Goal: Task Accomplishment & Management: Use online tool/utility

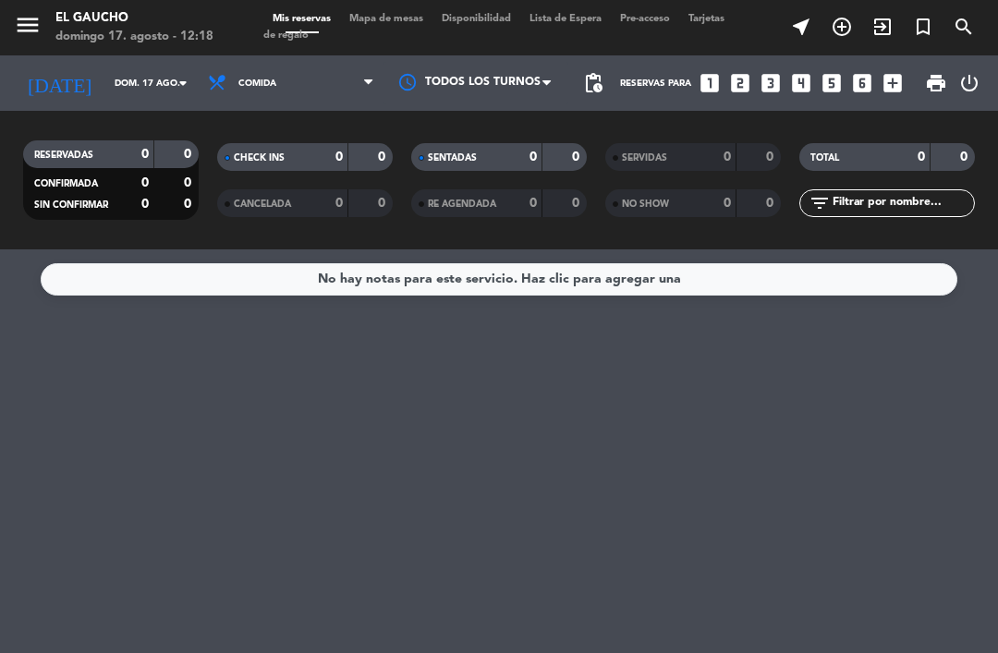
click at [399, 24] on span "Mapa de mesas" at bounding box center [386, 19] width 92 height 10
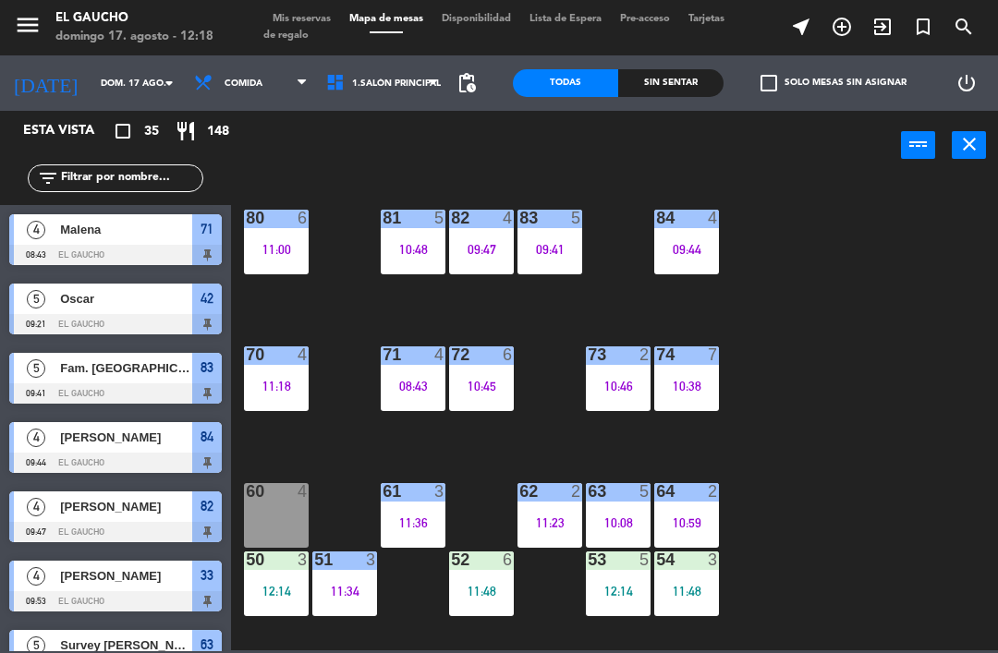
click at [415, 376] on div "71 4 08:43" at bounding box center [413, 379] width 65 height 65
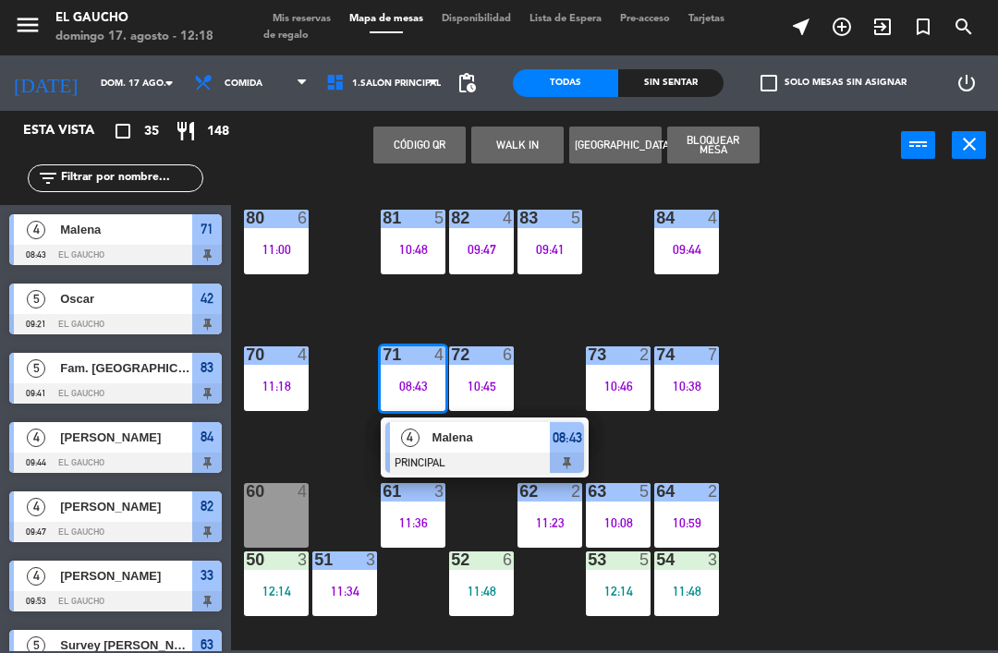
click at [478, 444] on span "Malena" at bounding box center [491, 437] width 118 height 19
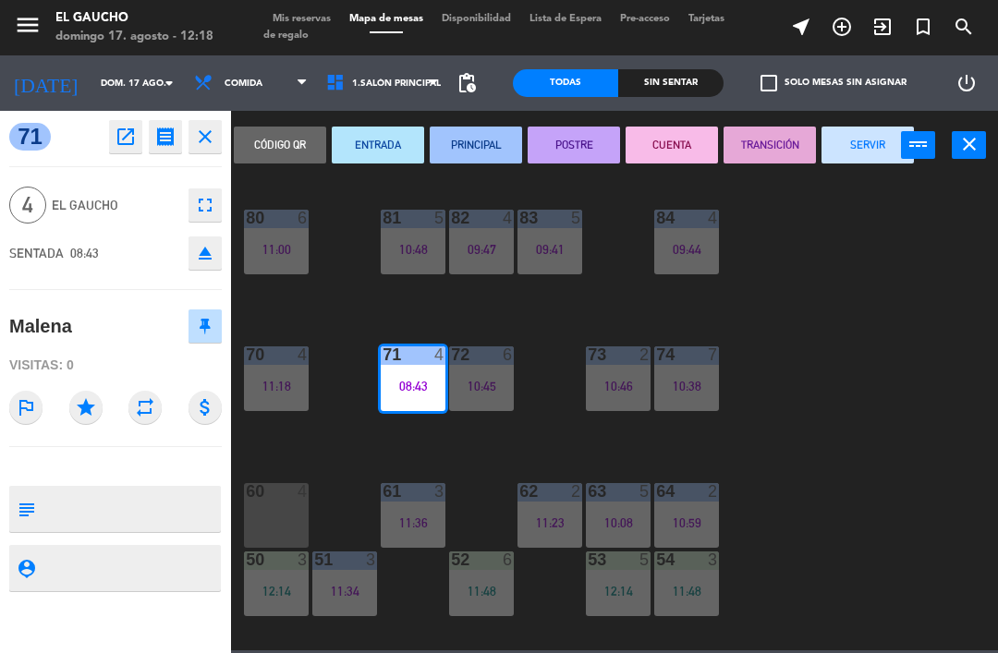
click at [873, 141] on button "SERVIR" at bounding box center [868, 145] width 92 height 37
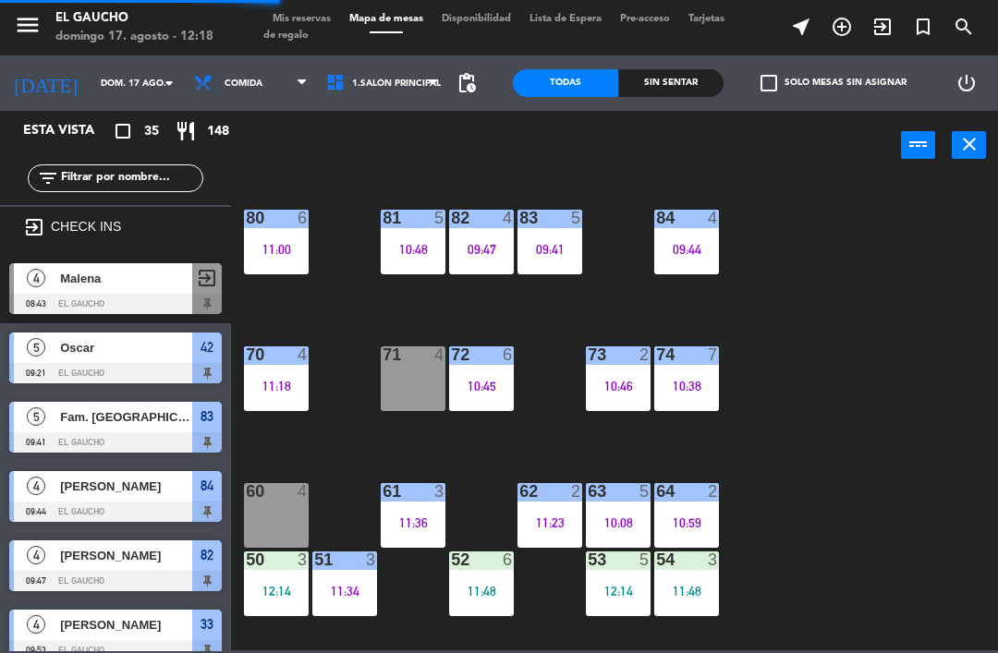
click at [404, 383] on div "71 4" at bounding box center [413, 379] width 65 height 65
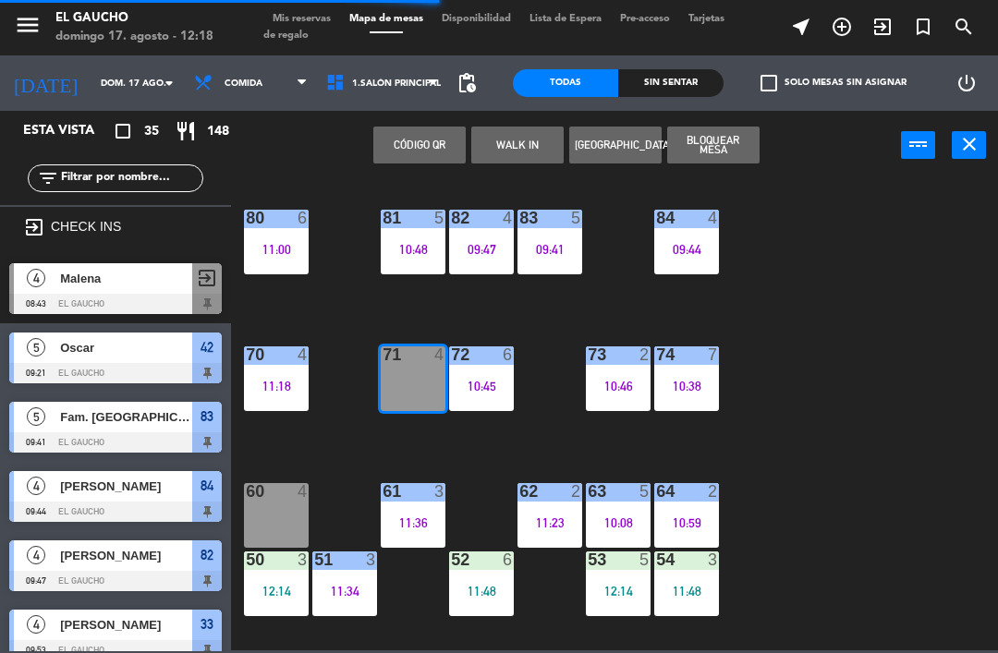
click at [522, 149] on button "WALK IN" at bounding box center [517, 145] width 92 height 37
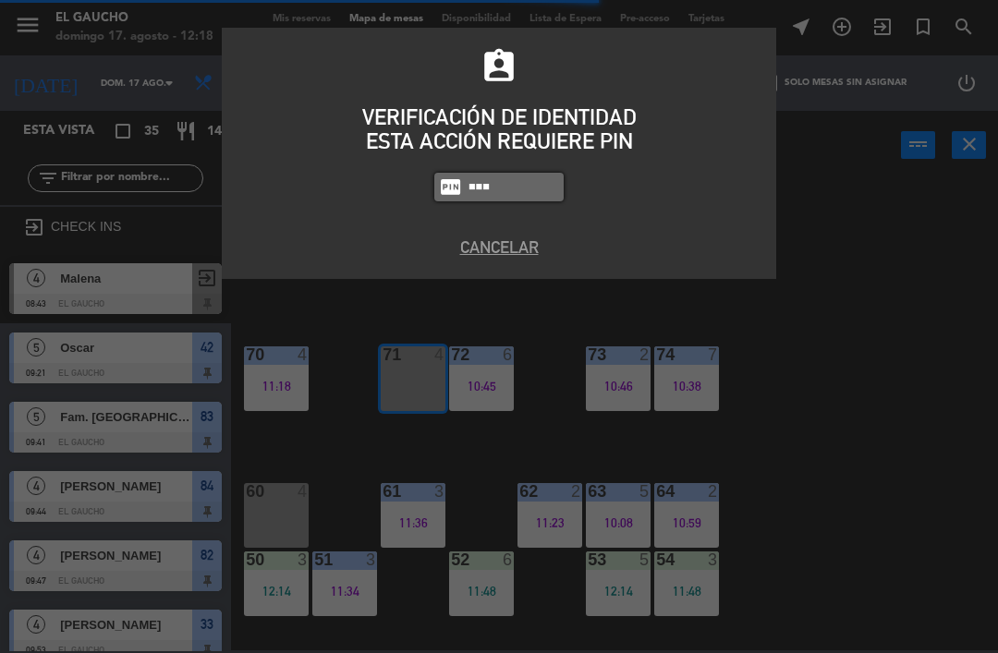
type input "0009"
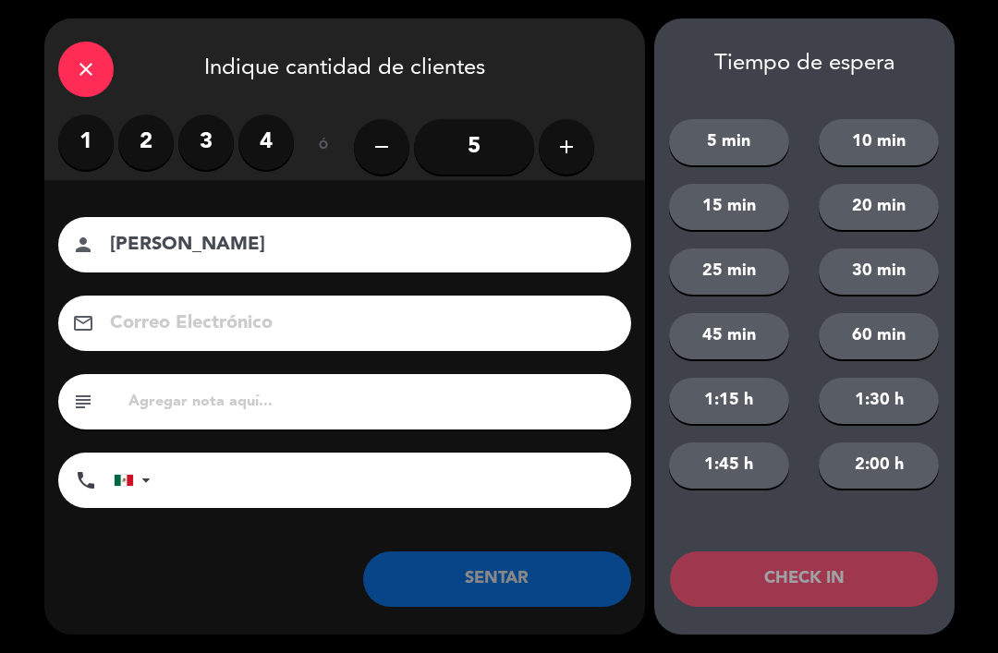
type input "[PERSON_NAME]"
click at [143, 131] on label "2" at bounding box center [145, 142] width 55 height 55
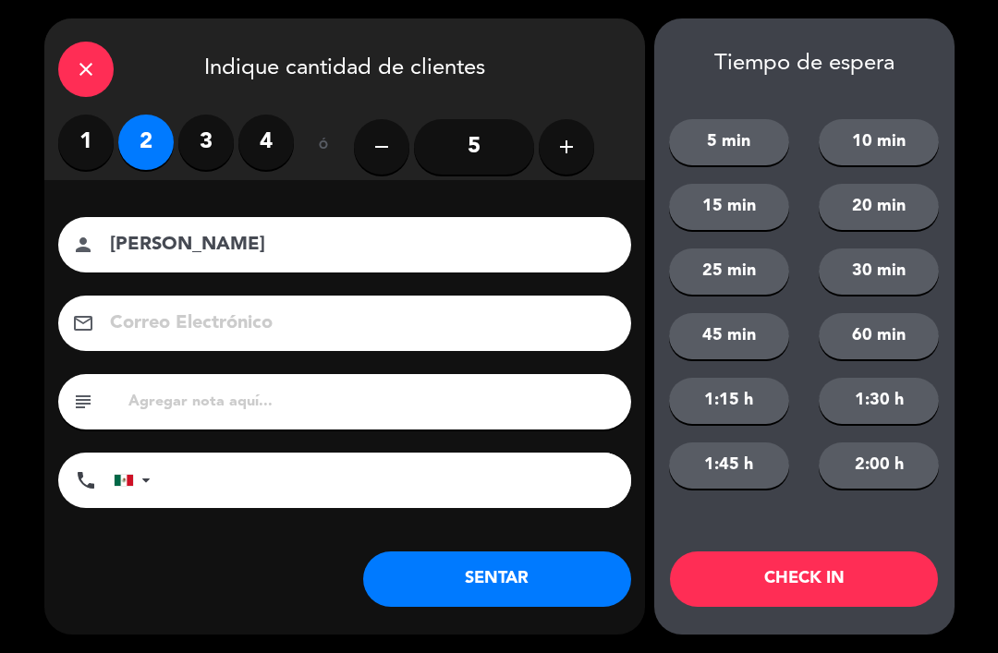
click at [520, 575] on button "SENTAR" at bounding box center [497, 579] width 268 height 55
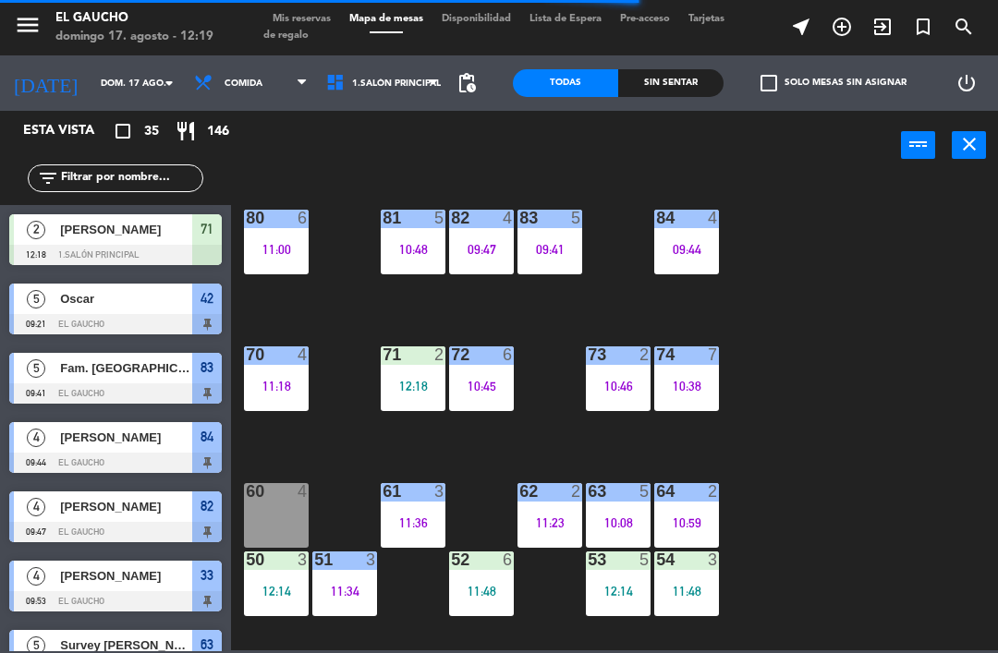
click at [318, 14] on span "Mis reservas" at bounding box center [301, 19] width 77 height 10
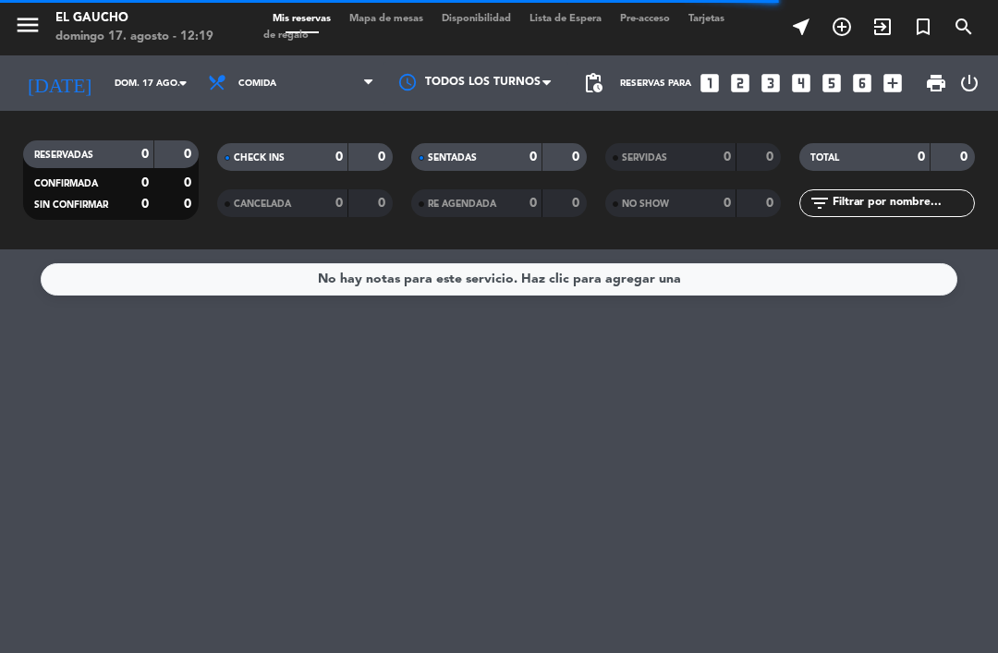
click at [690, 147] on div "SERVIDAS" at bounding box center [652, 157] width 85 height 21
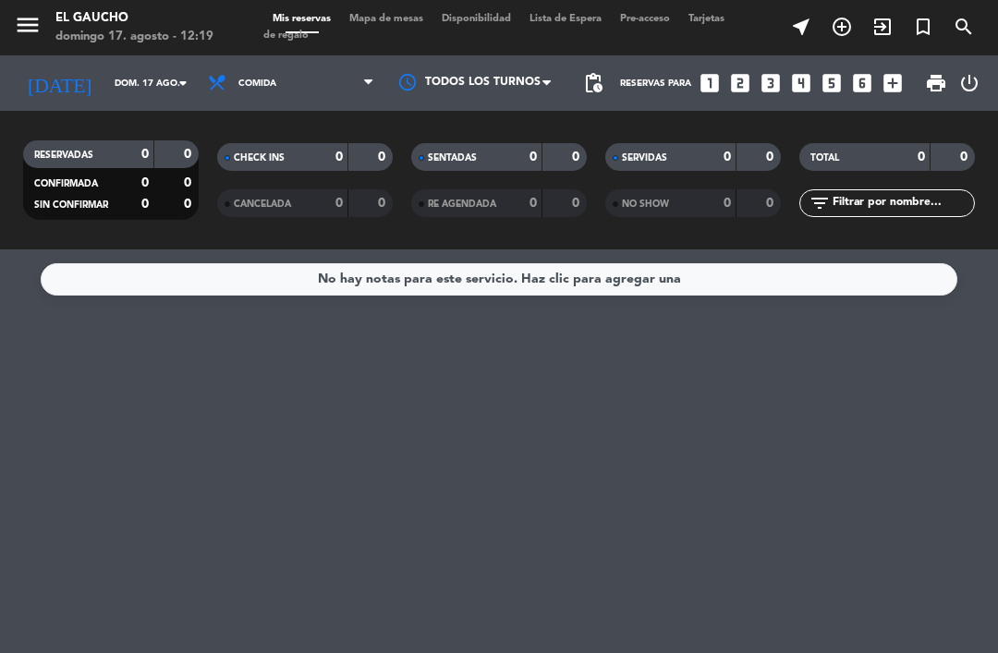
click at [343, 37] on span "Tarjetas de regalo" at bounding box center [493, 27] width 461 height 27
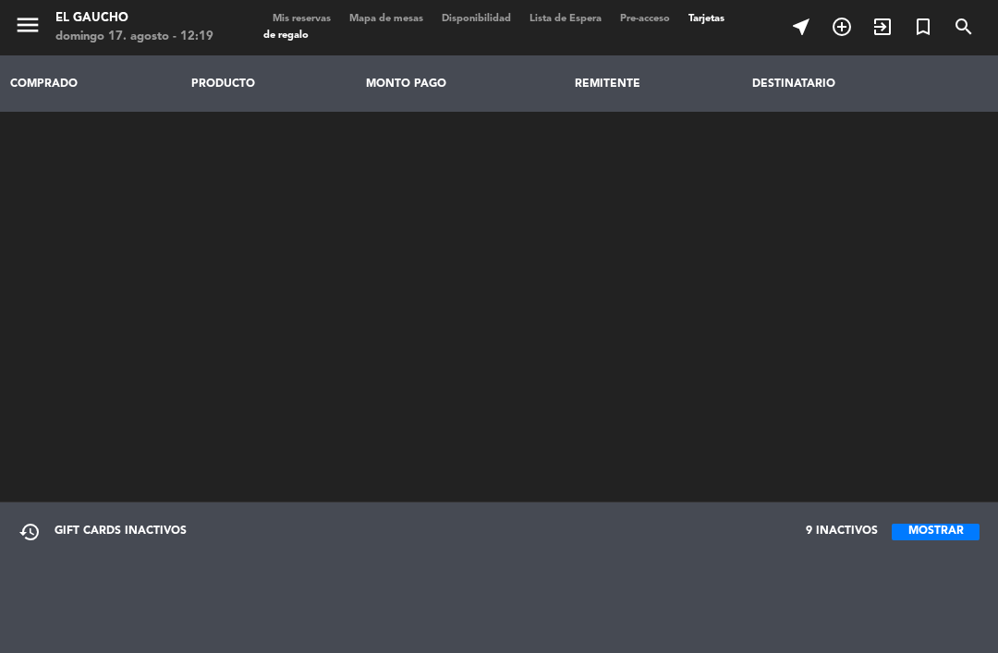
click at [302, 14] on span "Mis reservas" at bounding box center [301, 19] width 77 height 10
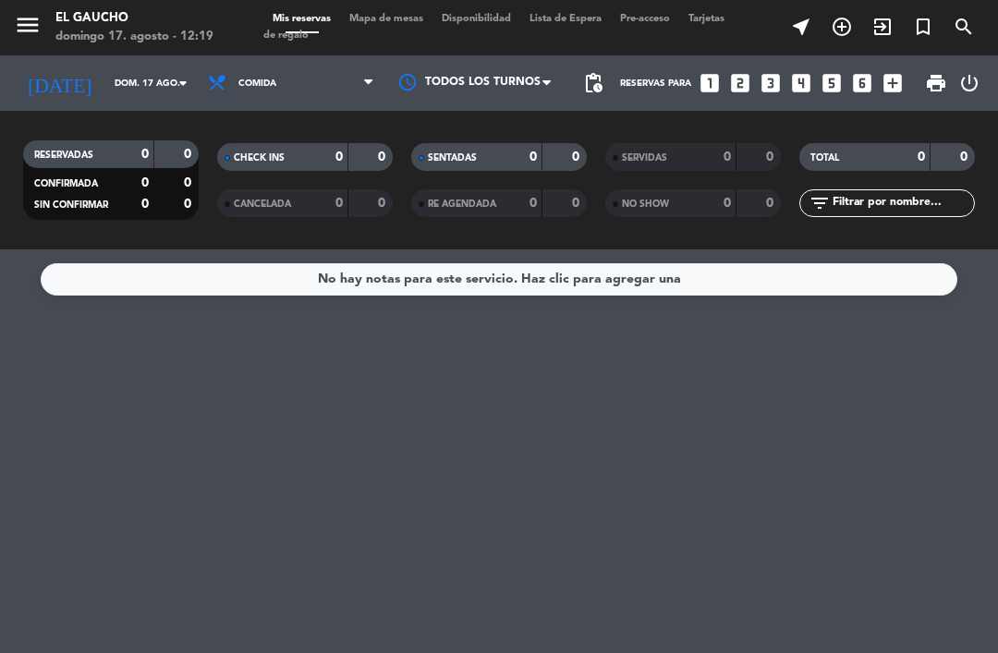
click at [642, 146] on div "SERVIDAS 0 0" at bounding box center [693, 157] width 176 height 28
click at [397, 21] on span "Mapa de mesas" at bounding box center [386, 19] width 92 height 10
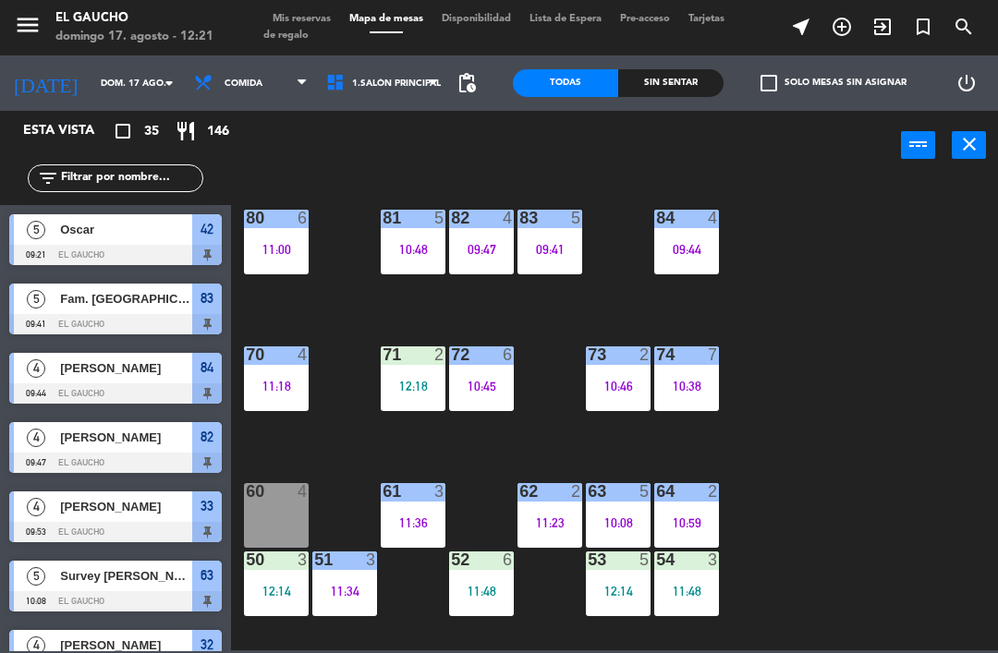
click at [471, 588] on div "11:48" at bounding box center [481, 591] width 65 height 13
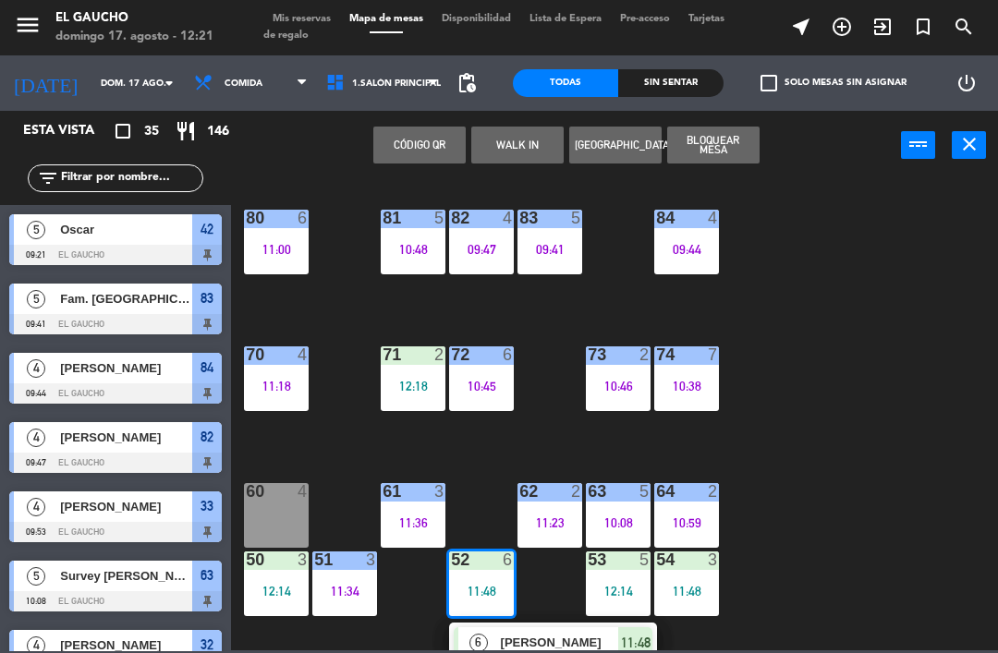
click at [534, 636] on span "[PERSON_NAME]" at bounding box center [560, 642] width 118 height 19
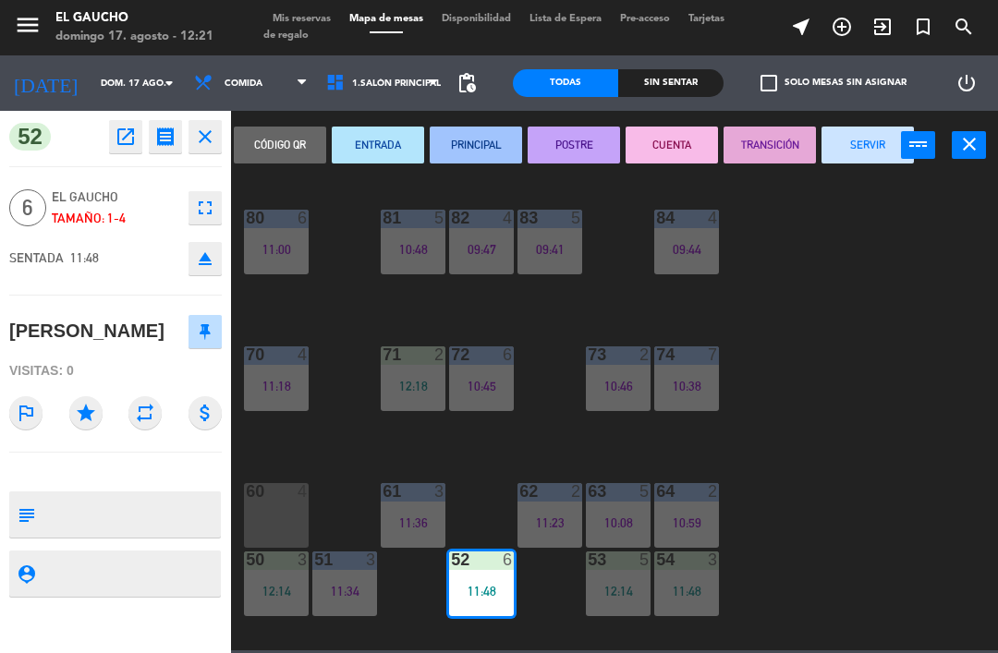
click at [466, 138] on button "PRINCIPAL" at bounding box center [476, 145] width 92 height 37
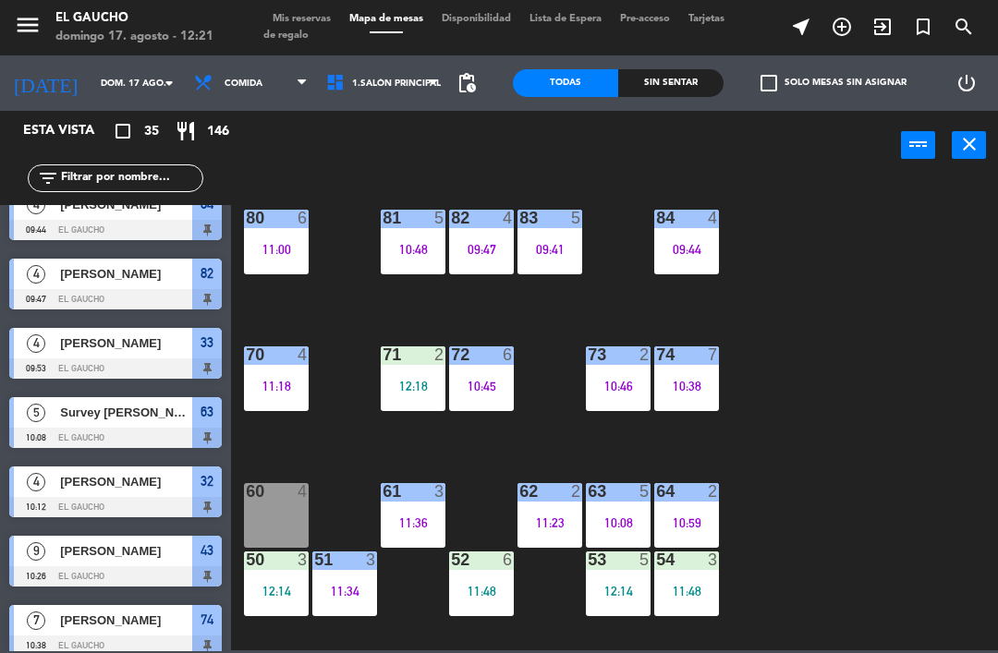
click at [686, 577] on div "54 3 11:48" at bounding box center [686, 584] width 65 height 65
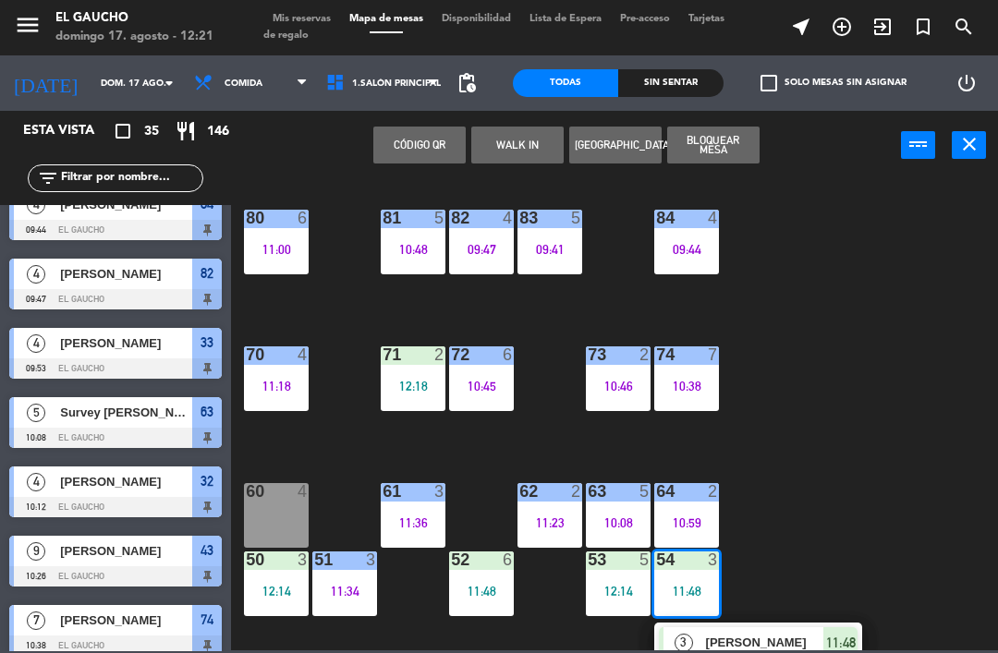
click at [752, 647] on span "[PERSON_NAME]" at bounding box center [765, 642] width 118 height 19
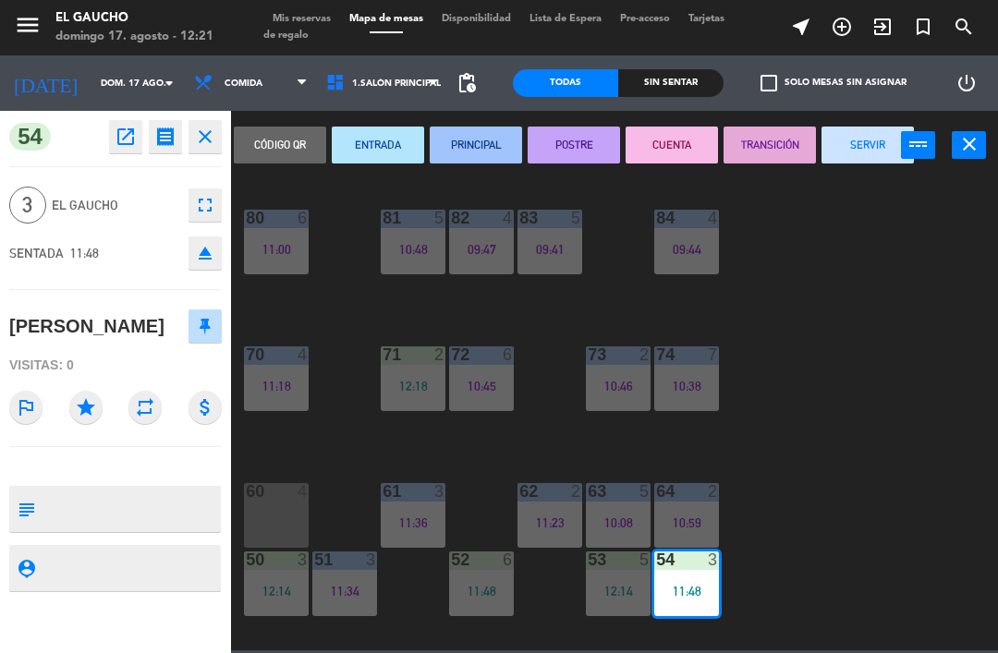
click at [455, 144] on button "PRINCIPAL" at bounding box center [476, 145] width 92 height 37
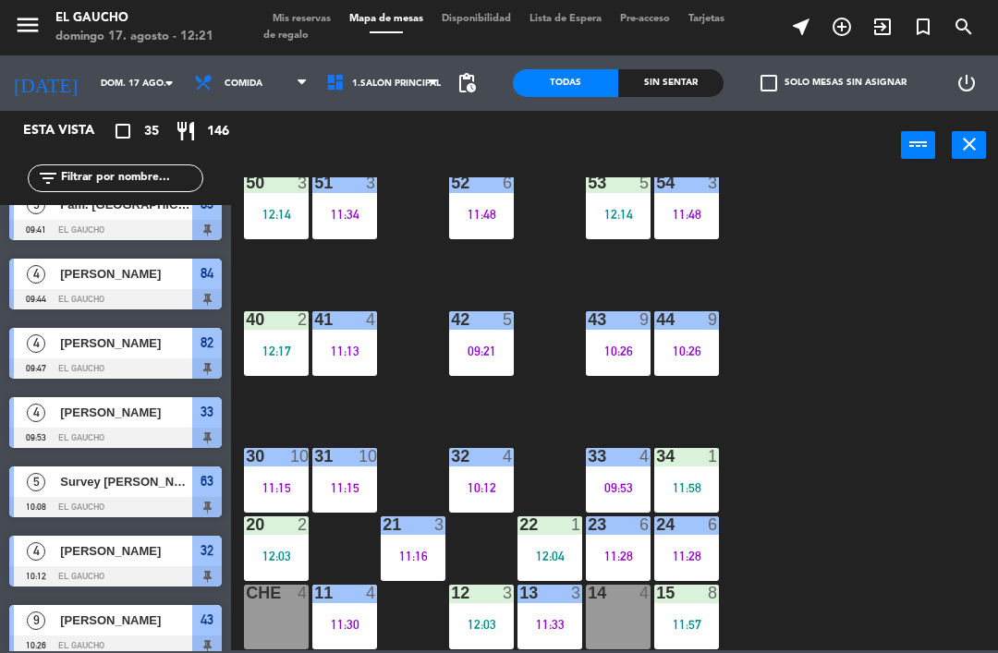
scroll to position [377, 0]
click at [274, 561] on div "12:03" at bounding box center [276, 556] width 65 height 13
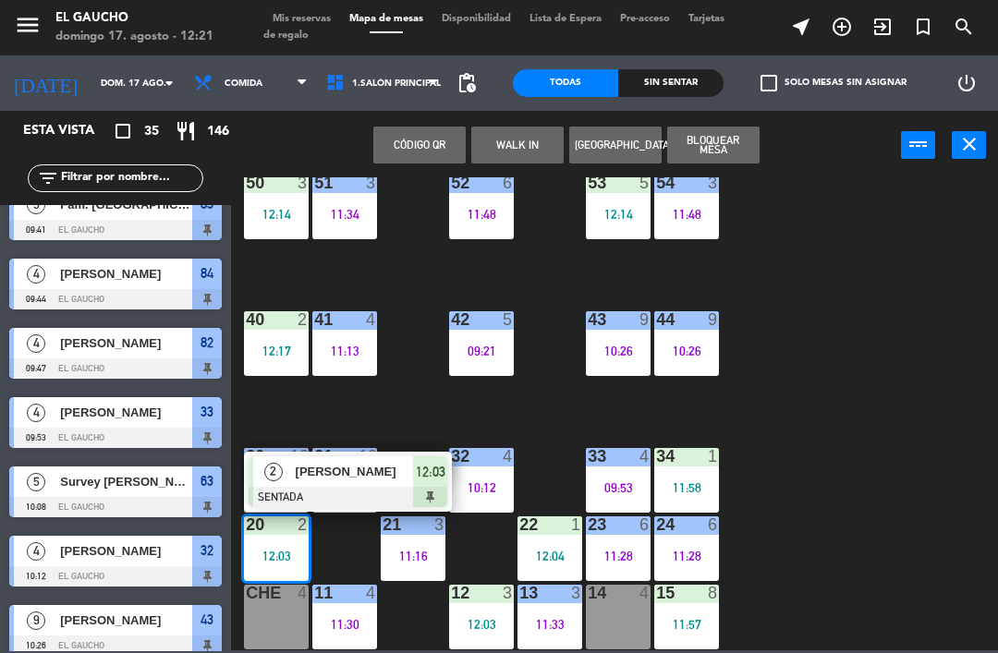
click at [343, 468] on span "[PERSON_NAME]" at bounding box center [355, 471] width 118 height 19
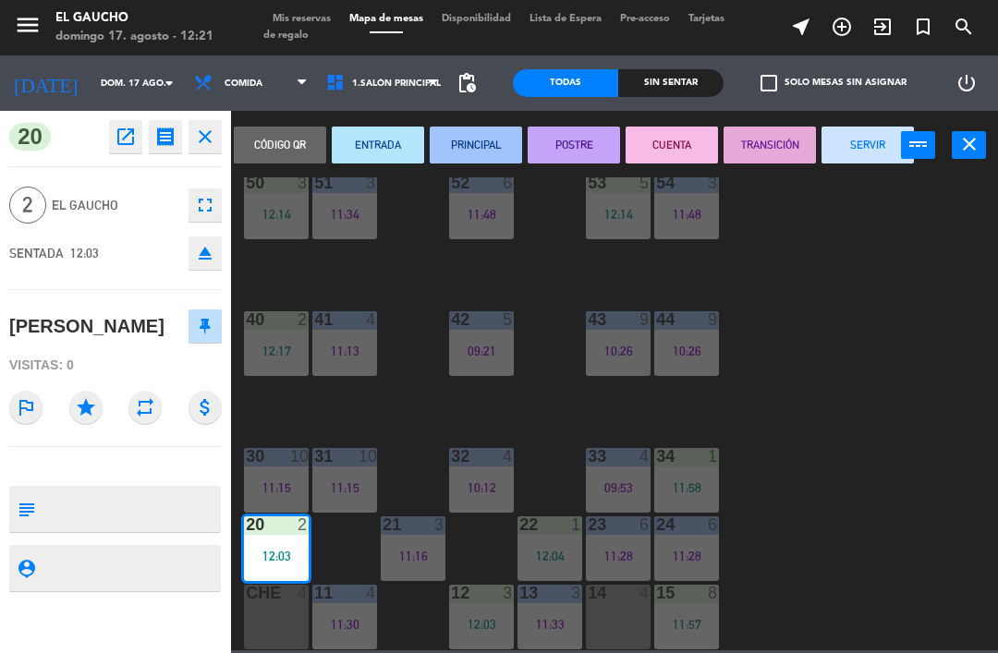
click at [481, 140] on button "PRINCIPAL" at bounding box center [476, 145] width 92 height 37
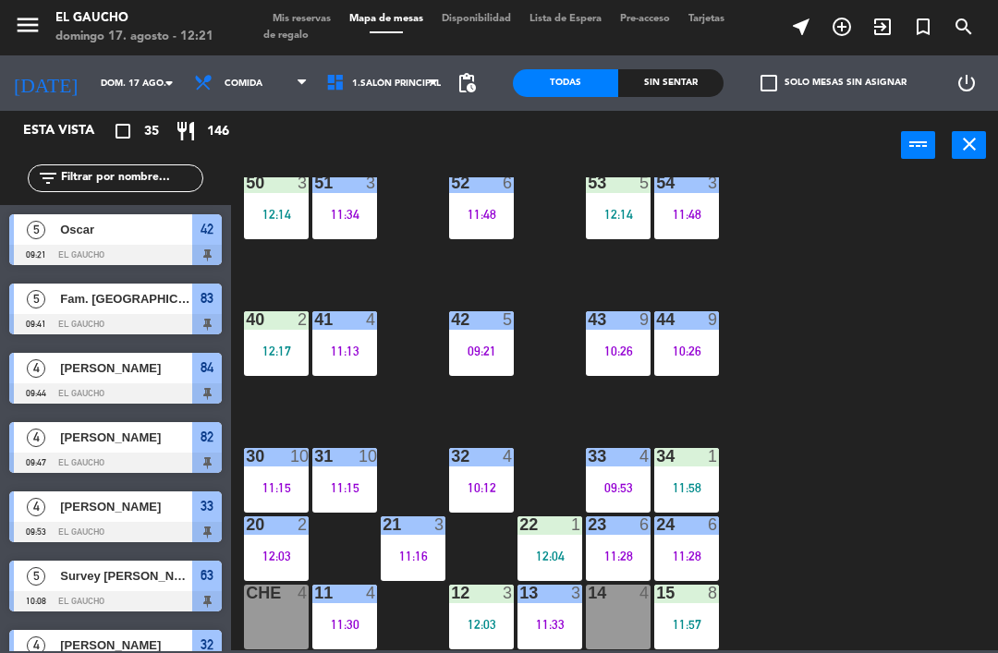
scroll to position [441, 0]
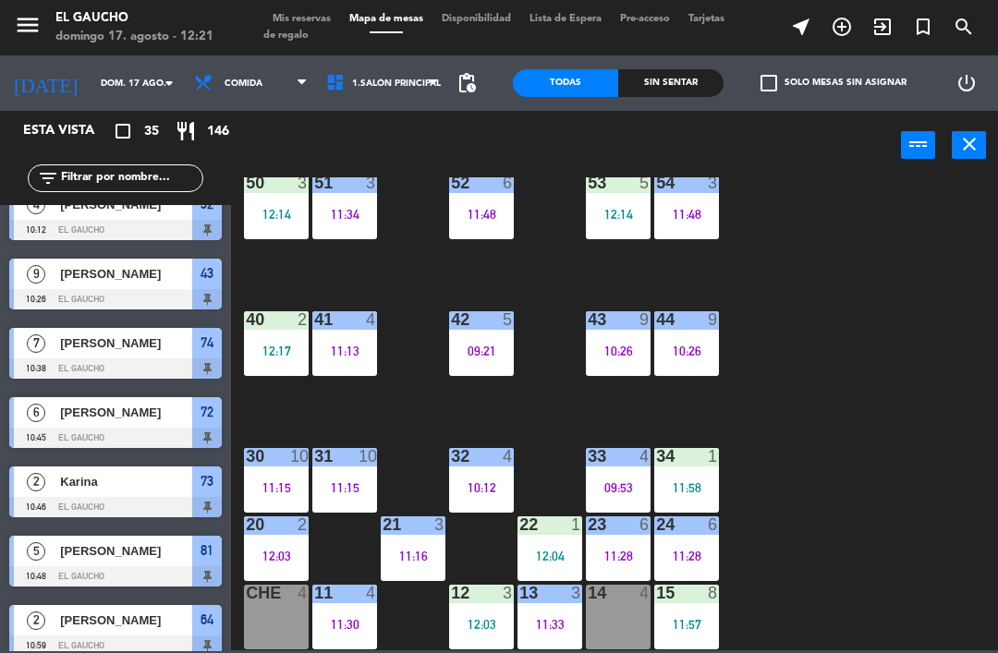
click at [549, 552] on div "12:04" at bounding box center [549, 556] width 65 height 13
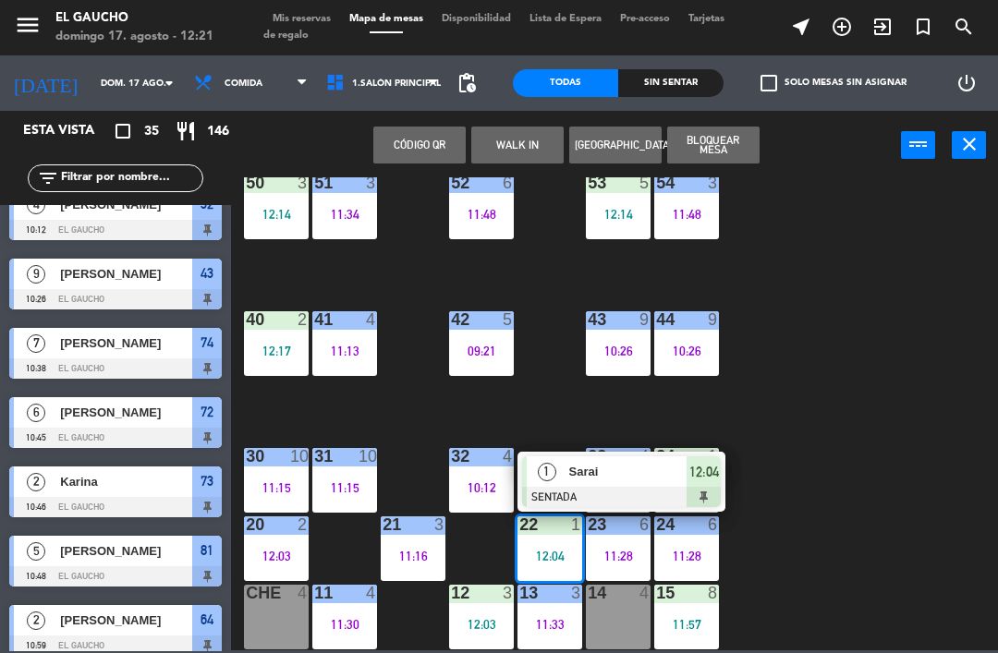
click at [570, 476] on span "Sarai" at bounding box center [628, 471] width 118 height 19
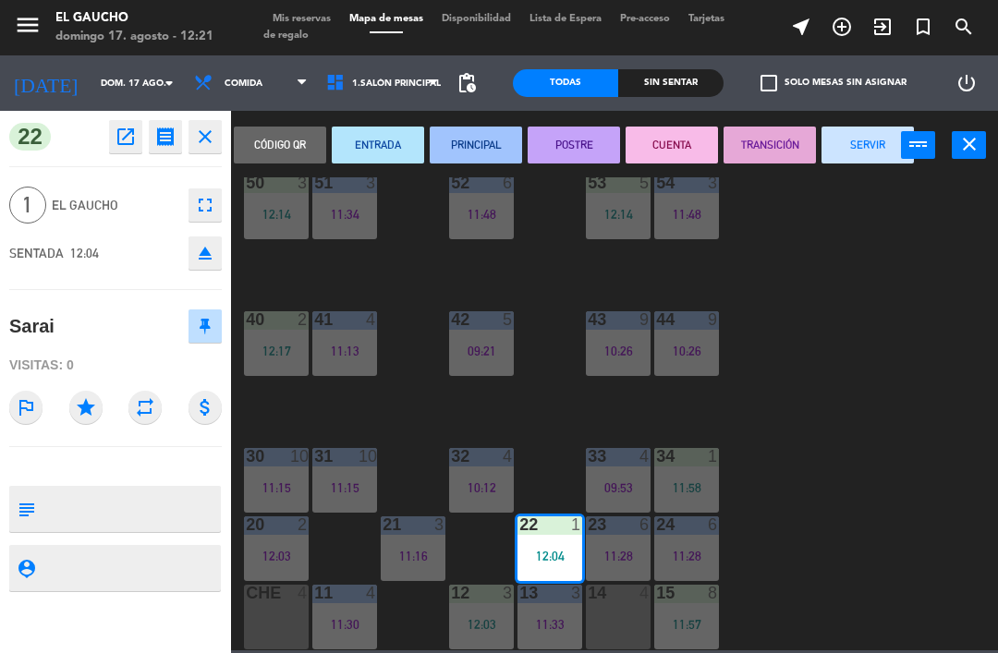
click at [457, 145] on button "PRINCIPAL" at bounding box center [476, 145] width 92 height 37
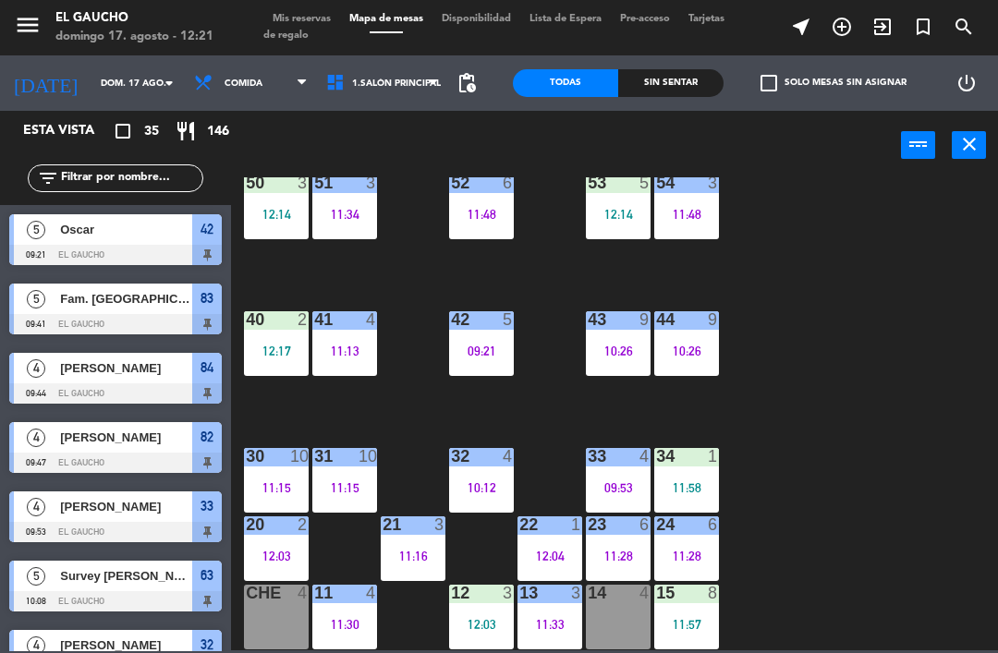
scroll to position [510, 0]
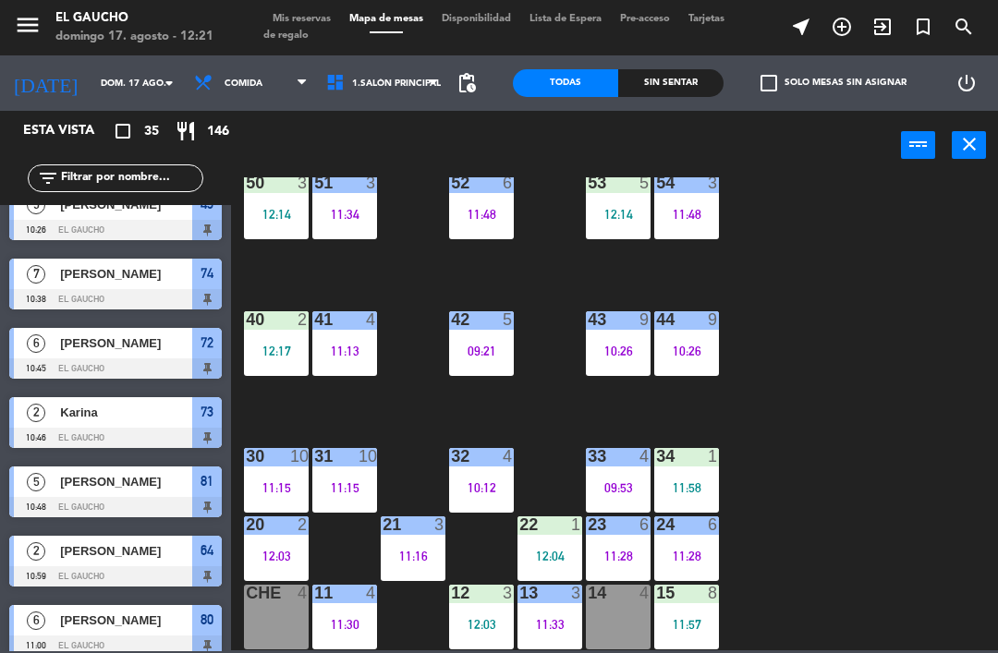
click at [698, 476] on div "34 1 11:58" at bounding box center [686, 480] width 65 height 65
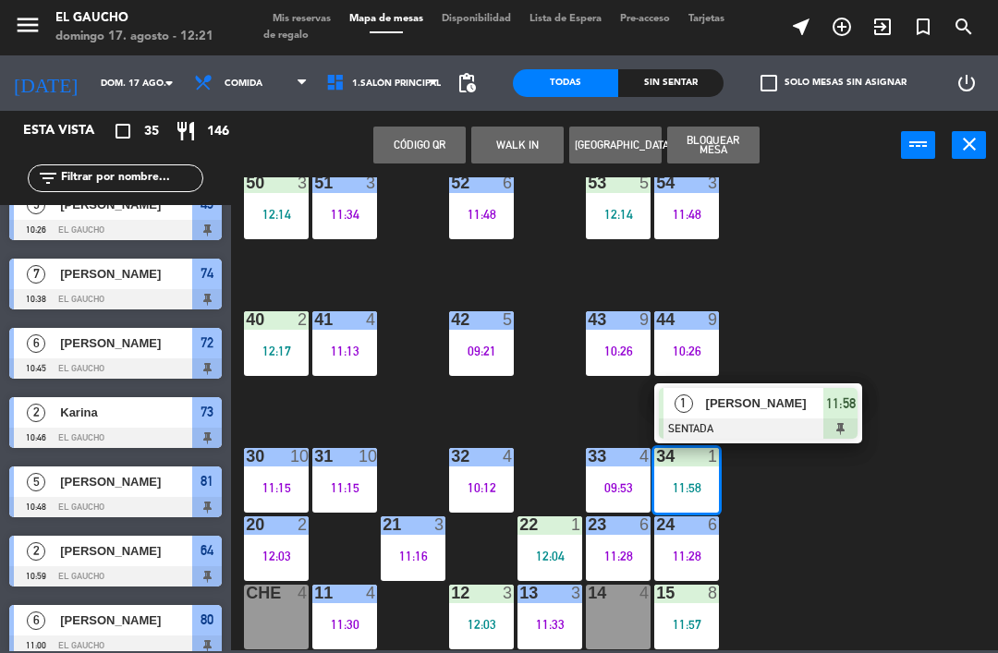
click at [721, 410] on span "[PERSON_NAME]" at bounding box center [765, 403] width 118 height 19
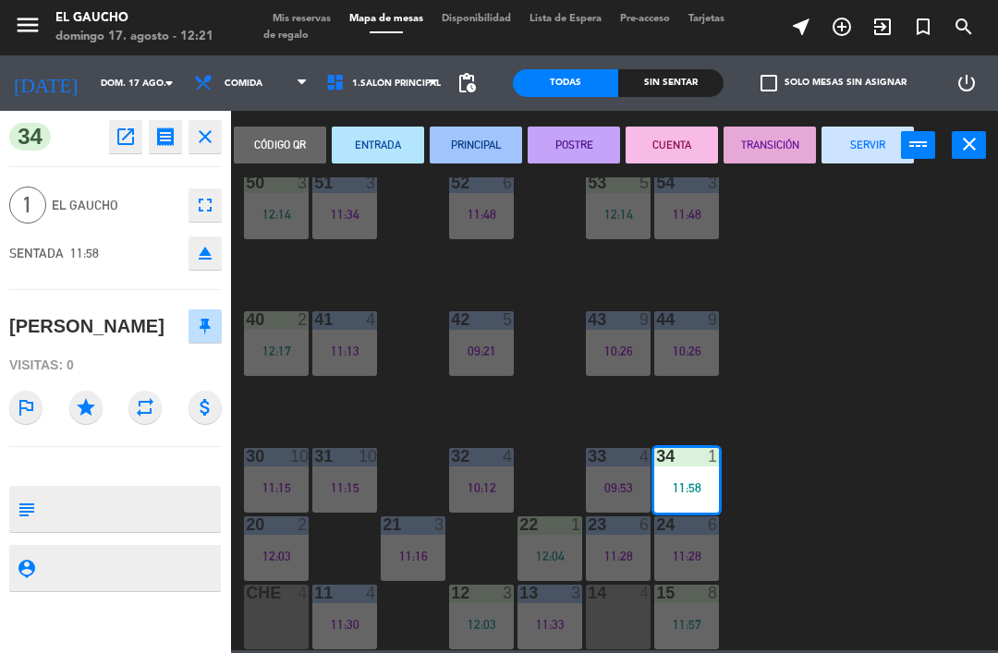
click at [460, 137] on button "PRINCIPAL" at bounding box center [476, 145] width 92 height 37
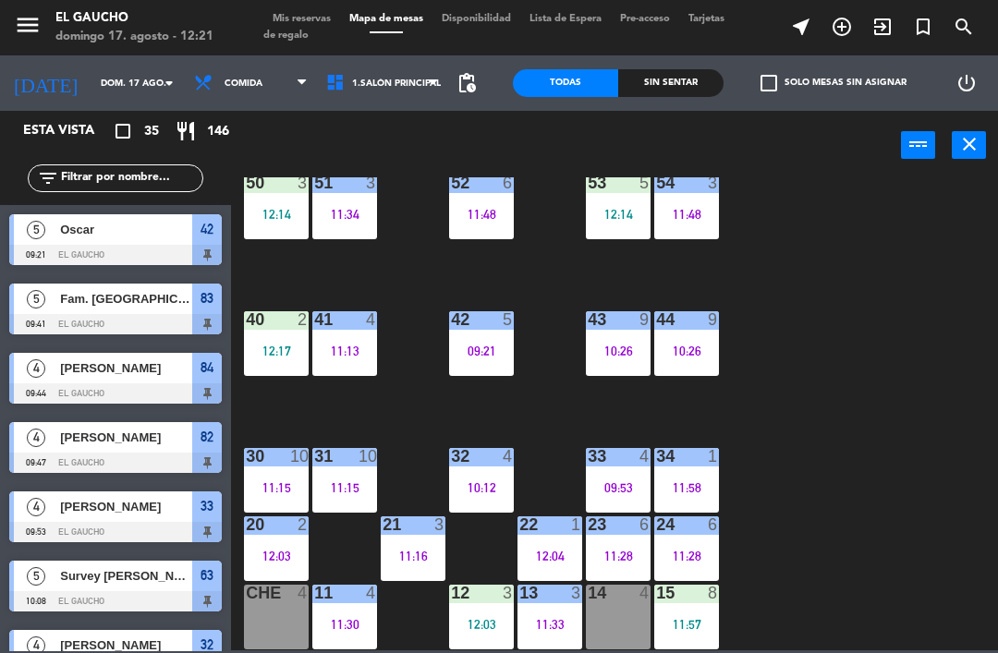
scroll to position [302, 0]
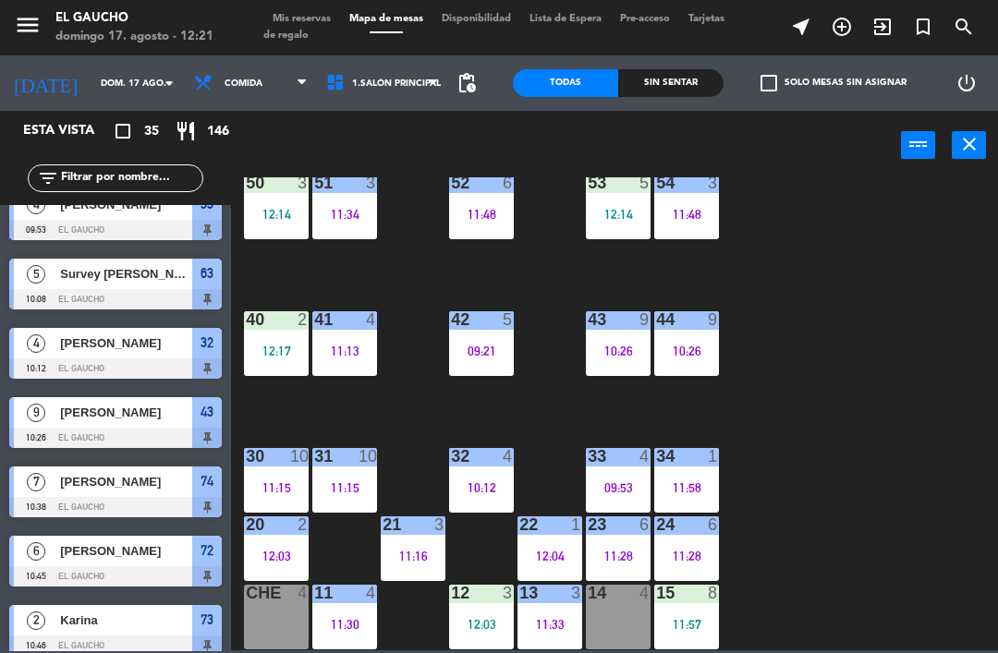
click at [462, 628] on div "12:03" at bounding box center [481, 624] width 65 height 13
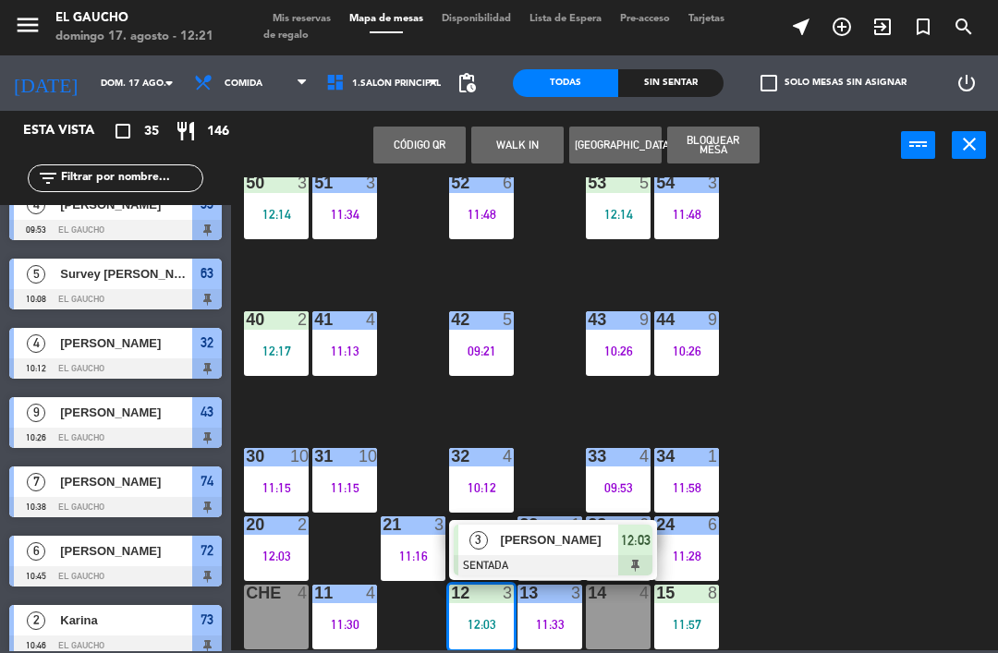
click at [516, 538] on span "[PERSON_NAME]" at bounding box center [560, 539] width 118 height 19
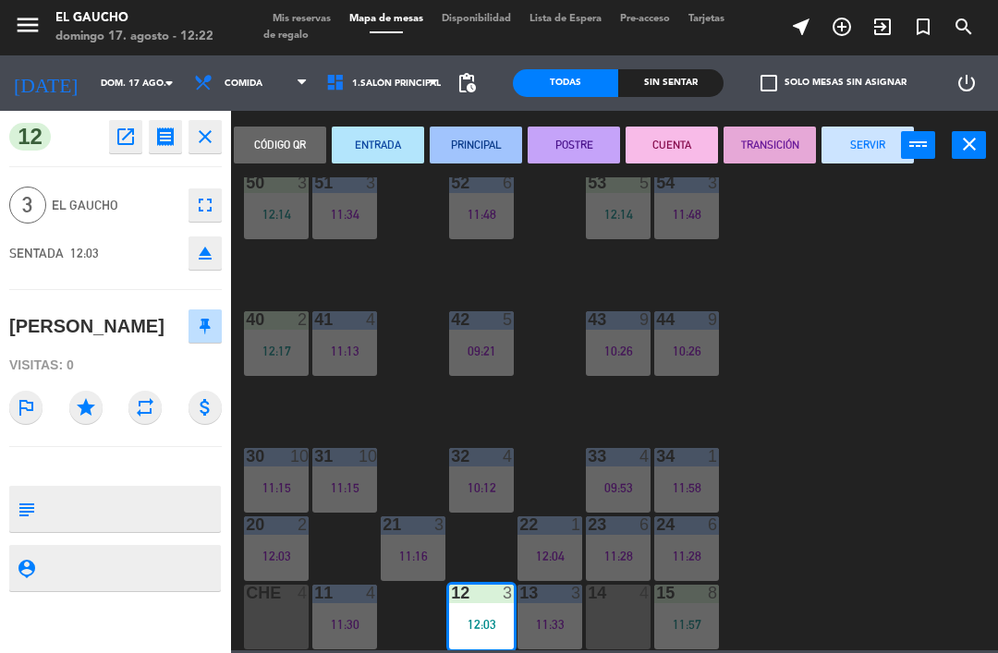
click at [467, 134] on button "PRINCIPAL" at bounding box center [476, 145] width 92 height 37
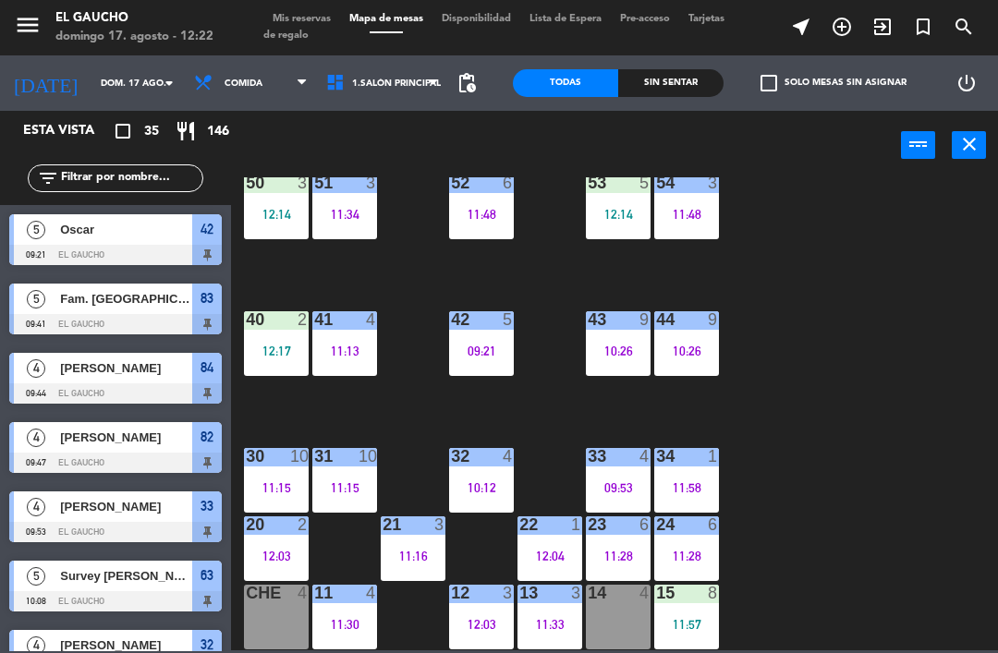
scroll to position [371, 0]
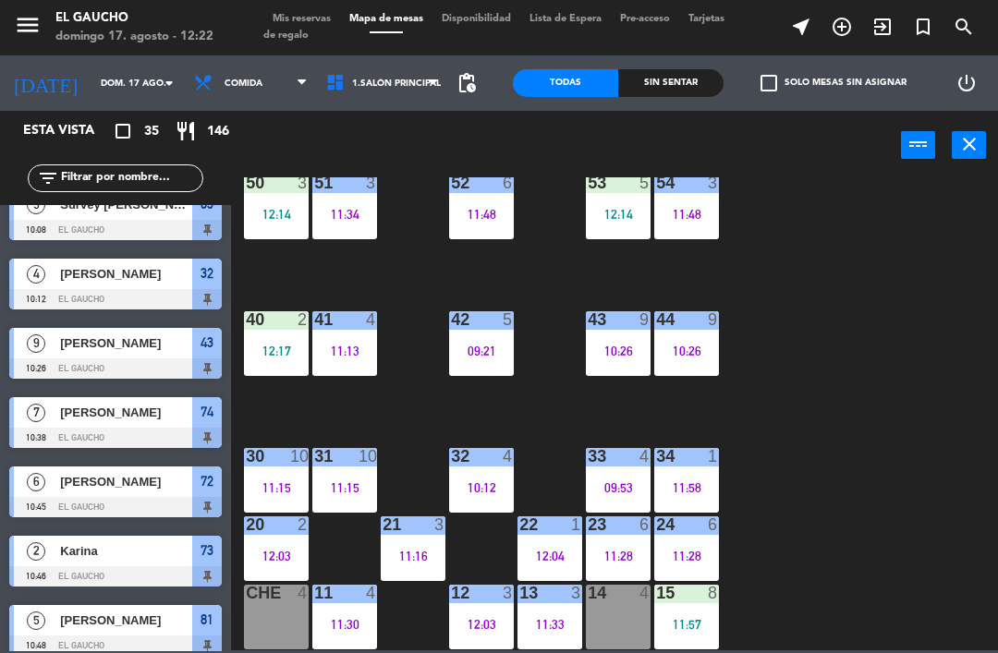
click at [681, 634] on div "15 8 11:57" at bounding box center [686, 617] width 65 height 65
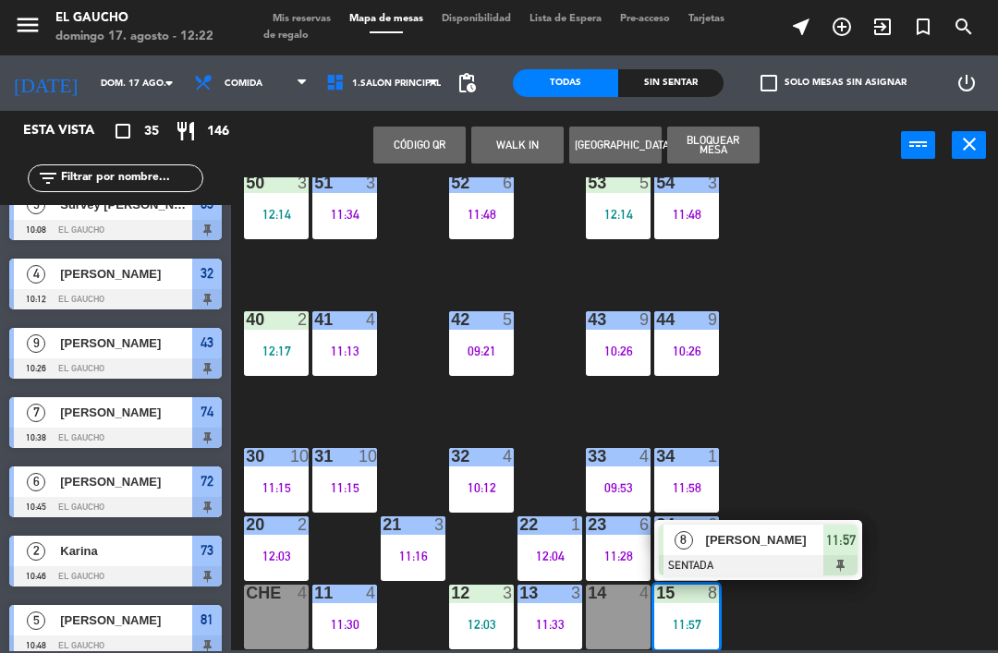
click at [752, 543] on span "[PERSON_NAME]" at bounding box center [765, 539] width 118 height 19
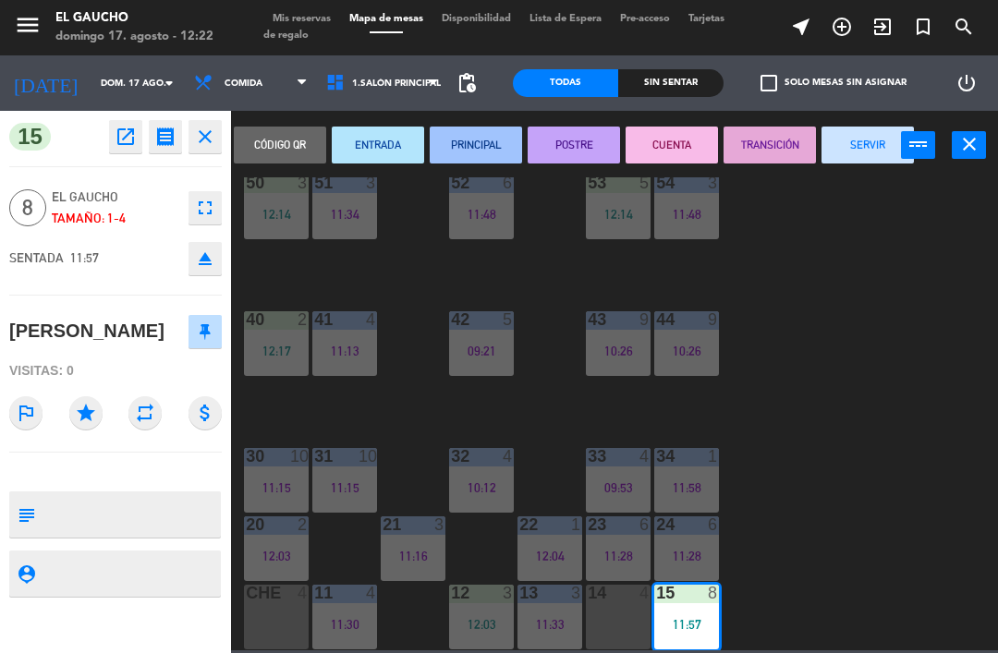
click at [468, 143] on button "PRINCIPAL" at bounding box center [476, 145] width 92 height 37
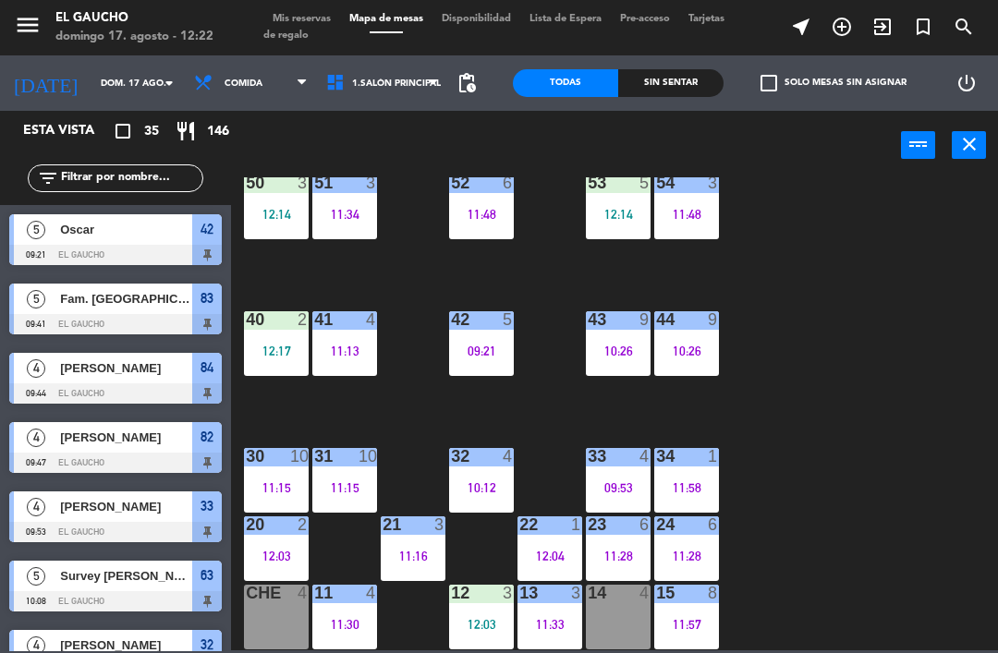
scroll to position [233, 0]
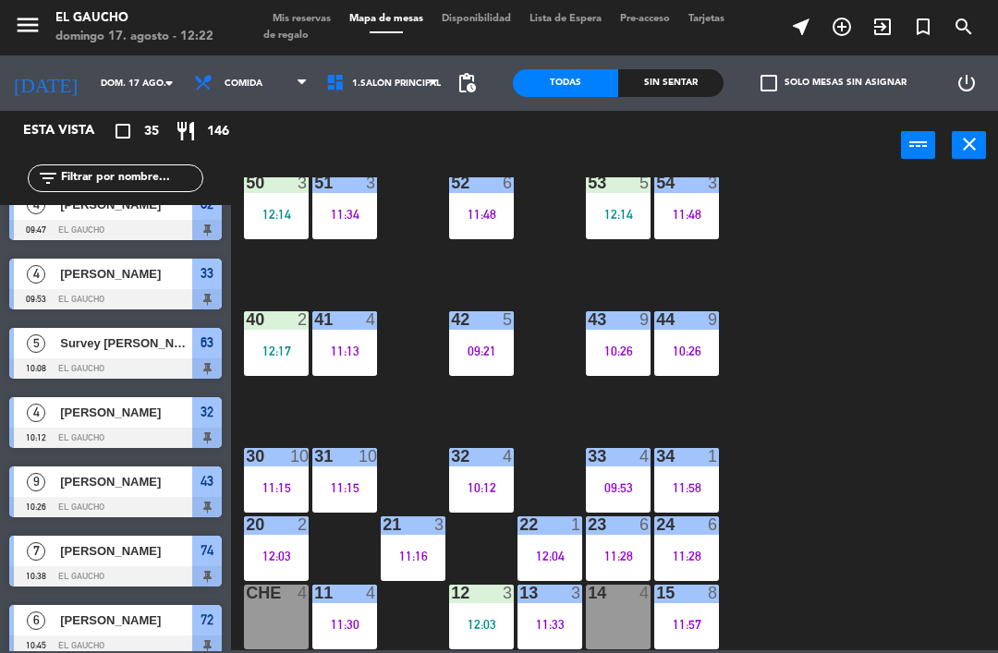
click at [292, 23] on span "Mis reservas" at bounding box center [301, 19] width 77 height 10
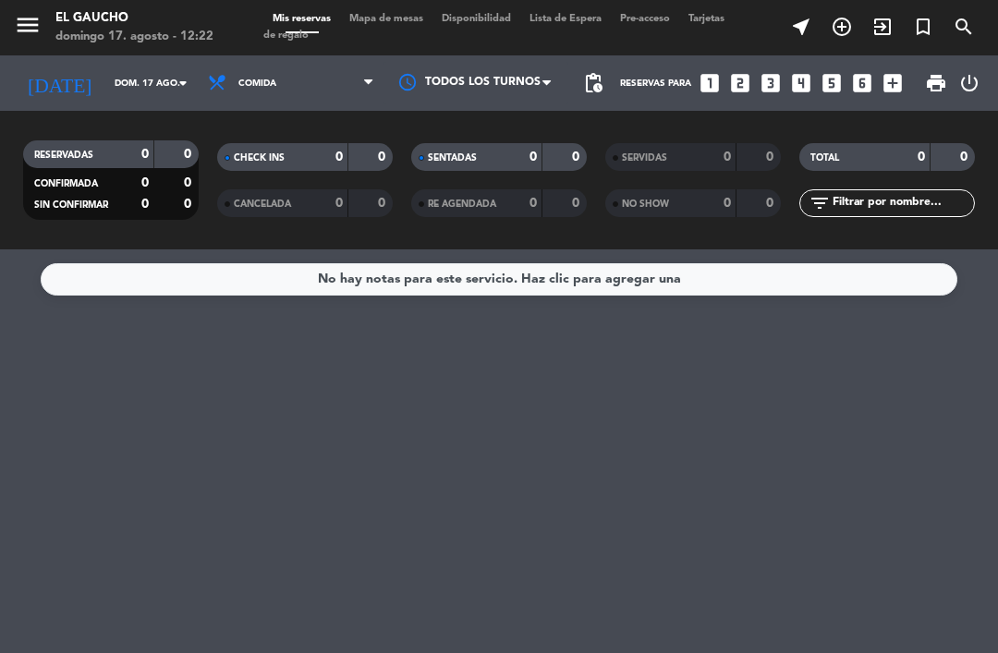
click at [703, 153] on div "0" at bounding box center [713, 157] width 37 height 21
click at [554, 86] on span at bounding box center [551, 83] width 18 height 18
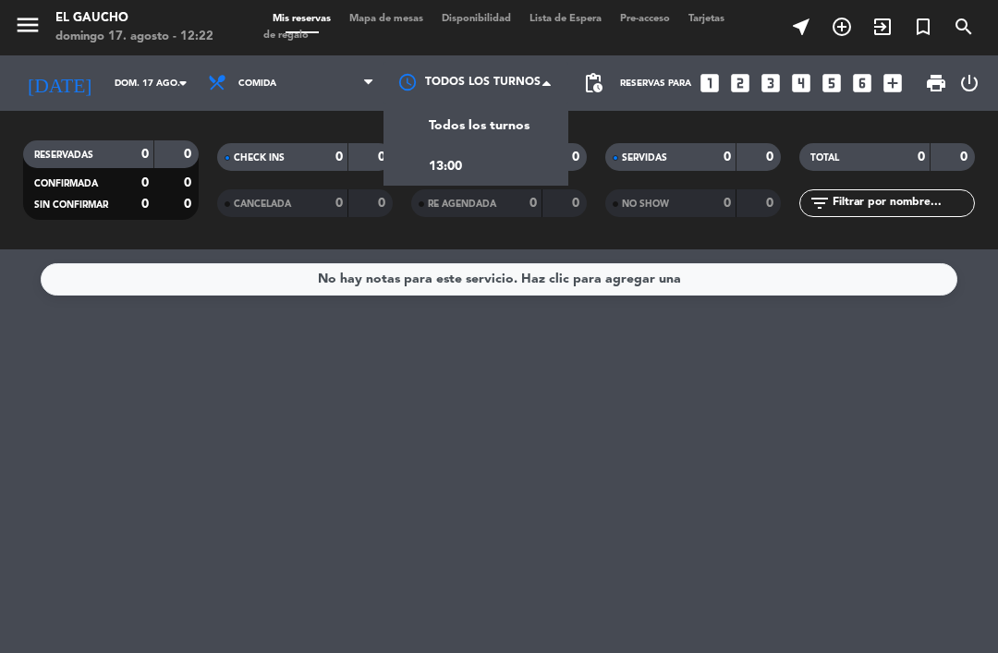
click at [547, 118] on div "Todos los turnos" at bounding box center [475, 124] width 185 height 41
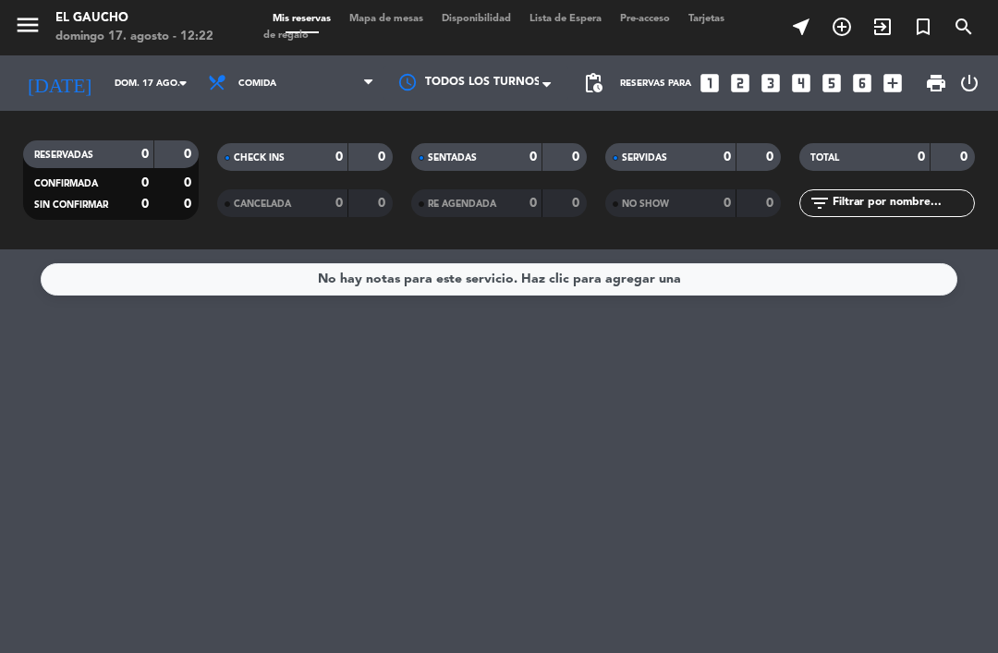
click at [396, 15] on span "Mapa de mesas" at bounding box center [386, 19] width 92 height 10
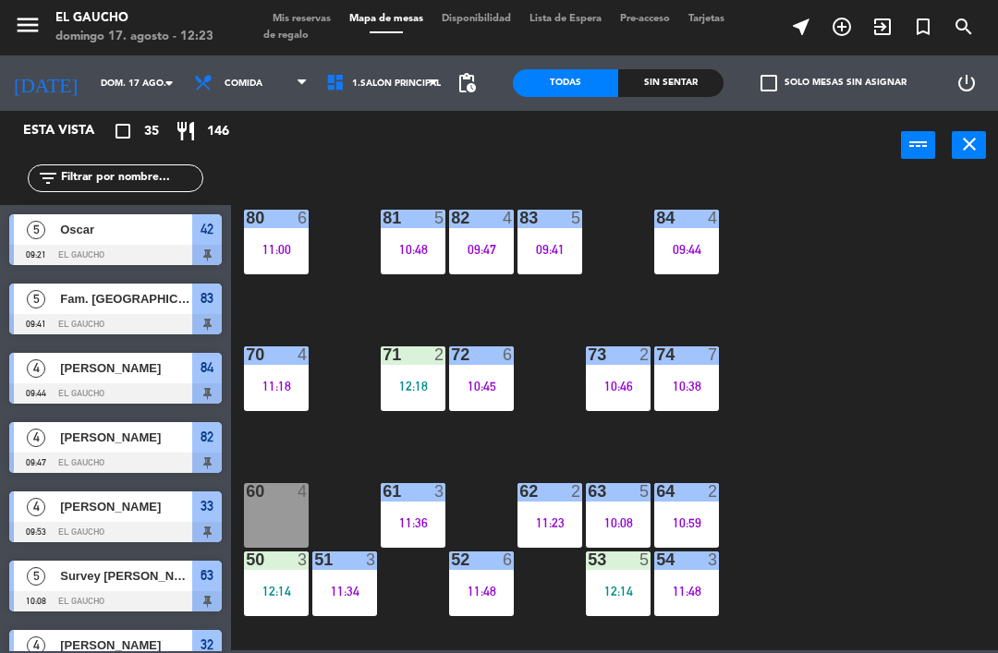
click at [625, 517] on div "10:08" at bounding box center [618, 523] width 65 height 13
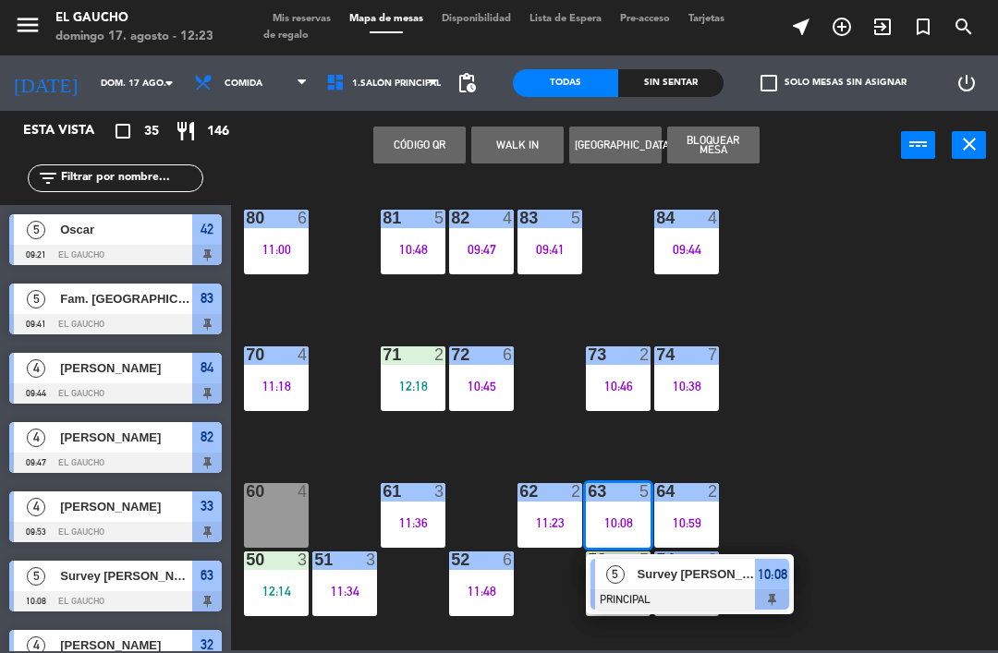
click at [701, 578] on span "Survey [PERSON_NAME]" at bounding box center [697, 574] width 118 height 19
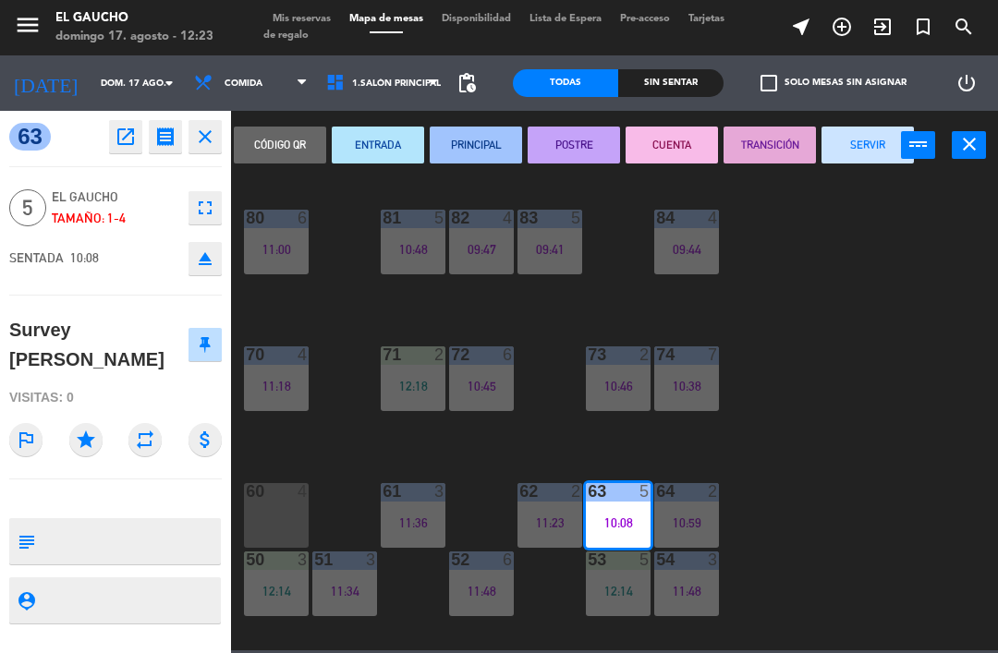
click at [871, 145] on button "SERVIR" at bounding box center [868, 145] width 92 height 37
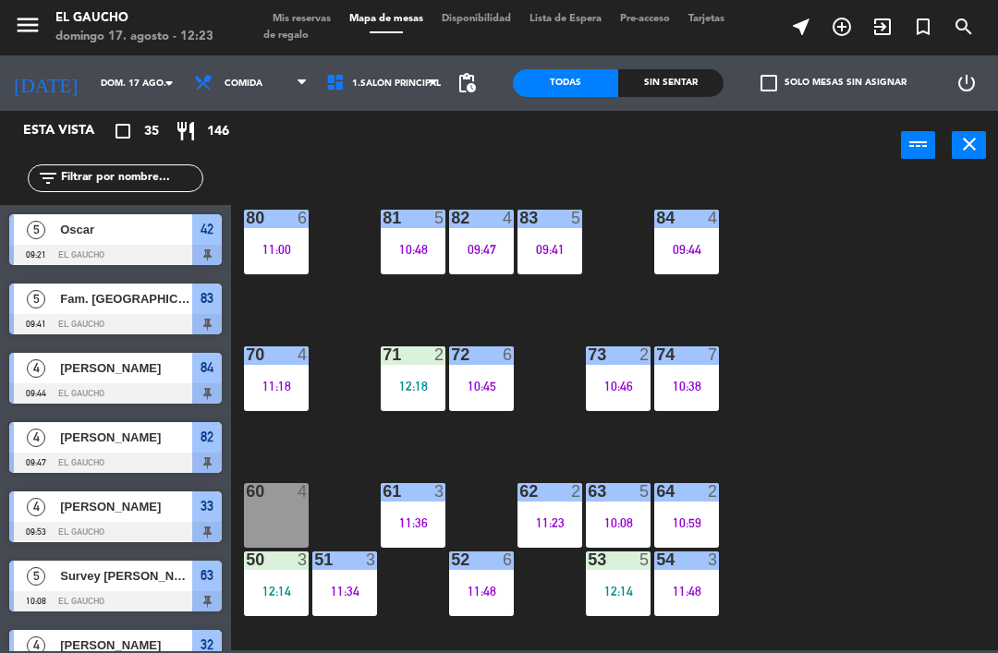
click at [616, 517] on div "10:08" at bounding box center [618, 523] width 65 height 13
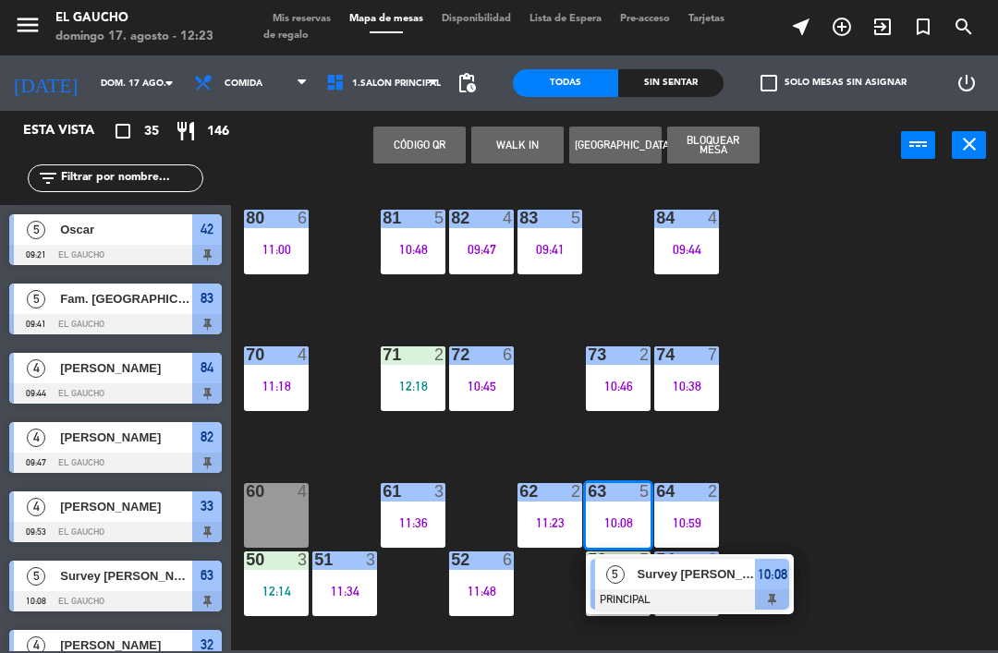
click at [738, 578] on span "Survey [PERSON_NAME]" at bounding box center [697, 574] width 118 height 19
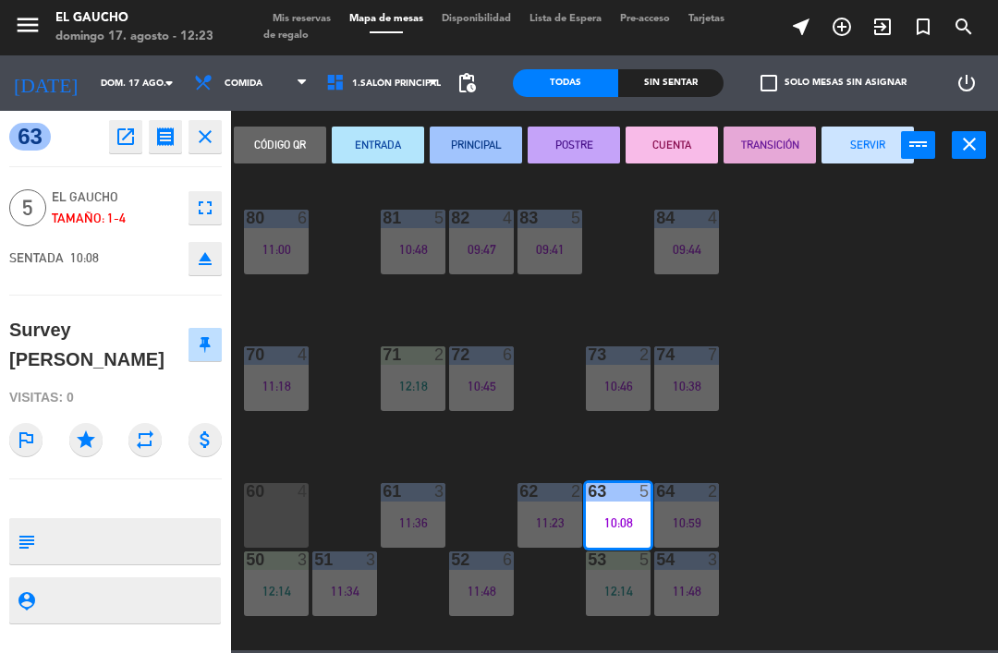
click at [870, 144] on button "SERVIR" at bounding box center [868, 145] width 92 height 37
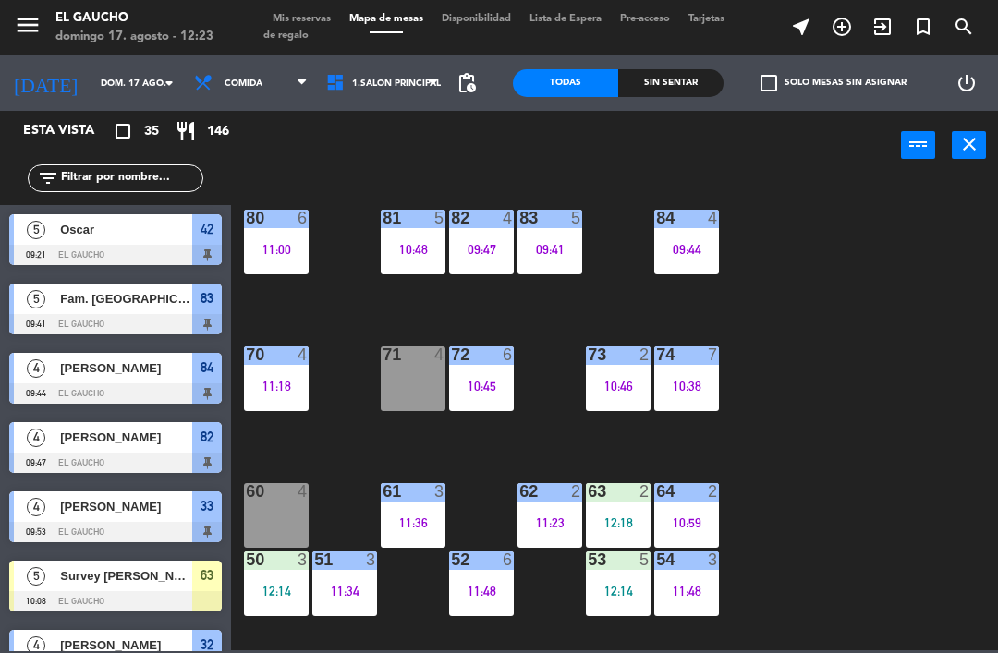
scroll to position [787, 0]
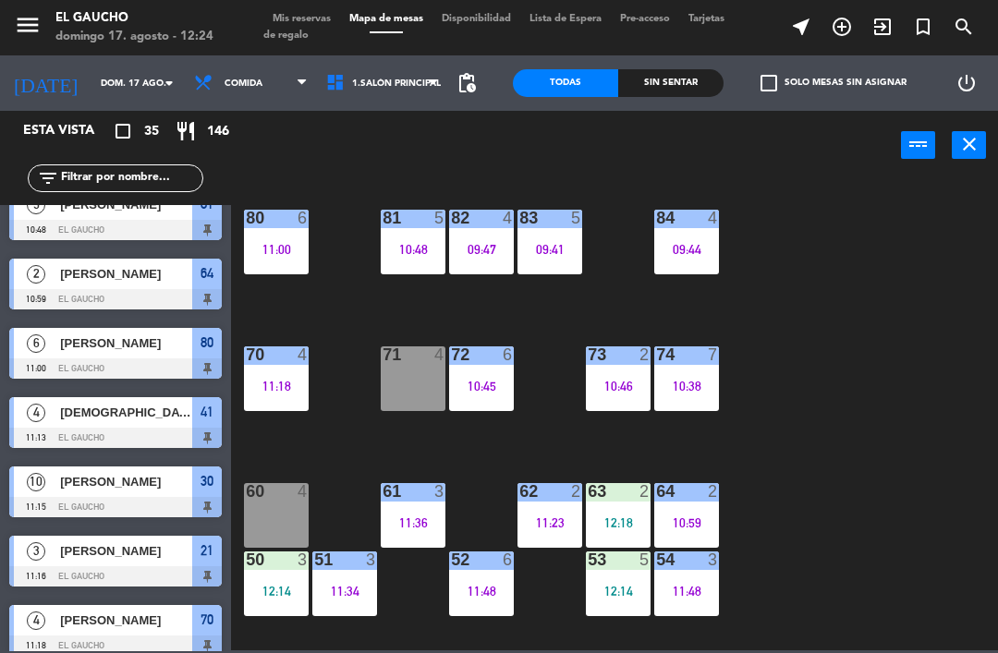
click at [404, 381] on div "71 4" at bounding box center [413, 379] width 65 height 65
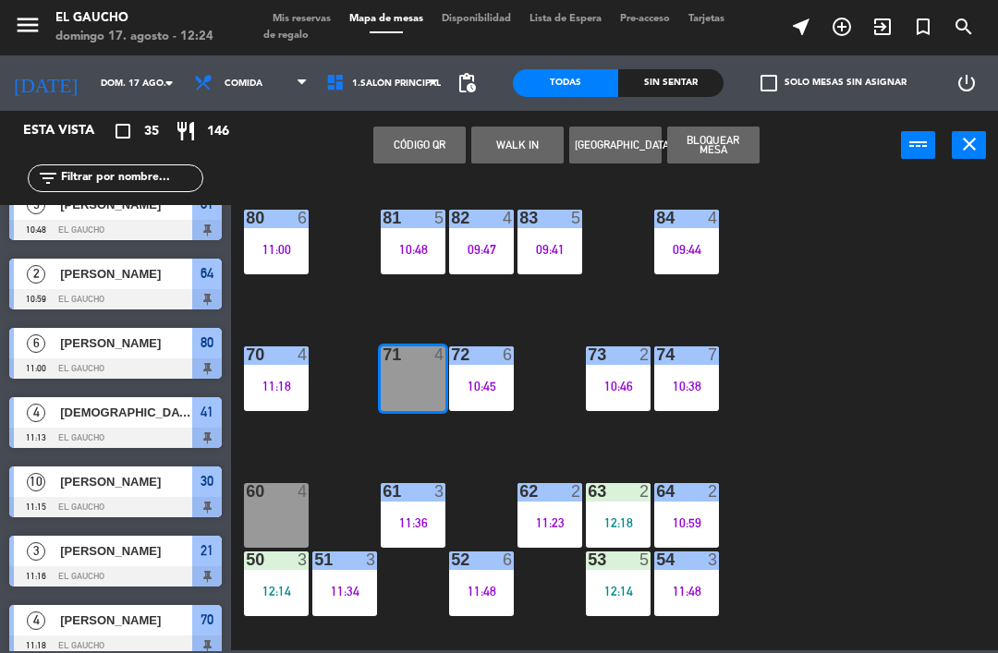
click at [521, 145] on button "WALK IN" at bounding box center [517, 145] width 92 height 37
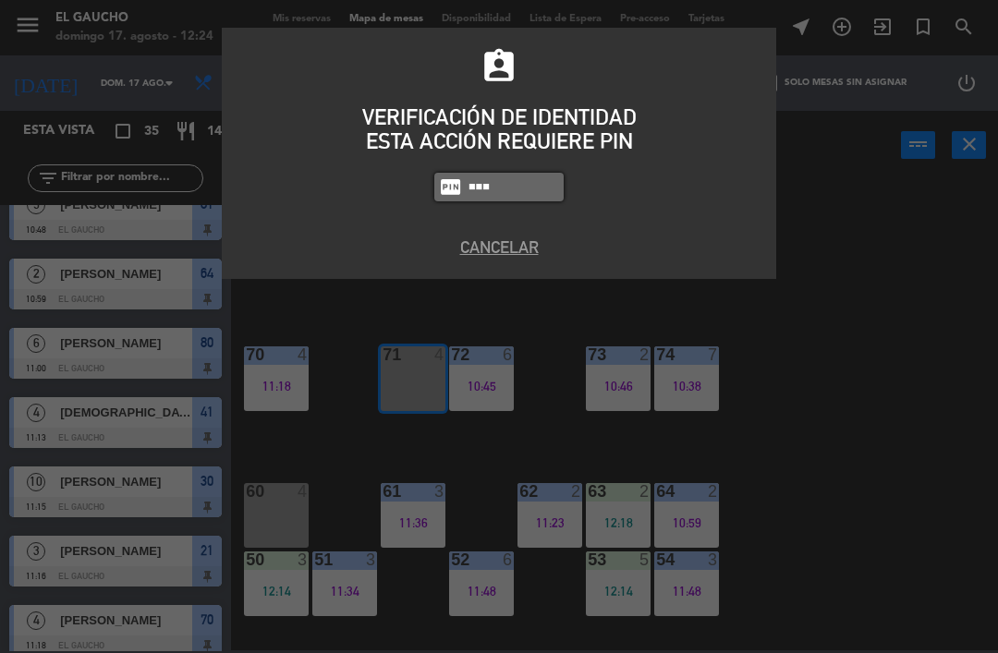
type input "0009"
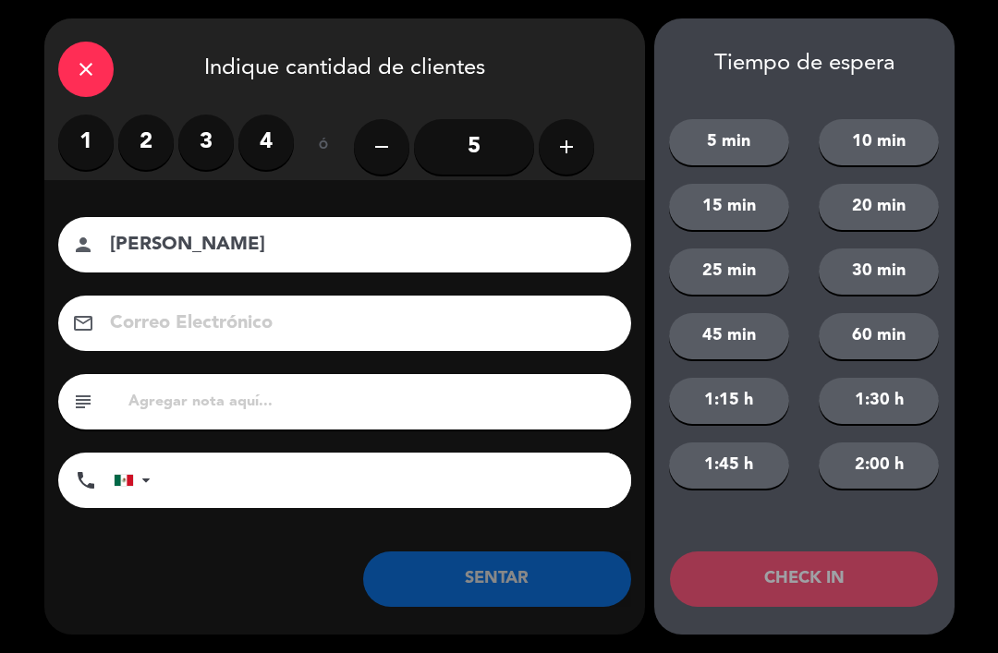
type input "[PERSON_NAME]"
click at [147, 138] on label "2" at bounding box center [145, 142] width 55 height 55
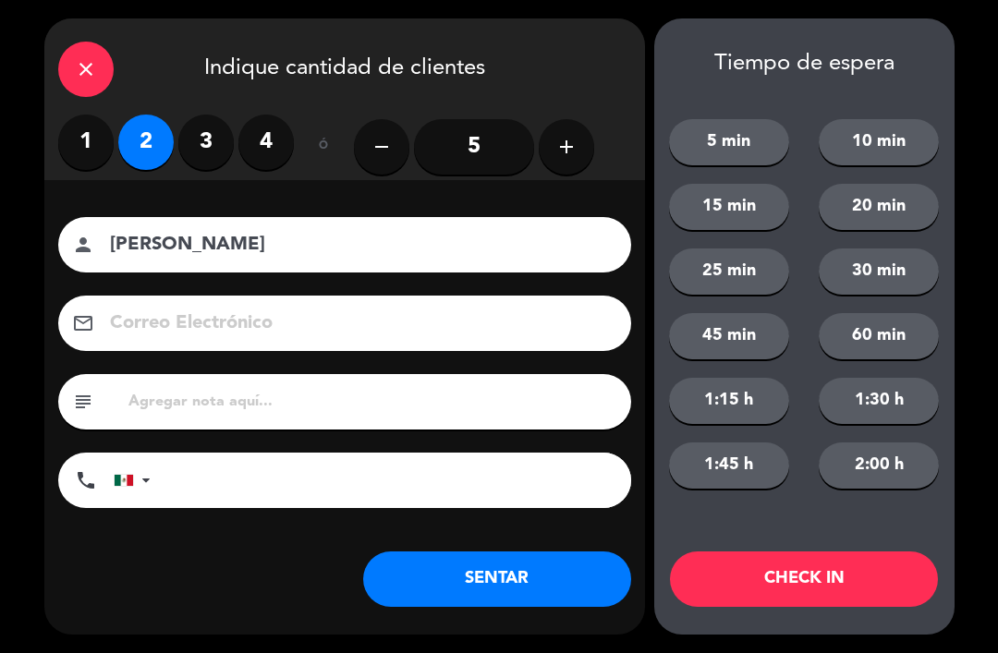
click at [432, 581] on button "SENTAR" at bounding box center [497, 579] width 268 height 55
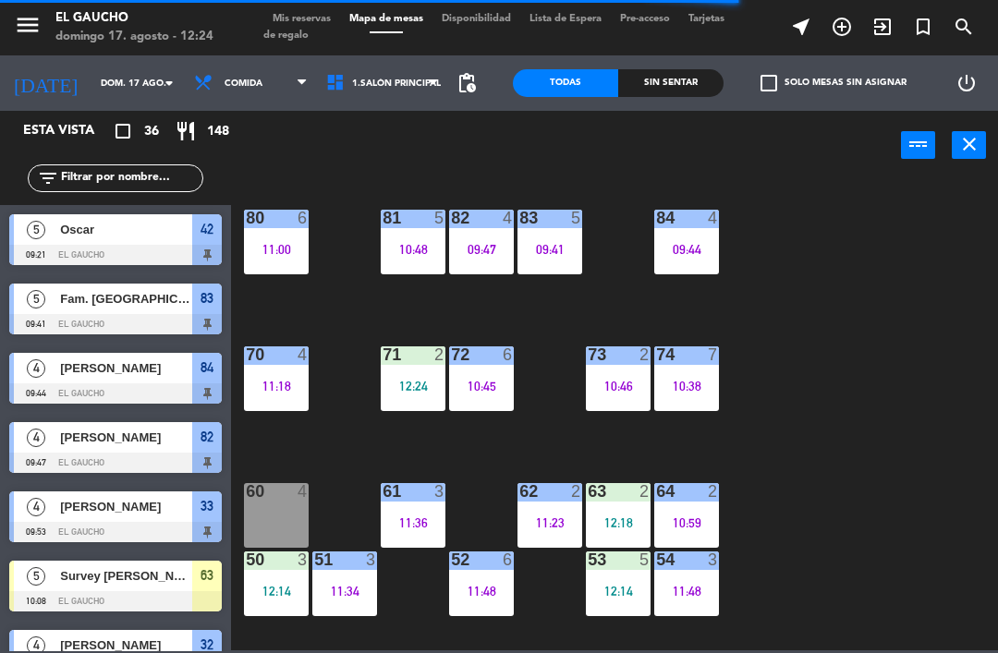
scroll to position [70, 0]
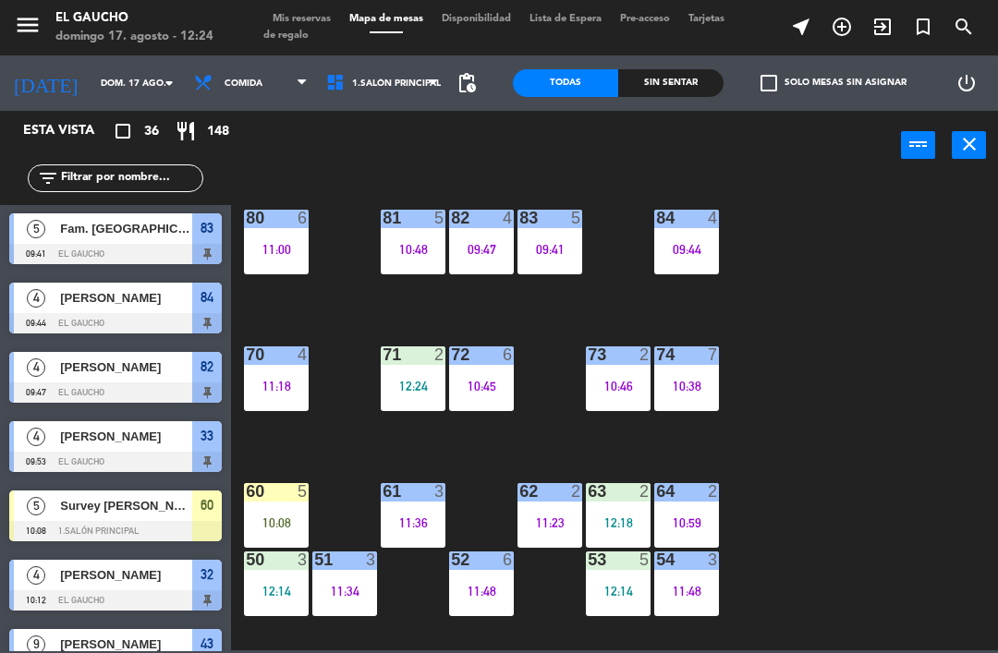
click at [275, 517] on div "10:08" at bounding box center [276, 523] width 65 height 13
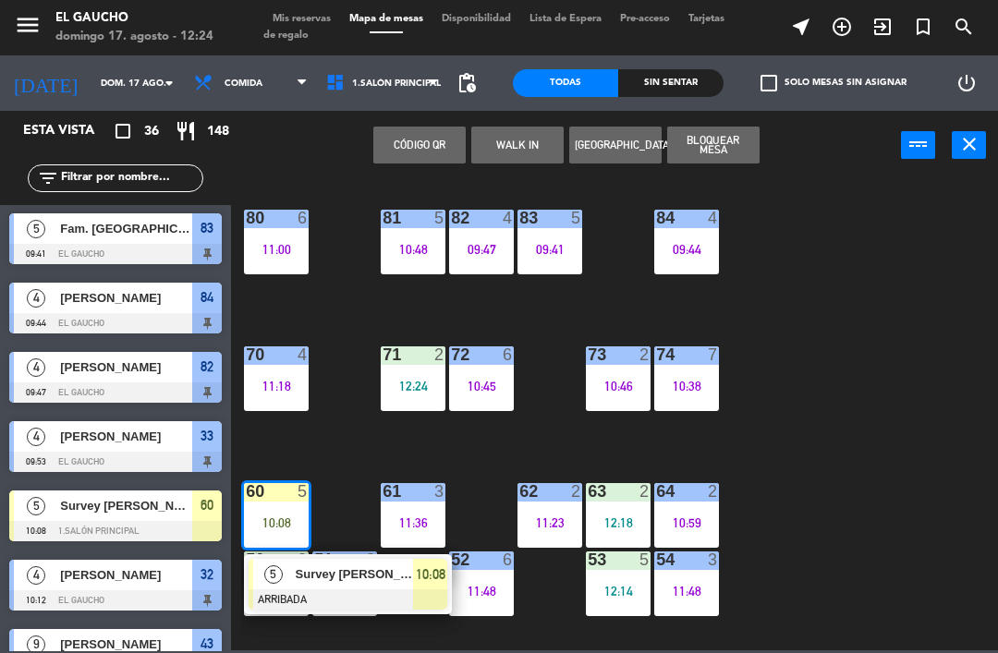
click at [310, 575] on span "Survey [PERSON_NAME]" at bounding box center [355, 574] width 118 height 19
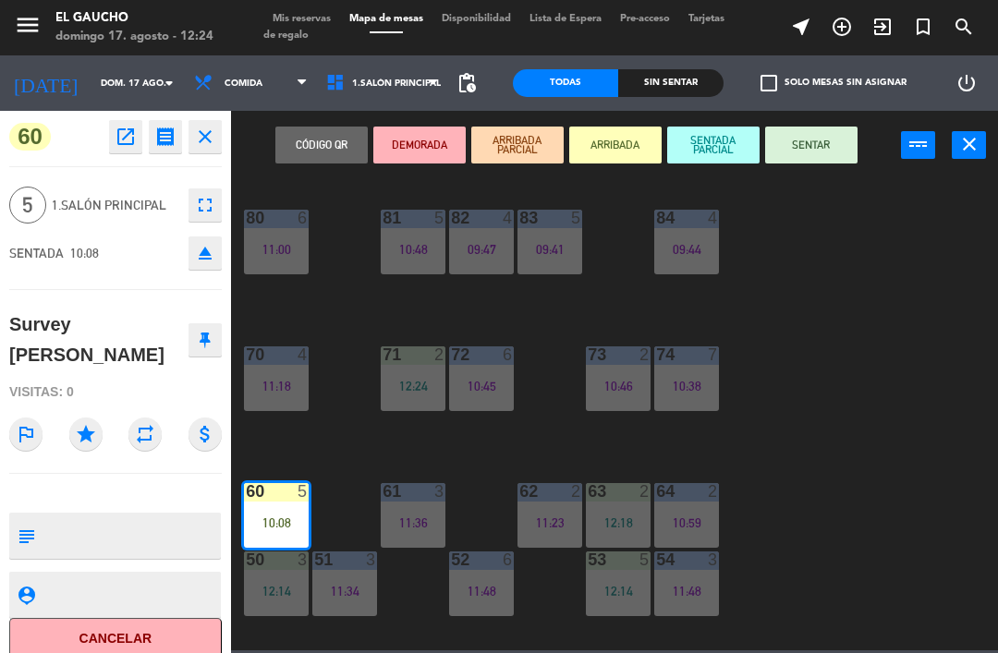
click at [826, 145] on button "SENTAR" at bounding box center [811, 145] width 92 height 37
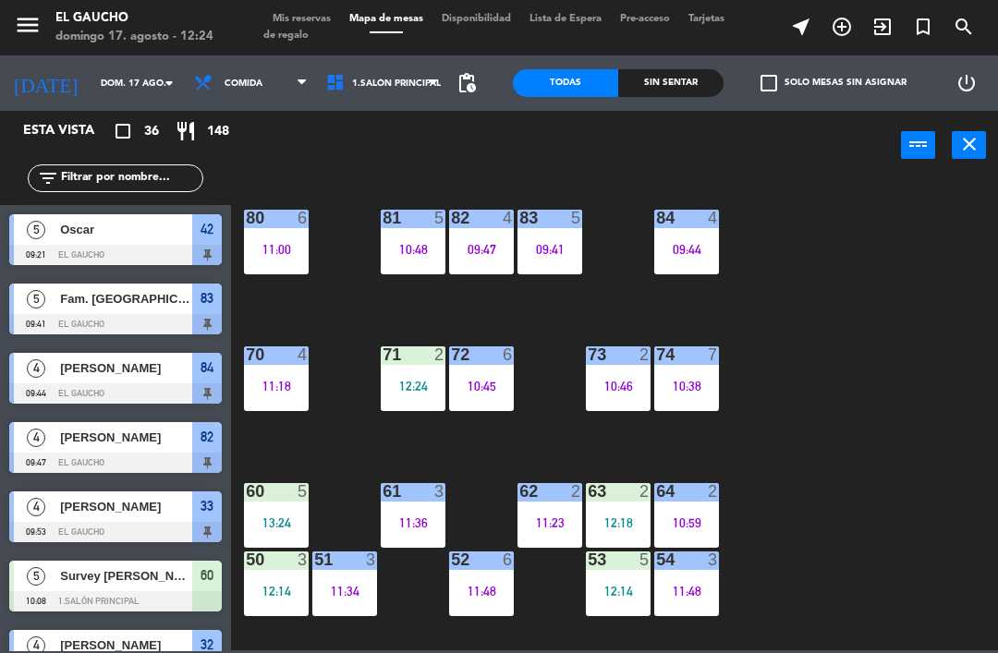
click at [271, 512] on div "60 5 13:24" at bounding box center [276, 515] width 65 height 65
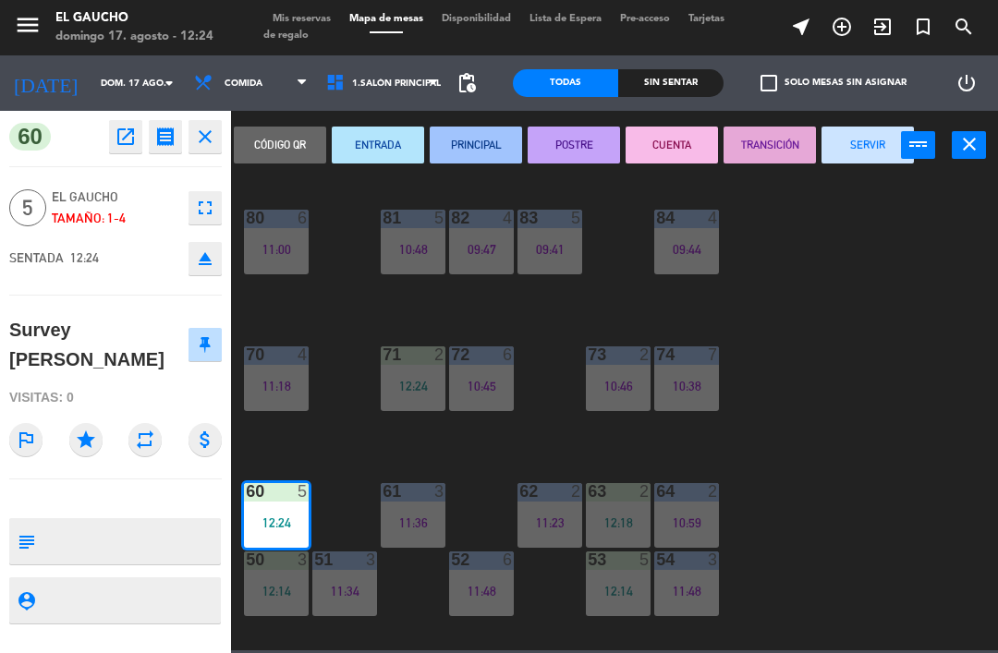
click at [860, 155] on button "SERVIR" at bounding box center [868, 145] width 92 height 37
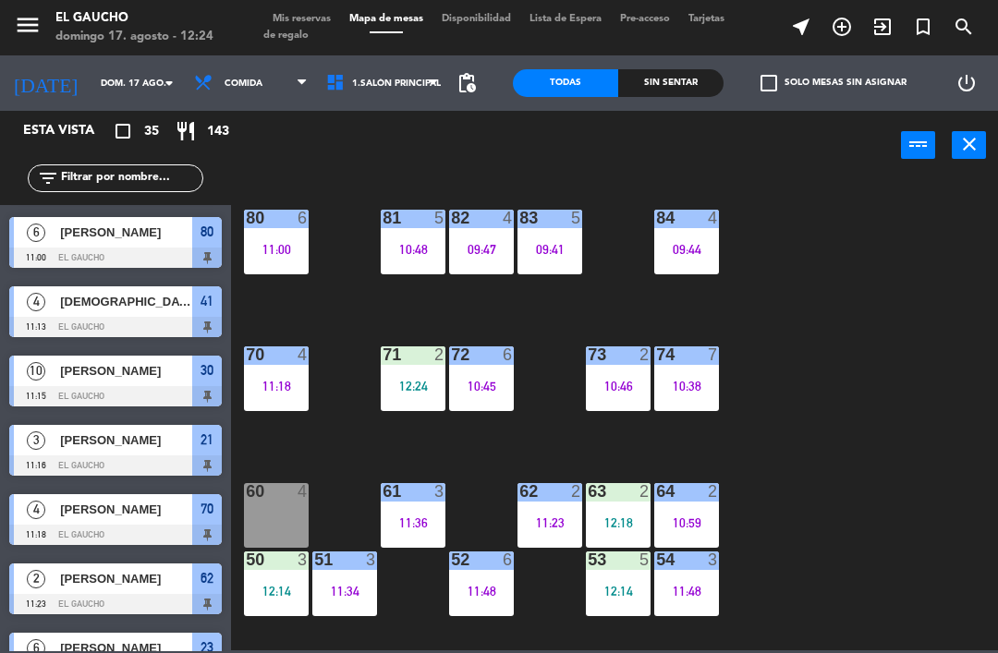
scroll to position [0, 0]
click at [402, 250] on div "10:48" at bounding box center [413, 249] width 65 height 13
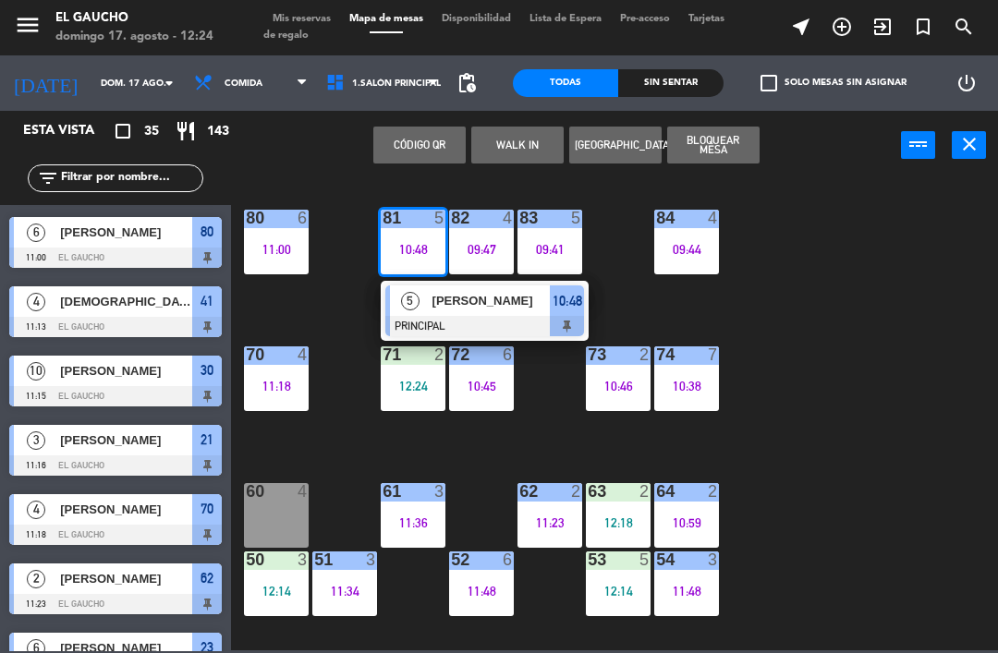
click at [464, 310] on span "[PERSON_NAME]" at bounding box center [491, 300] width 118 height 19
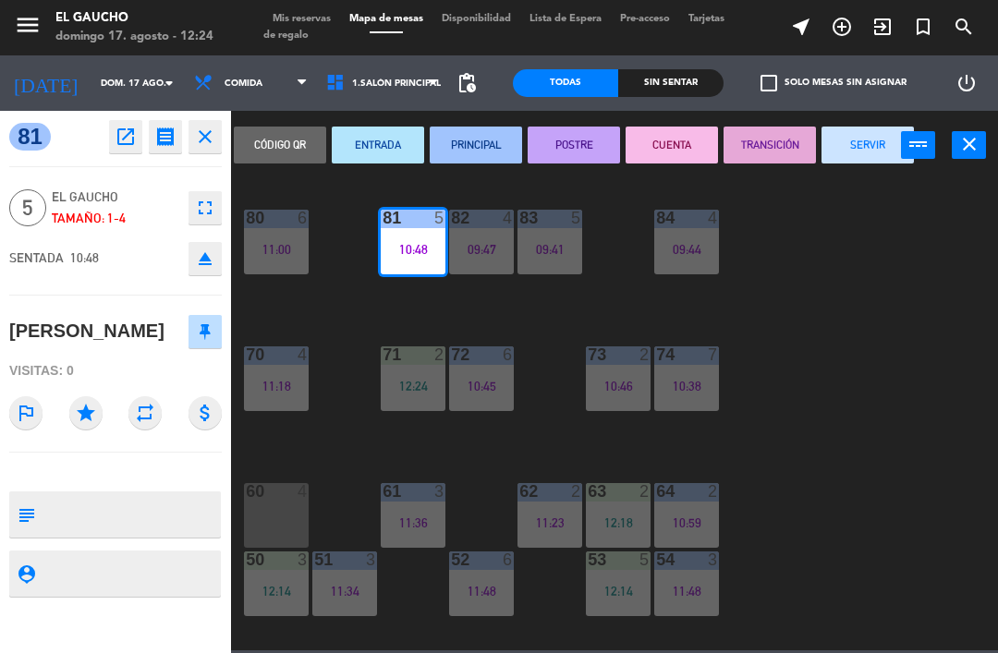
click at [862, 152] on button "SERVIR" at bounding box center [868, 145] width 92 height 37
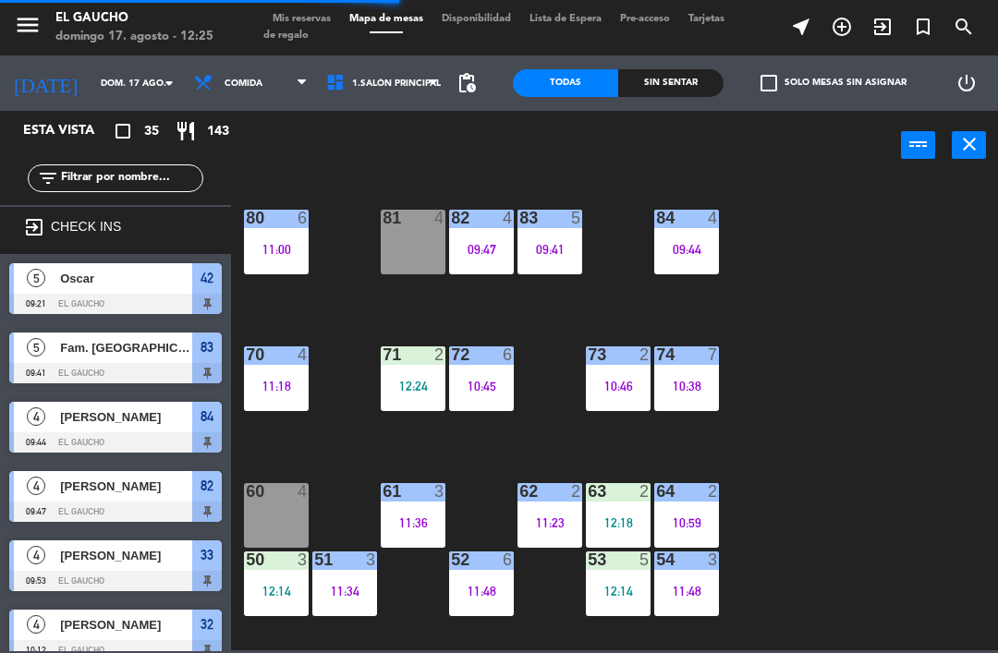
click at [674, 383] on div "10:38" at bounding box center [686, 386] width 65 height 13
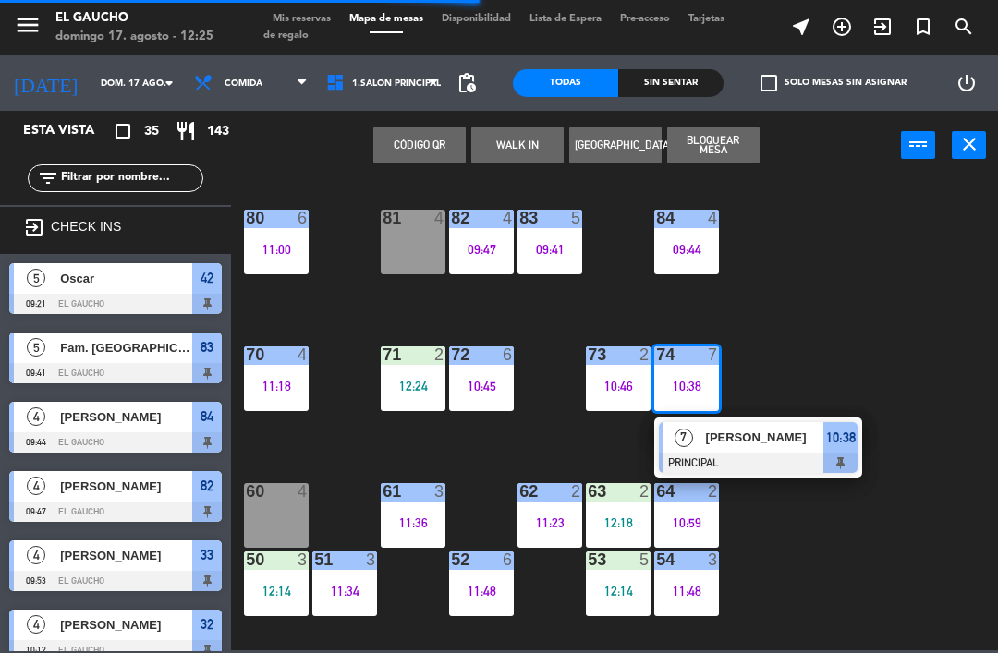
click at [765, 456] on div at bounding box center [758, 463] width 199 height 20
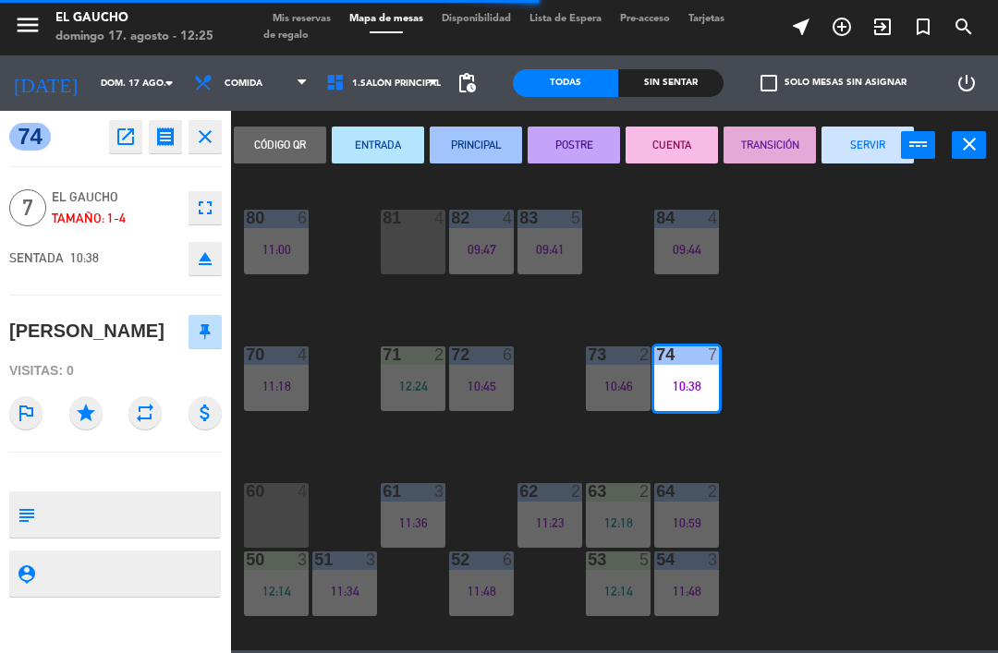
click at [861, 152] on button "SERVIR" at bounding box center [868, 145] width 92 height 37
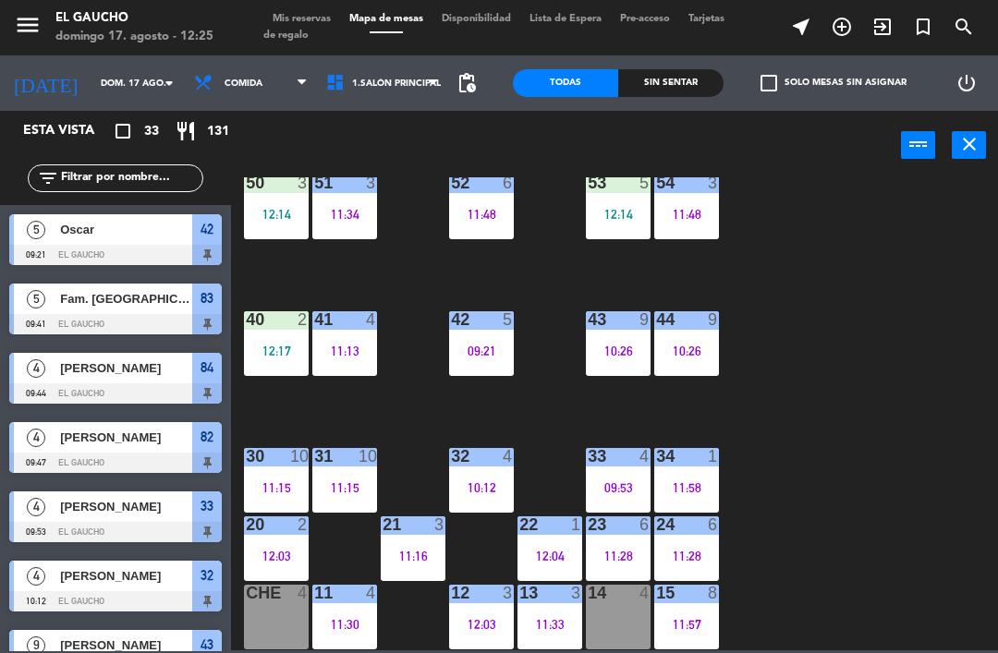
scroll to position [377, 0]
click at [348, 618] on div "11:30" at bounding box center [344, 624] width 65 height 13
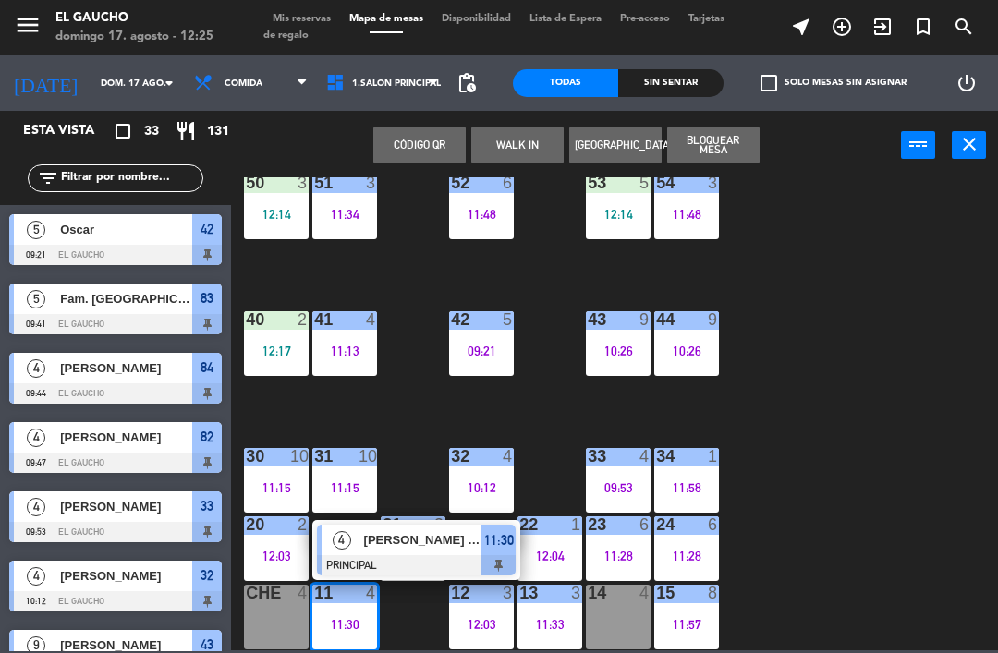
click at [404, 552] on div "[PERSON_NAME] del [PERSON_NAME]" at bounding box center [422, 540] width 120 height 30
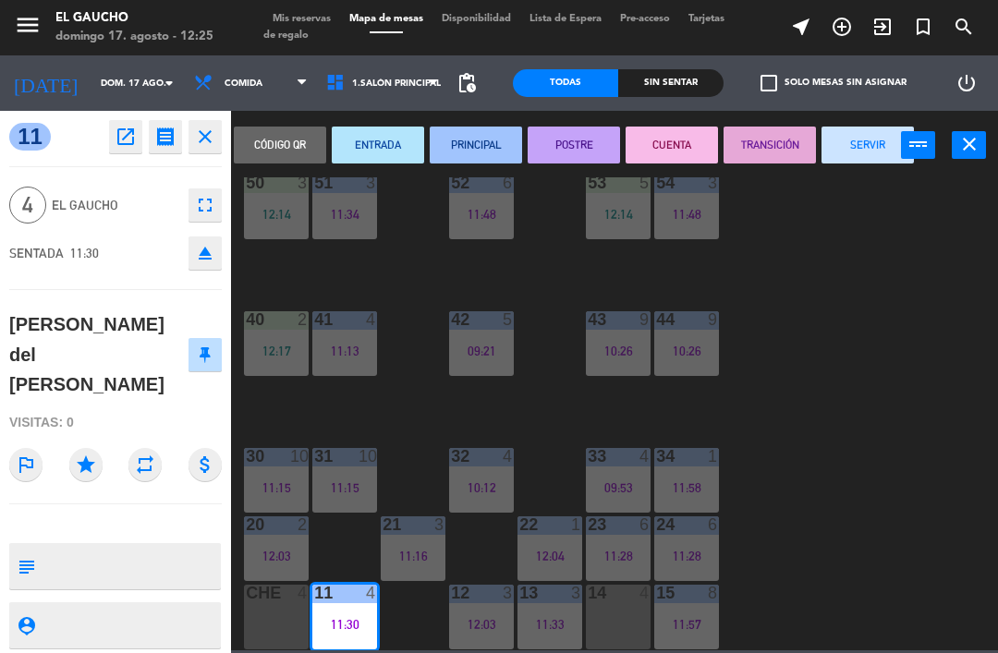
click at [870, 149] on button "SERVIR" at bounding box center [868, 145] width 92 height 37
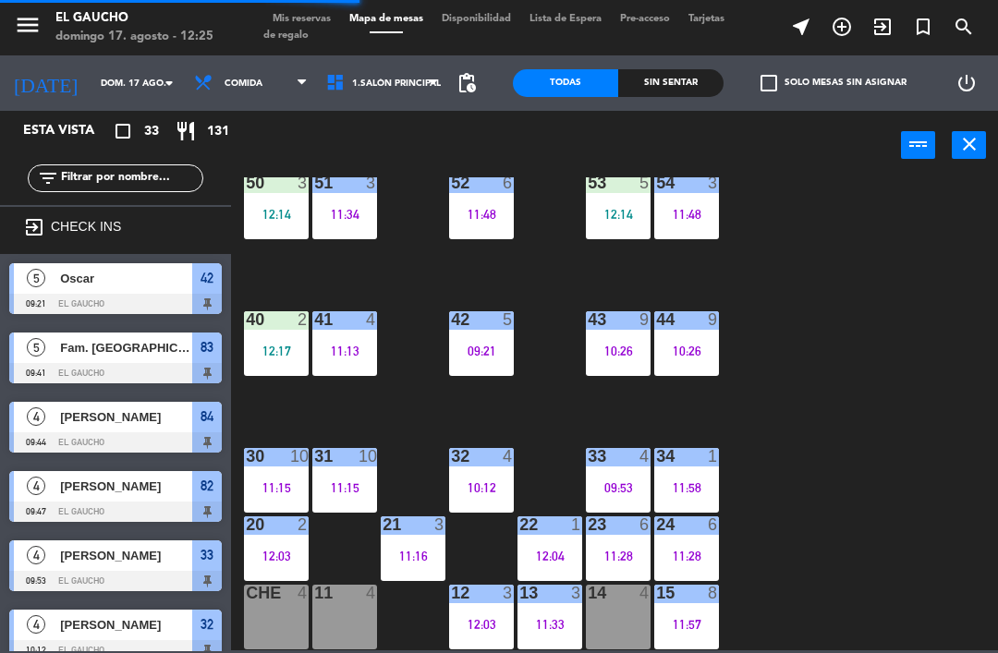
click at [596, 552] on div "11:28" at bounding box center [618, 556] width 65 height 13
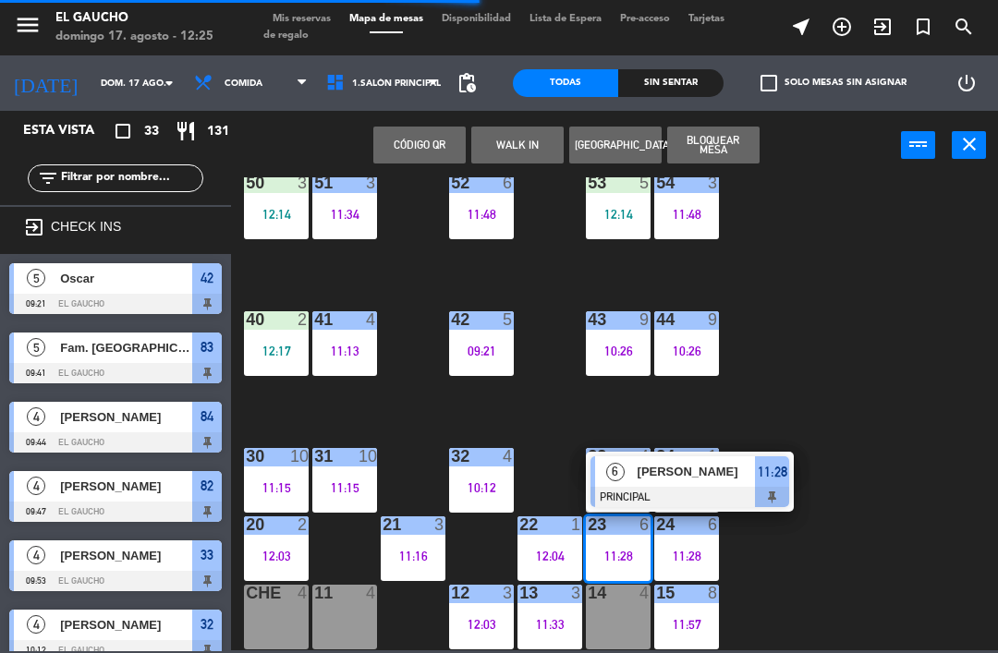
click at [673, 493] on div at bounding box center [689, 497] width 199 height 20
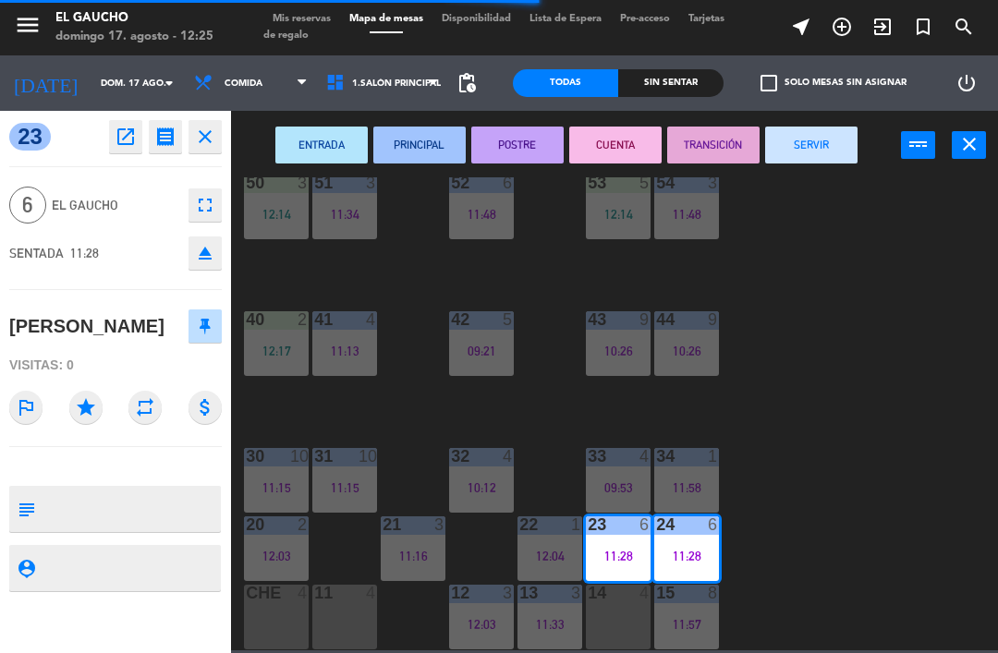
click at [803, 152] on button "SERVIR" at bounding box center [811, 145] width 92 height 37
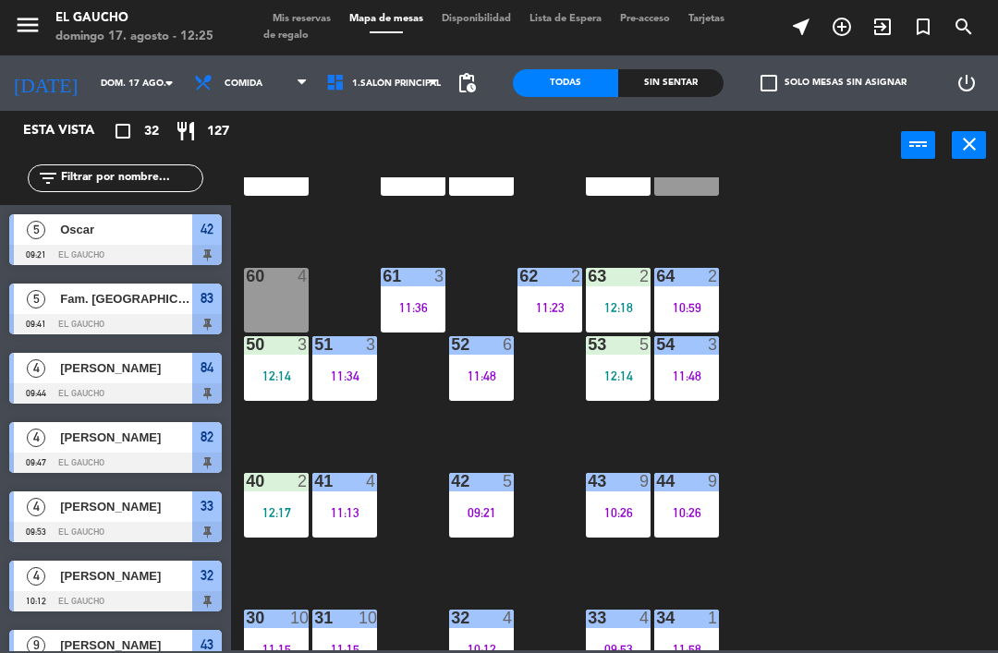
scroll to position [214, 0]
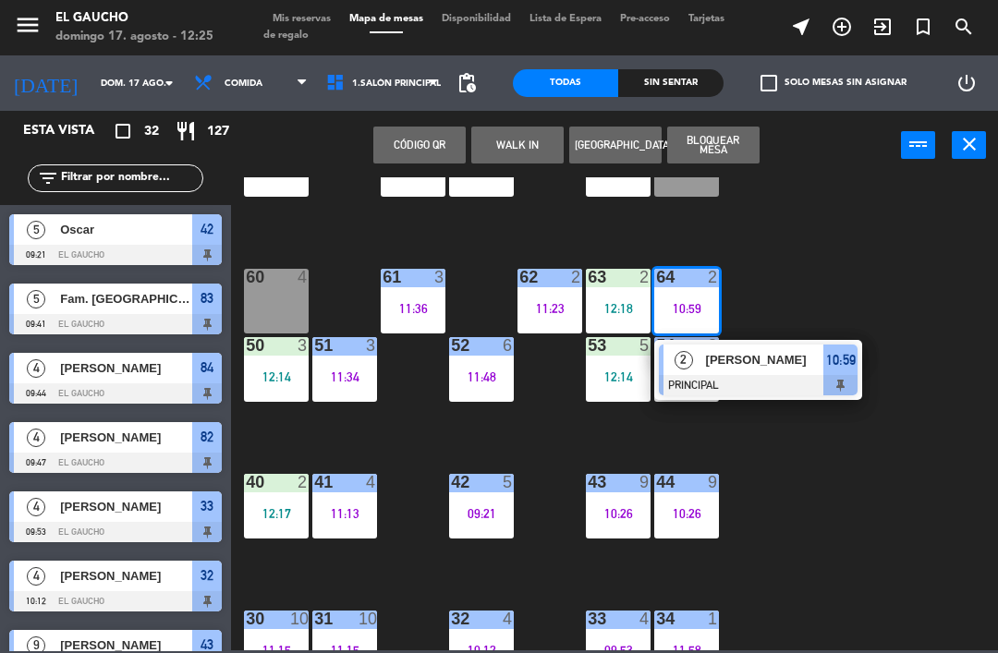
click at [785, 375] on div at bounding box center [758, 385] width 199 height 20
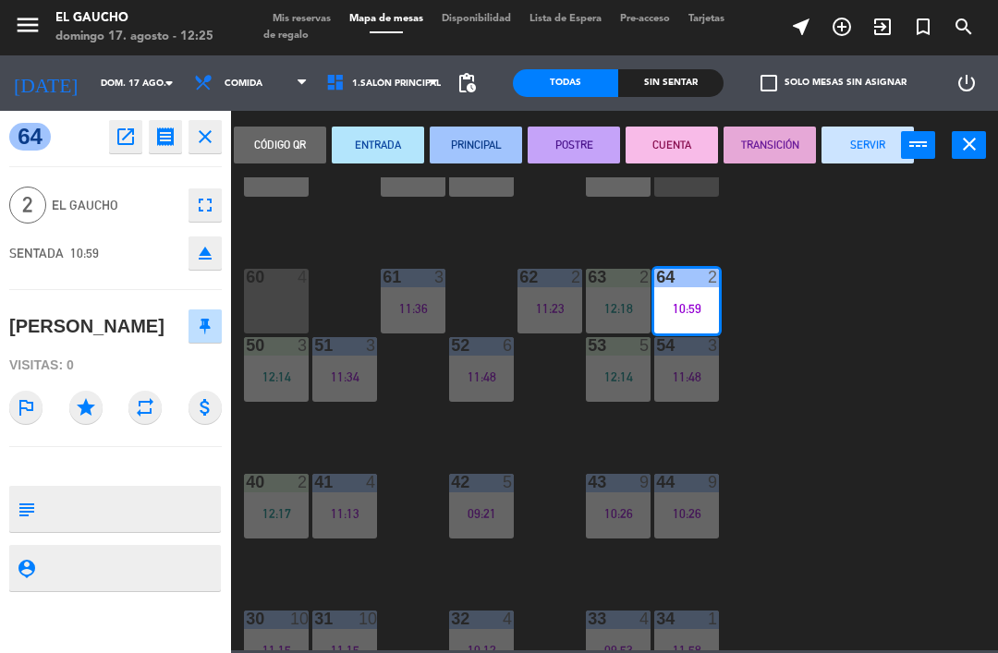
click at [857, 140] on button "SERVIR" at bounding box center [868, 145] width 92 height 37
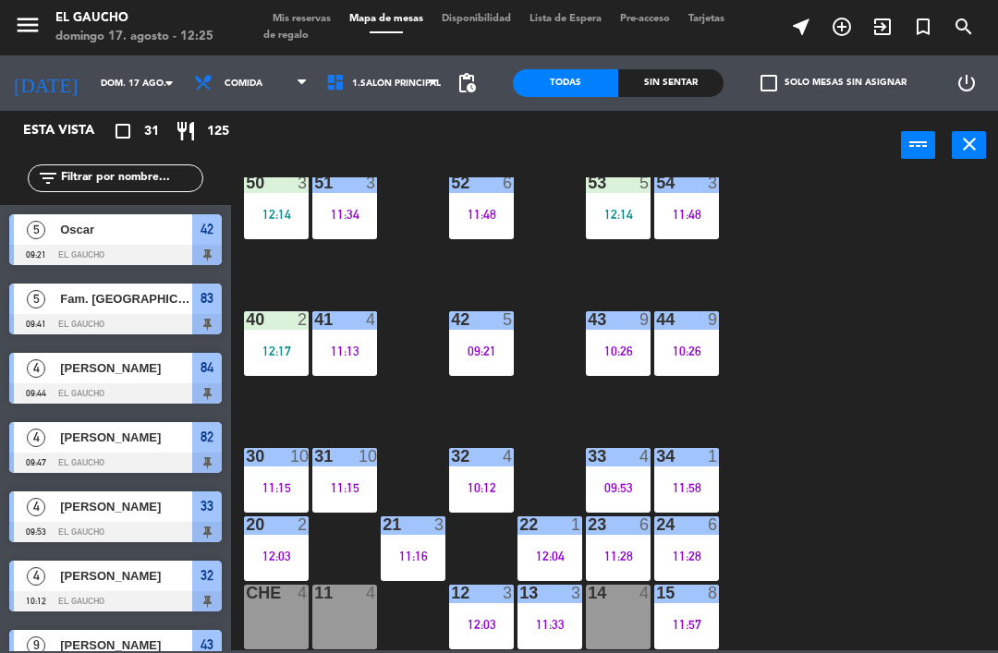
scroll to position [377, 0]
click at [692, 550] on div "11:28" at bounding box center [686, 556] width 65 height 13
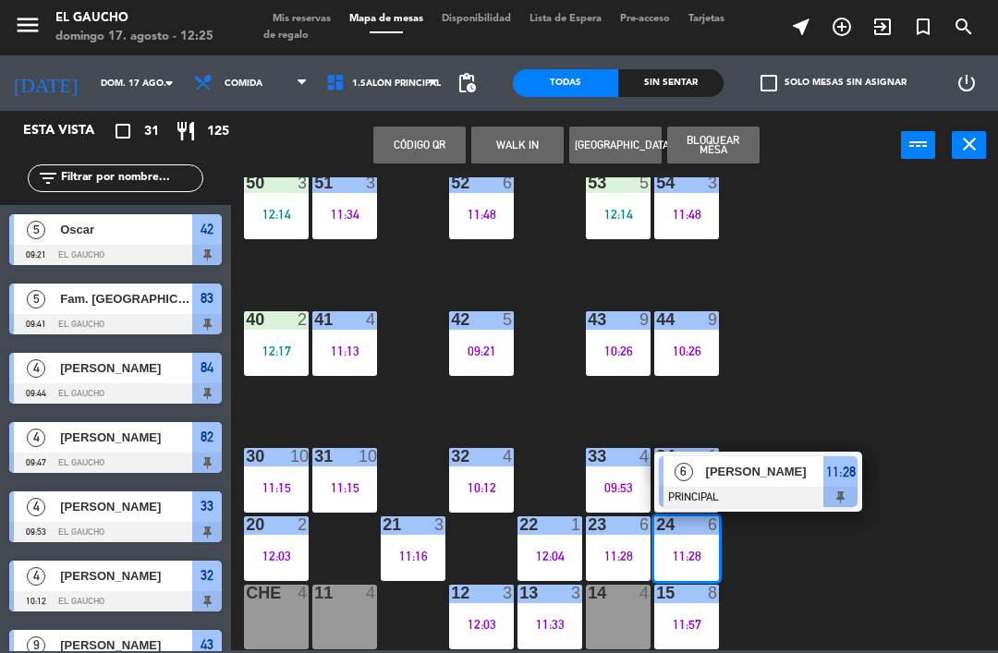
click at [784, 489] on div at bounding box center [758, 497] width 199 height 20
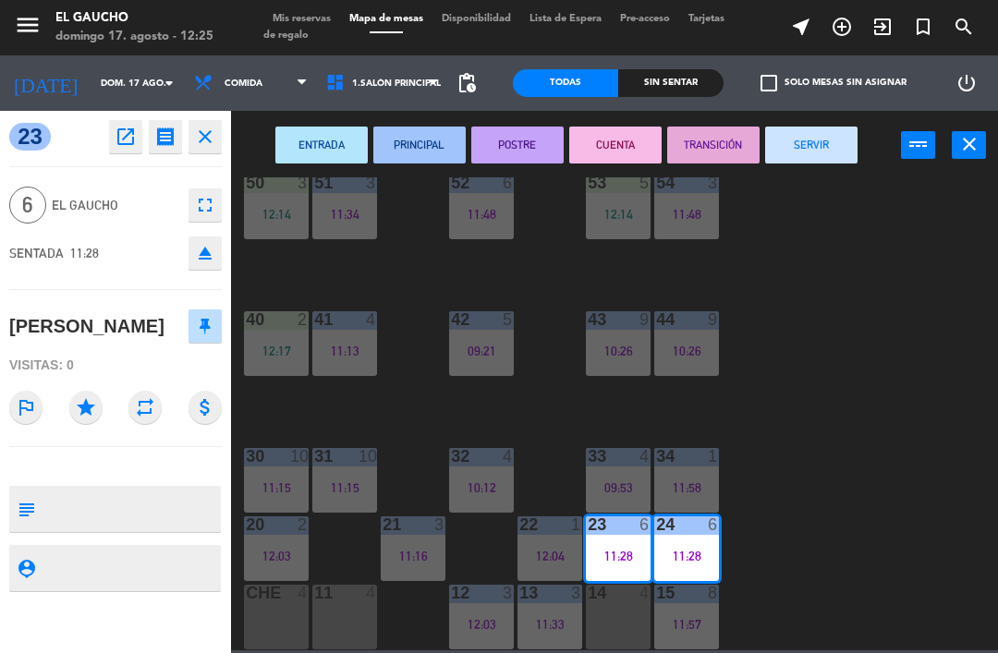
click at [837, 149] on button "SERVIR" at bounding box center [811, 145] width 92 height 37
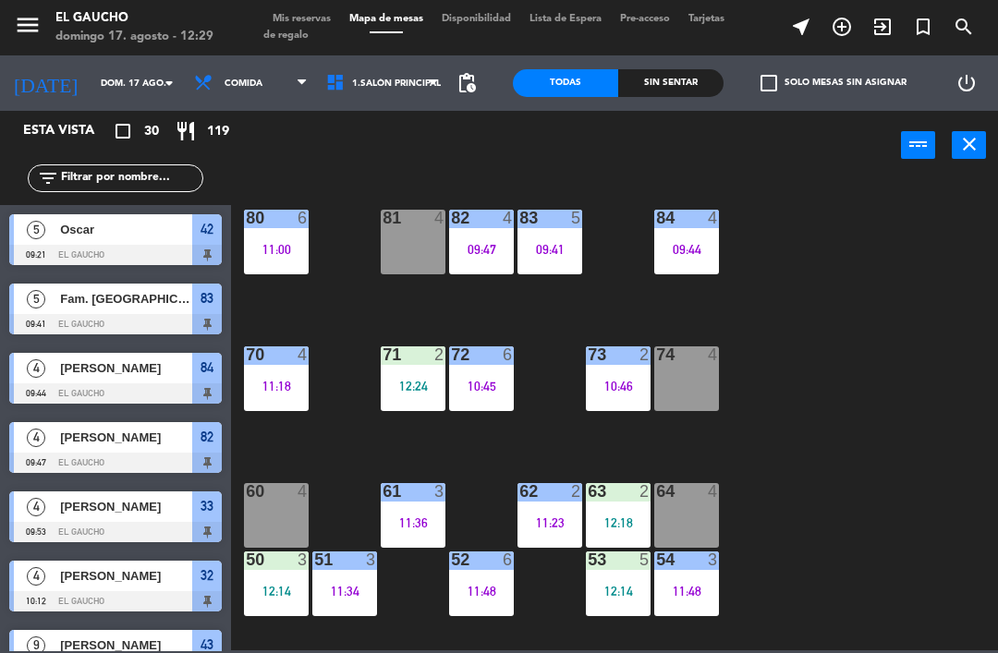
scroll to position [0, 0]
click at [413, 234] on div "81 4" at bounding box center [413, 242] width 65 height 65
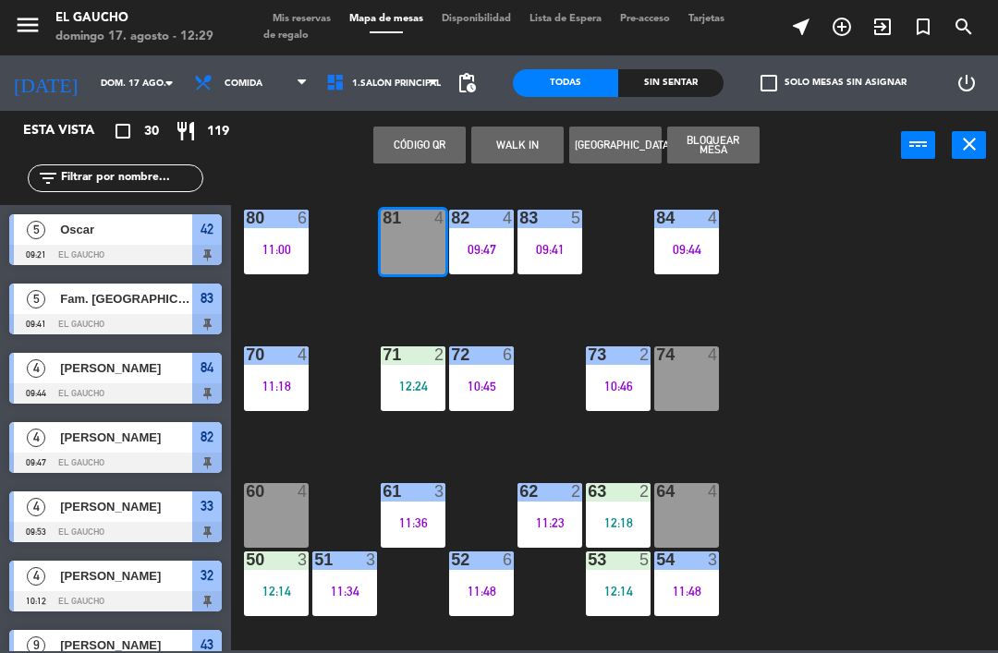
click at [525, 148] on button "WALK IN" at bounding box center [517, 145] width 92 height 37
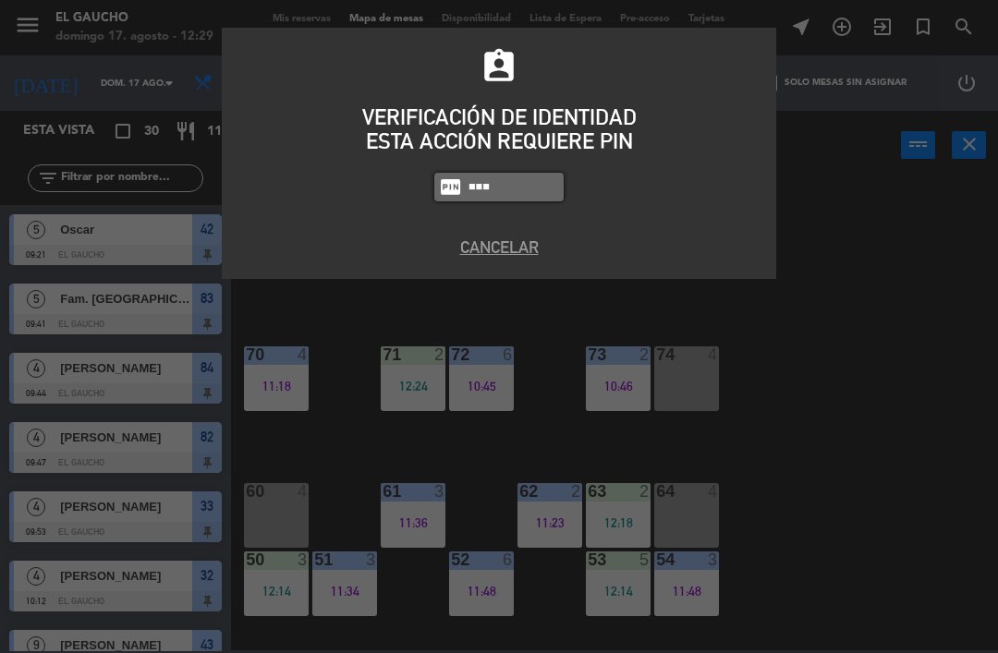
type input "0009"
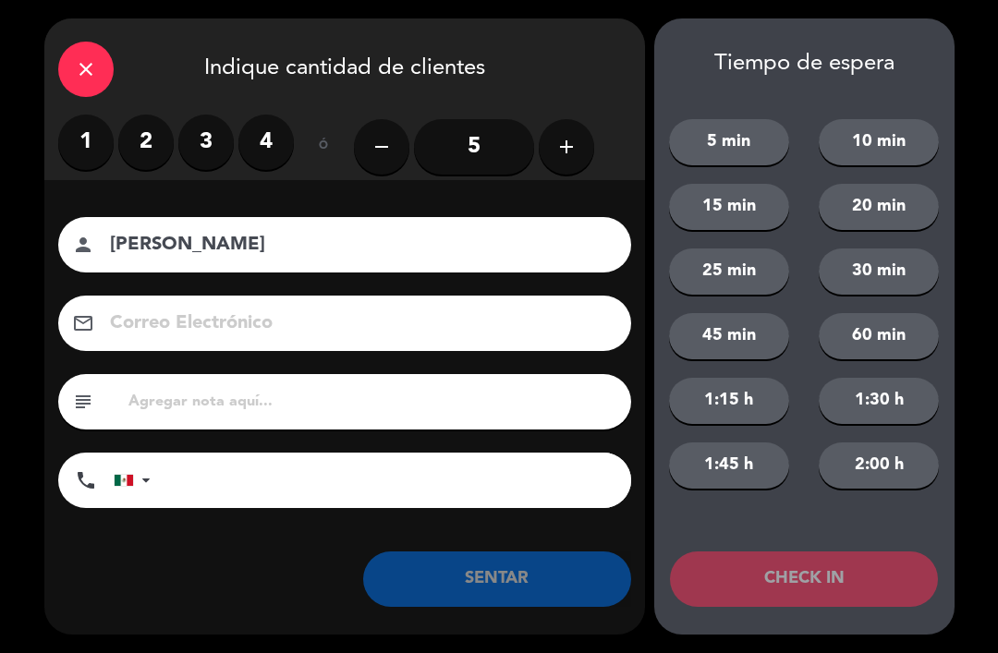
click at [155, 136] on label "2" at bounding box center [145, 142] width 55 height 55
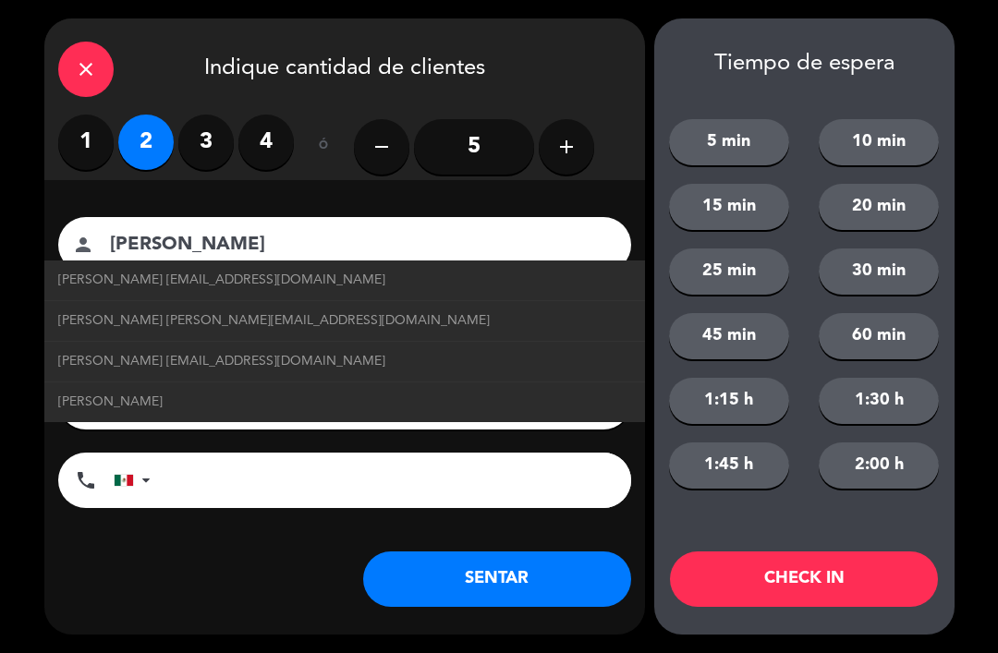
click at [207, 272] on span "[PERSON_NAME] [EMAIL_ADDRESS][DOMAIN_NAME]" at bounding box center [221, 280] width 327 height 21
type input "[PERSON_NAME]"
type input "[EMAIL_ADDRESS][DOMAIN_NAME]"
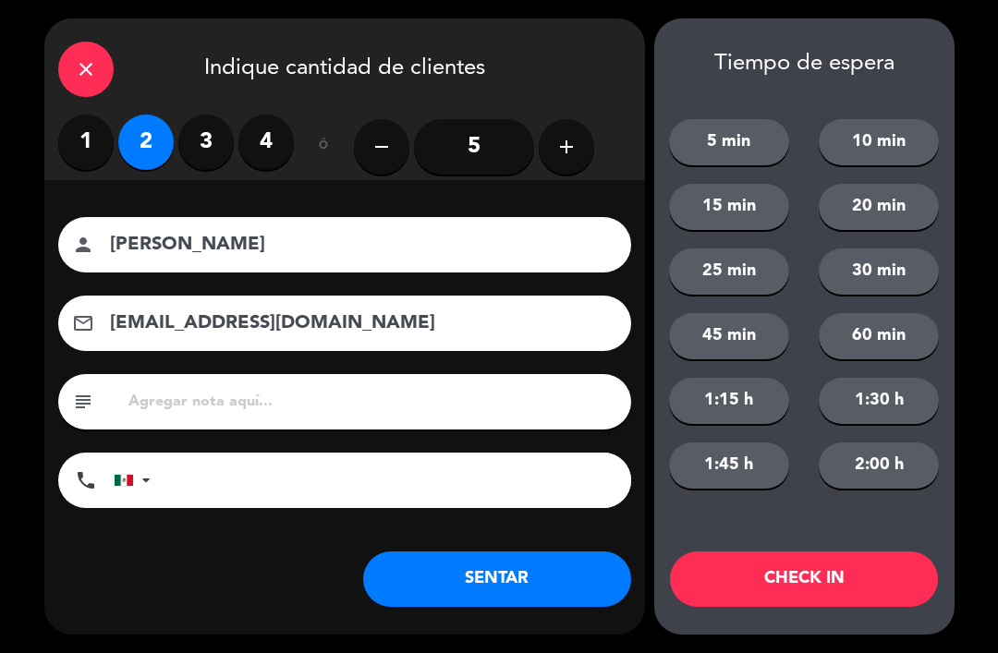
click at [281, 140] on label "4" at bounding box center [265, 142] width 55 height 55
click at [519, 588] on button "SENTAR" at bounding box center [497, 579] width 268 height 55
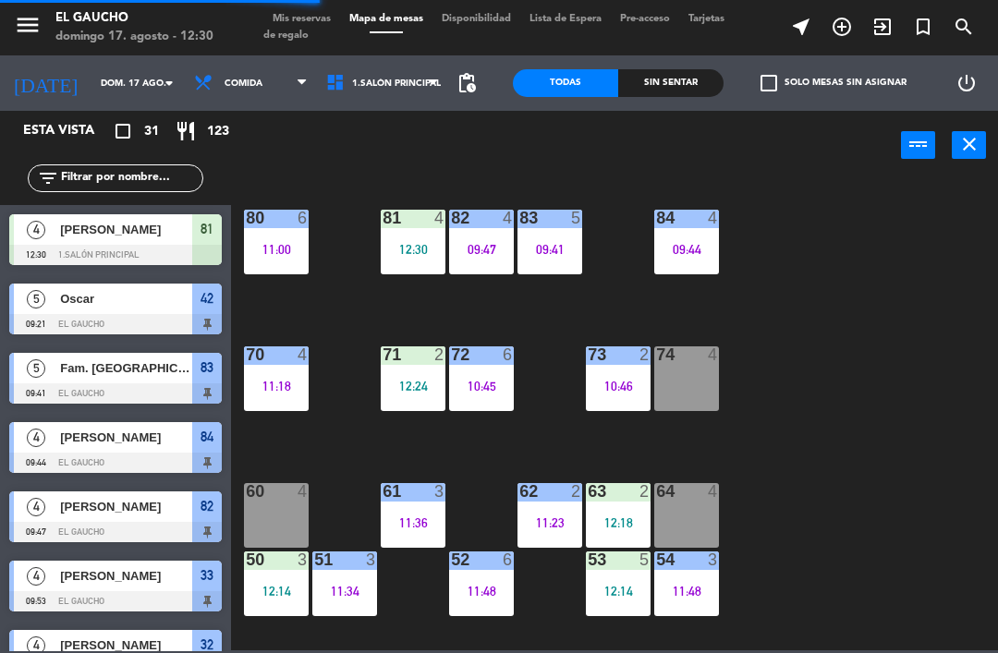
click at [870, 473] on div "84 4 09:44 80 6 11:00 83 5 09:41 82 4 09:47 81 4 12:30 70 4 11:18 71 2 12:24 72…" at bounding box center [619, 413] width 757 height 473
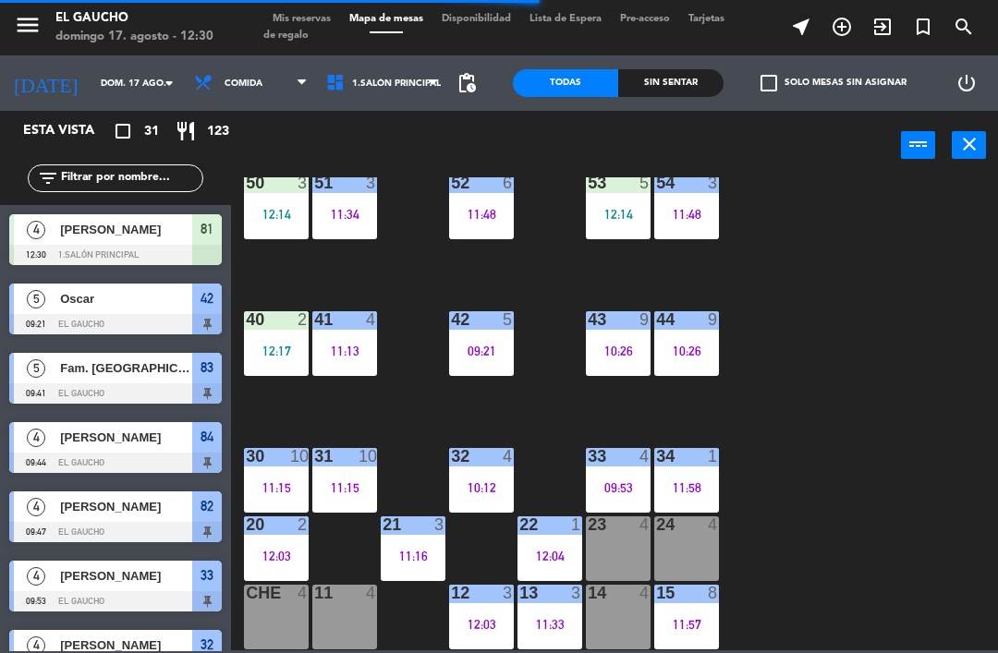
scroll to position [377, 0]
click at [700, 542] on div "24 4" at bounding box center [686, 549] width 65 height 65
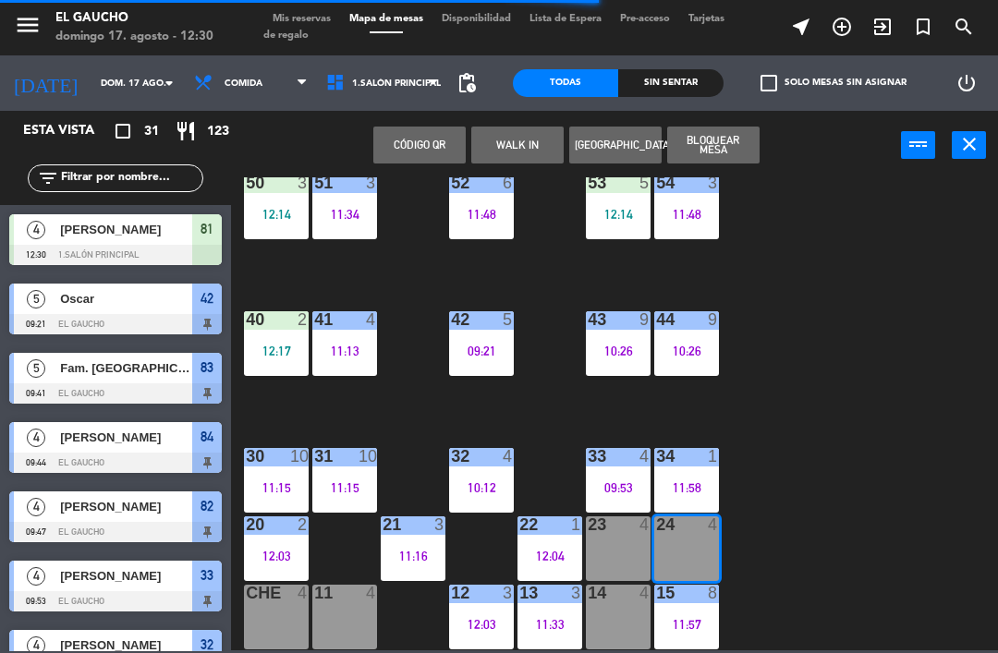
click at [523, 156] on button "WALK IN" at bounding box center [517, 145] width 92 height 37
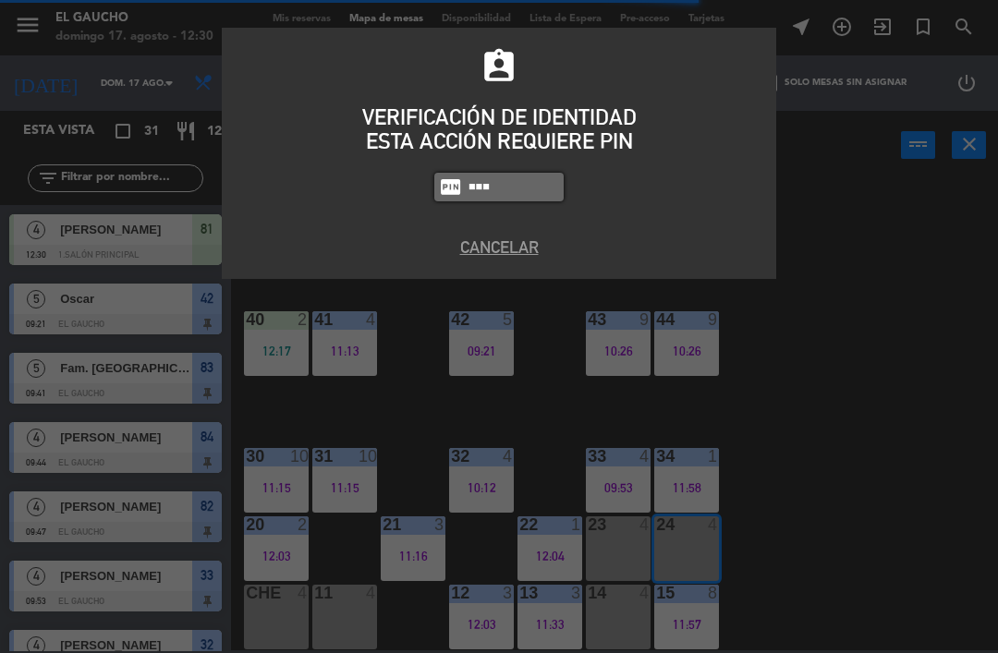
type input "0009"
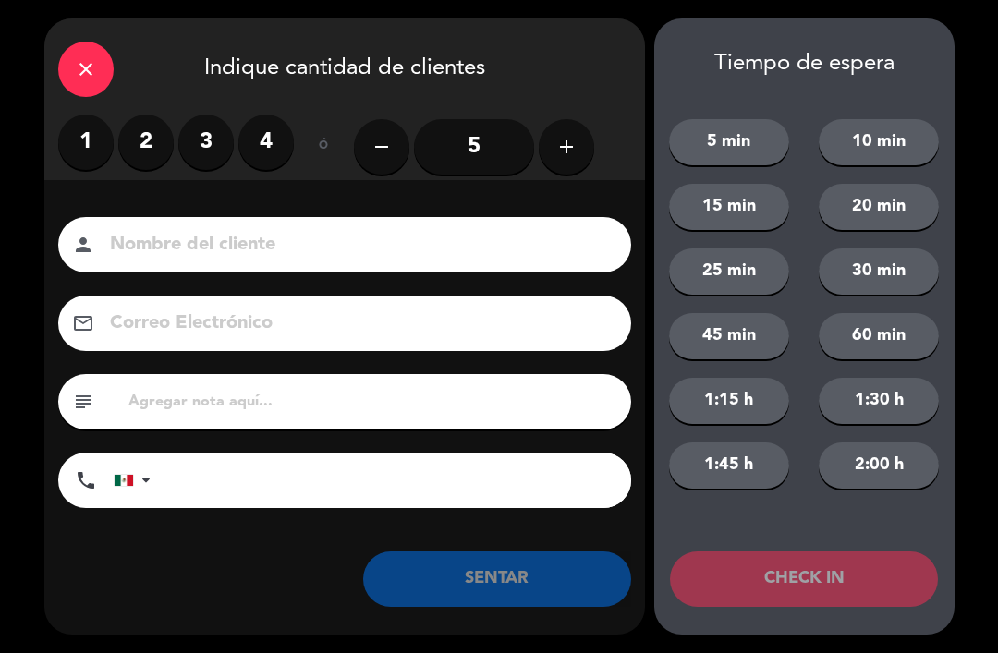
click at [154, 149] on label "2" at bounding box center [145, 142] width 55 height 55
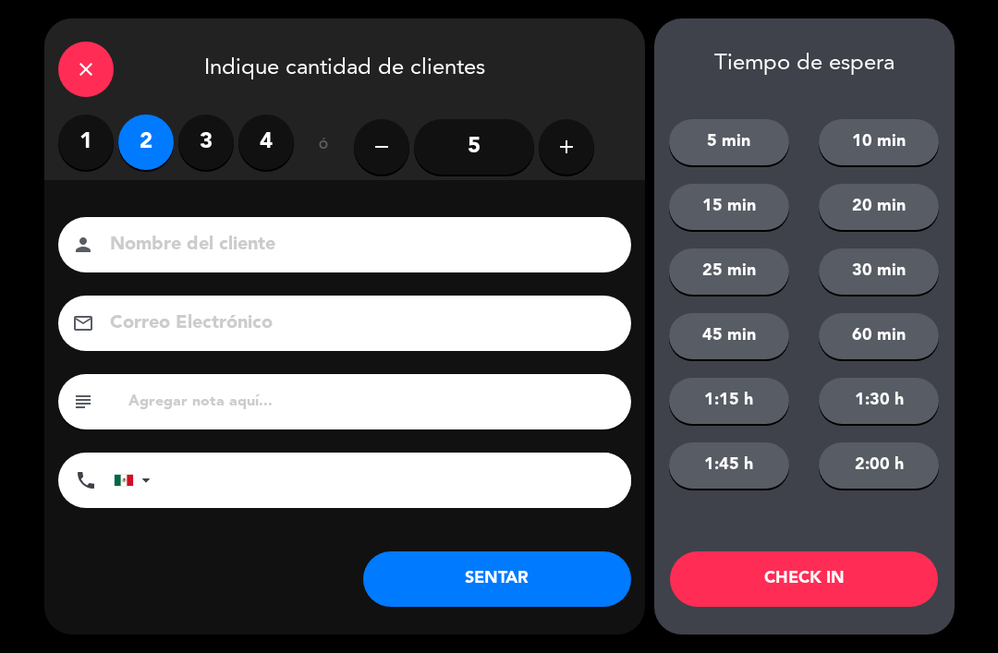
click at [137, 245] on input at bounding box center [357, 245] width 499 height 32
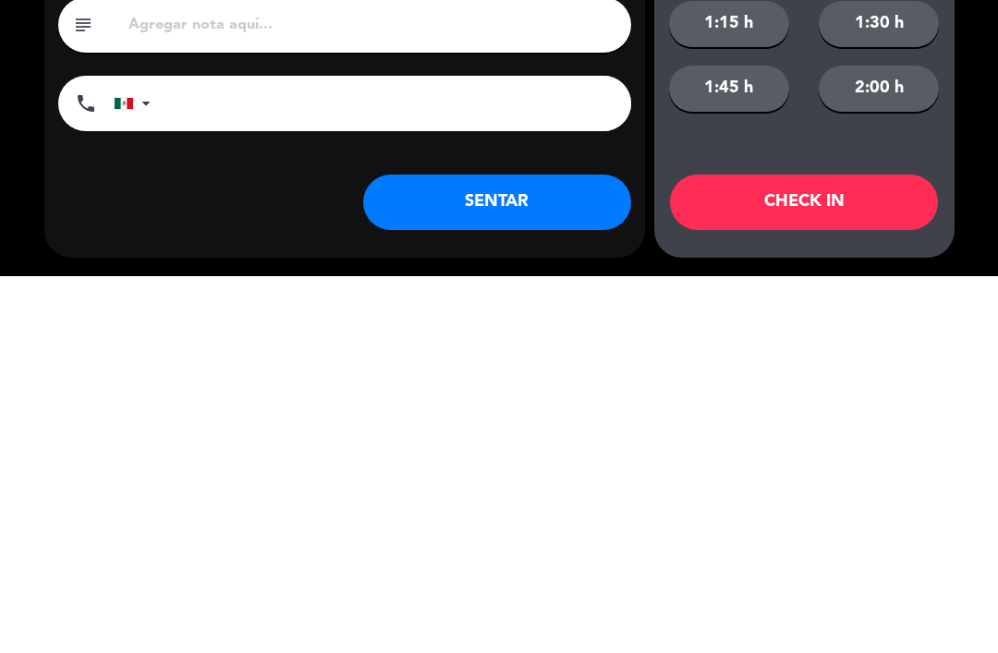
type input "[PERSON_NAME]"
click at [543, 552] on button "SENTAR" at bounding box center [497, 579] width 268 height 55
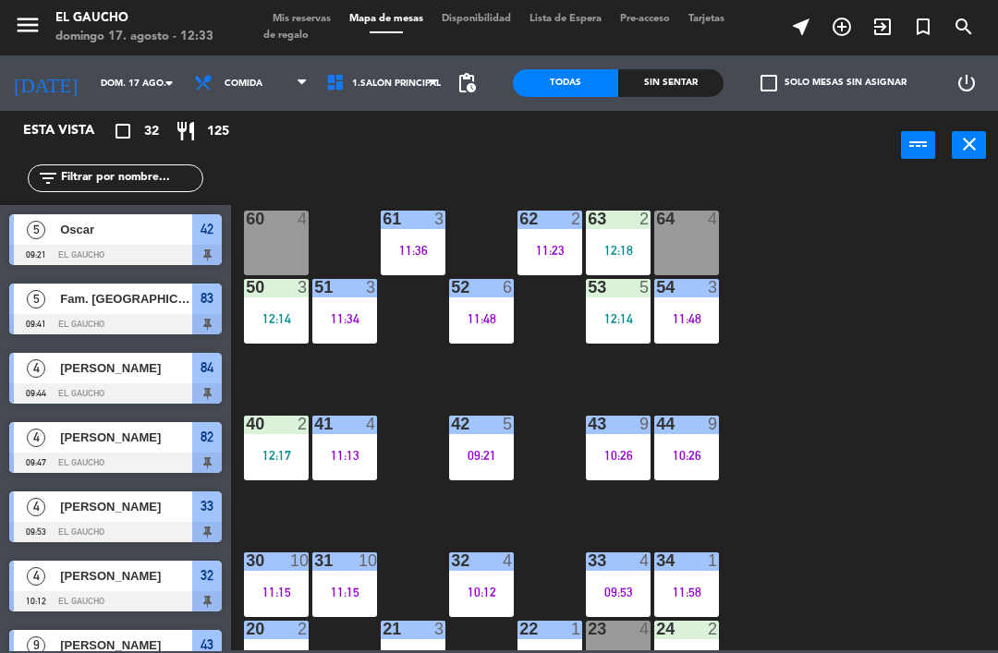
scroll to position [274, 0]
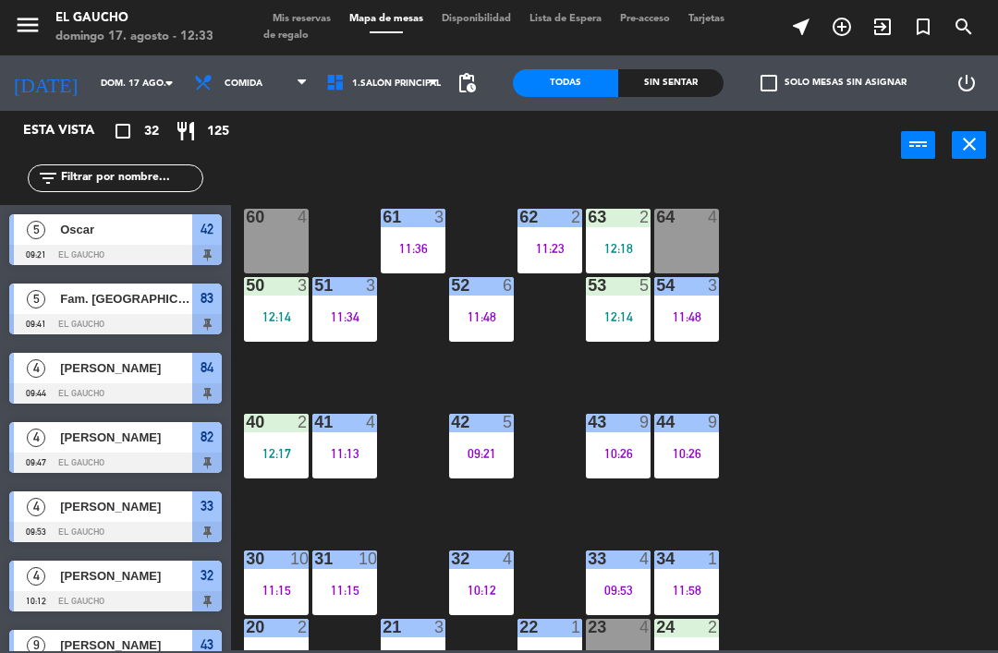
click at [277, 437] on div "40 2 12:17" at bounding box center [276, 446] width 65 height 65
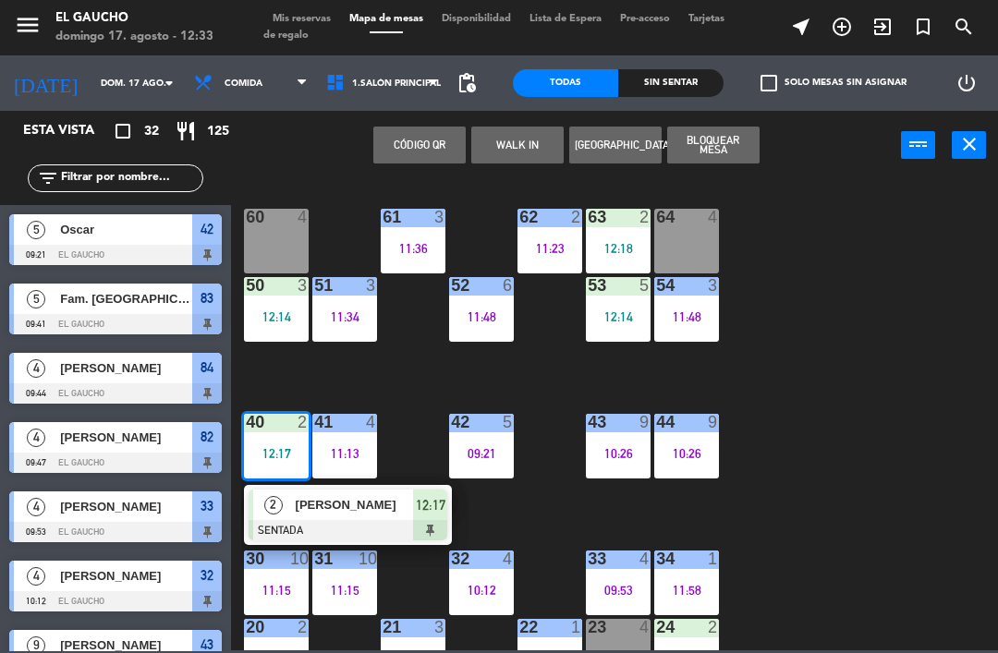
click at [376, 505] on span "[PERSON_NAME]" at bounding box center [355, 504] width 118 height 19
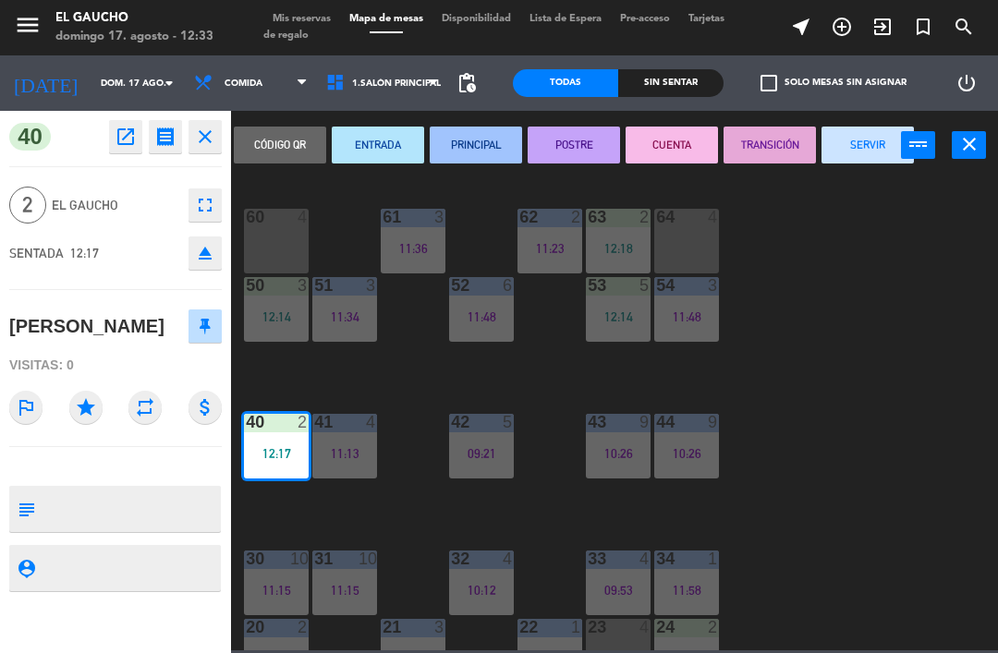
click at [481, 140] on button "PRINCIPAL" at bounding box center [476, 145] width 92 height 37
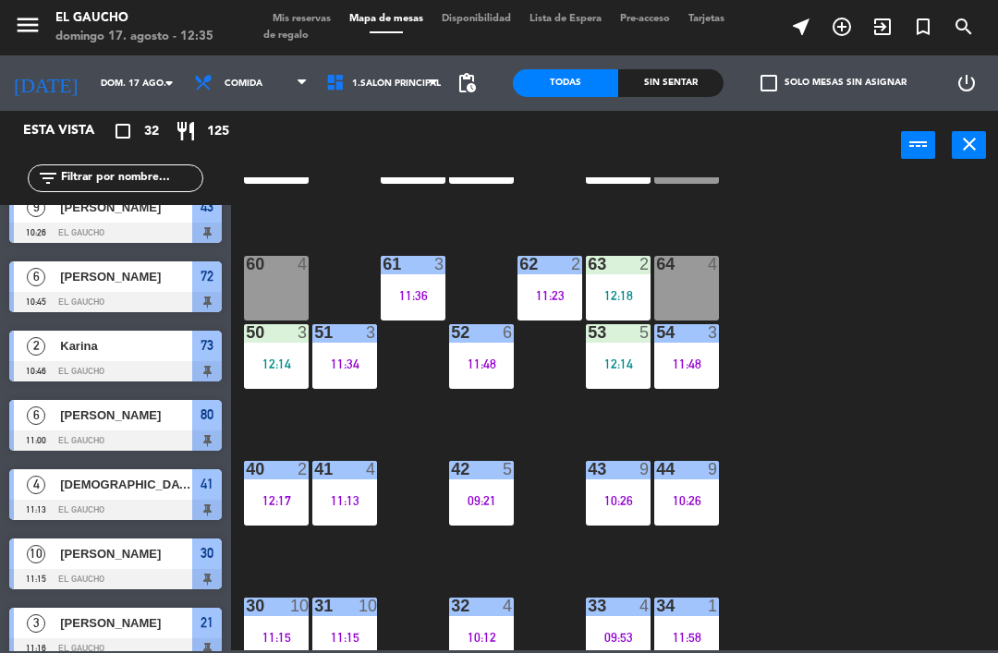
scroll to position [247, 0]
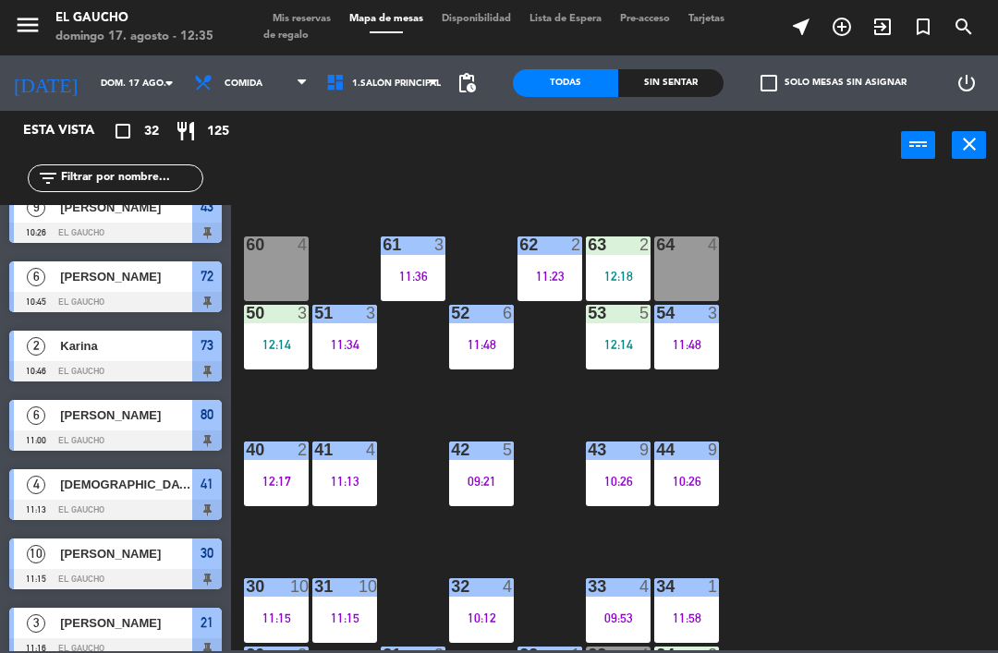
click at [496, 464] on div "42 5 09:21" at bounding box center [481, 474] width 65 height 65
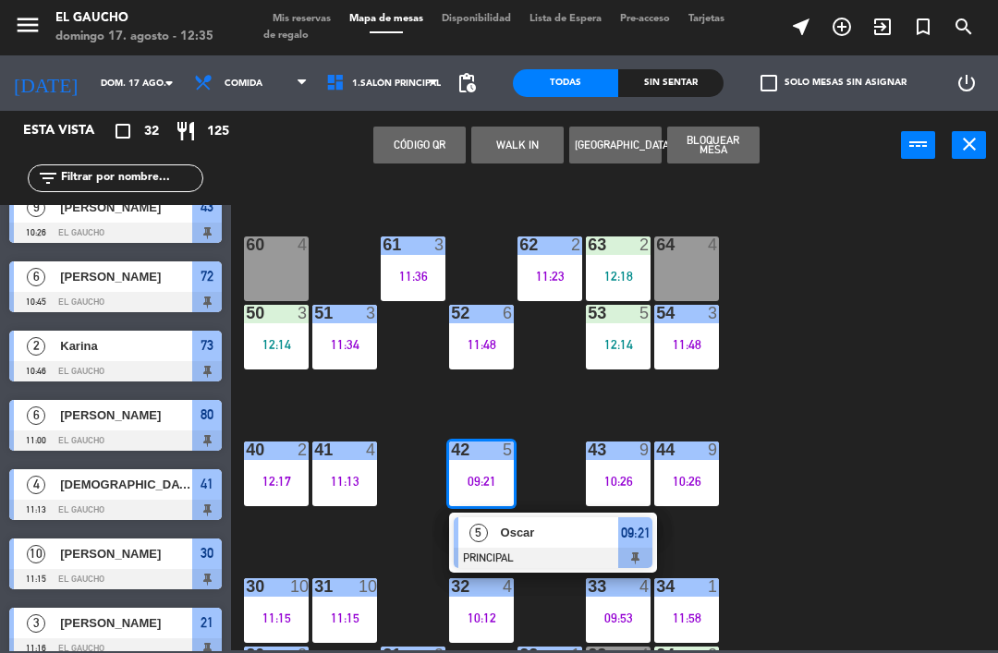
click at [528, 534] on span "Oscar" at bounding box center [560, 532] width 118 height 19
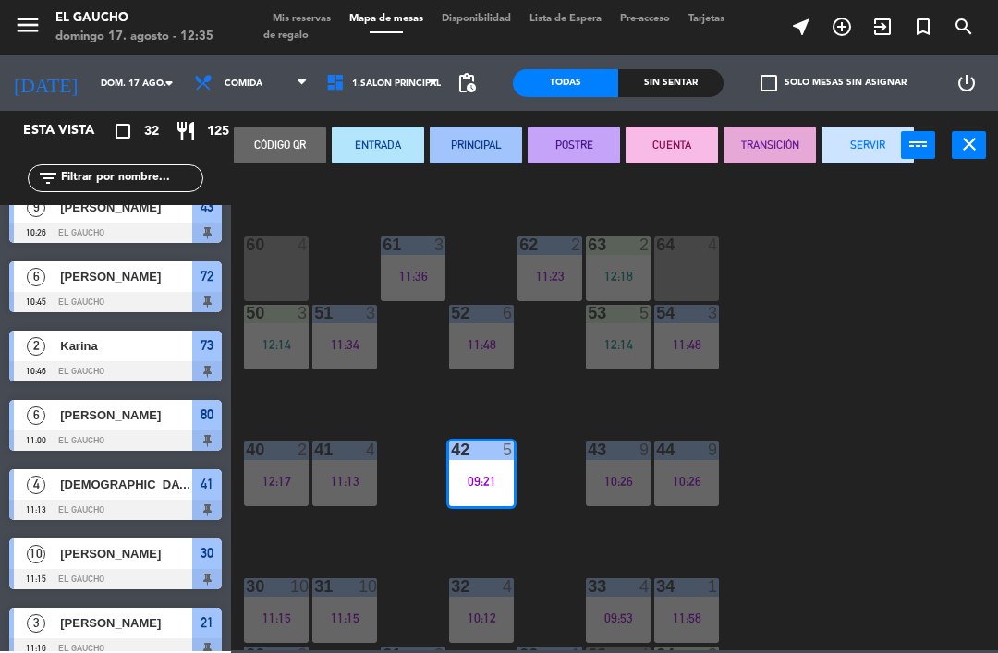
click at [866, 152] on button "SERVIR" at bounding box center [868, 145] width 92 height 37
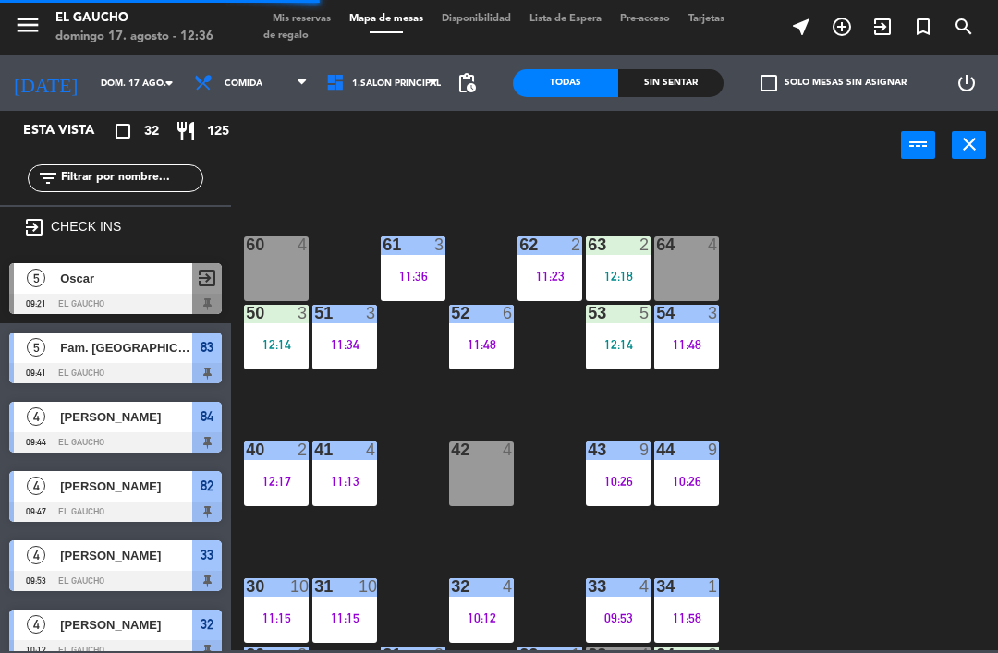
click at [483, 475] on div "42 4" at bounding box center [481, 474] width 65 height 65
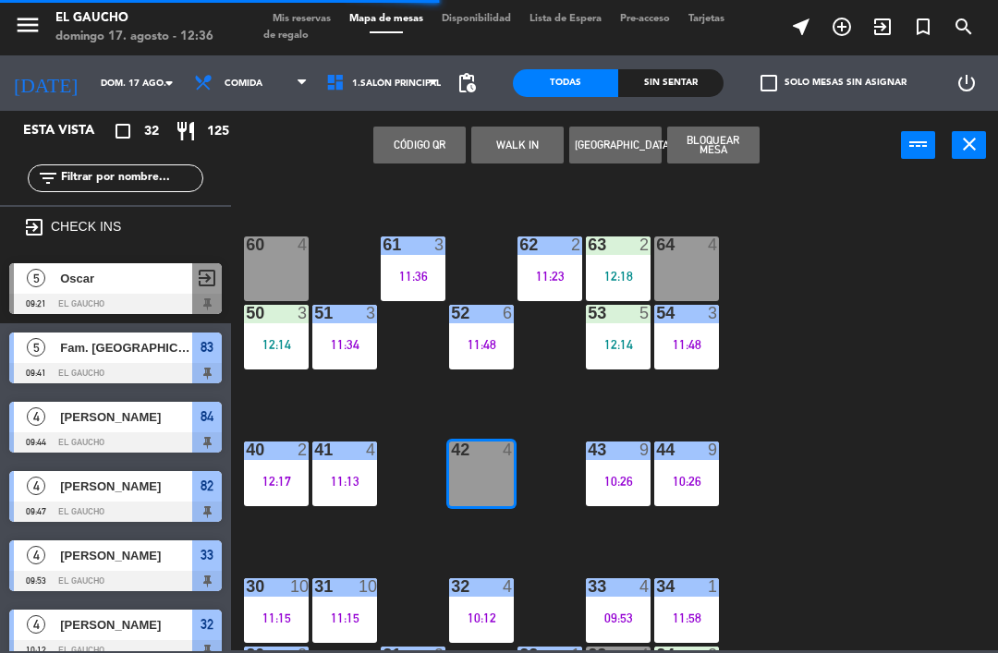
click at [529, 146] on button "WALK IN" at bounding box center [517, 145] width 92 height 37
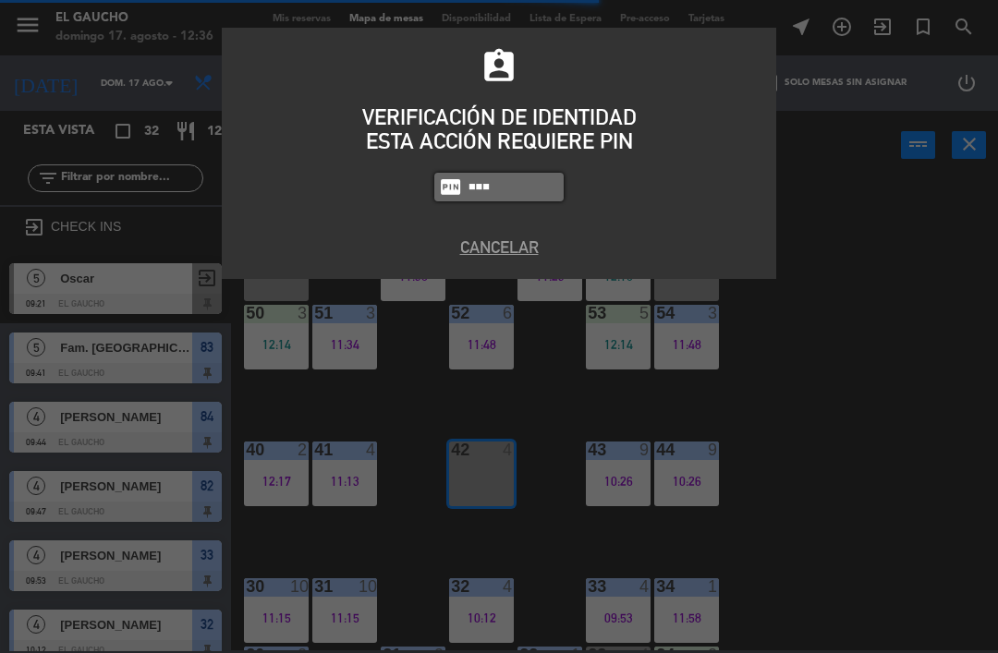
type input "0009"
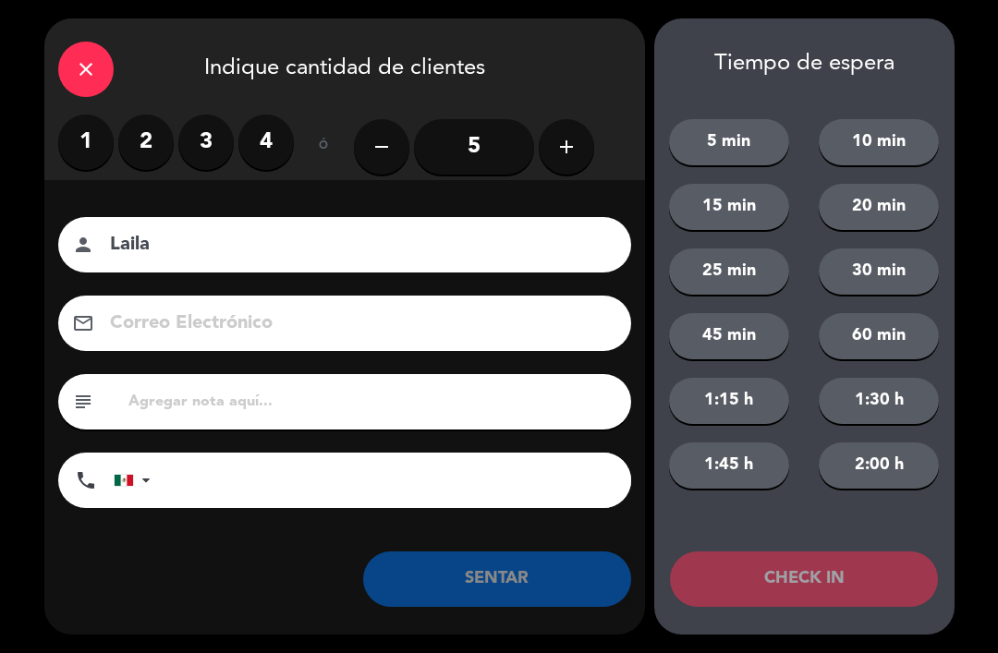
type input "Laila"
click at [575, 152] on icon "add" at bounding box center [566, 147] width 22 height 22
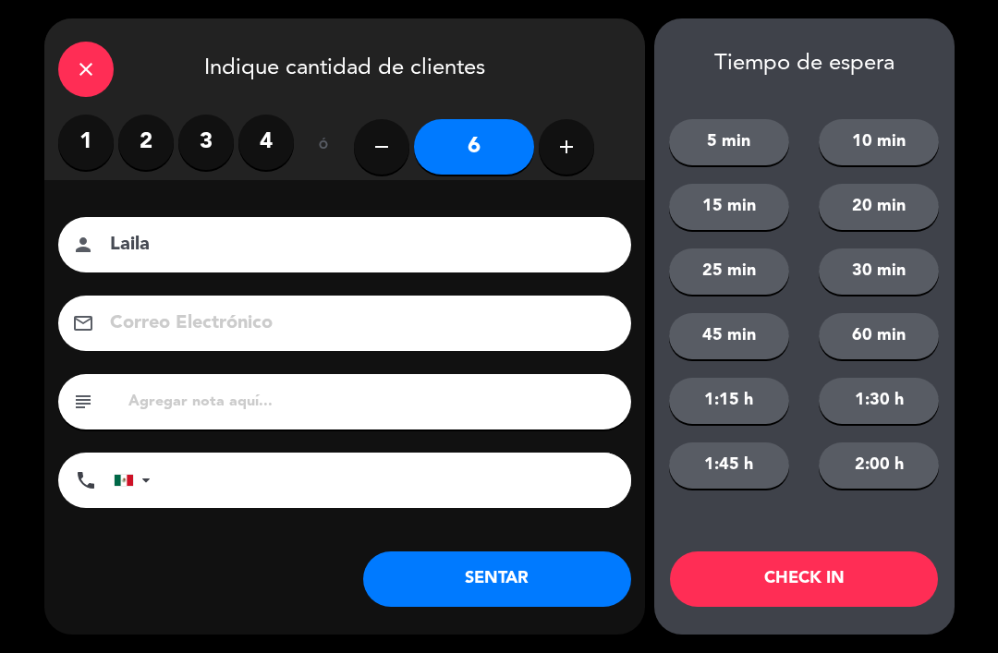
click at [578, 152] on button "add" at bounding box center [566, 146] width 55 height 55
click at [570, 149] on icon "add" at bounding box center [566, 147] width 22 height 22
type input "8"
click at [517, 585] on button "SENTAR" at bounding box center [497, 579] width 268 height 55
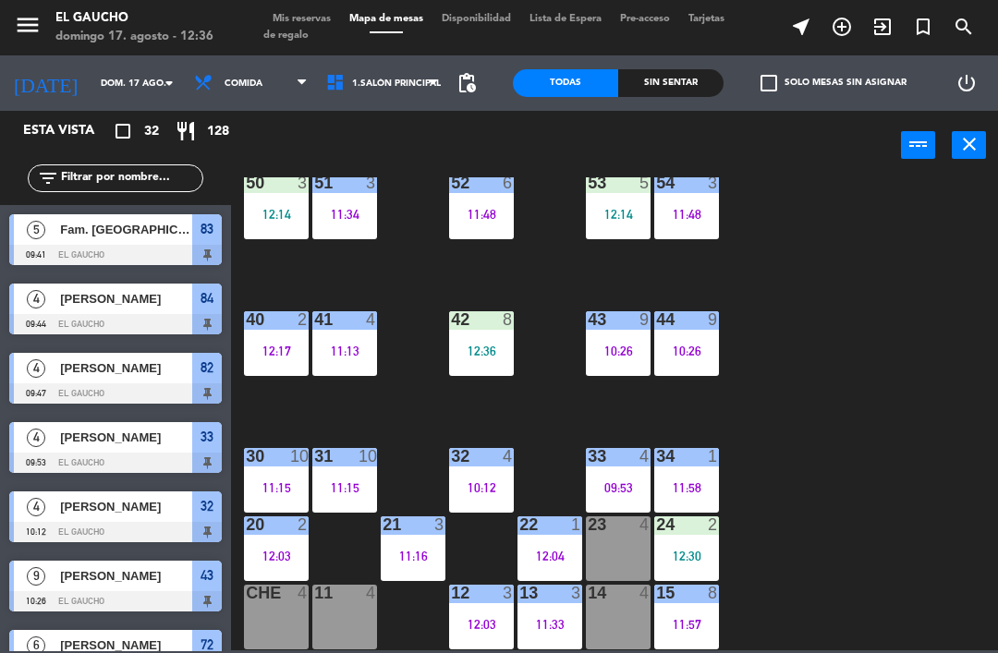
scroll to position [377, 0]
click at [349, 618] on div "11 4" at bounding box center [344, 617] width 65 height 65
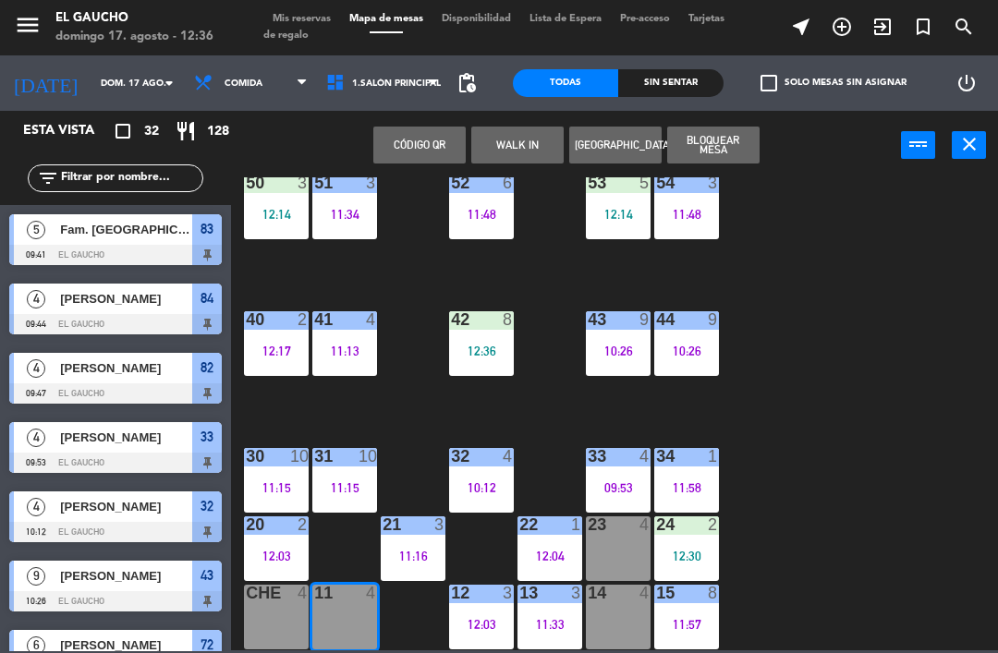
click at [512, 154] on button "WALK IN" at bounding box center [517, 145] width 92 height 37
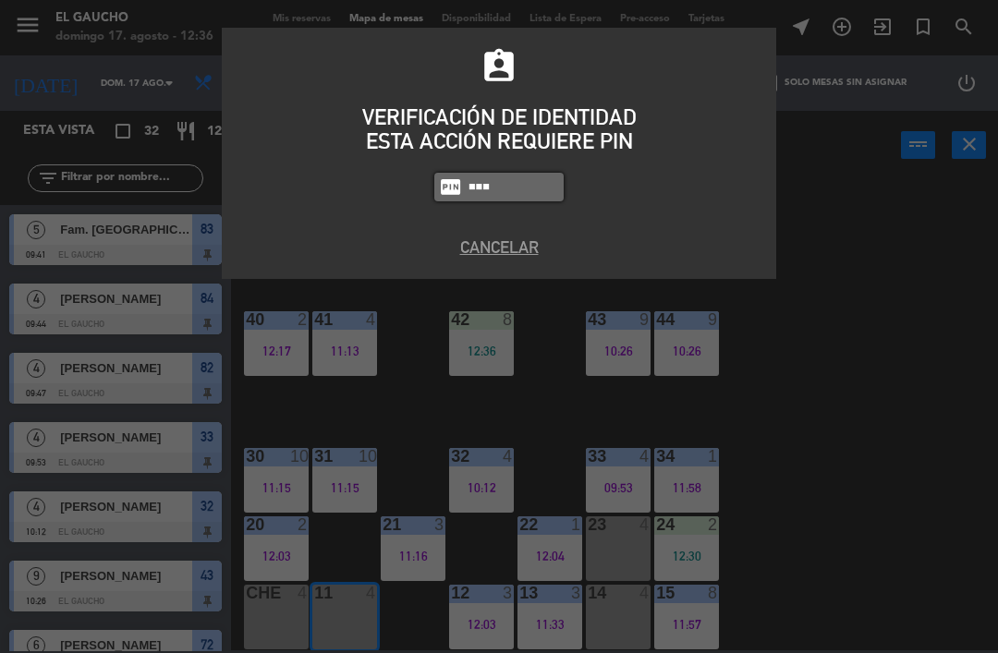
type input "0009"
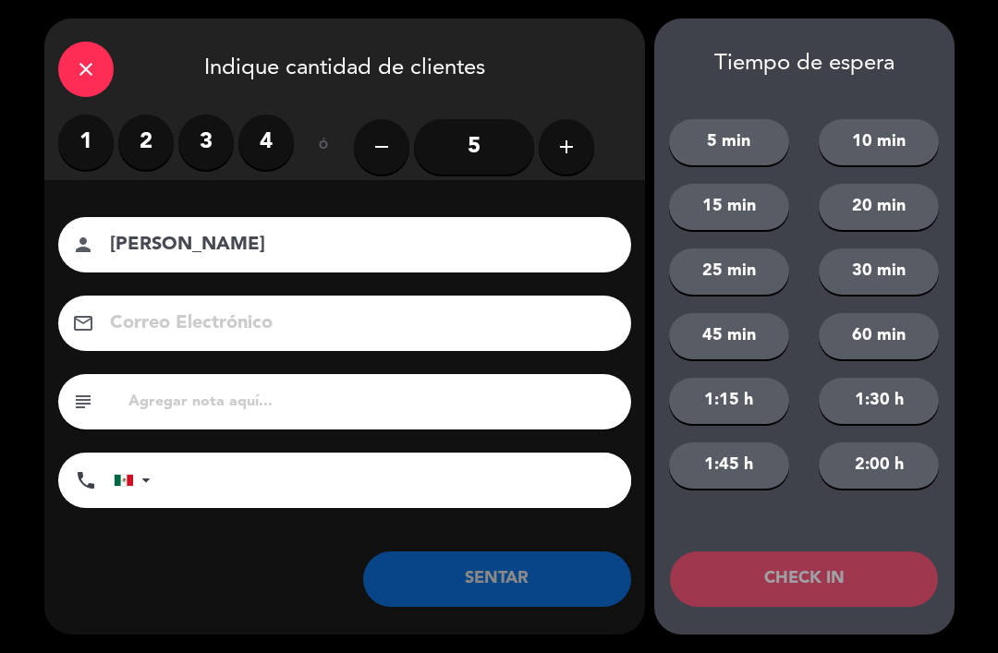
type input "[PERSON_NAME]"
click at [143, 131] on label "2" at bounding box center [145, 142] width 55 height 55
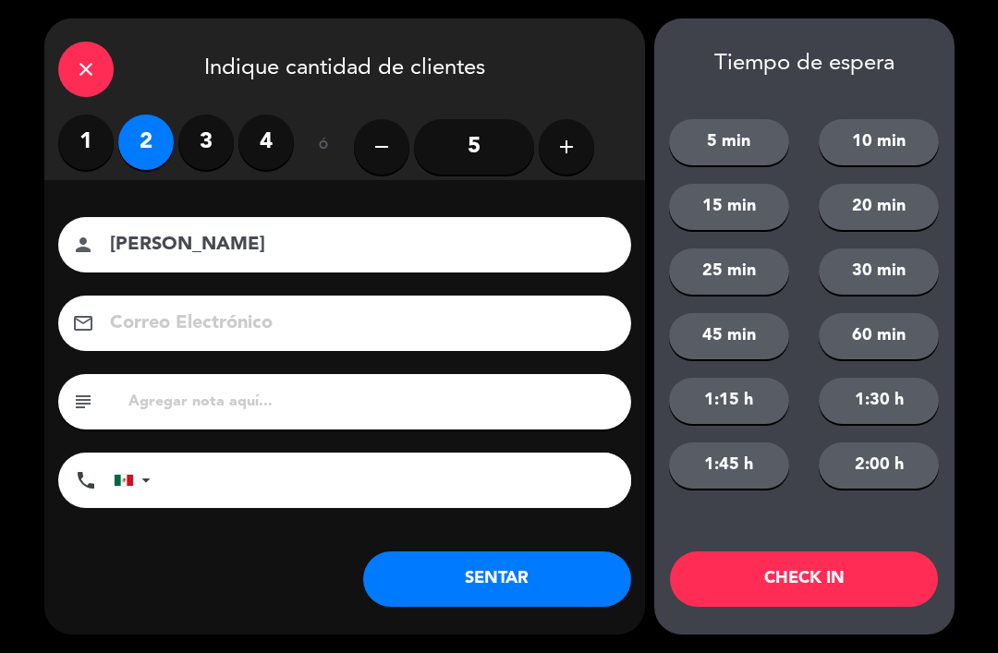
click at [476, 577] on button "SENTAR" at bounding box center [497, 579] width 268 height 55
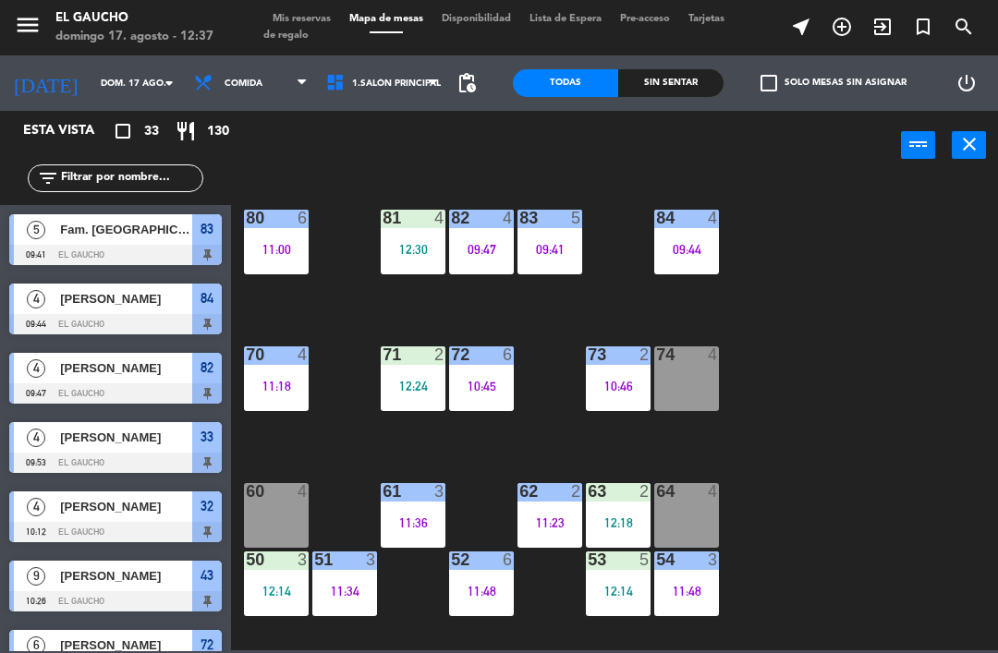
scroll to position [0, 0]
click at [699, 383] on div "74 4" at bounding box center [686, 379] width 65 height 65
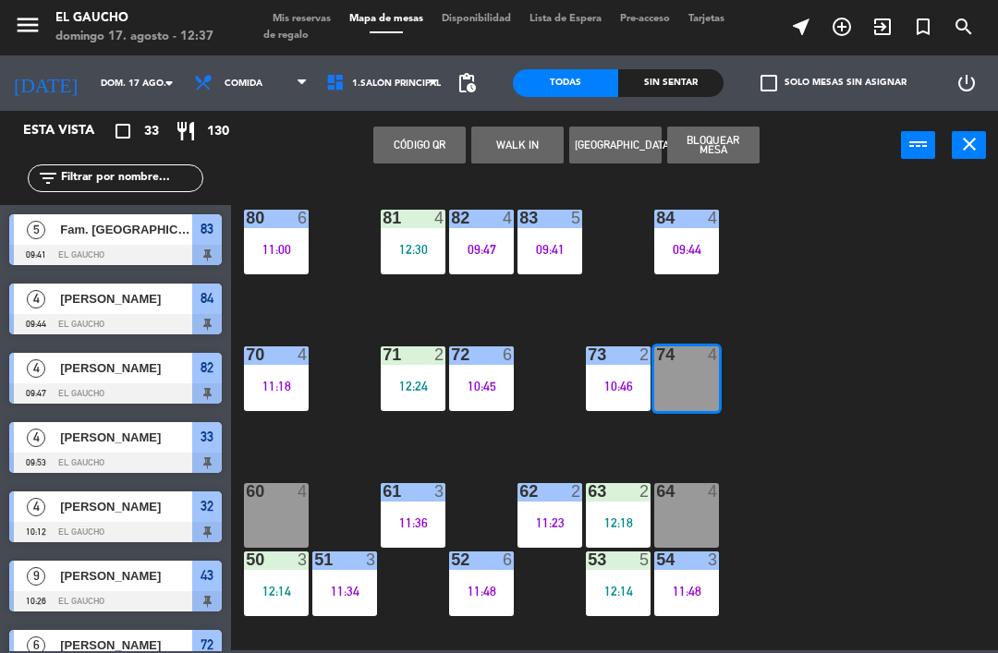
click at [529, 149] on button "WALK IN" at bounding box center [517, 145] width 92 height 37
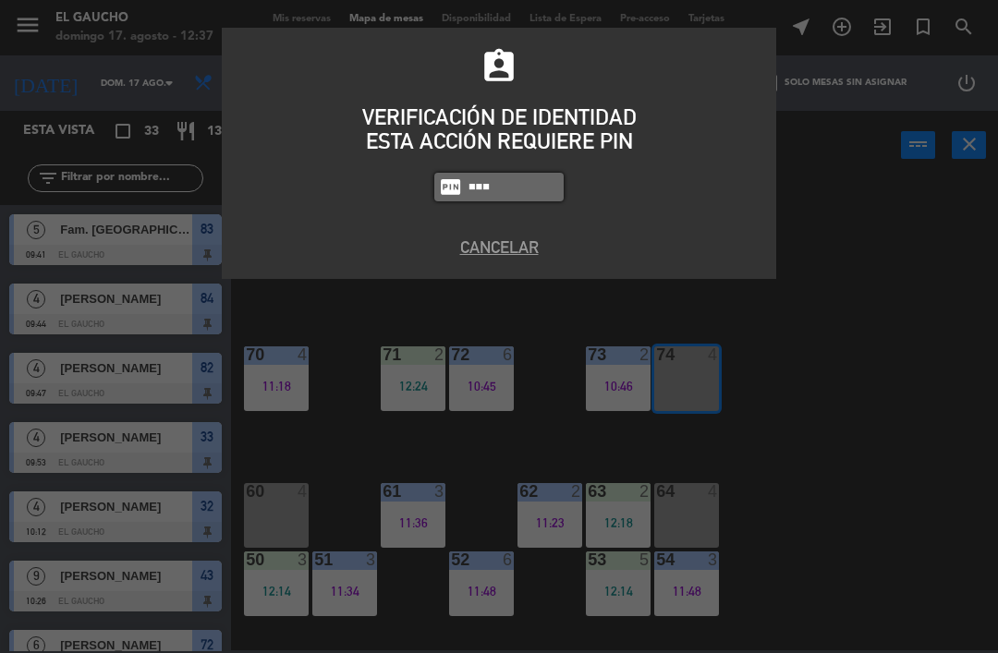
type input "0009"
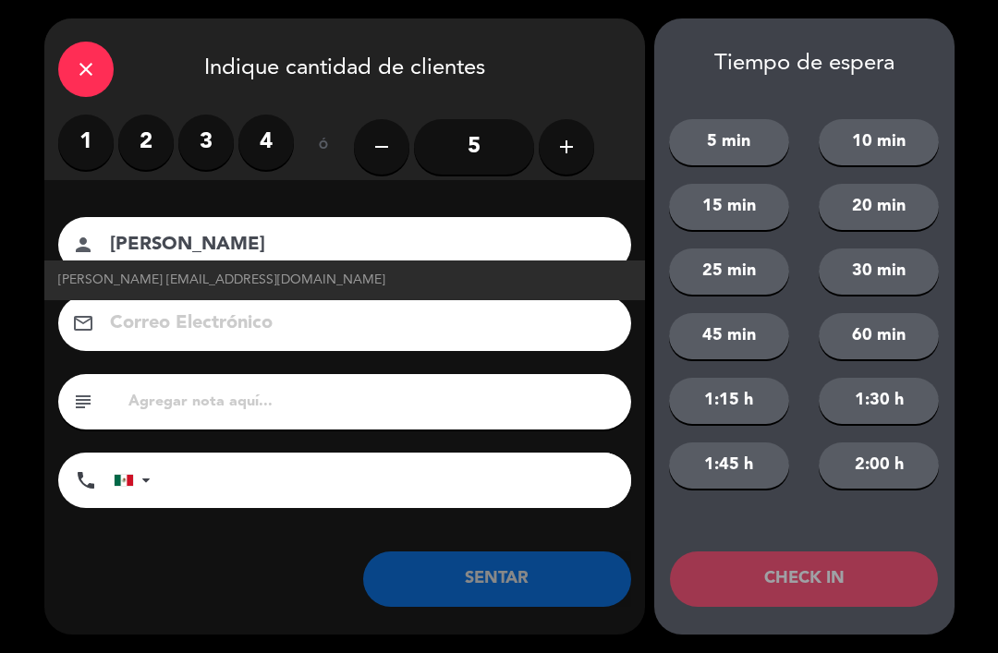
type input "[PERSON_NAME]"
click at [469, 143] on input "5" at bounding box center [474, 146] width 120 height 55
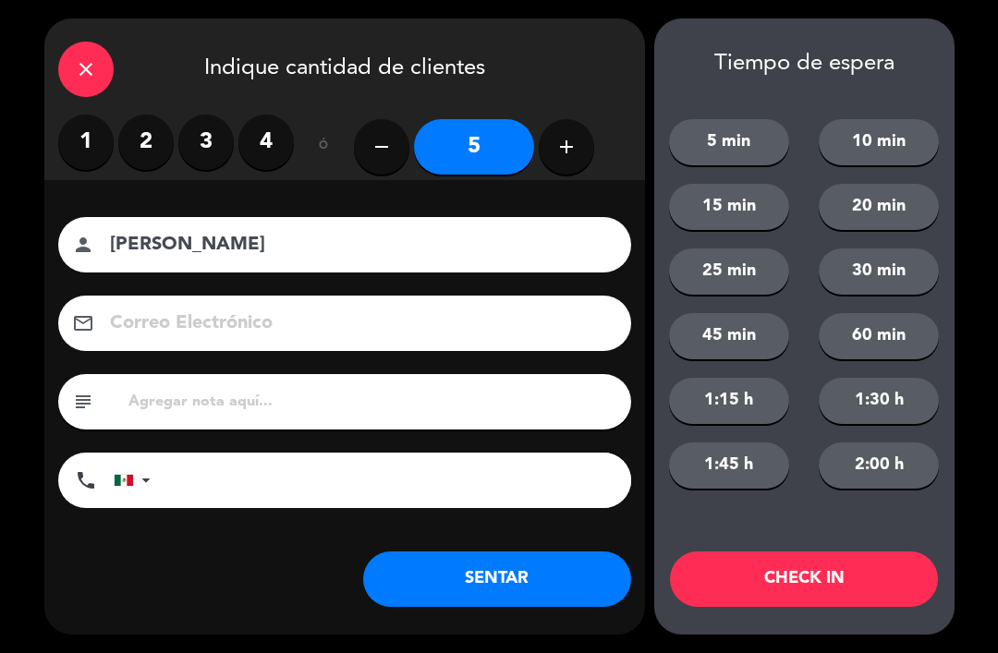
click at [432, 585] on button "SENTAR" at bounding box center [497, 579] width 268 height 55
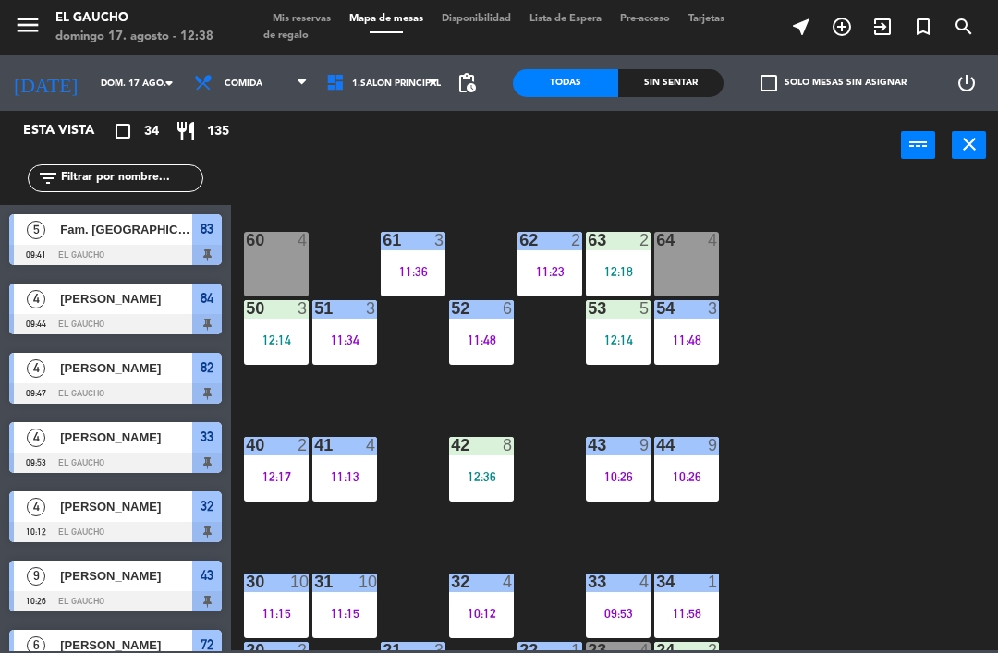
scroll to position [322, 0]
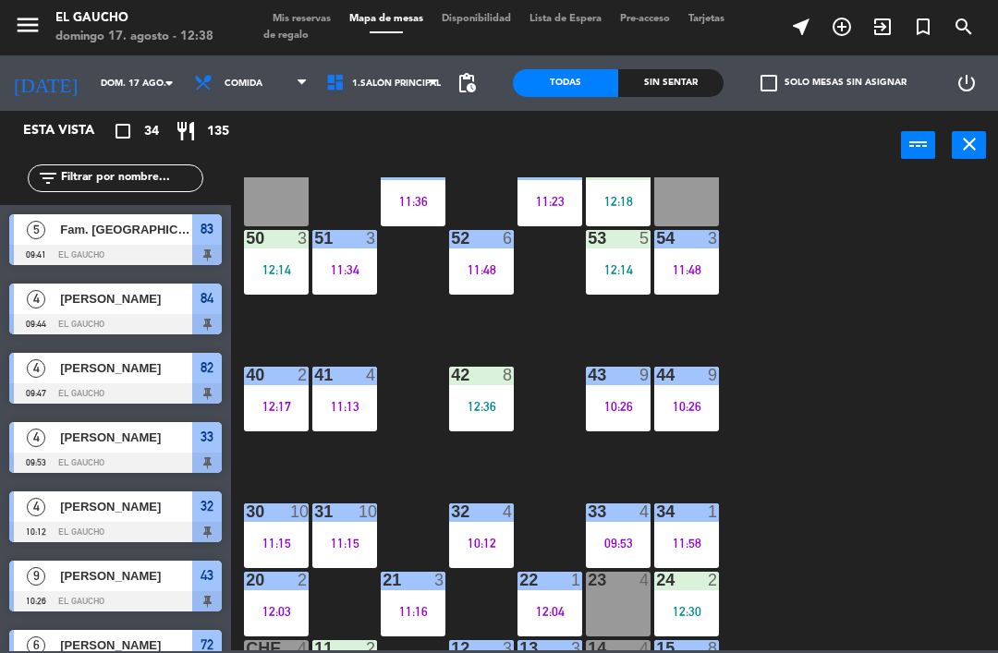
click at [690, 391] on div "44 9 10:26" at bounding box center [686, 399] width 65 height 65
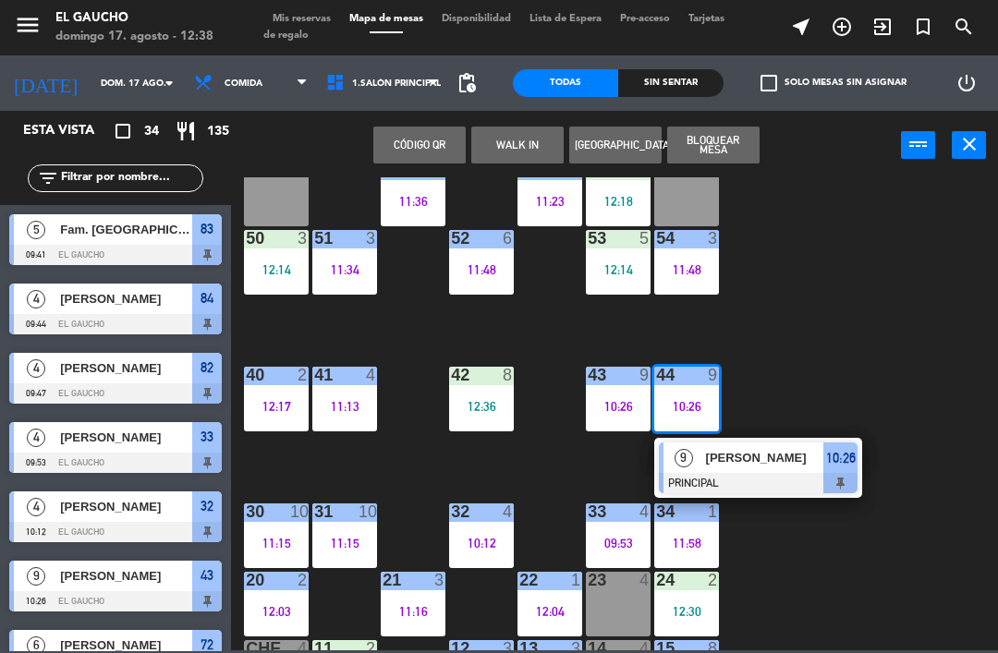
click at [730, 457] on span "[PERSON_NAME]" at bounding box center [765, 457] width 118 height 19
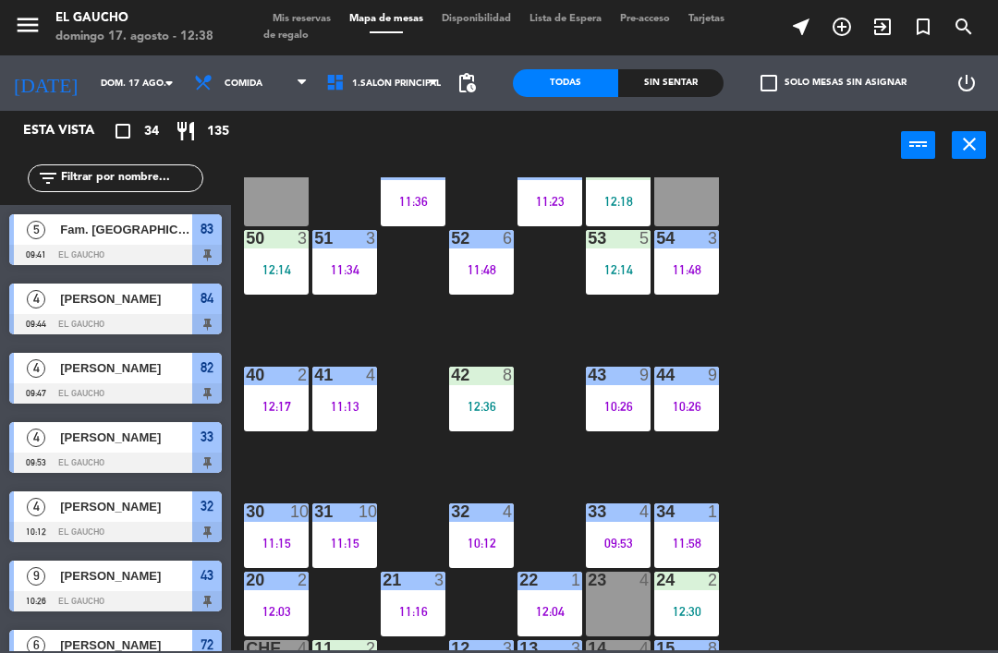
click at [683, 385] on div "44 9" at bounding box center [686, 376] width 65 height 18
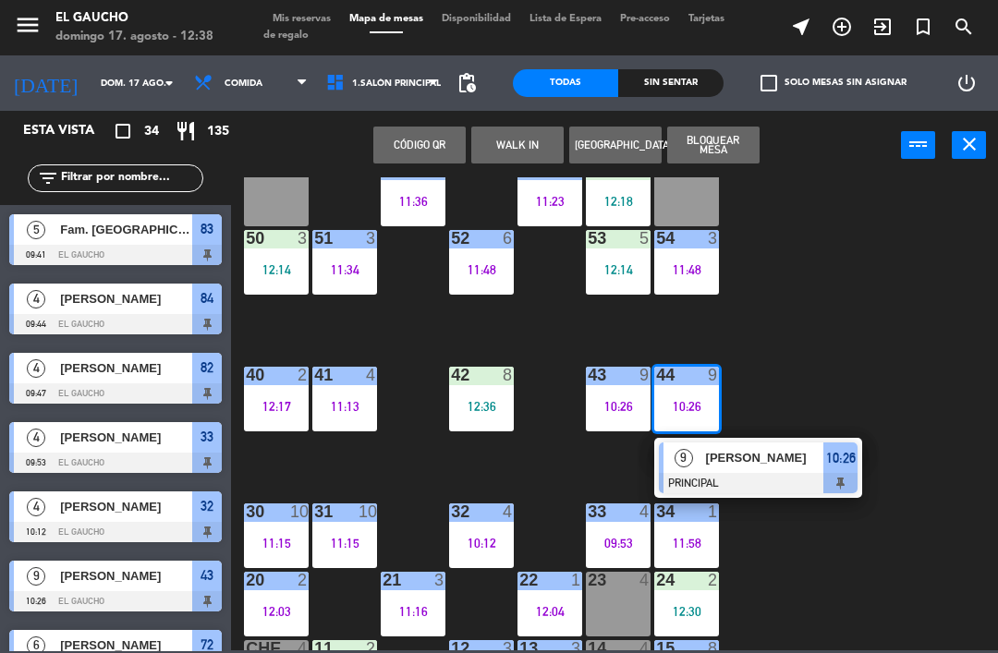
click at [781, 465] on span "[PERSON_NAME]" at bounding box center [765, 457] width 118 height 19
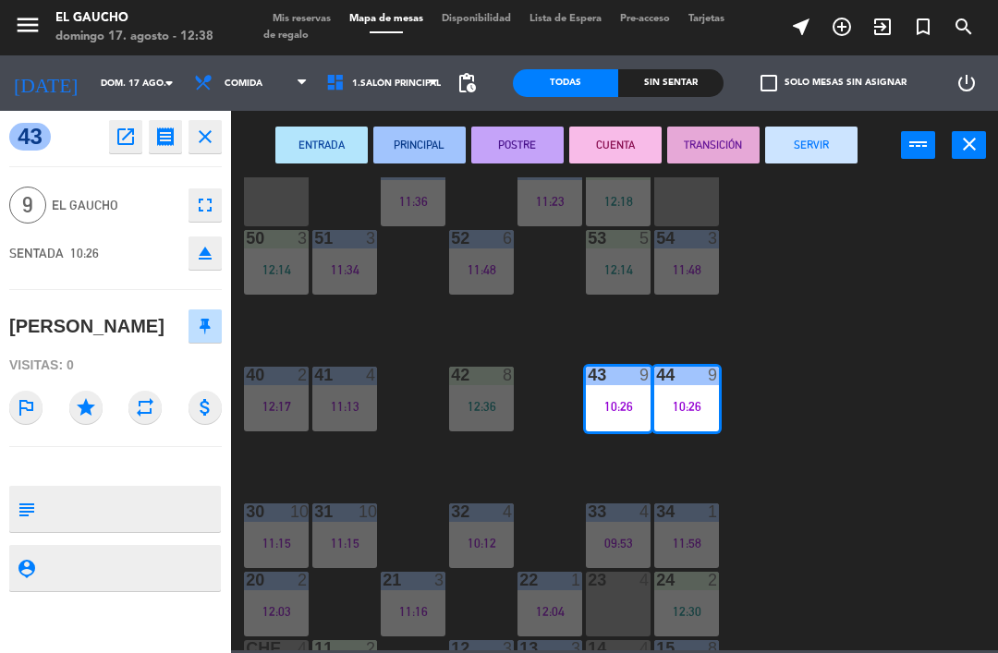
click at [844, 137] on button "SERVIR" at bounding box center [811, 145] width 92 height 37
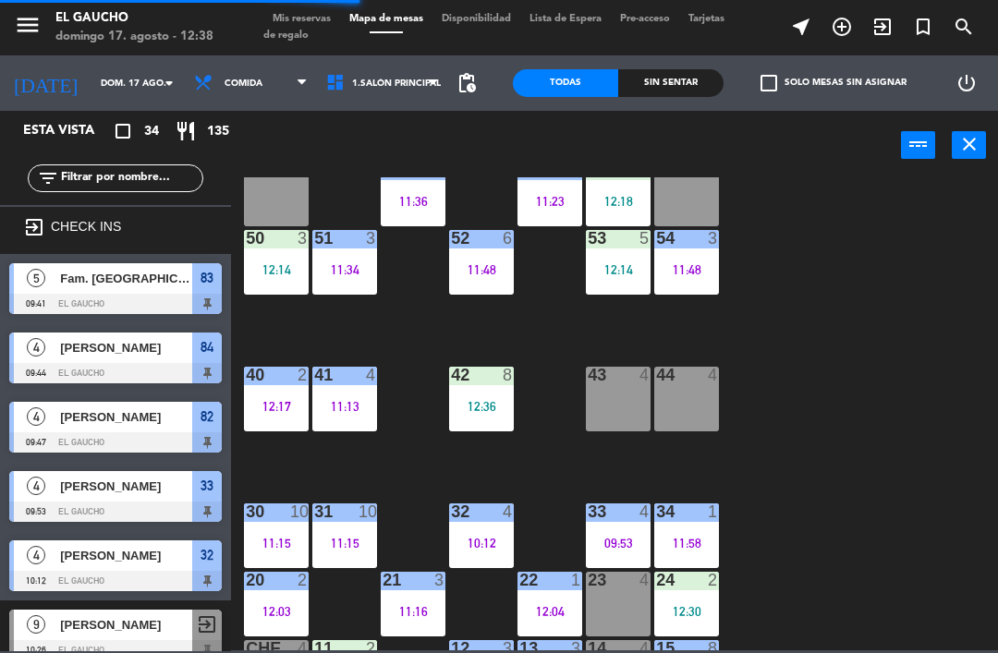
click at [694, 393] on div "44 4" at bounding box center [686, 399] width 65 height 65
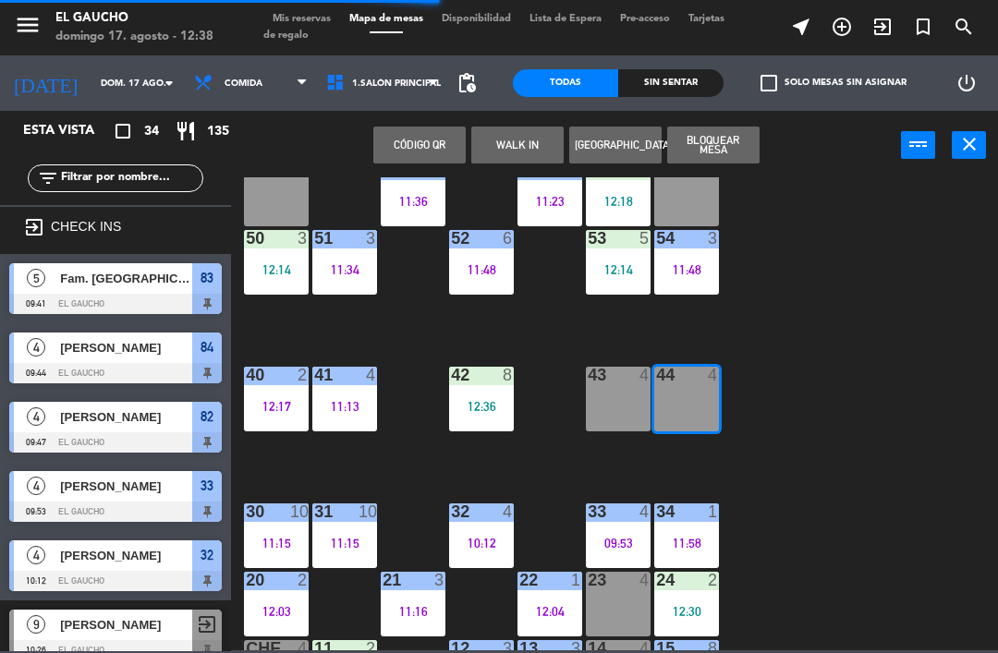
click at [536, 130] on button "WALK IN" at bounding box center [517, 145] width 92 height 37
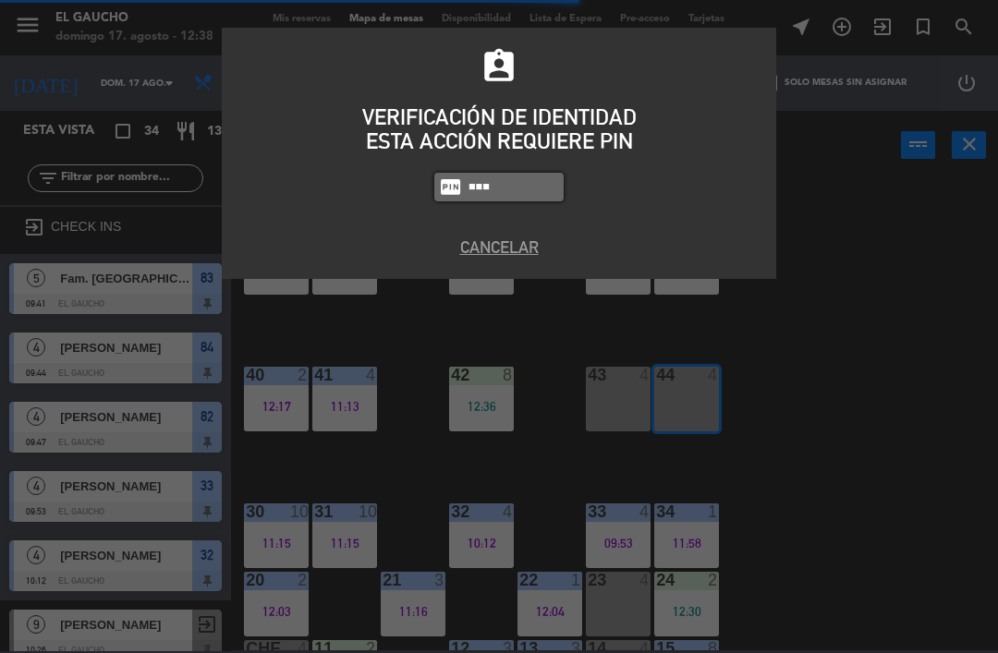
type input "0009"
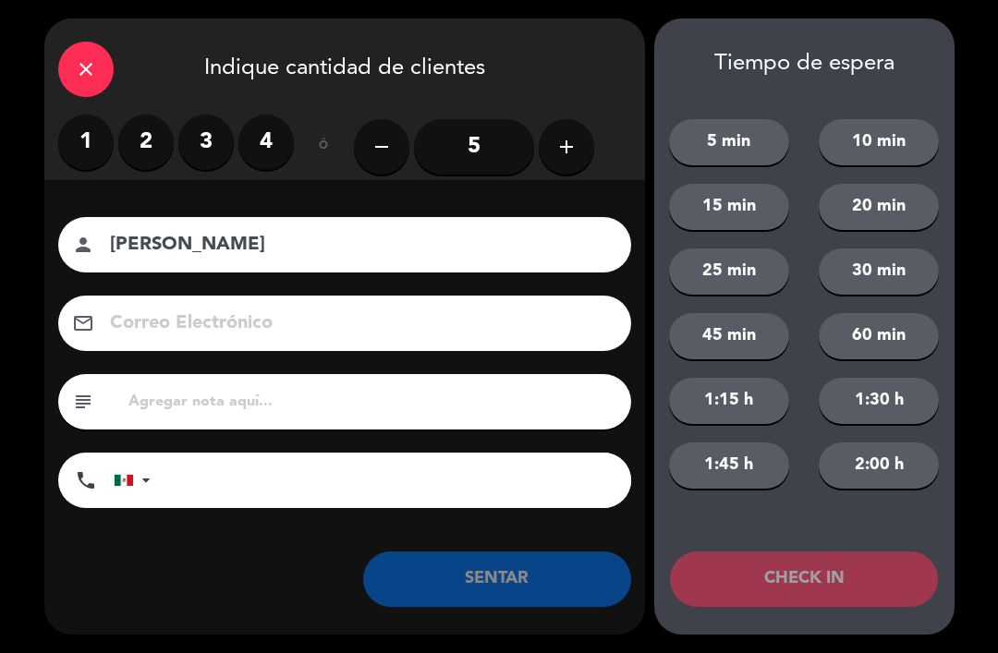
type input "[PERSON_NAME]"
click at [211, 142] on label "3" at bounding box center [205, 142] width 55 height 55
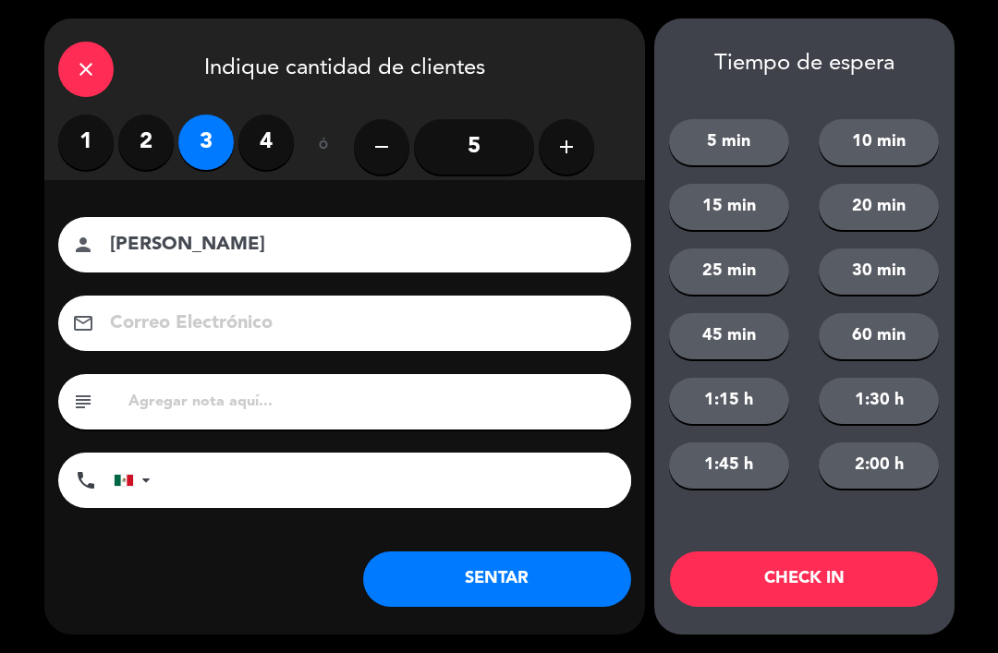
click at [438, 569] on button "SENTAR" at bounding box center [497, 579] width 268 height 55
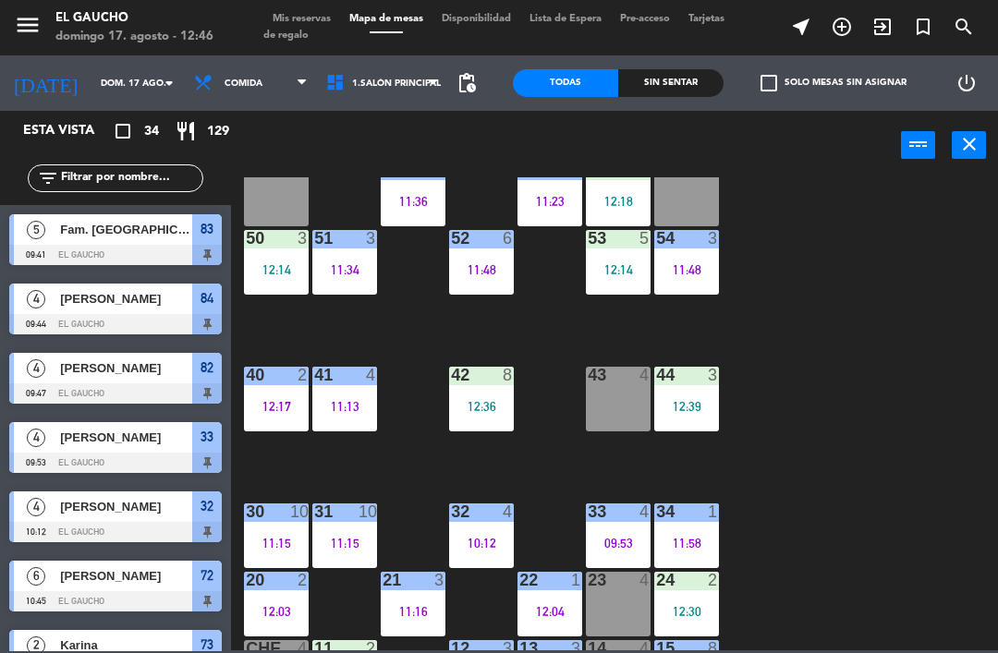
click at [611, 609] on div "23 4" at bounding box center [618, 604] width 65 height 65
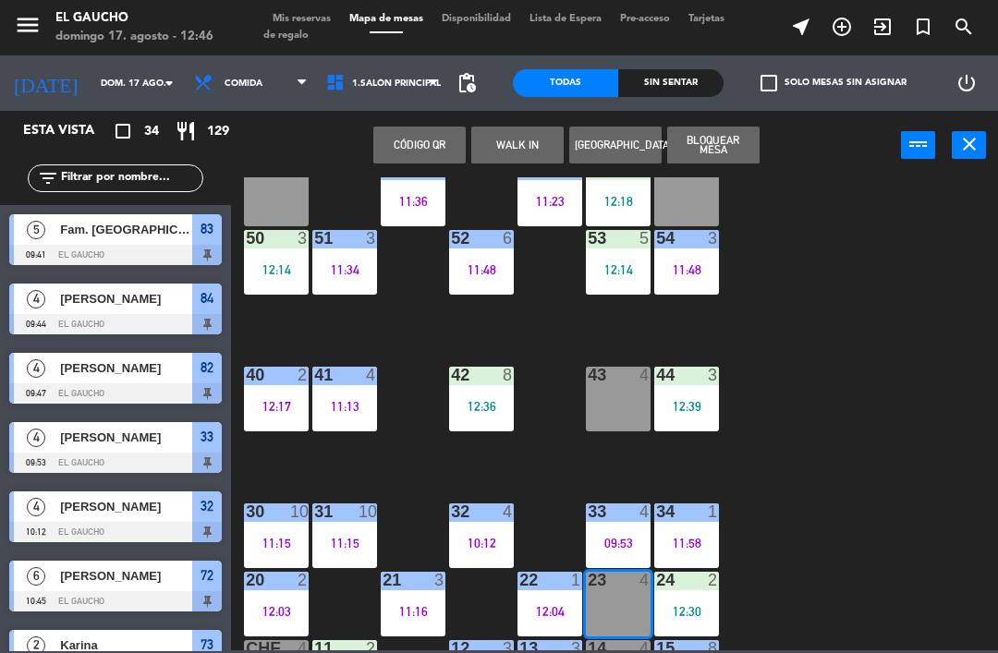
click at [527, 147] on button "WALK IN" at bounding box center [517, 145] width 92 height 37
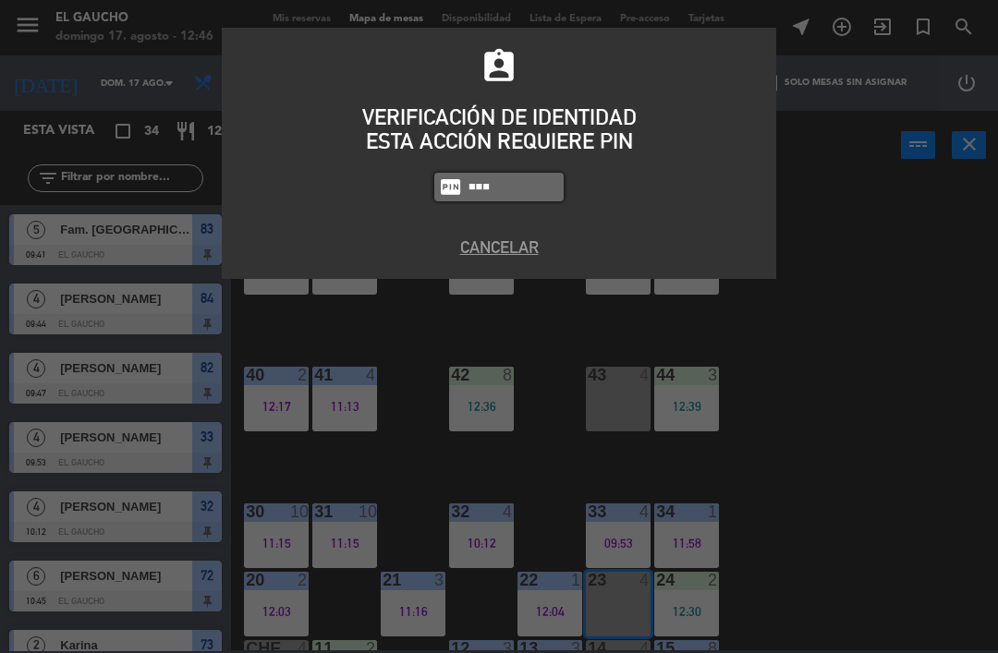
type input "0009"
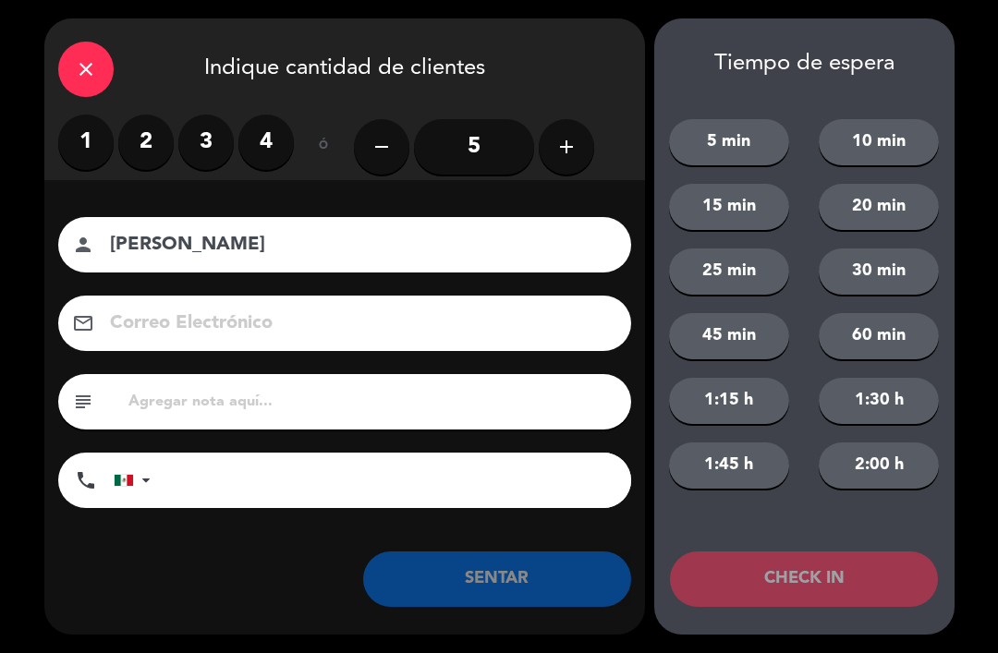
type input "[PERSON_NAME]"
click at [140, 153] on label "2" at bounding box center [145, 142] width 55 height 55
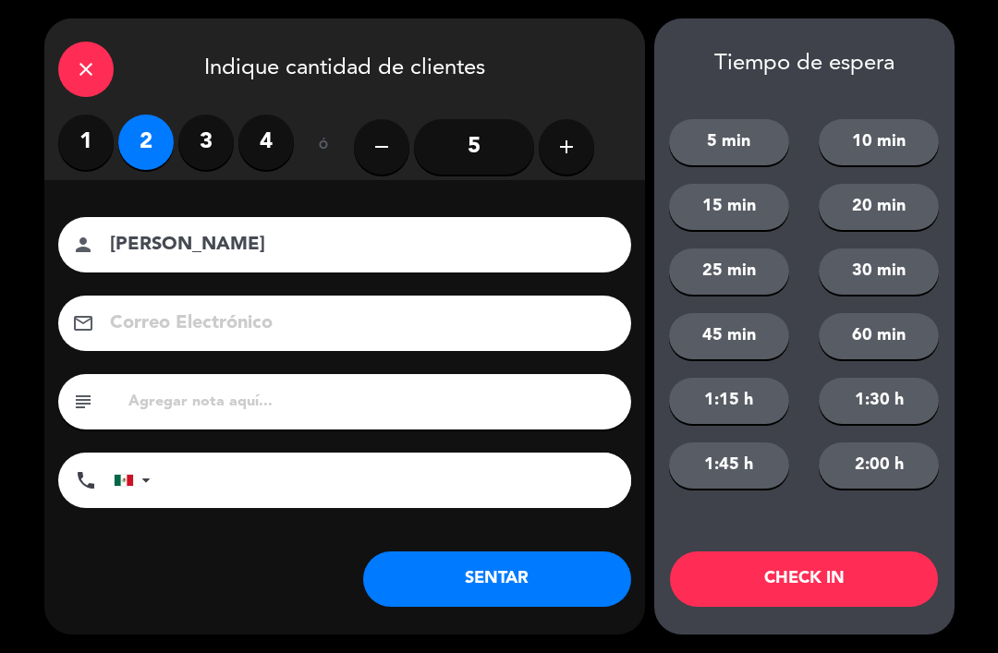
click at [503, 580] on button "SENTAR" at bounding box center [497, 579] width 268 height 55
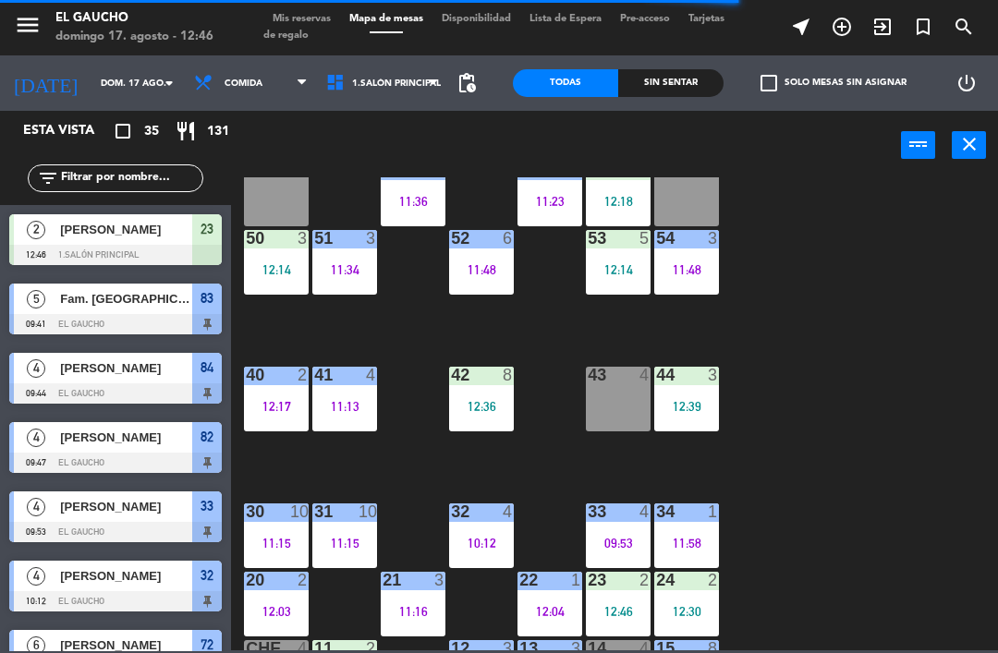
click at [693, 532] on div "34 1 11:58" at bounding box center [686, 536] width 65 height 65
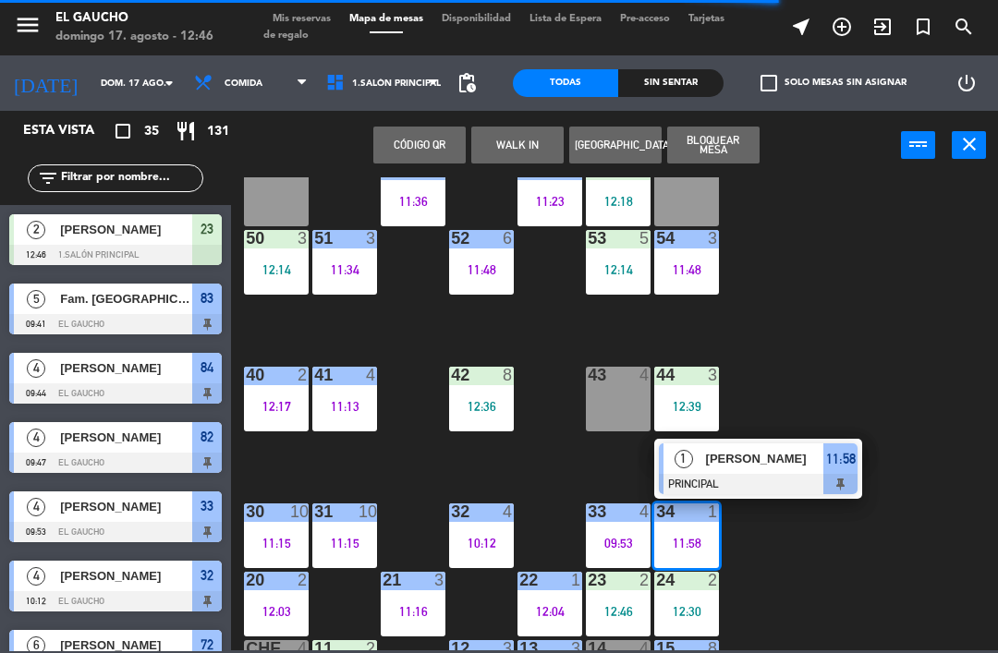
click at [762, 469] on span "[PERSON_NAME]" at bounding box center [765, 458] width 118 height 19
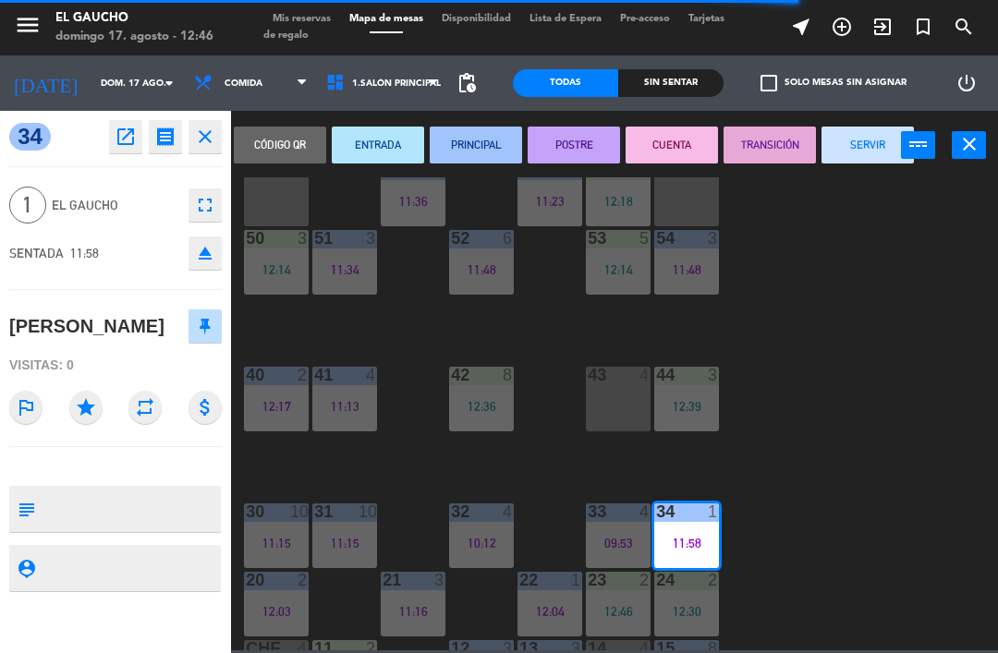
click at [879, 148] on button "SERVIR" at bounding box center [868, 145] width 92 height 37
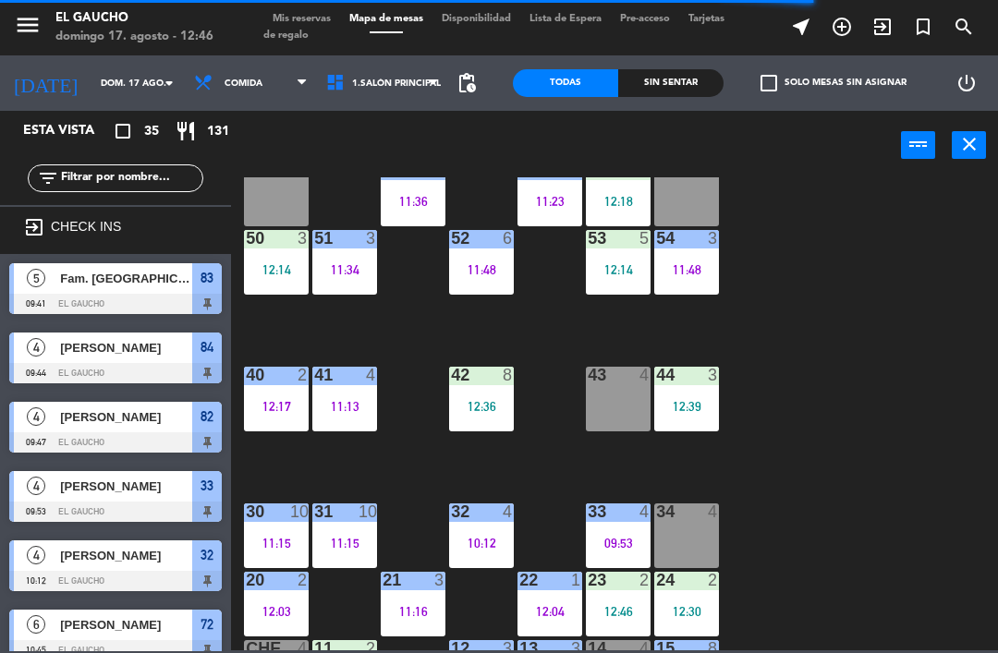
click at [691, 538] on div "34 4" at bounding box center [686, 536] width 65 height 65
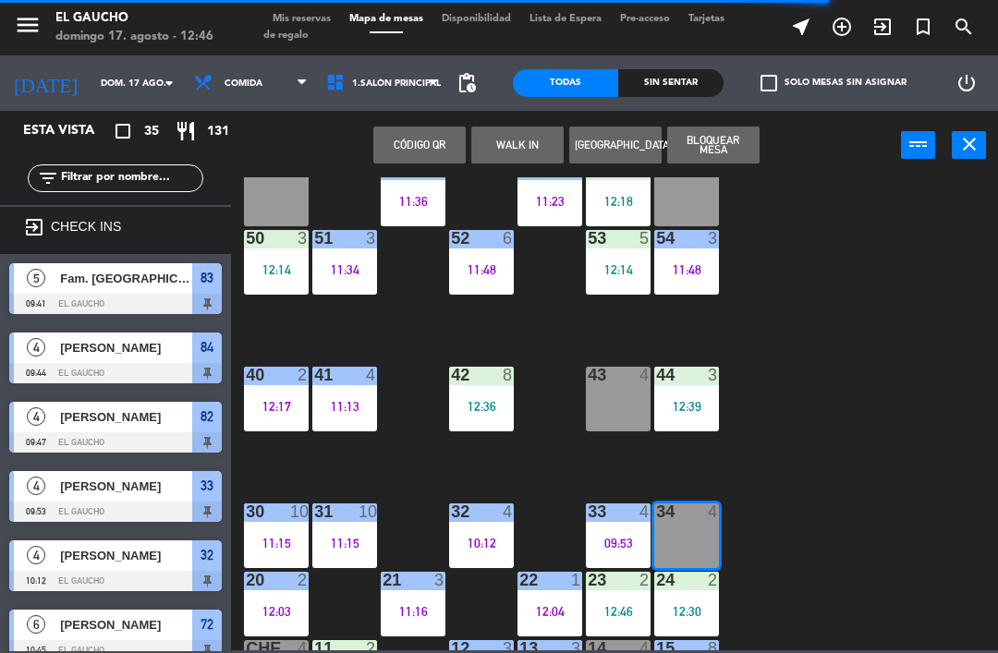
click at [536, 142] on button "WALK IN" at bounding box center [517, 145] width 92 height 37
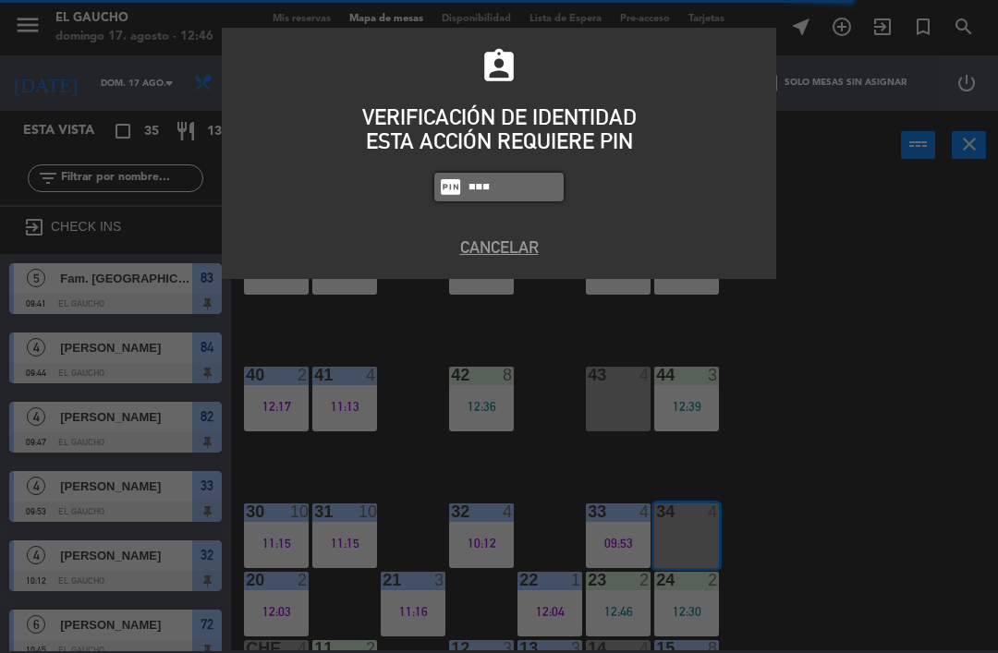
type input "0009"
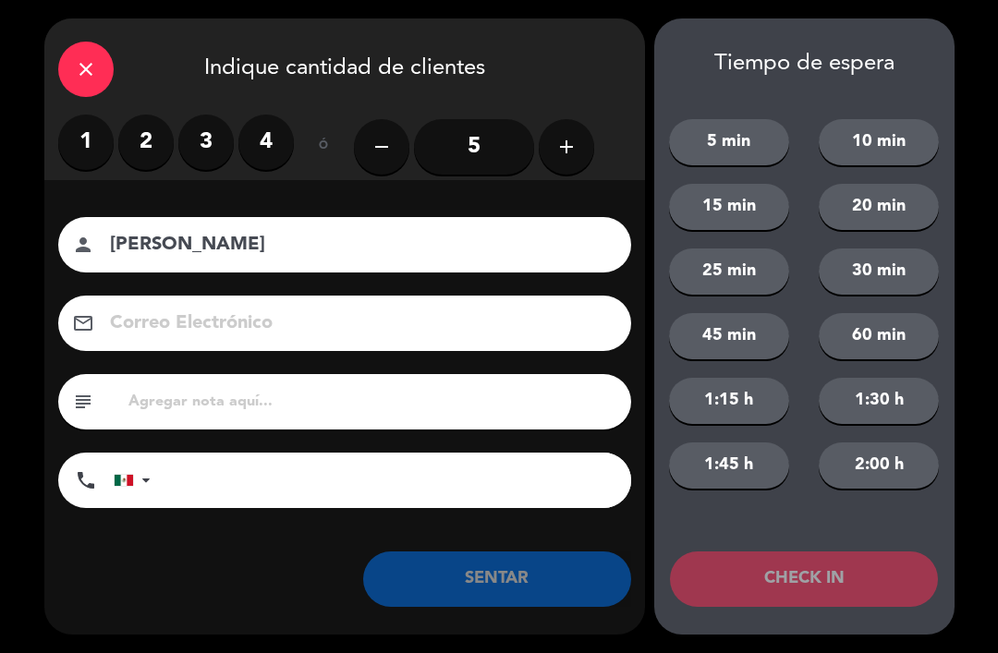
type input "[PERSON_NAME]"
click at [218, 147] on label "3" at bounding box center [205, 142] width 55 height 55
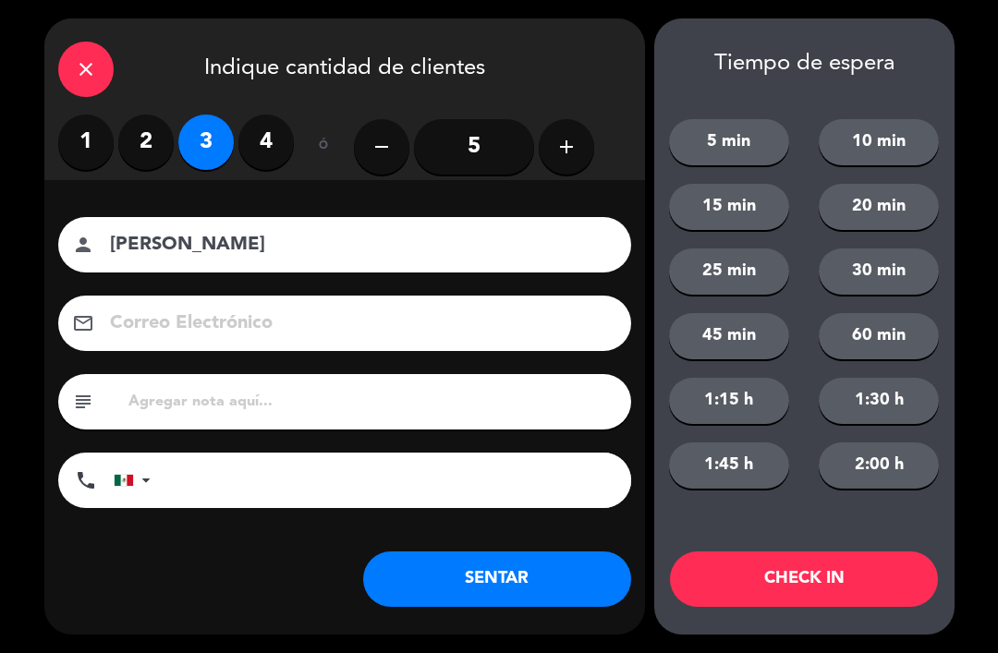
click at [519, 591] on button "SENTAR" at bounding box center [497, 579] width 268 height 55
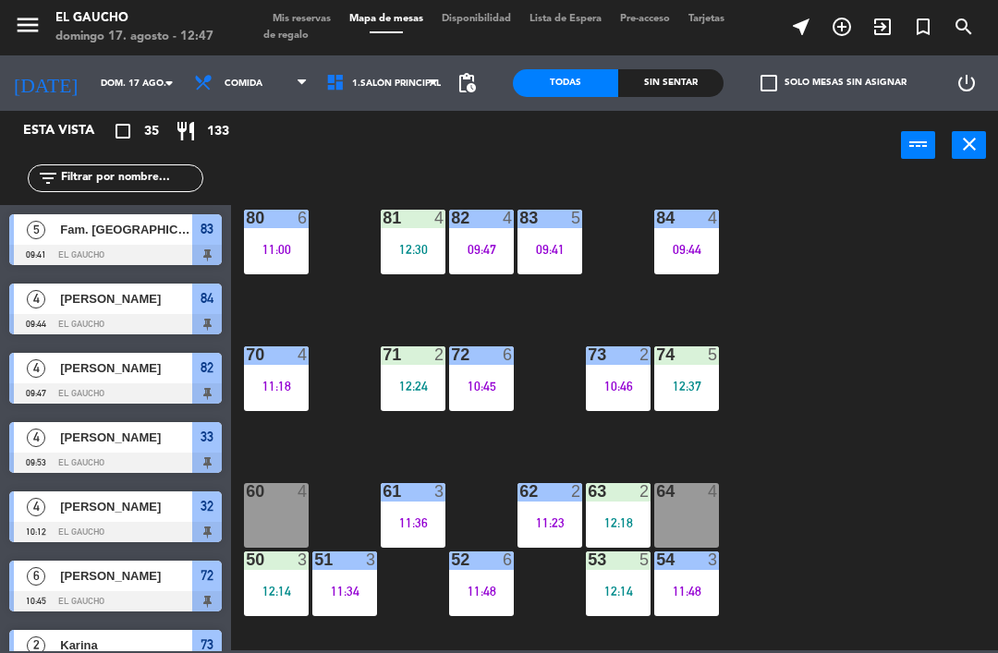
click at [268, 255] on div "11:00" at bounding box center [276, 249] width 65 height 13
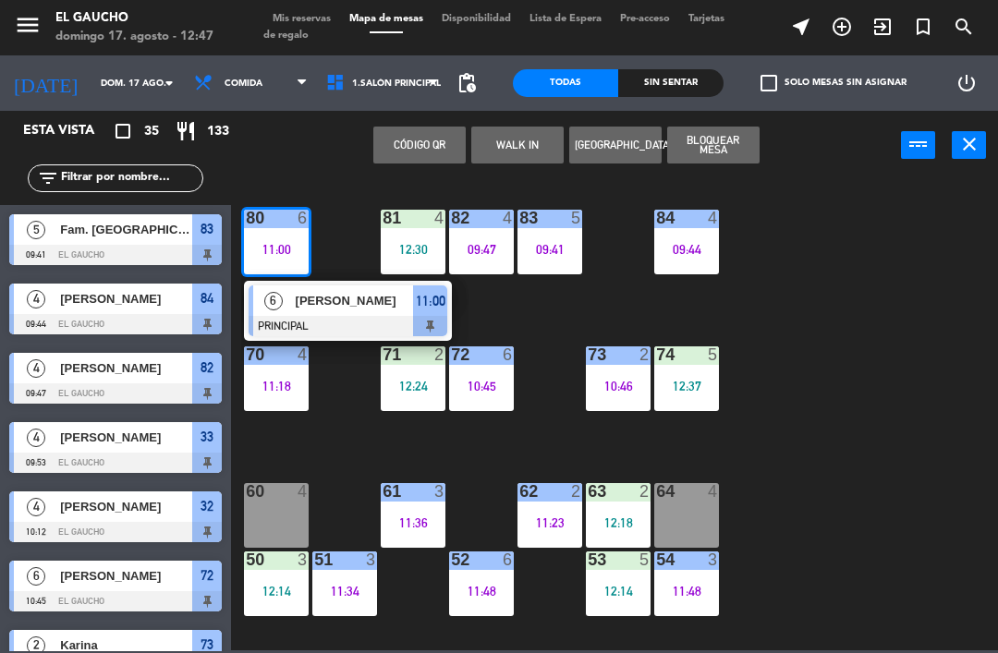
click at [351, 310] on span "[PERSON_NAME]" at bounding box center [355, 300] width 118 height 19
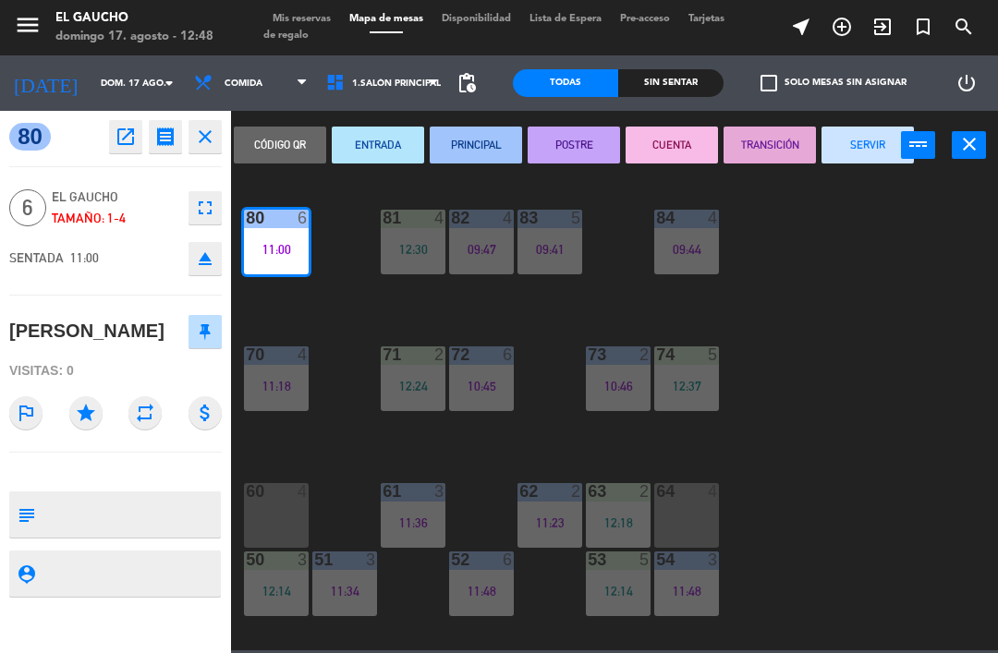
click at [872, 149] on button "SERVIR" at bounding box center [868, 145] width 92 height 37
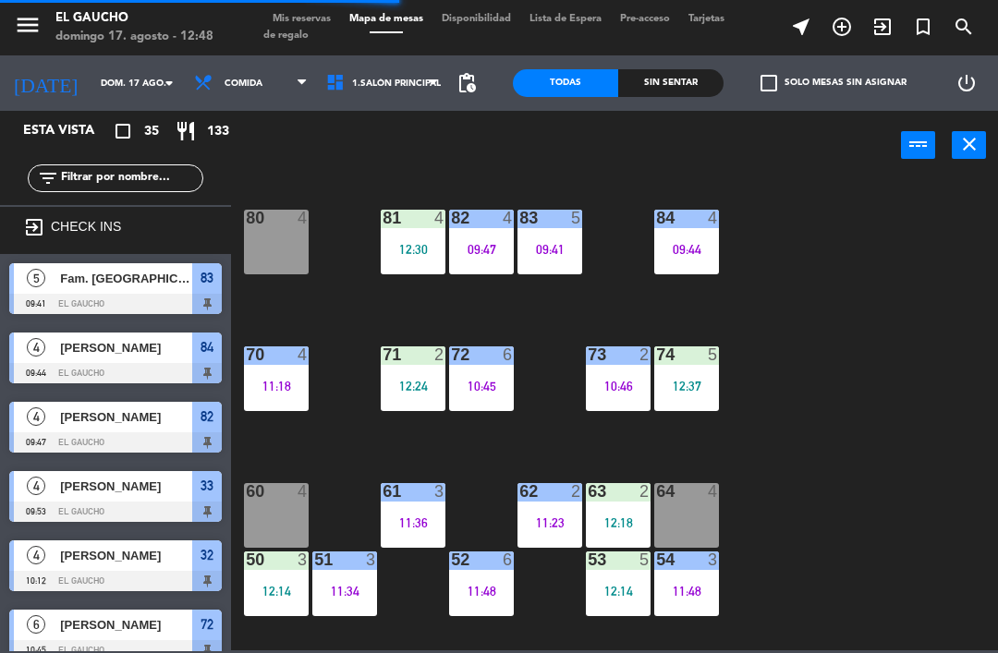
click at [288, 240] on div "80 4" at bounding box center [276, 242] width 65 height 65
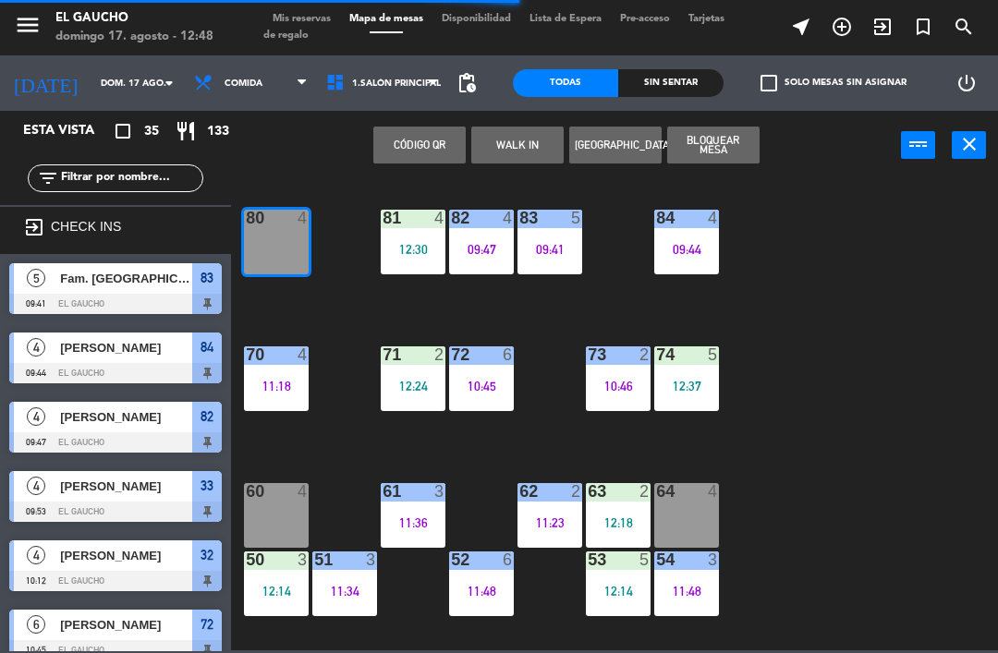
click at [531, 143] on button "WALK IN" at bounding box center [517, 145] width 92 height 37
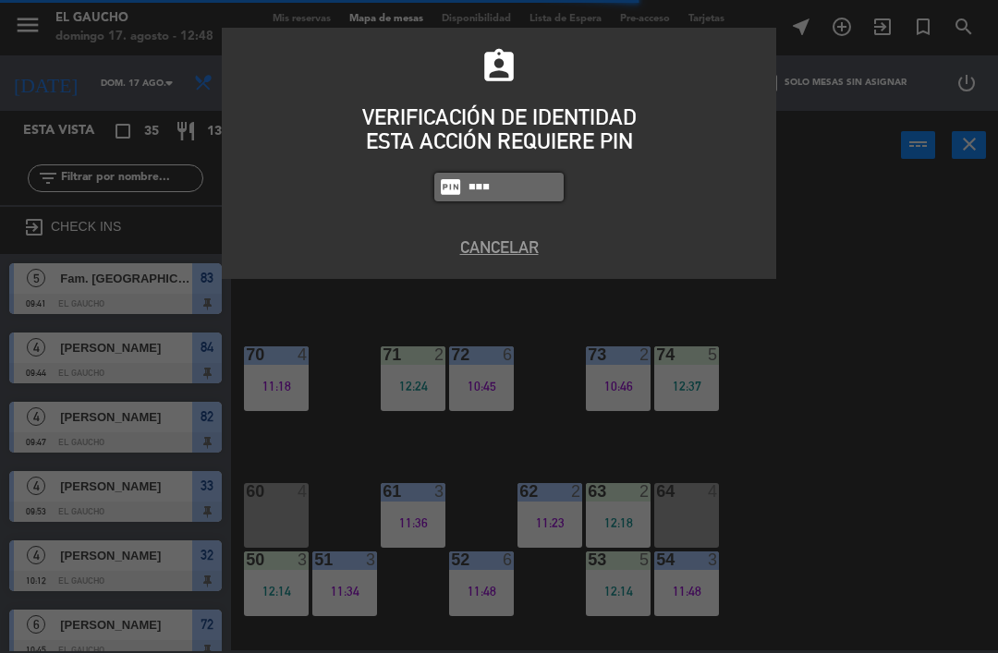
type input "0009"
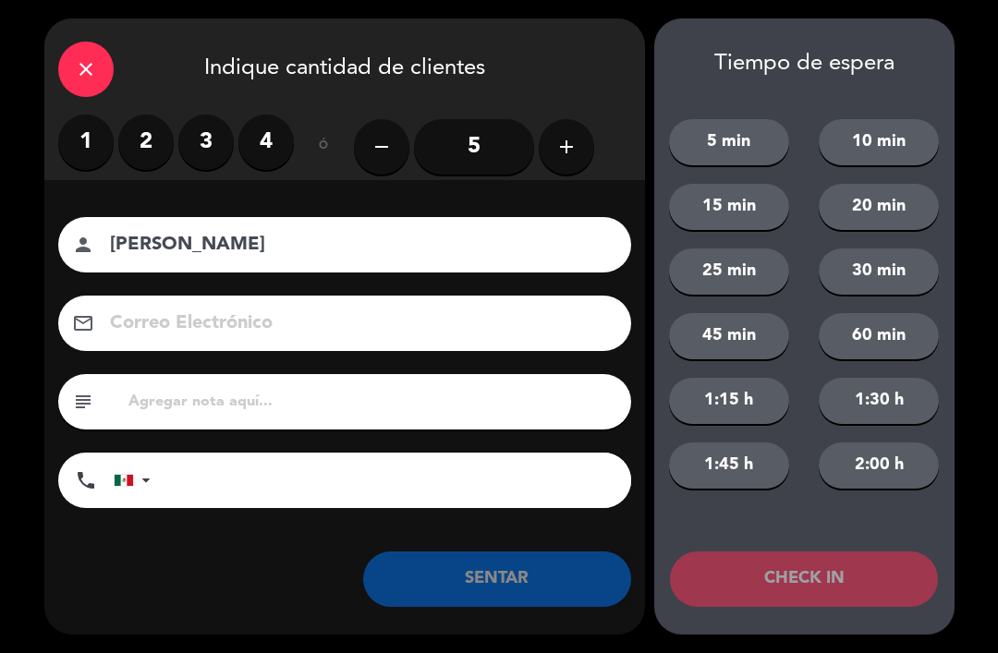
type input "[PERSON_NAME]"
click at [479, 152] on input "5" at bounding box center [474, 146] width 120 height 55
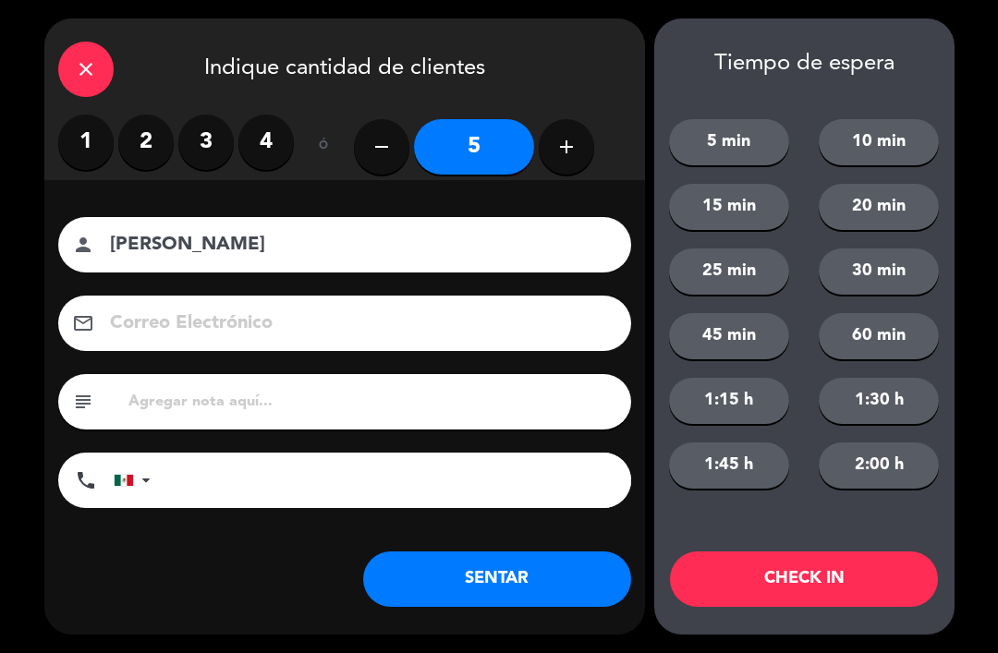
click at [399, 568] on button "SENTAR" at bounding box center [497, 579] width 268 height 55
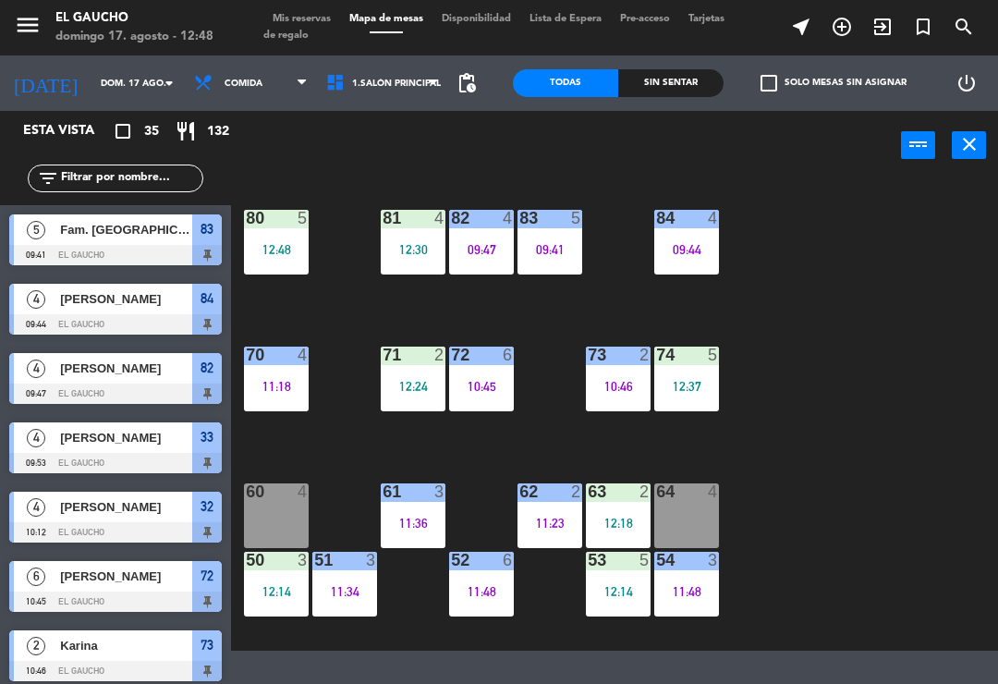
click at [277, 571] on div "50 3 12:14" at bounding box center [276, 584] width 65 height 65
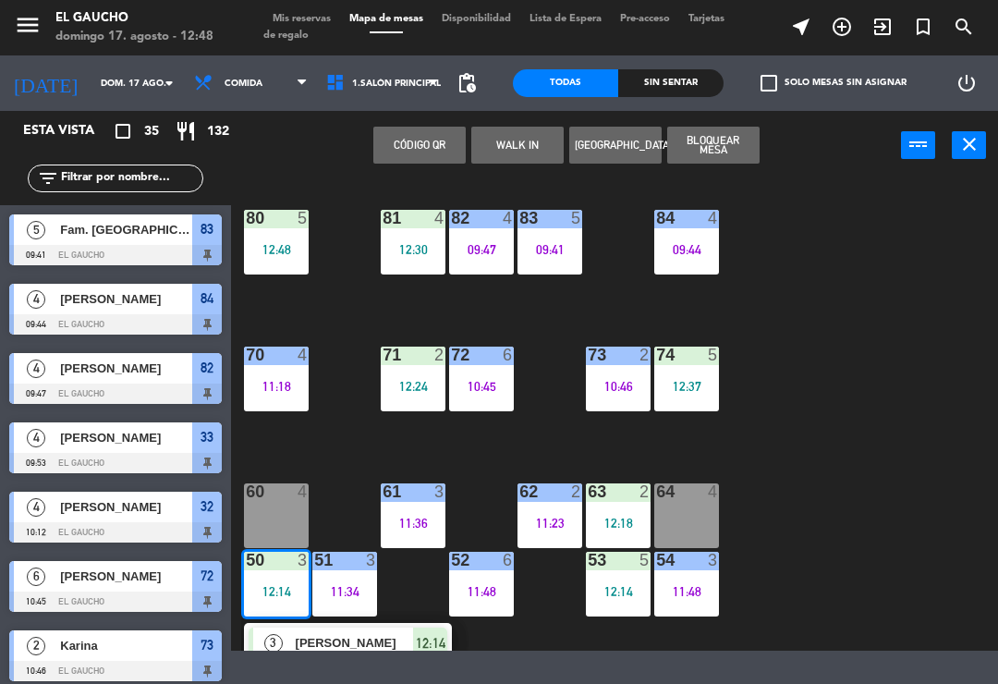
click at [393, 627] on div "[PERSON_NAME]" at bounding box center [354, 642] width 120 height 30
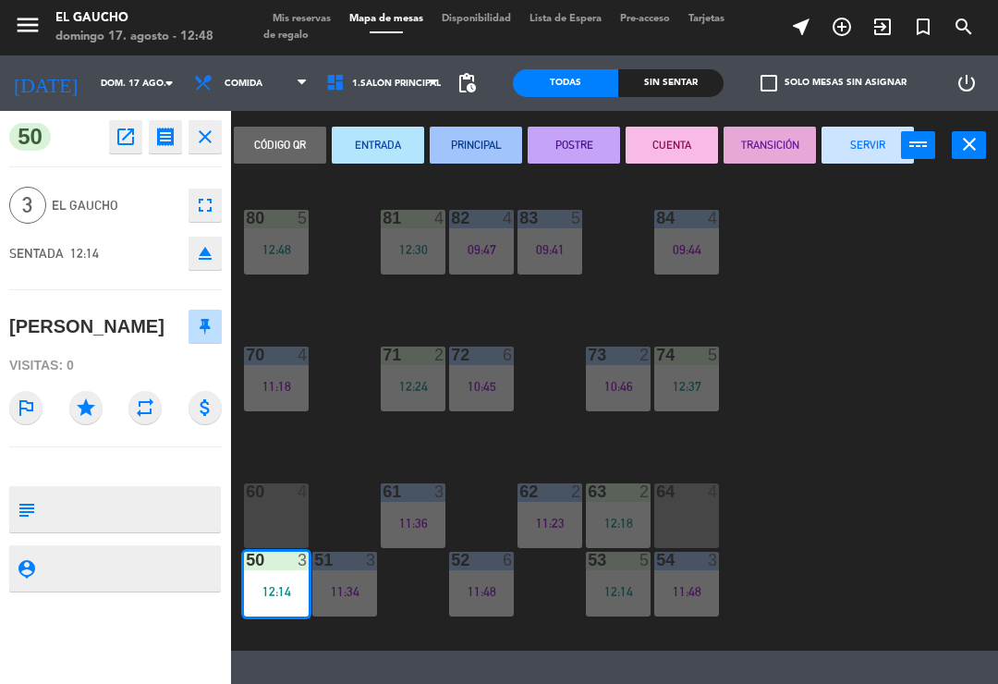
click at [482, 155] on button "PRINCIPAL" at bounding box center [476, 145] width 92 height 37
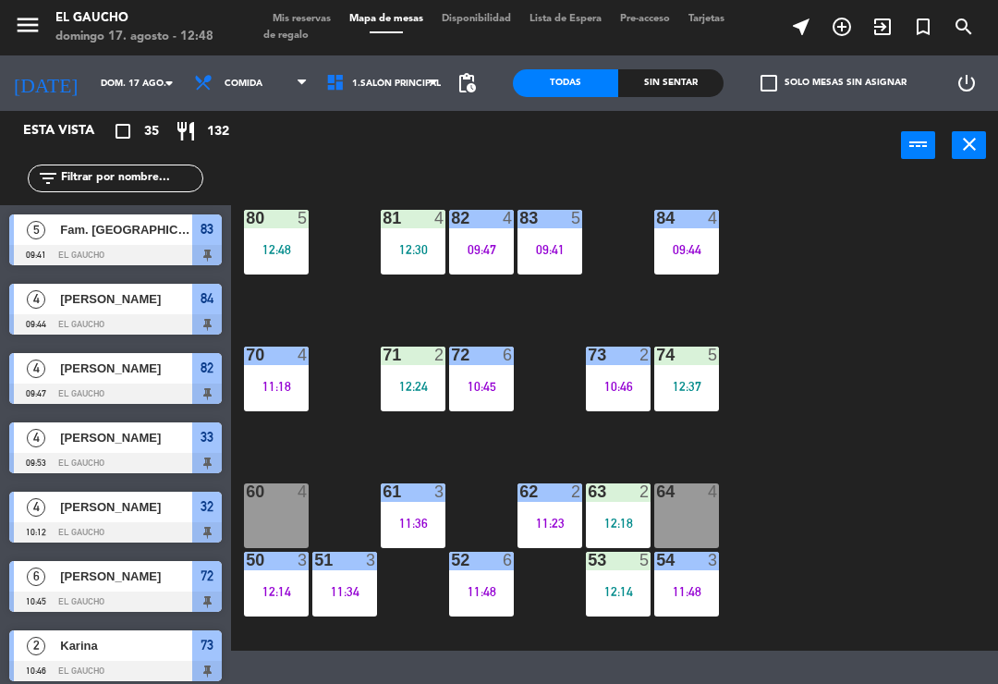
click at [604, 590] on div "12:14" at bounding box center [618, 591] width 65 height 13
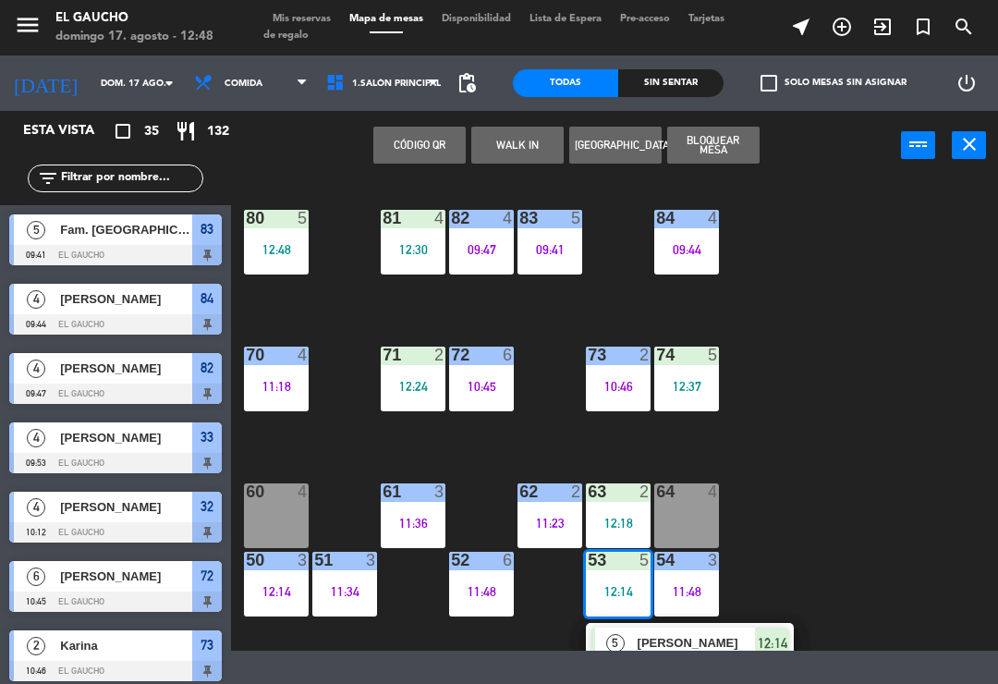
click at [708, 630] on div "[PERSON_NAME]" at bounding box center [696, 642] width 120 height 30
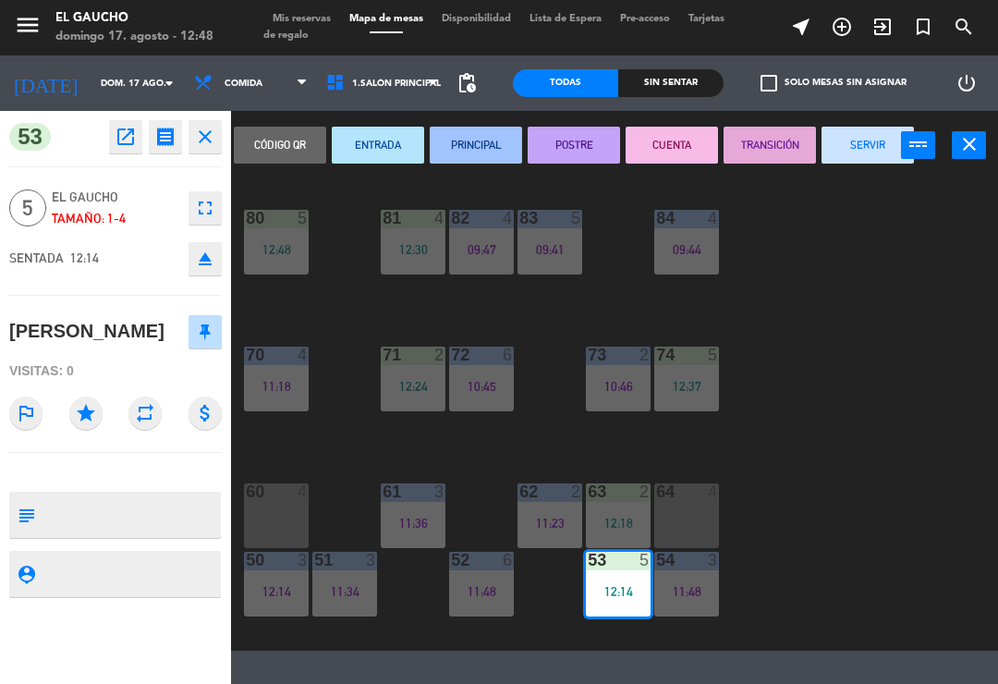
click at [490, 148] on button "PRINCIPAL" at bounding box center [476, 145] width 92 height 37
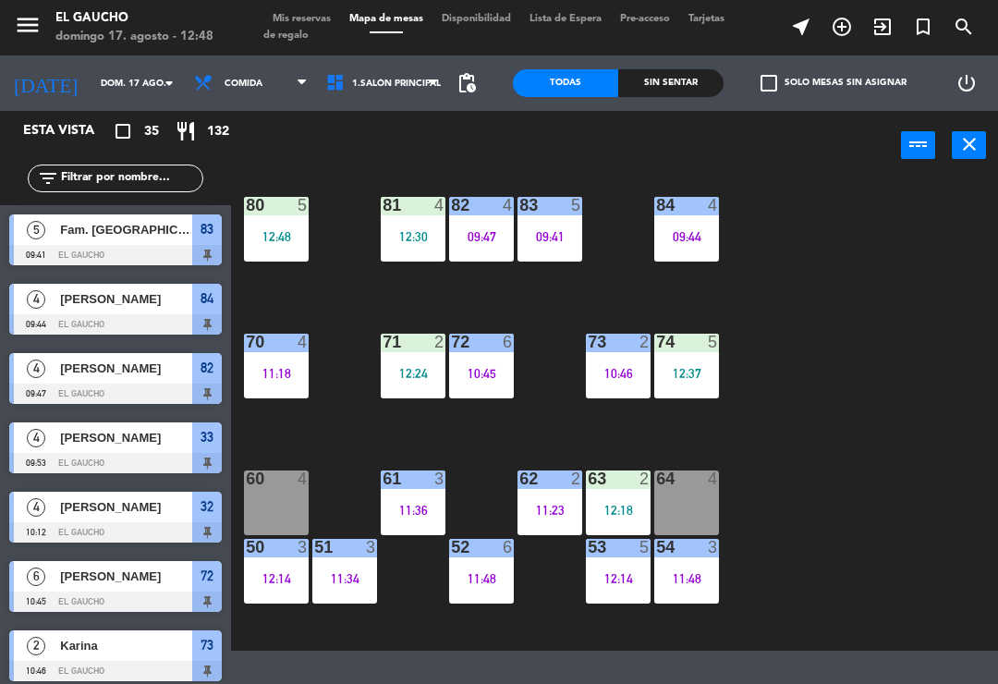
scroll to position [13, 0]
click at [623, 504] on div "12:18" at bounding box center [618, 510] width 65 height 13
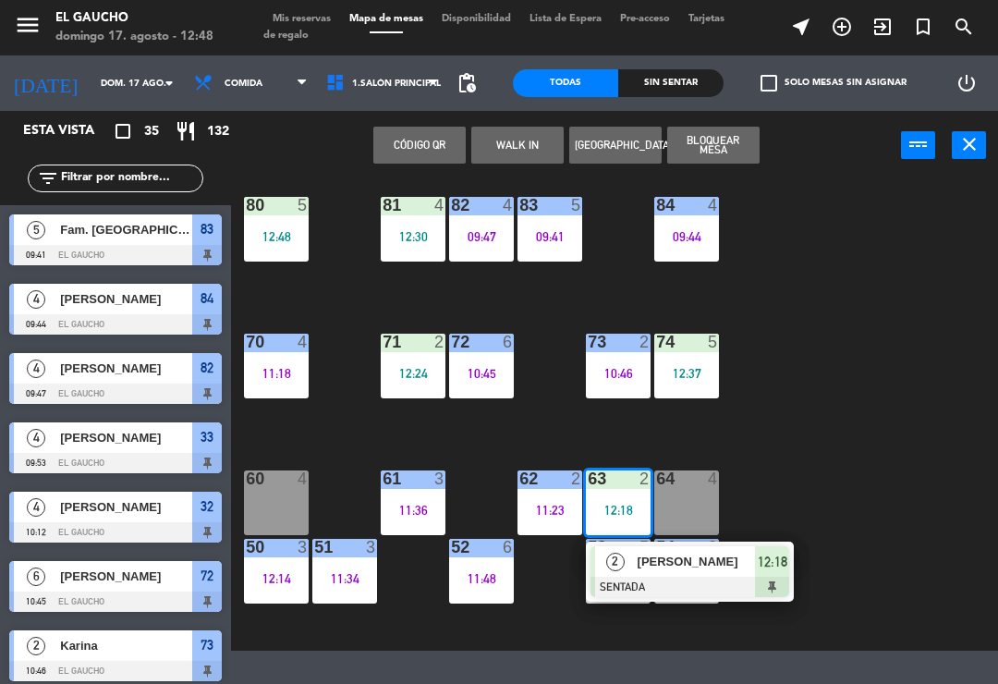
click at [714, 578] on div at bounding box center [689, 587] width 199 height 20
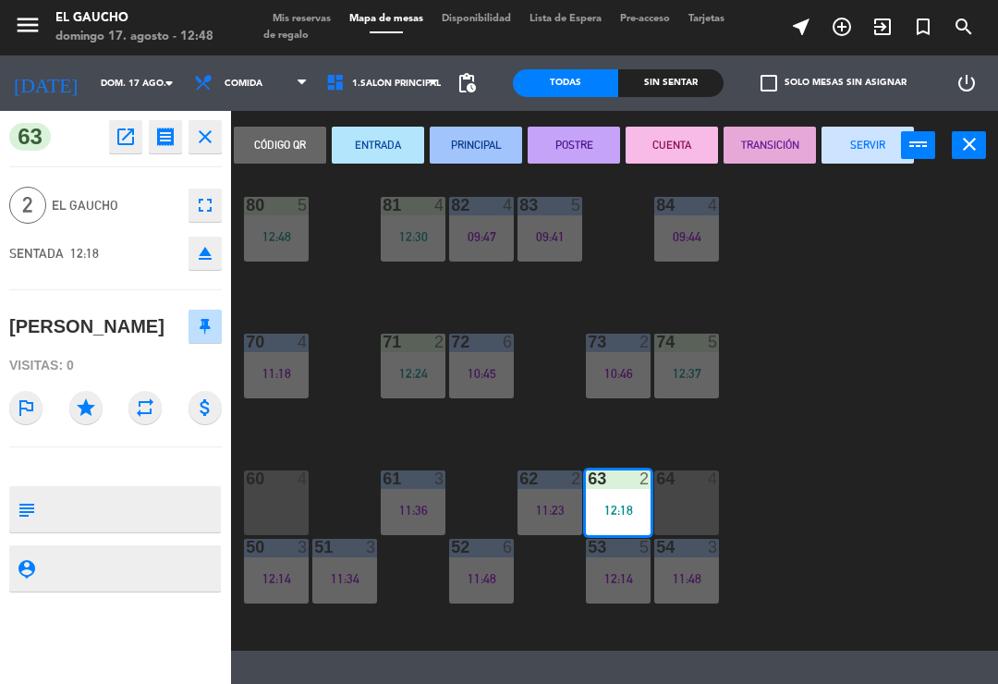
click at [471, 150] on button "PRINCIPAL" at bounding box center [476, 145] width 92 height 37
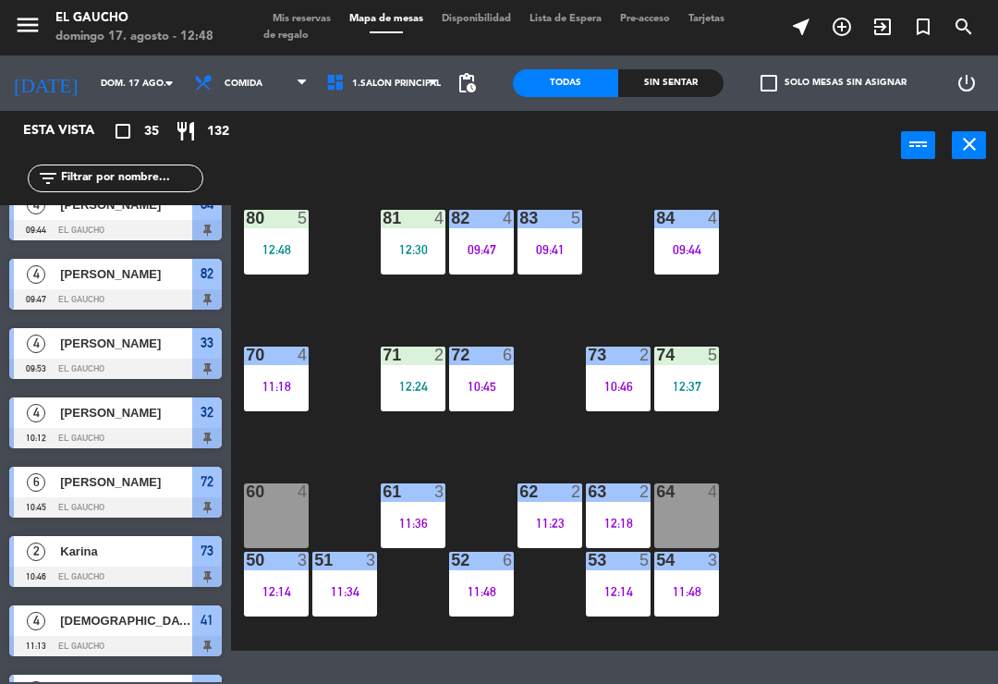
scroll to position [0, 0]
click at [415, 383] on div "12:24" at bounding box center [413, 386] width 65 height 13
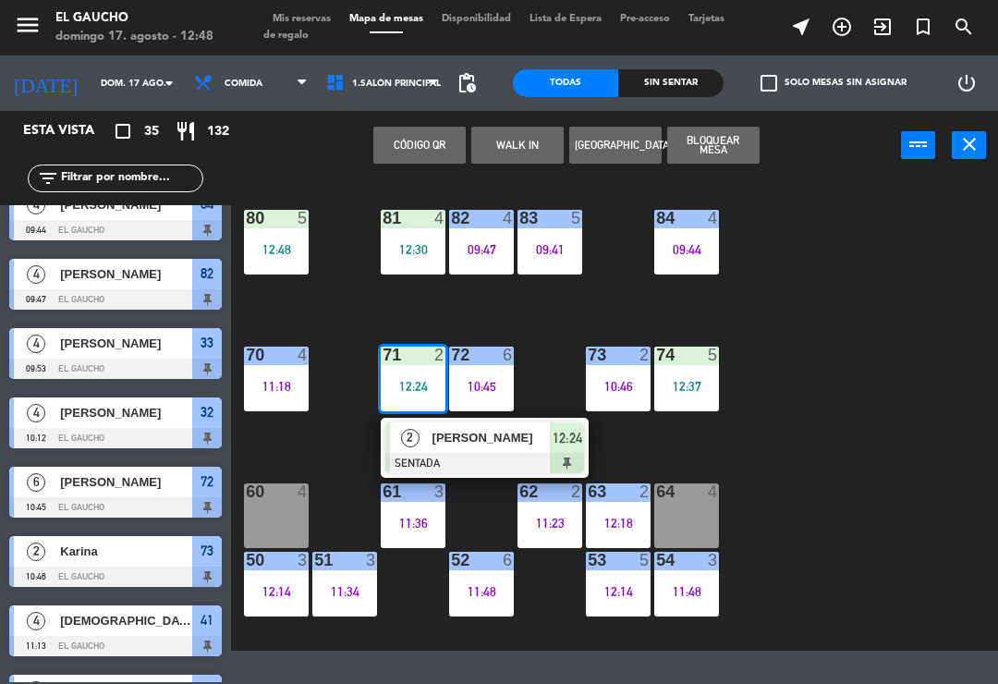
click at [493, 452] on div "[PERSON_NAME]" at bounding box center [491, 437] width 120 height 30
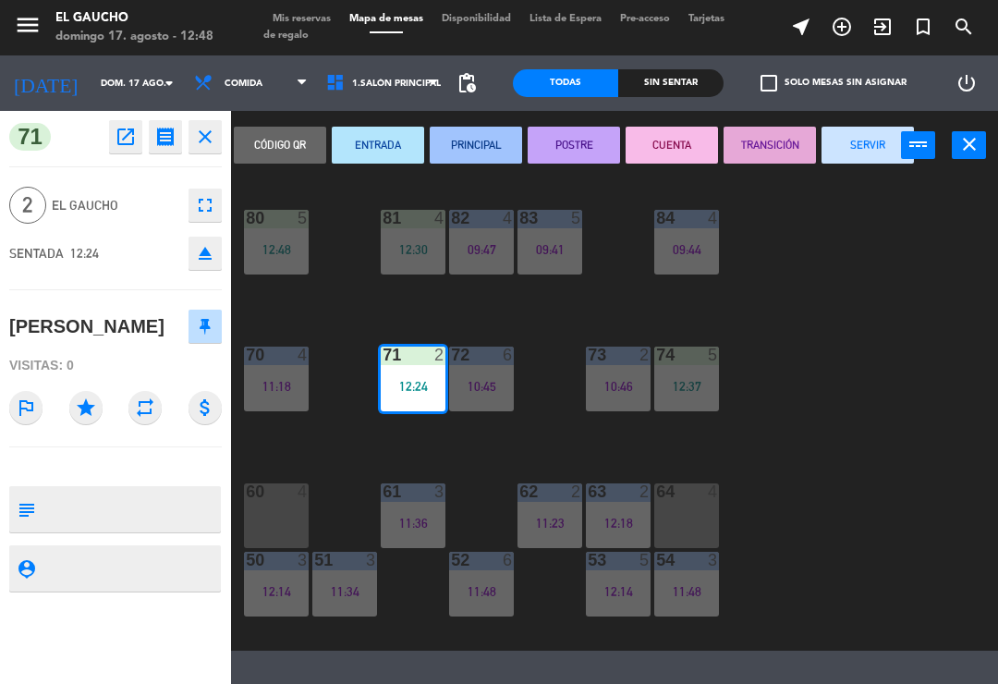
click at [465, 161] on button "PRINCIPAL" at bounding box center [476, 145] width 92 height 37
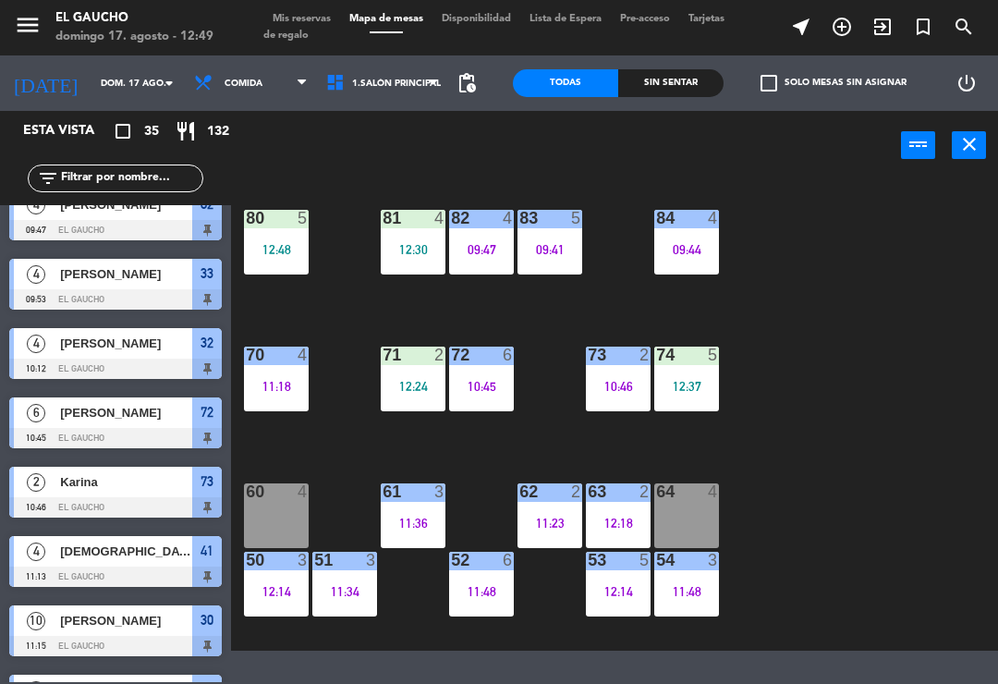
click at [417, 373] on div "71 2 12:24" at bounding box center [413, 379] width 65 height 65
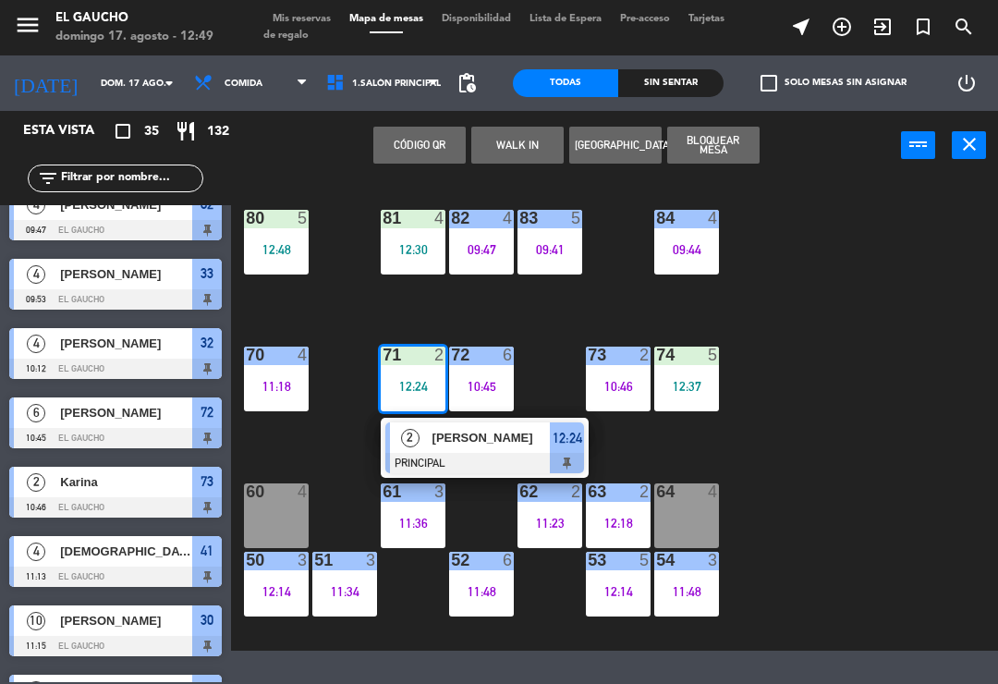
click at [469, 444] on span "[PERSON_NAME]" at bounding box center [491, 437] width 118 height 19
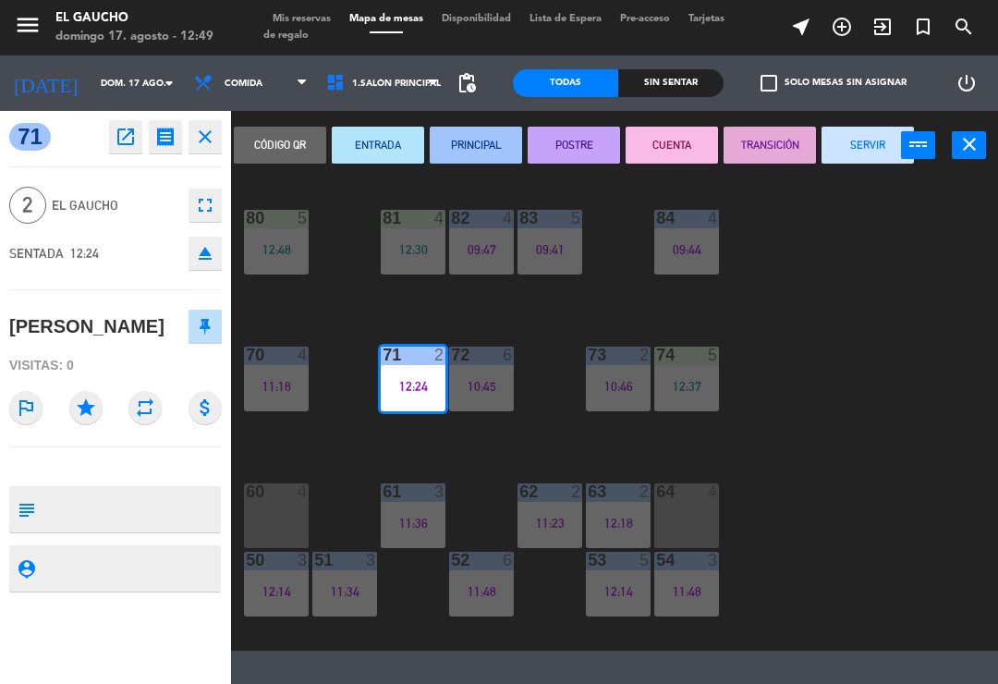
click at [488, 143] on button "PRINCIPAL" at bounding box center [476, 145] width 92 height 37
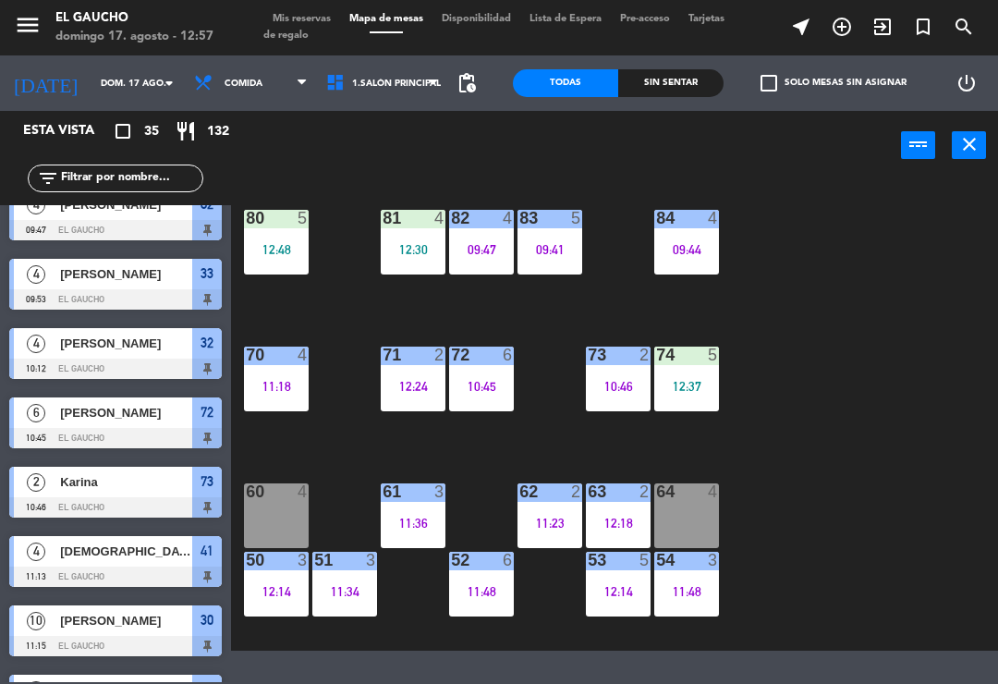
click at [699, 588] on div "11:48" at bounding box center [686, 591] width 65 height 13
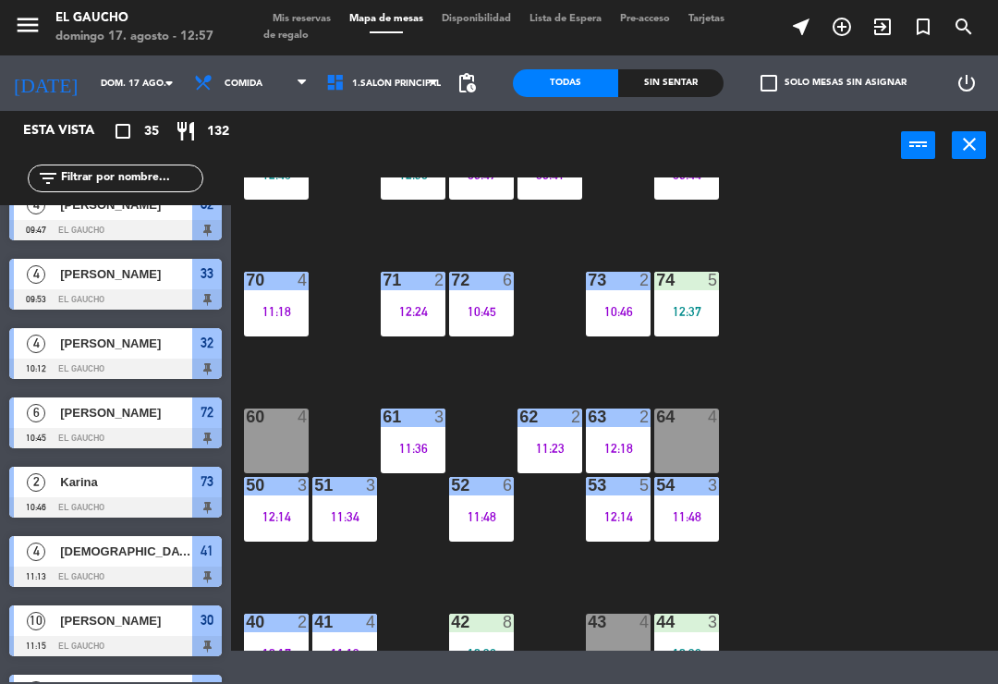
scroll to position [116, 0]
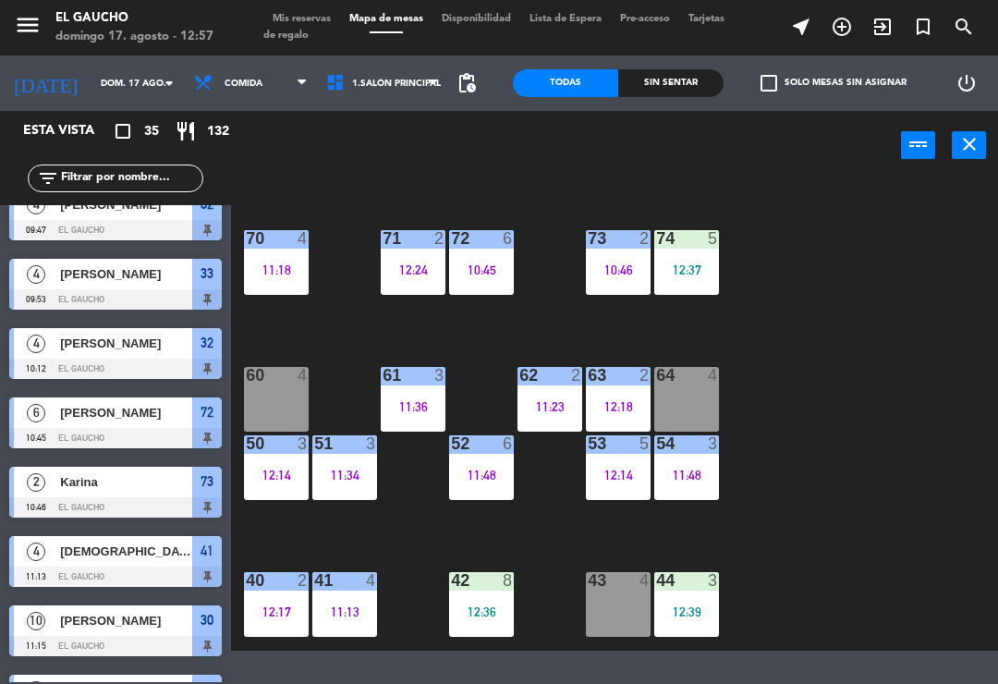
click at [693, 471] on div "11:48" at bounding box center [686, 475] width 65 height 13
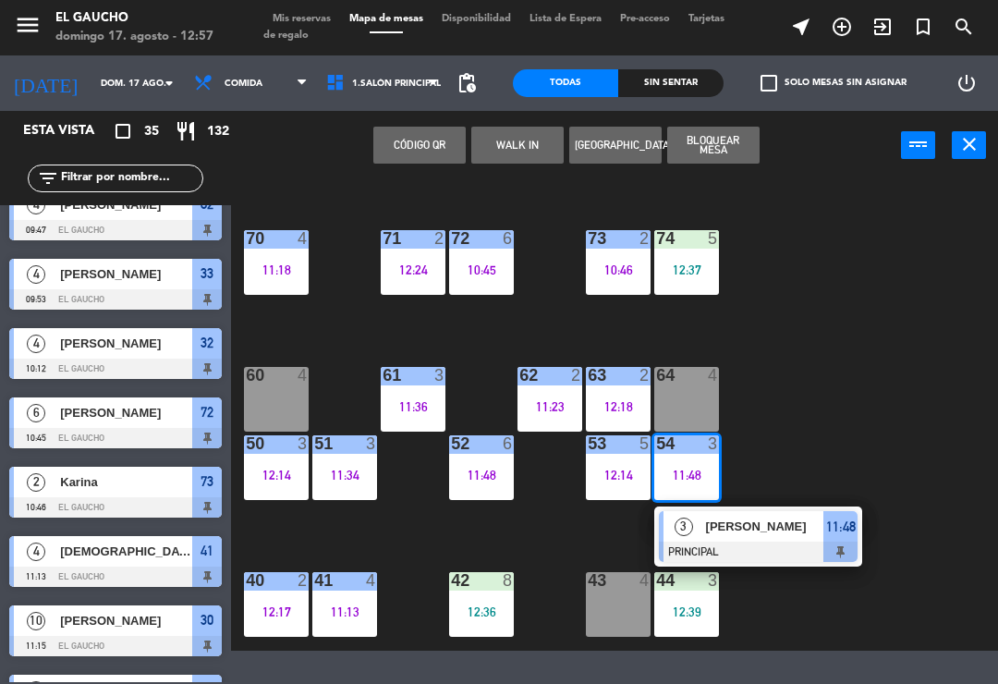
click at [758, 536] on span "[PERSON_NAME]" at bounding box center [765, 526] width 118 height 19
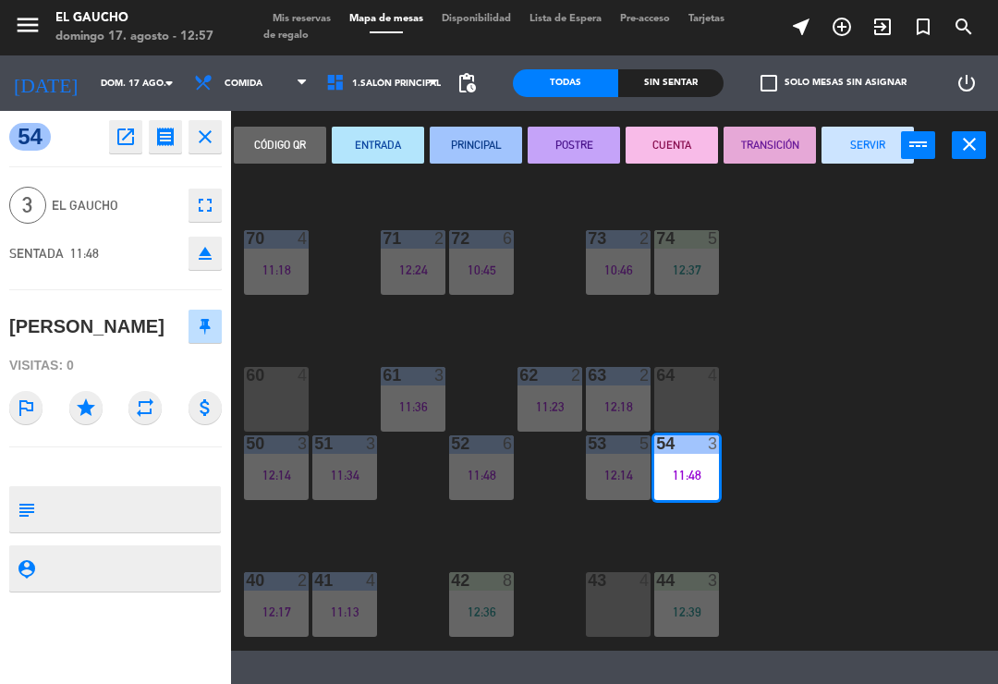
click at [870, 145] on button "SERVIR" at bounding box center [868, 145] width 92 height 37
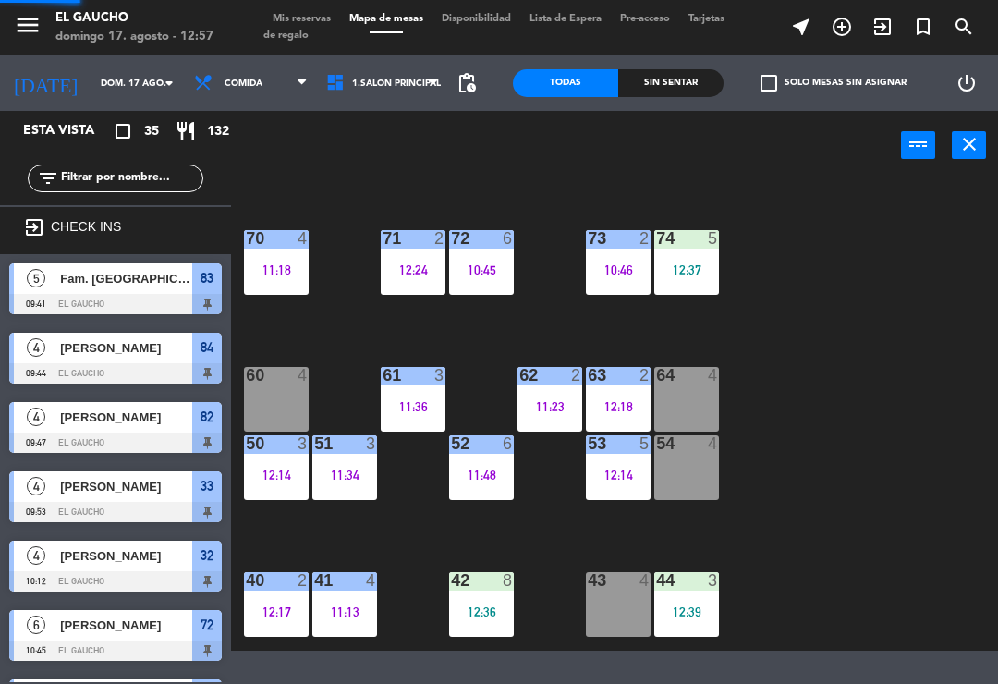
scroll to position [0, 0]
click at [690, 475] on div "54 4" at bounding box center [686, 467] width 65 height 65
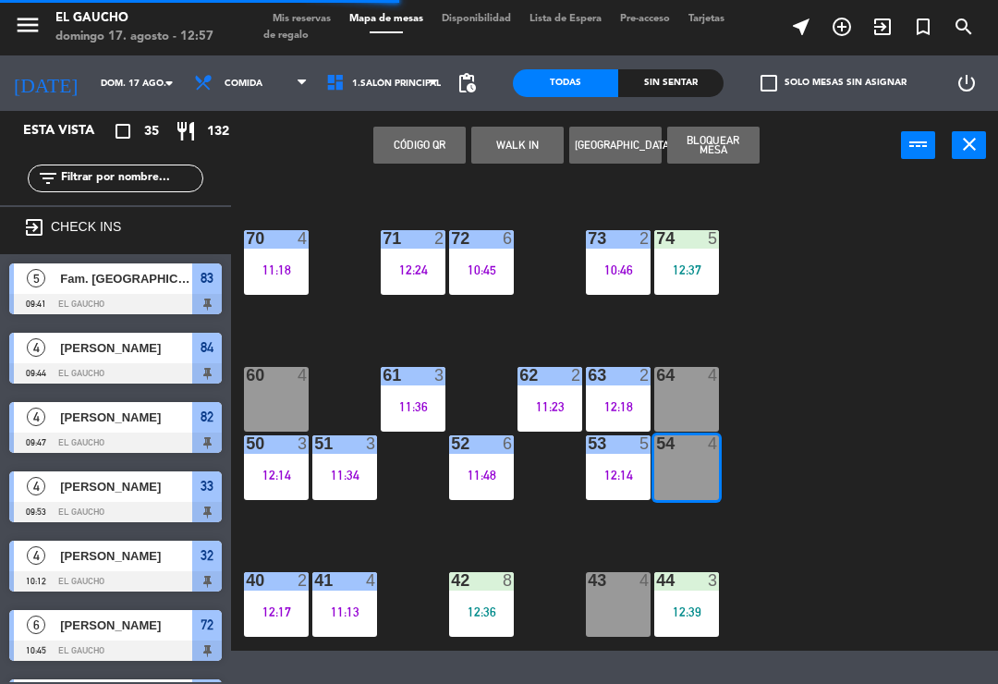
click at [519, 147] on button "WALK IN" at bounding box center [517, 145] width 92 height 37
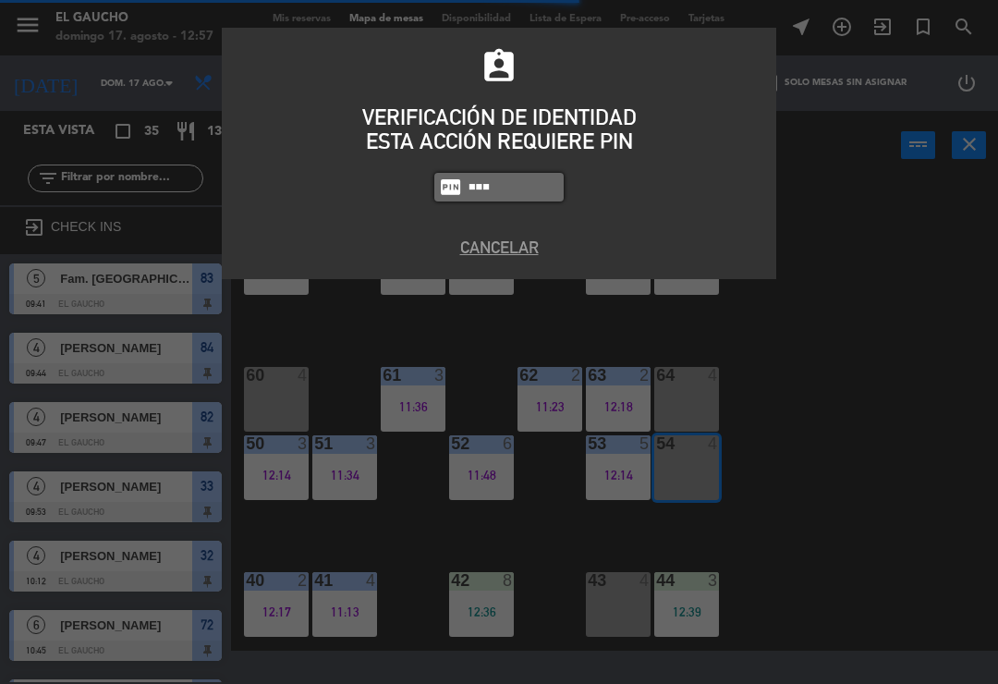
type input "0009"
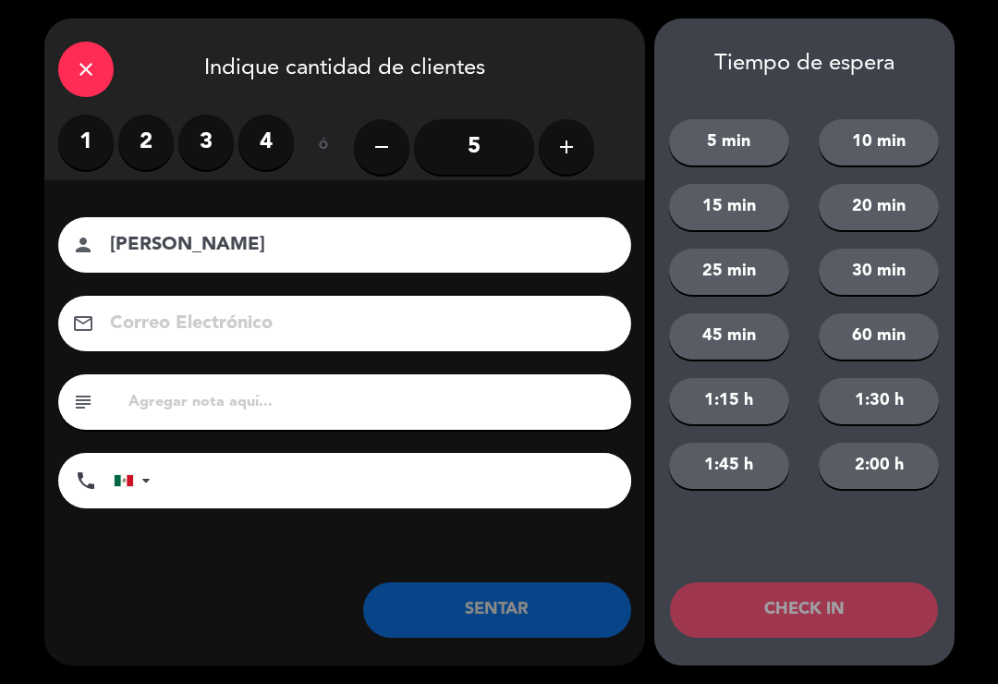
type input "[PERSON_NAME]"
click at [273, 144] on label "4" at bounding box center [265, 142] width 55 height 55
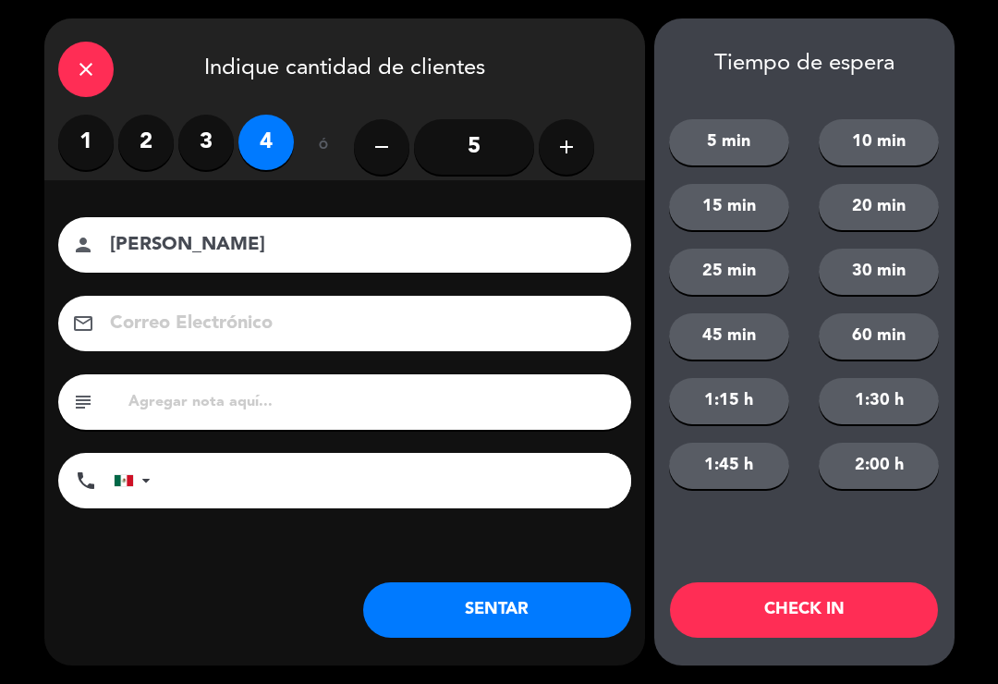
click at [484, 612] on button "SENTAR" at bounding box center [497, 609] width 268 height 55
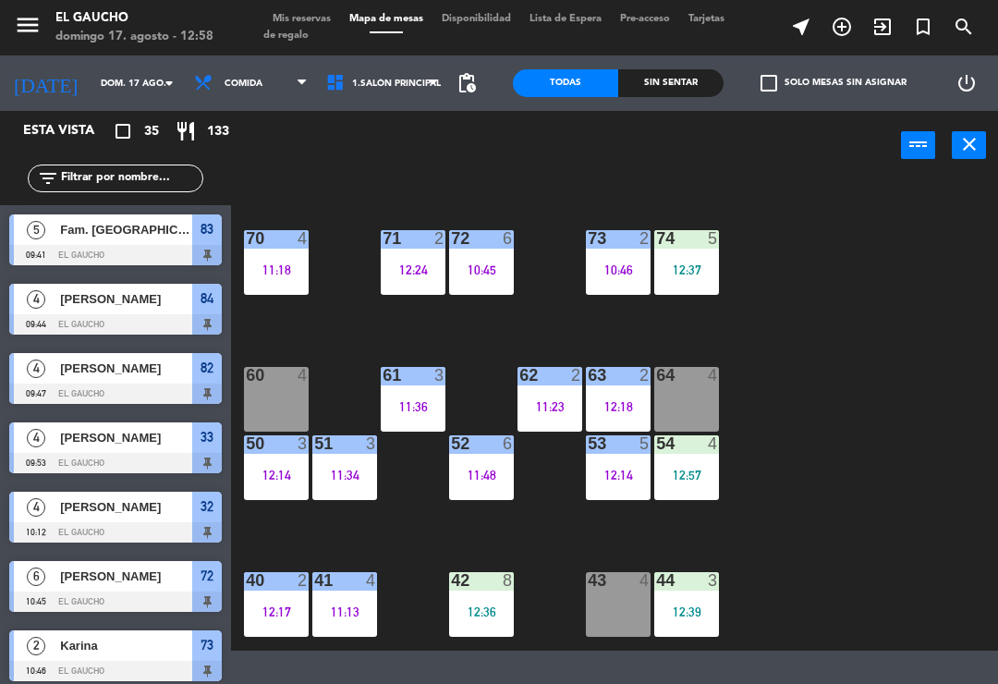
click at [481, 469] on div "11:48" at bounding box center [481, 475] width 65 height 13
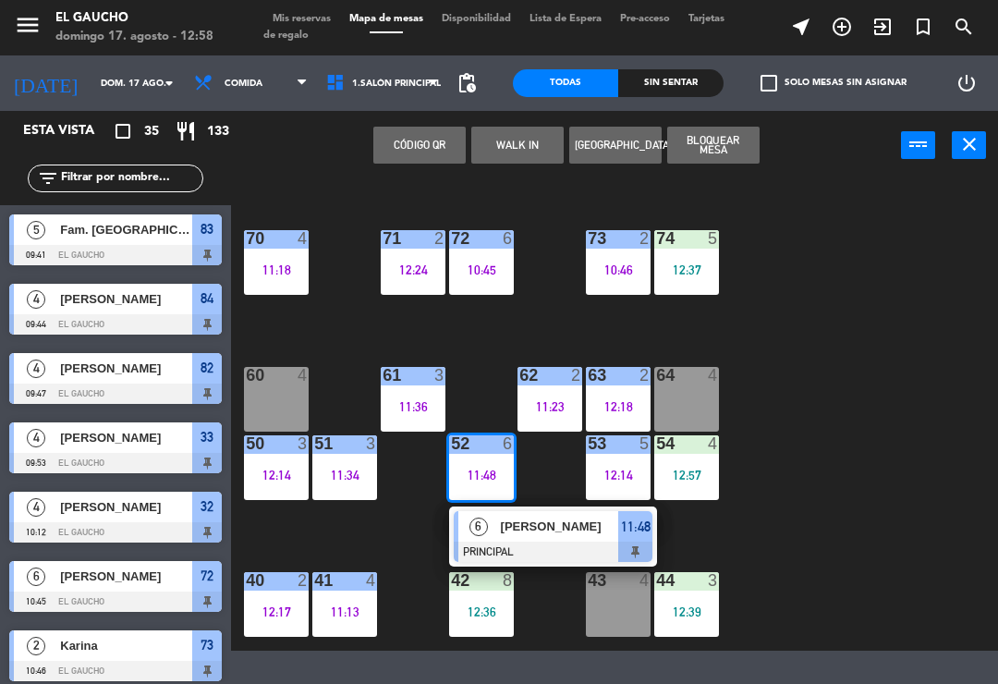
click at [539, 527] on span "[PERSON_NAME]" at bounding box center [560, 526] width 118 height 19
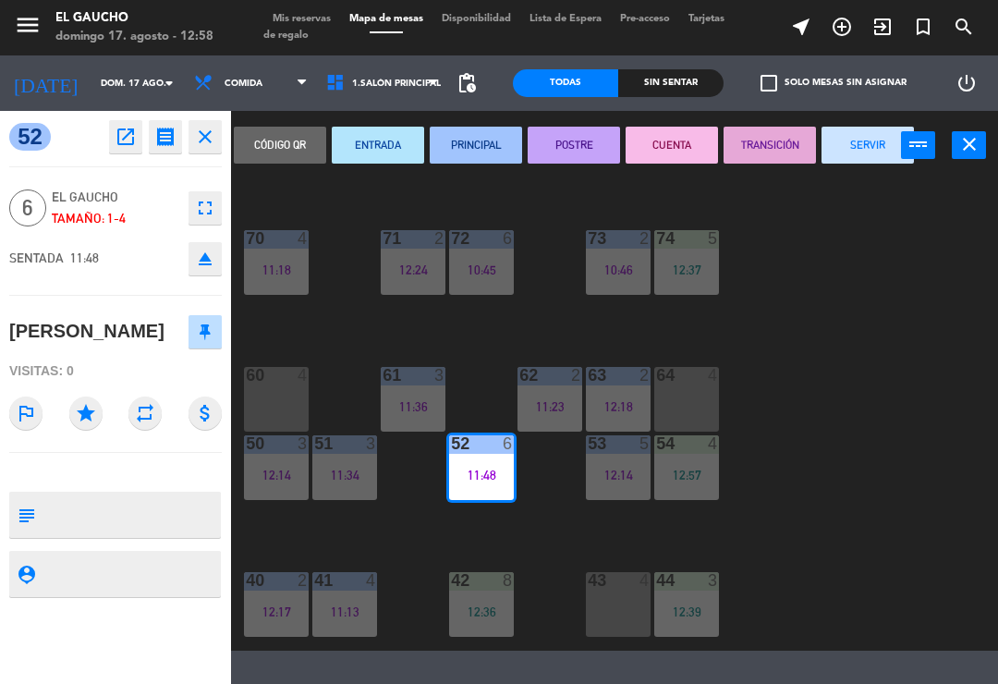
click at [863, 150] on button "SERVIR" at bounding box center [868, 145] width 92 height 37
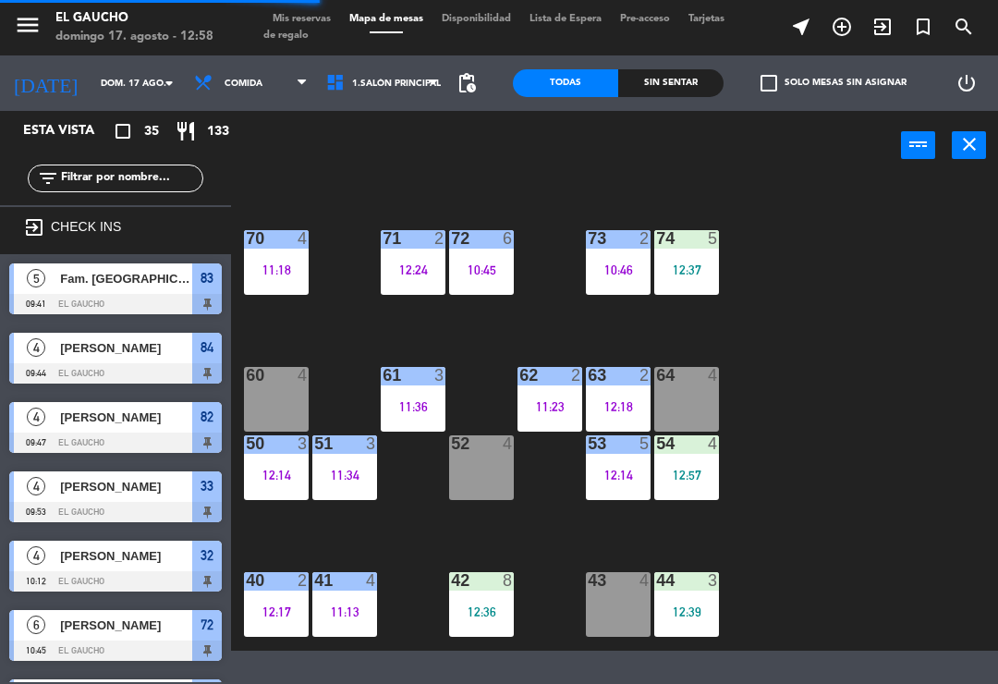
click at [484, 472] on div "52 4" at bounding box center [481, 467] width 65 height 65
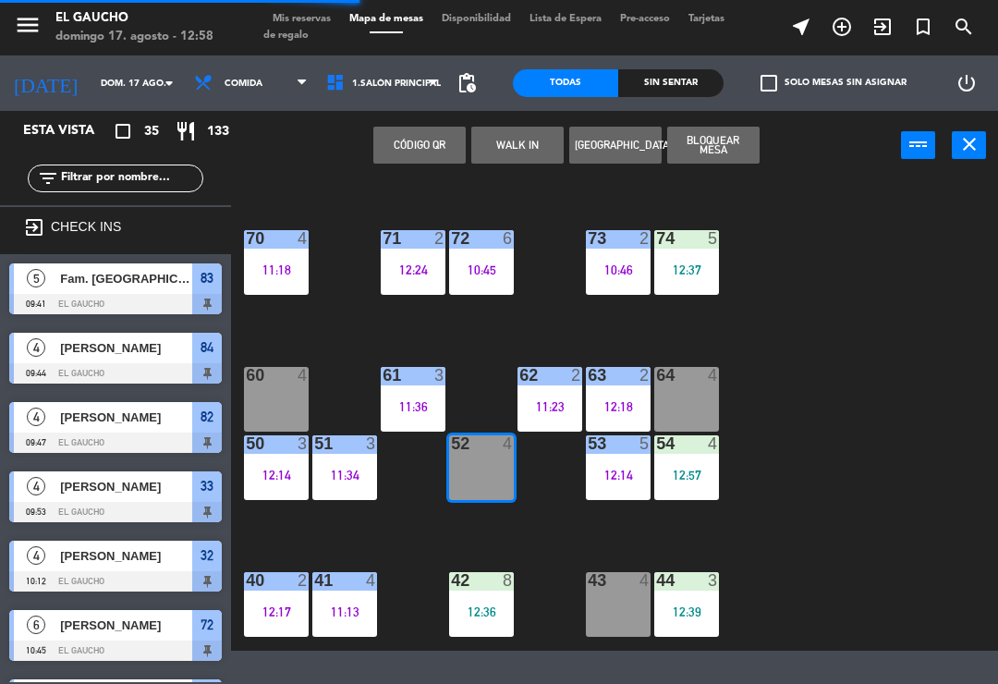
click at [527, 153] on button "WALK IN" at bounding box center [517, 145] width 92 height 37
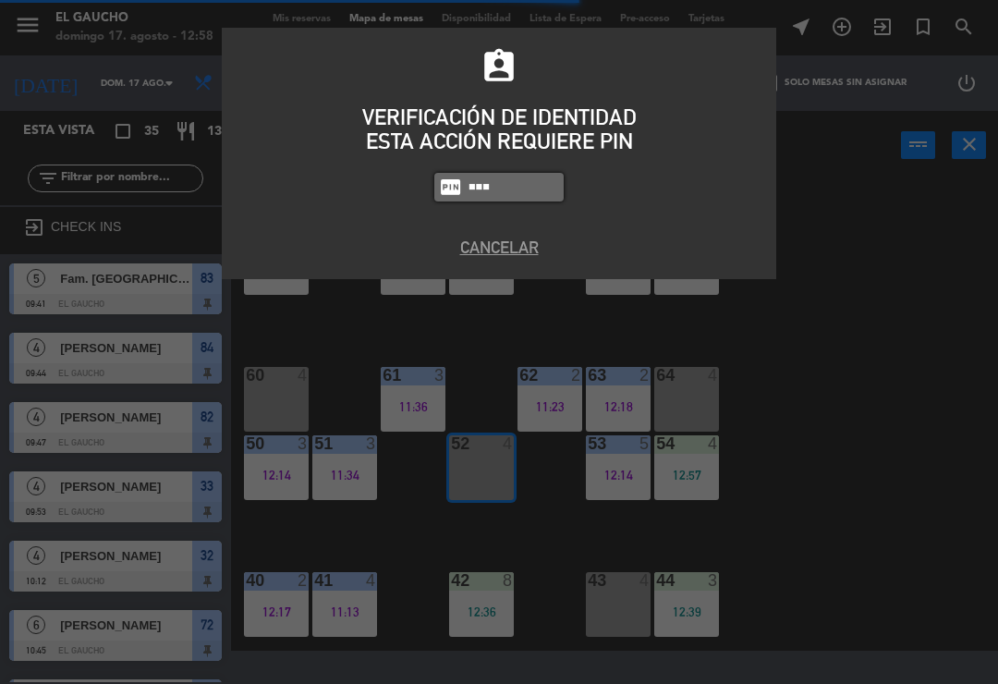
type input "0009"
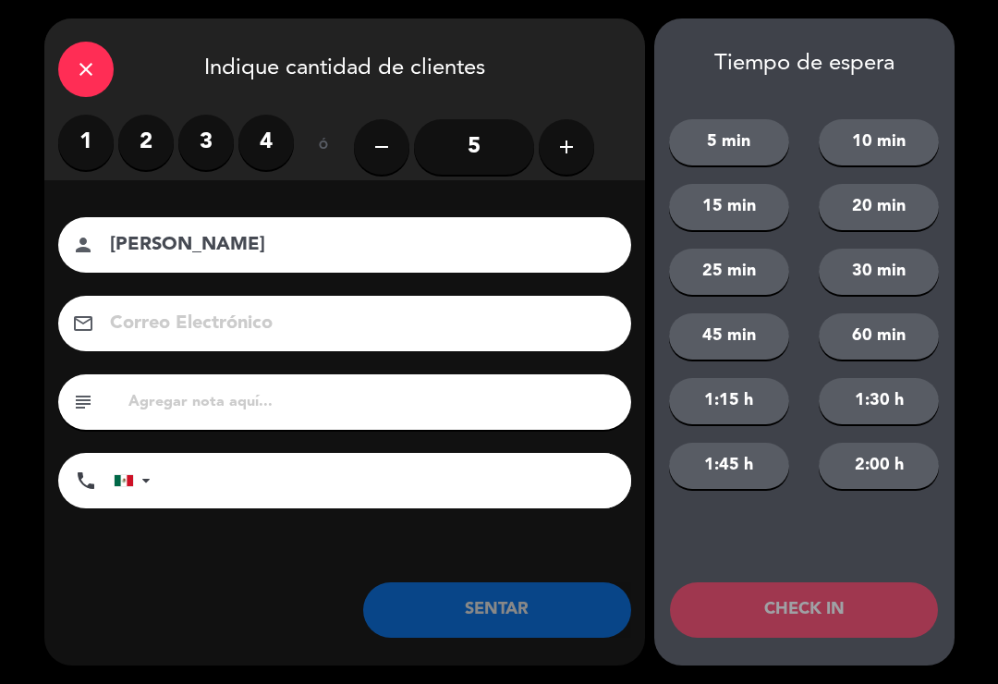
type input "[PERSON_NAME]"
click at [573, 159] on button "add" at bounding box center [566, 146] width 55 height 55
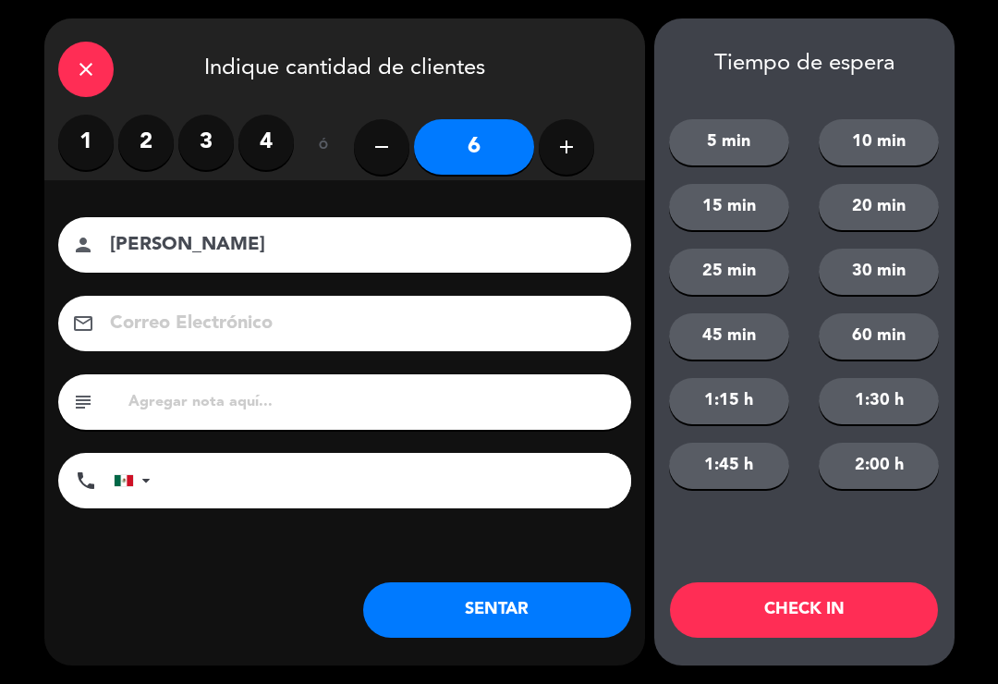
click at [524, 635] on button "SENTAR" at bounding box center [497, 609] width 268 height 55
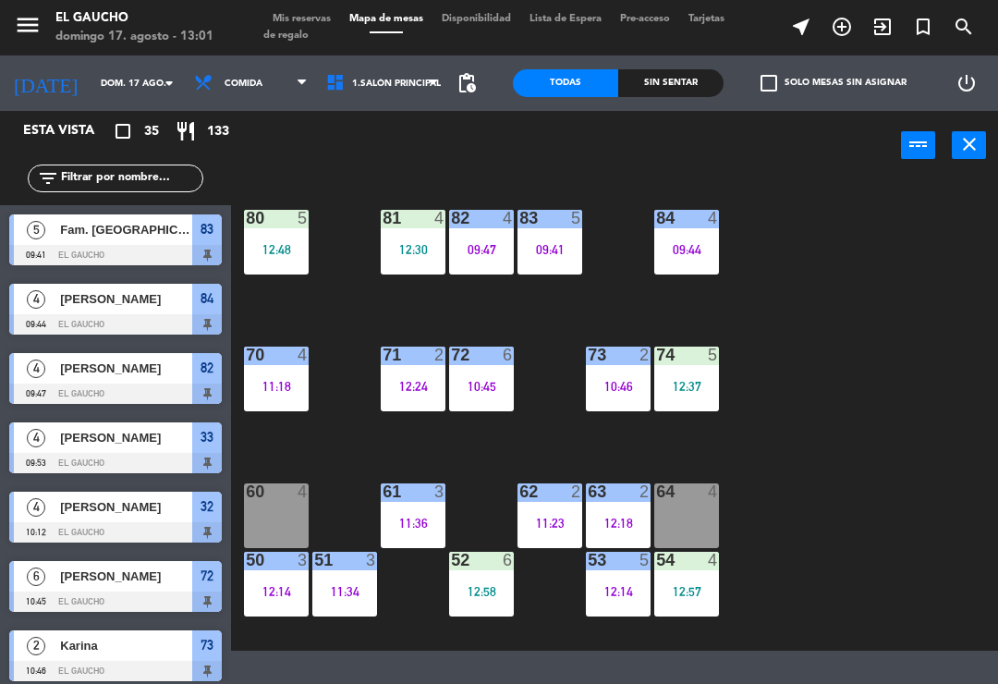
click at [489, 256] on div "09:47" at bounding box center [481, 249] width 65 height 13
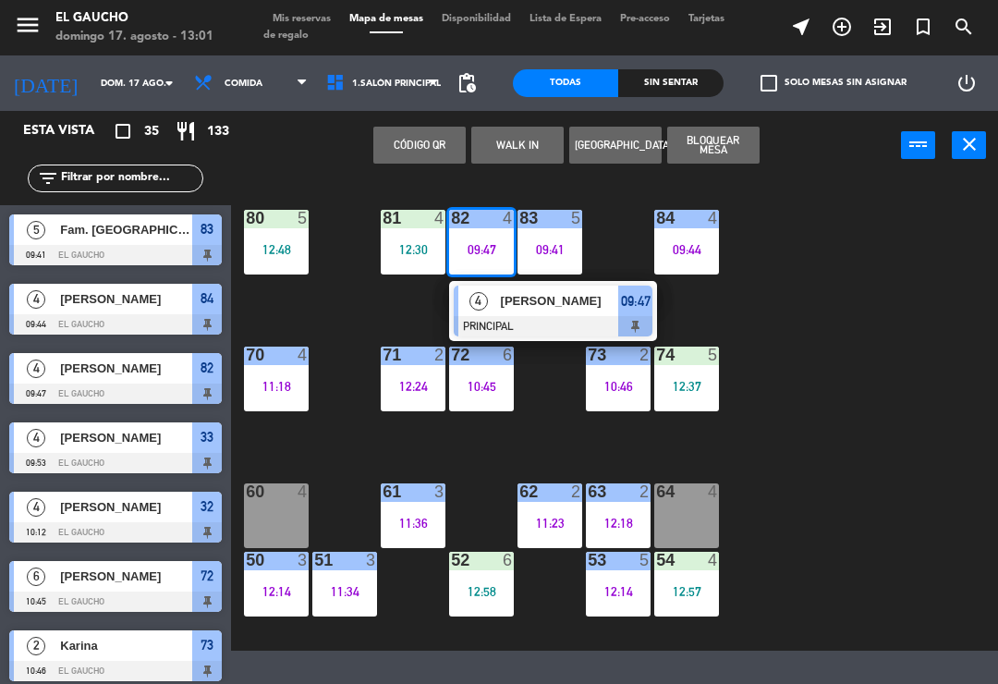
click at [539, 318] on div at bounding box center [553, 326] width 199 height 20
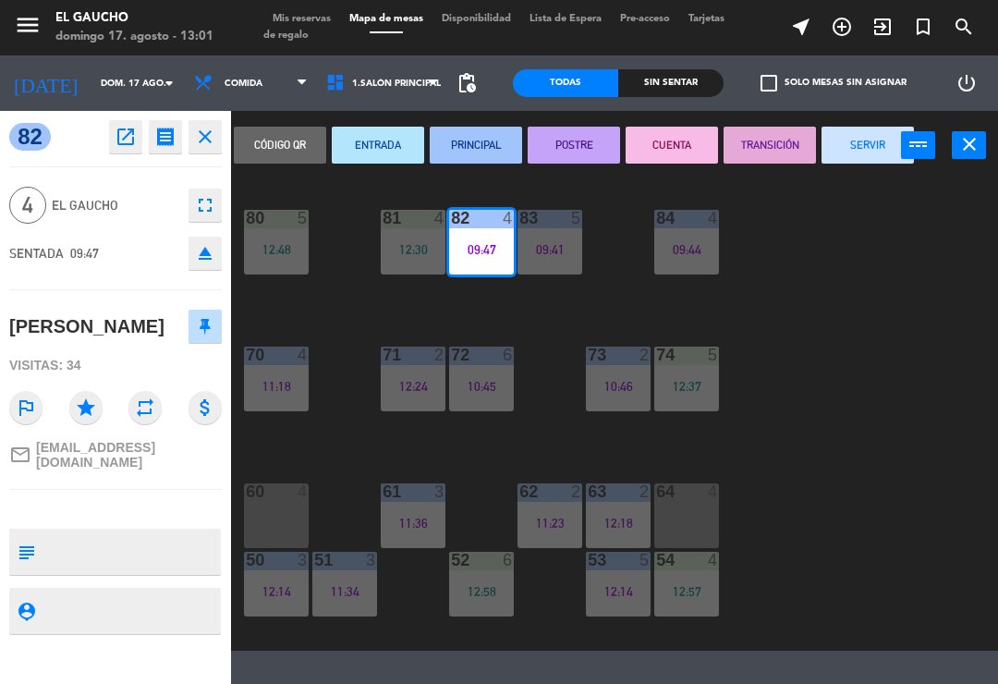
click at [870, 152] on button "SERVIR" at bounding box center [868, 145] width 92 height 37
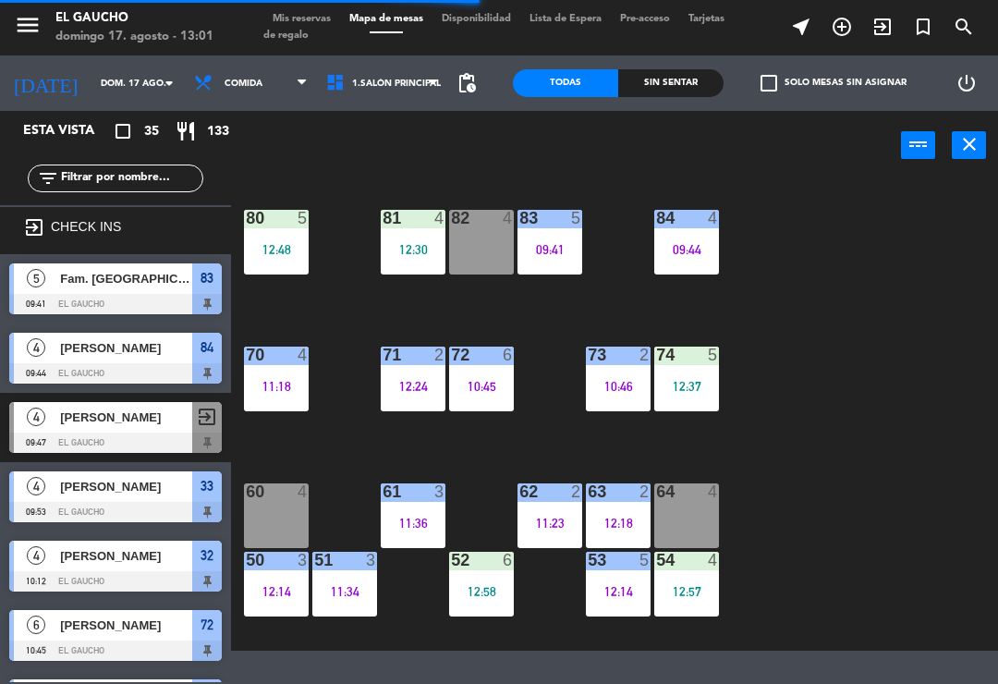
click at [475, 246] on div "82 4" at bounding box center [481, 242] width 65 height 65
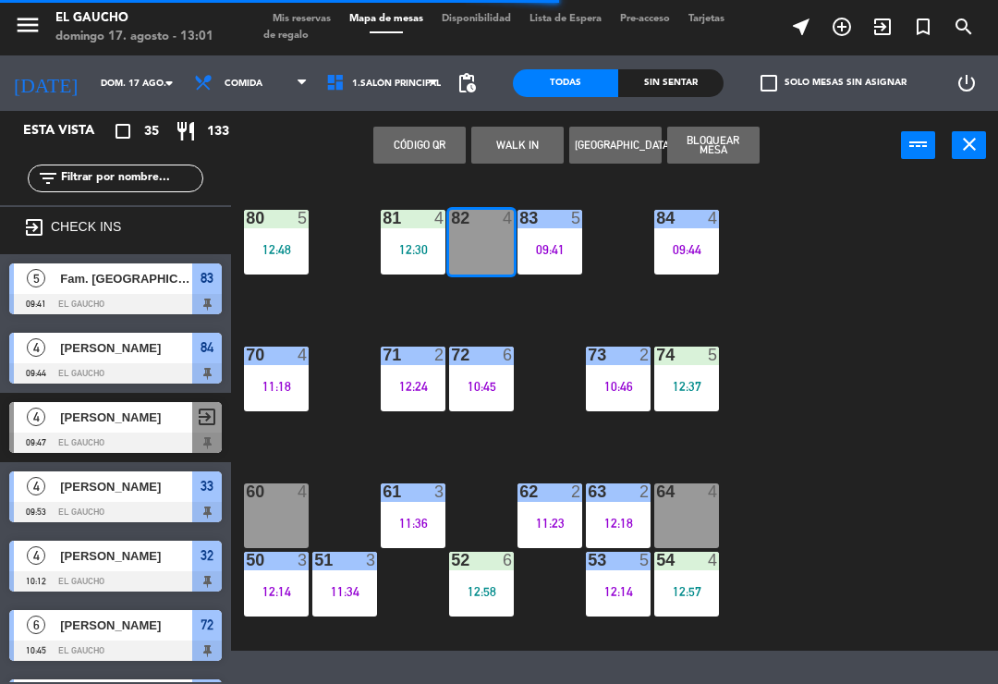
click at [517, 146] on button "WALK IN" at bounding box center [517, 145] width 92 height 37
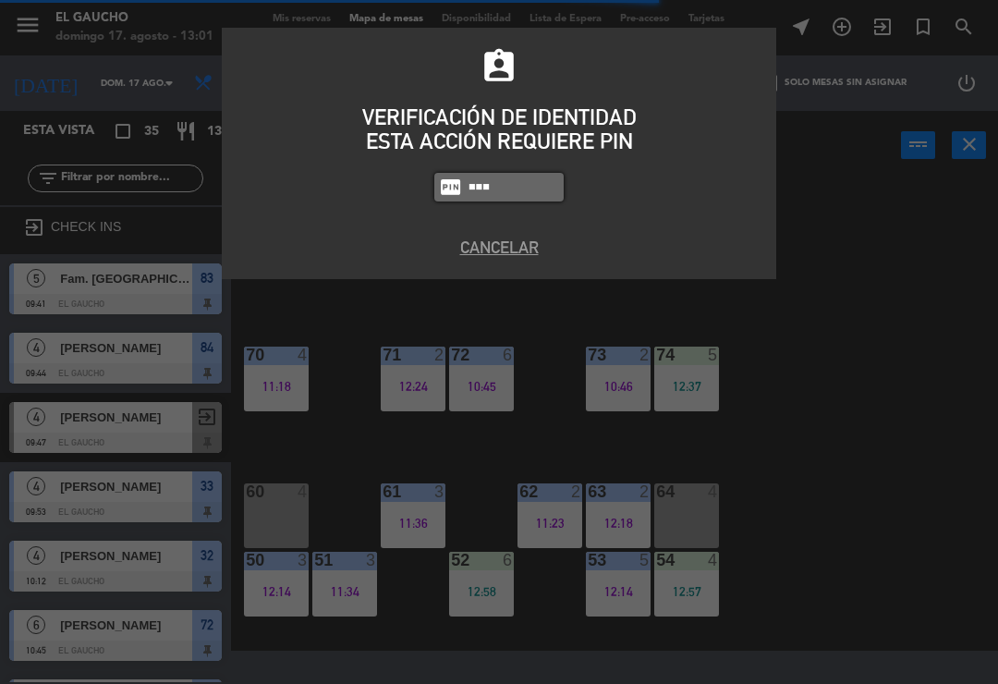
type input "0009"
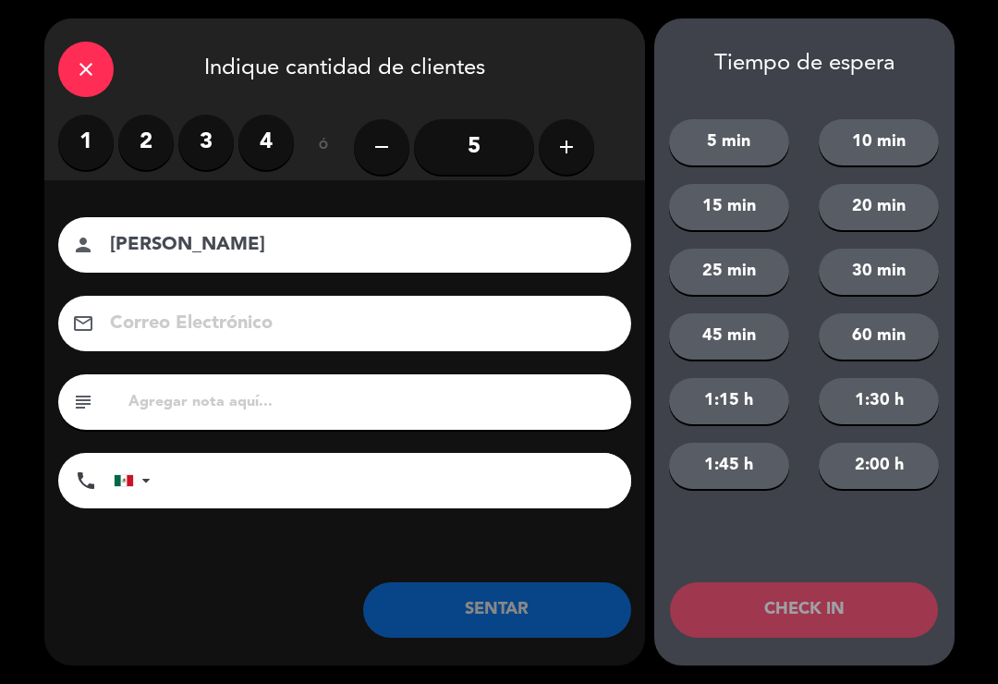
type input "[PERSON_NAME]"
click at [134, 140] on label "2" at bounding box center [145, 142] width 55 height 55
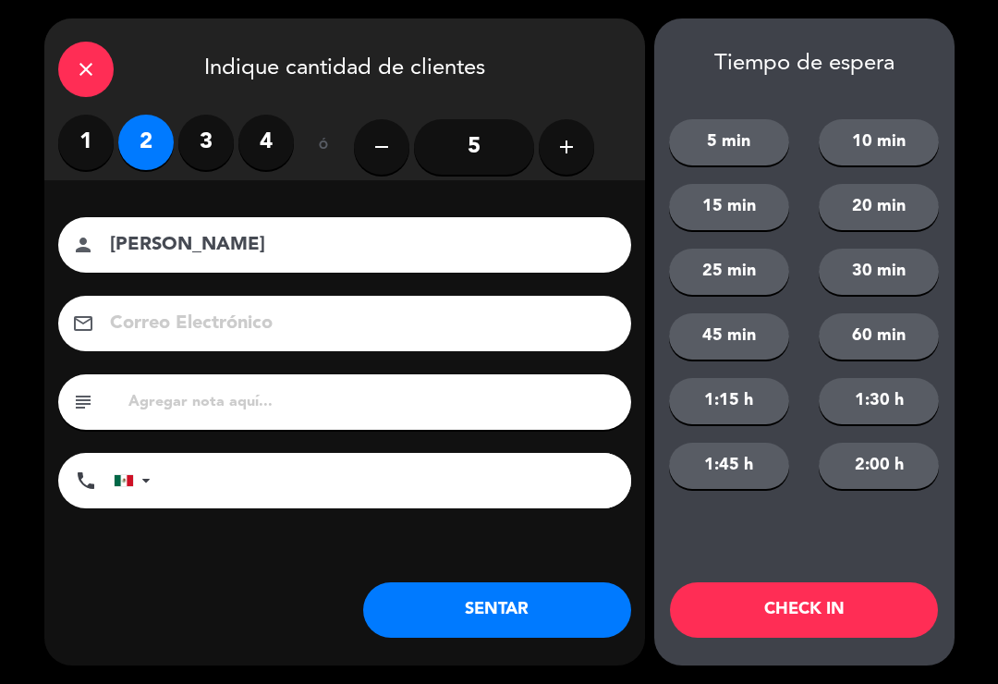
click at [445, 598] on button "SENTAR" at bounding box center [497, 609] width 268 height 55
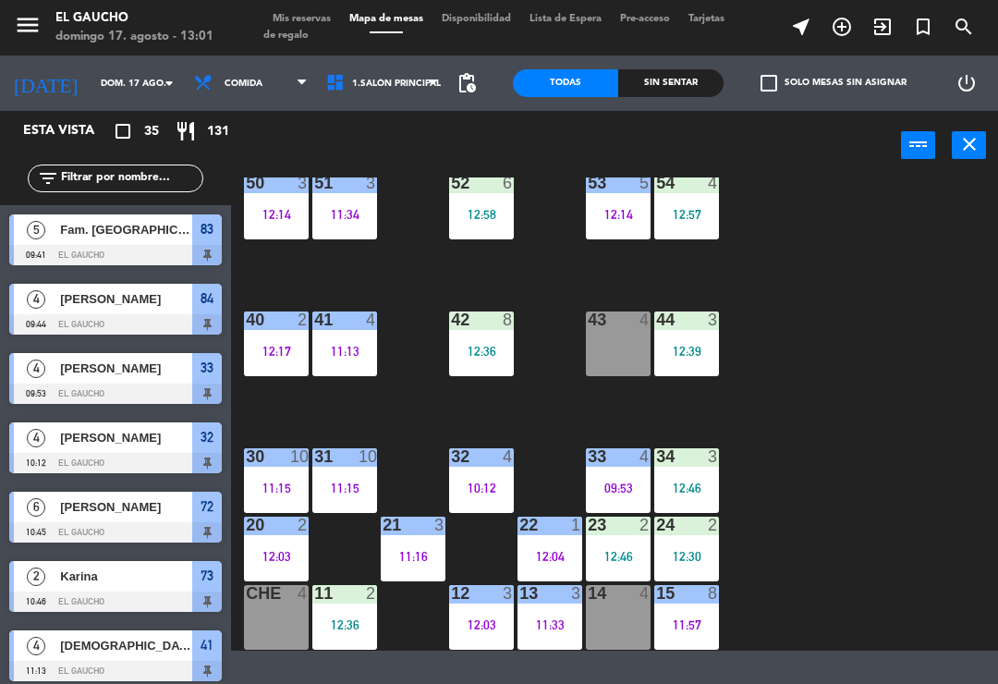
scroll to position [377, 0]
click at [621, 601] on div at bounding box center [618, 593] width 30 height 17
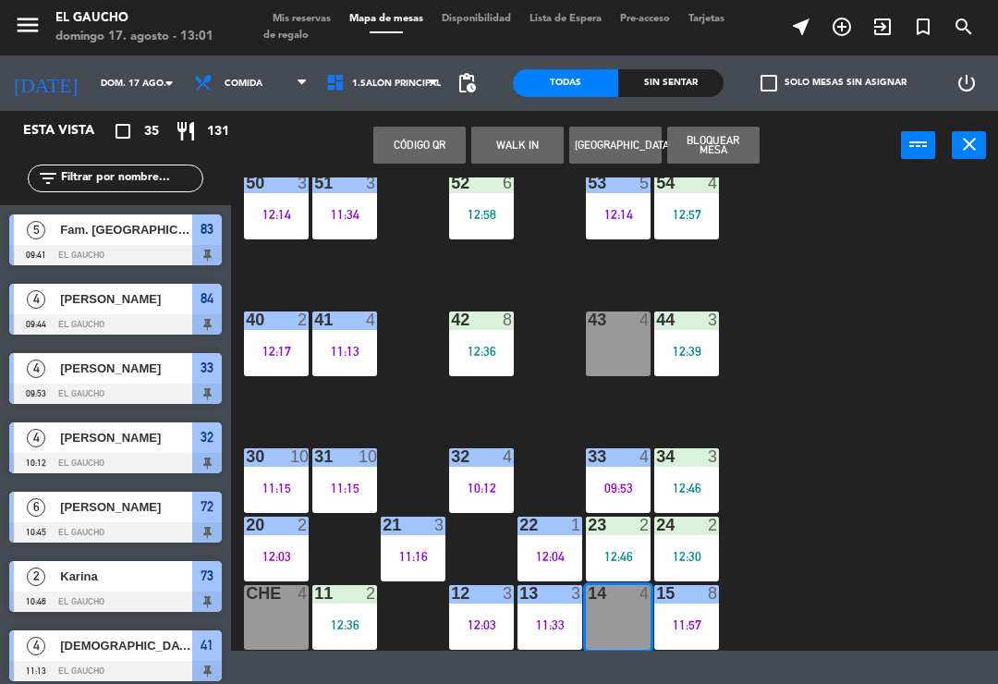
click at [517, 150] on button "WALK IN" at bounding box center [517, 145] width 92 height 37
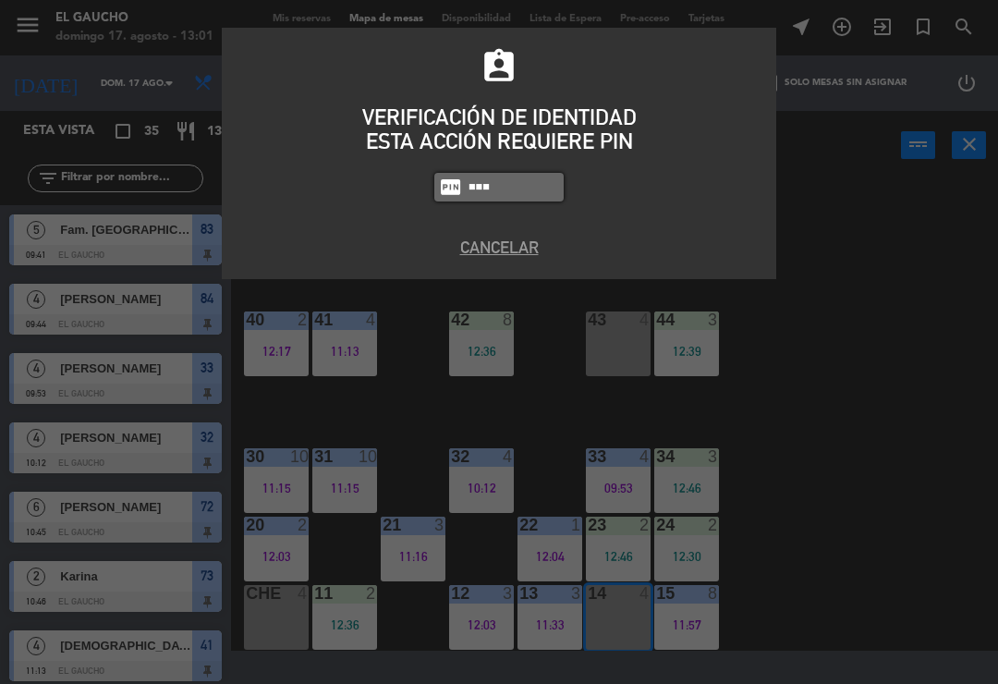
type input "0009"
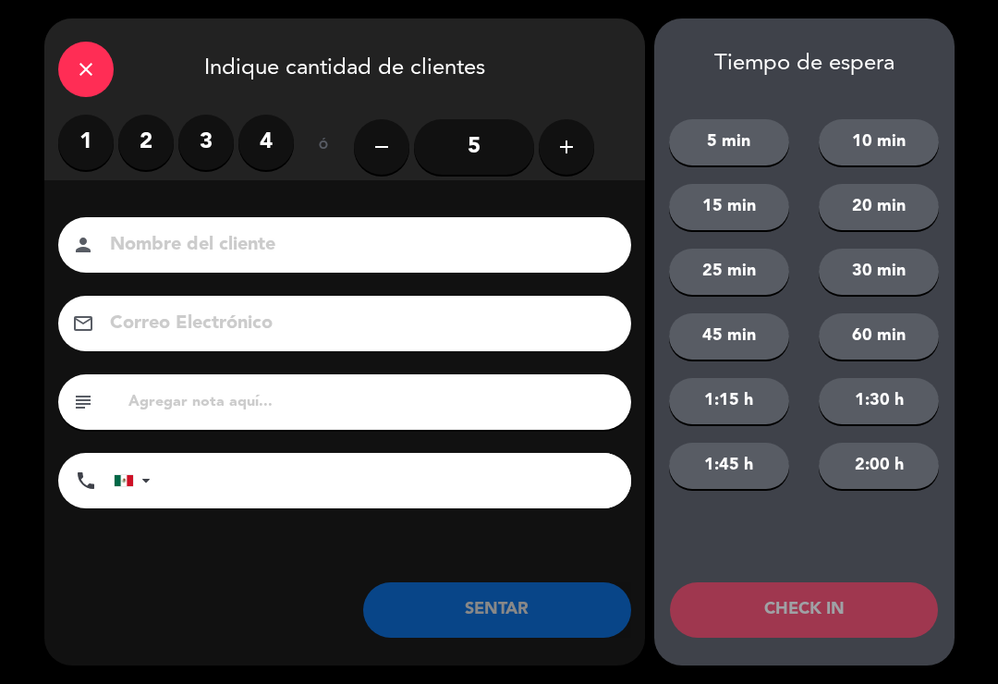
type input "T"
type input "[PERSON_NAME]"
click at [195, 143] on label "3" at bounding box center [205, 142] width 55 height 55
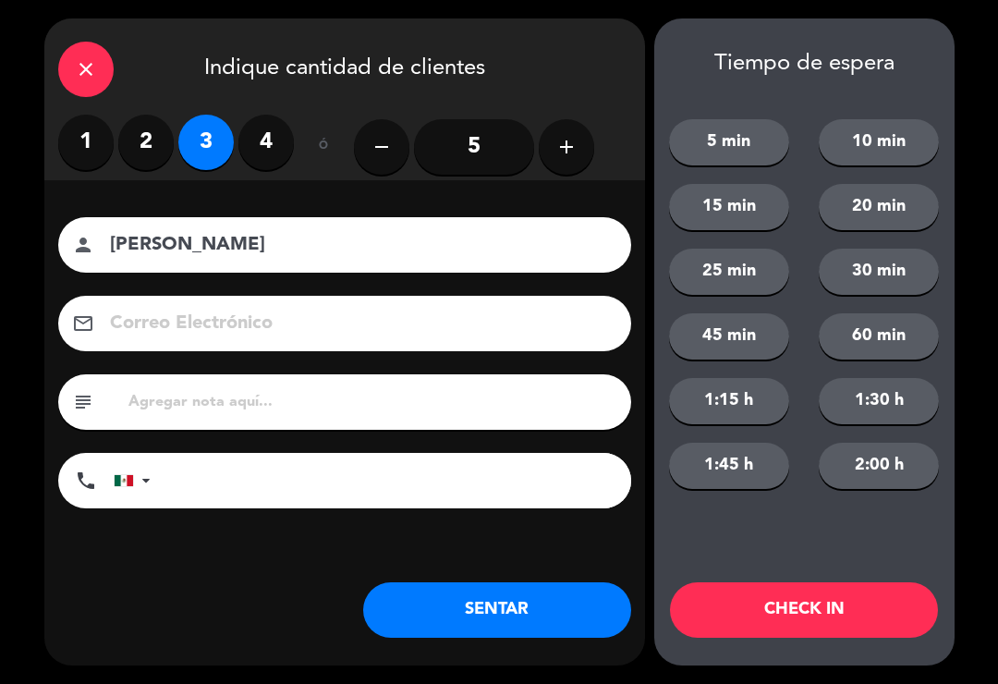
click at [521, 613] on button "SENTAR" at bounding box center [497, 609] width 268 height 55
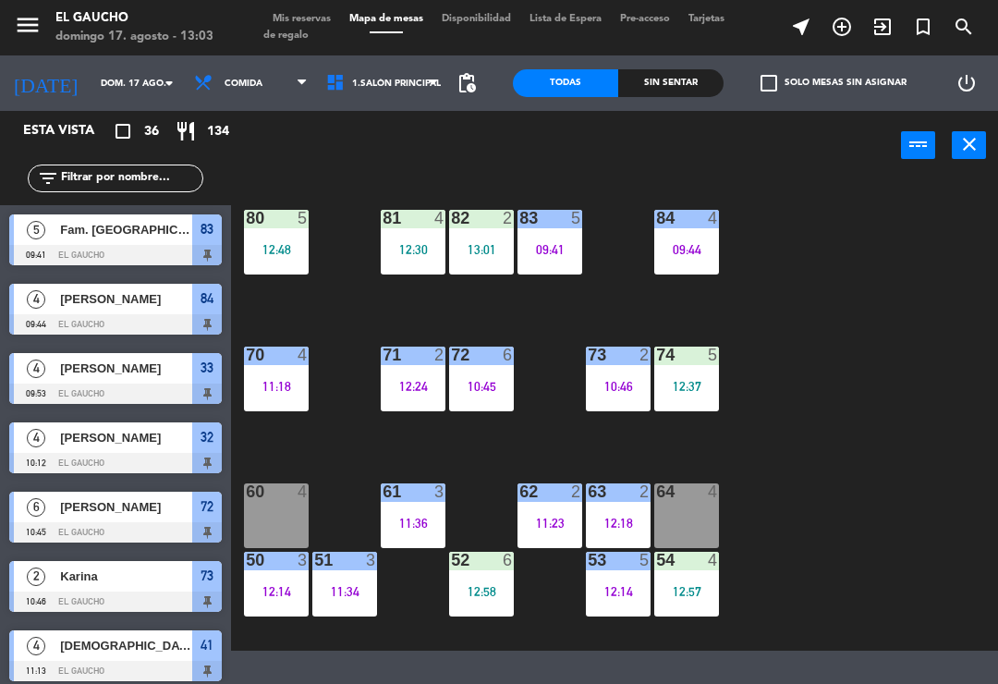
scroll to position [6, 0]
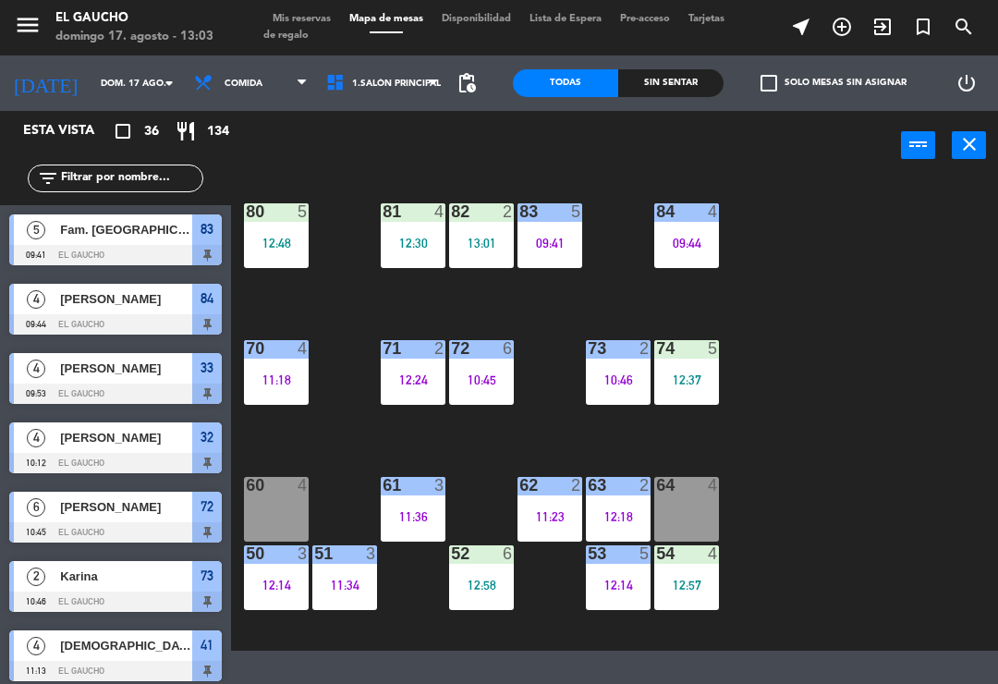
click at [285, 373] on div "11:18" at bounding box center [276, 379] width 65 height 13
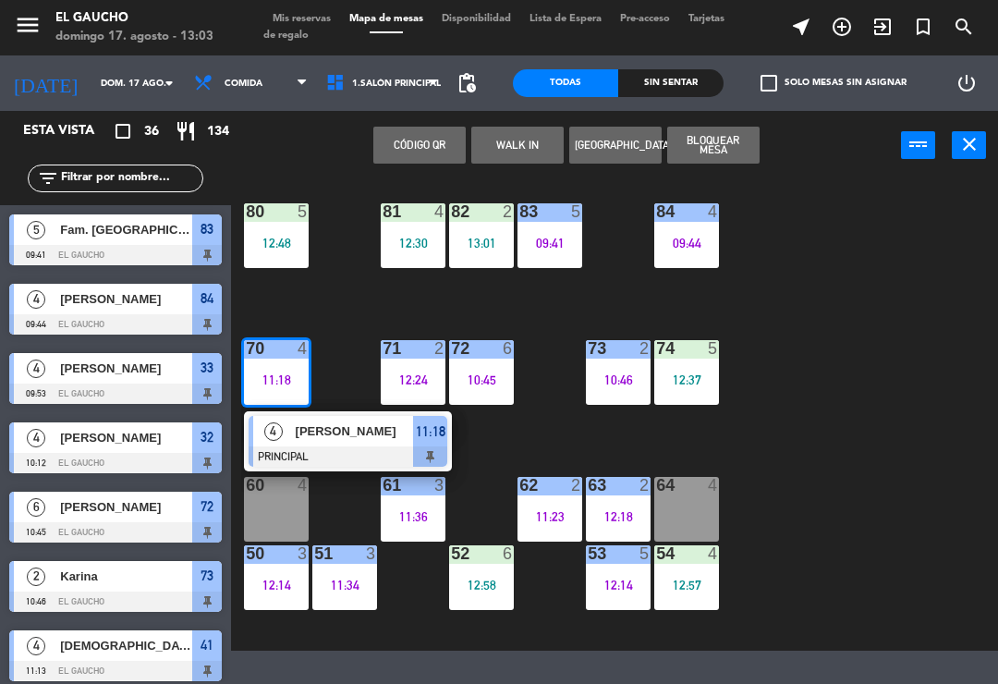
click at [329, 440] on span "[PERSON_NAME]" at bounding box center [355, 430] width 118 height 19
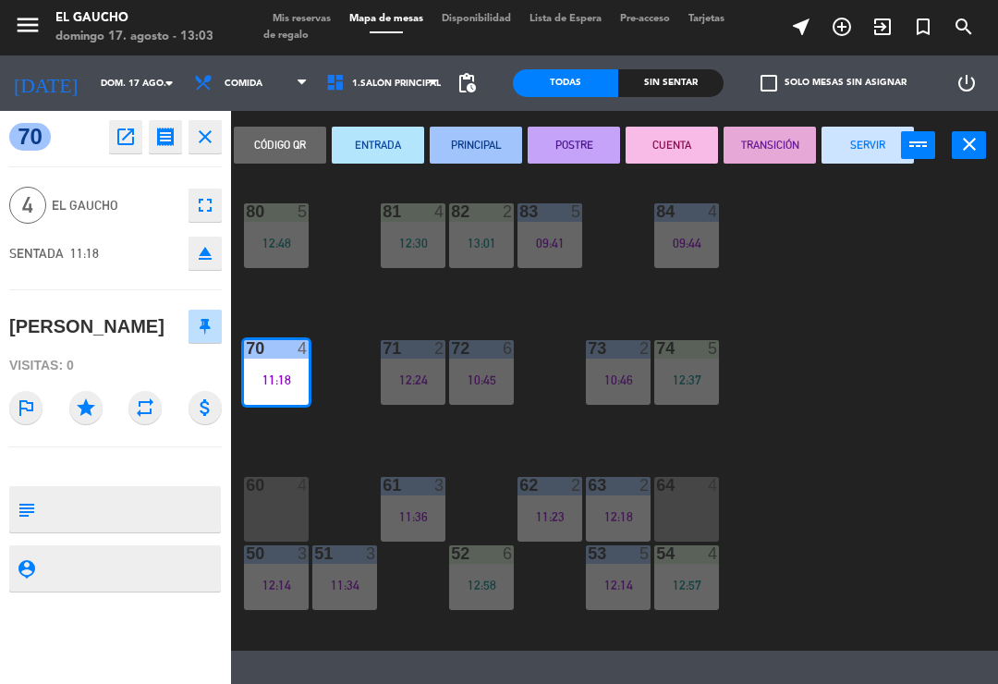
click at [864, 140] on button "SERVIR" at bounding box center [868, 145] width 92 height 37
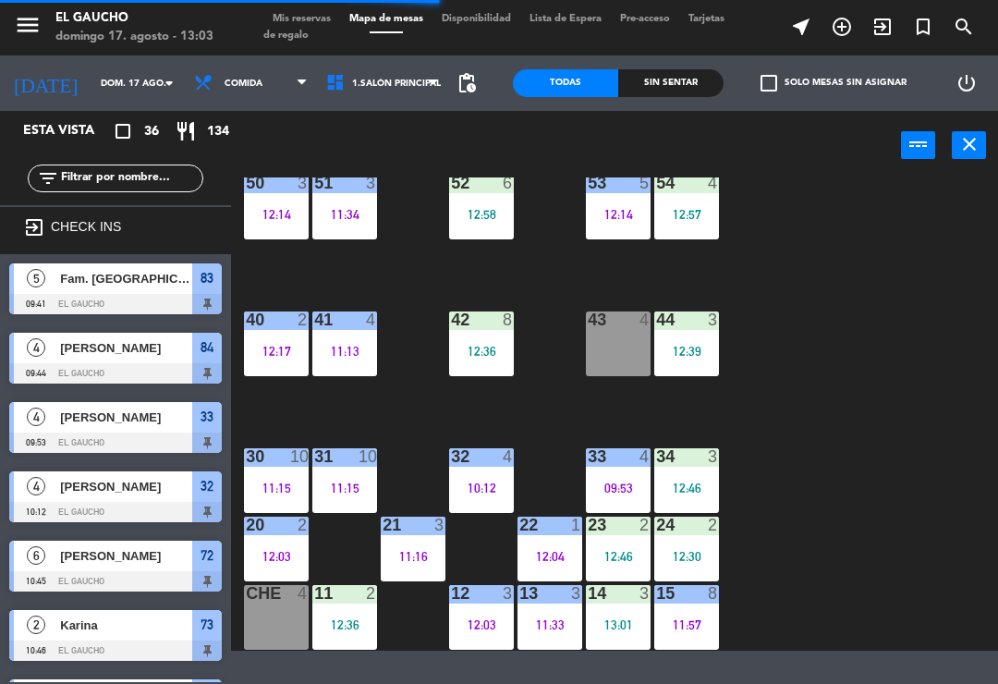
scroll to position [377, 0]
click at [333, 477] on div "31 10 11:15" at bounding box center [344, 480] width 65 height 65
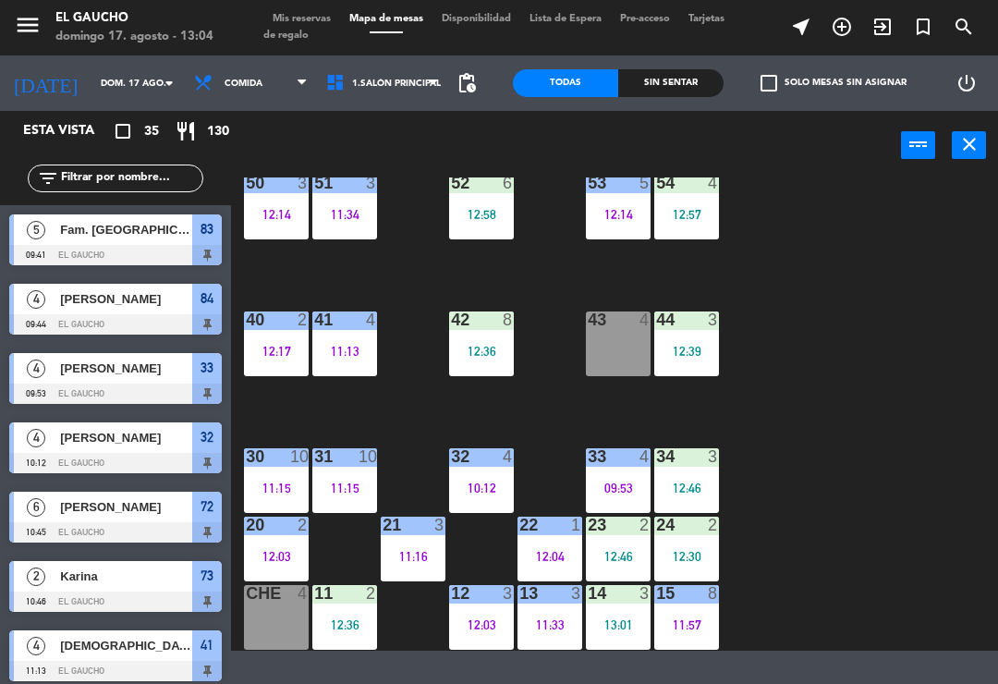
click at [915, 490] on div "84 4 09:44 80 5 12:48 83 5 09:41 82 2 13:01 81 4 12:30 70 4 71 2 12:24 72 6 10:…" at bounding box center [619, 413] width 757 height 473
click at [321, 468] on div "31 10 11:15" at bounding box center [344, 480] width 65 height 65
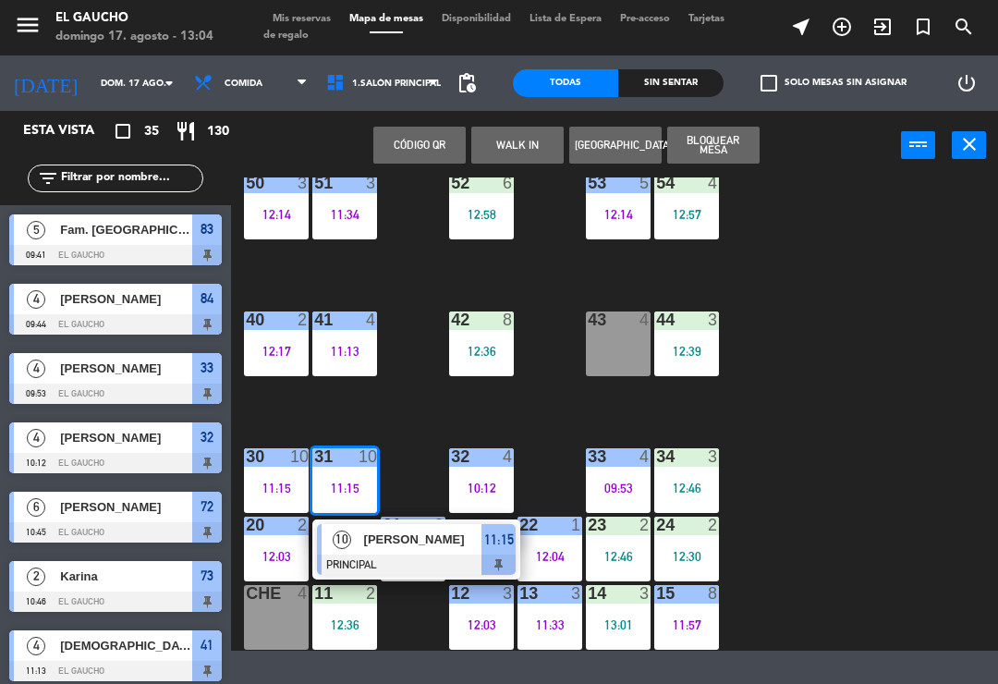
click at [415, 538] on span "[PERSON_NAME]" at bounding box center [423, 538] width 118 height 19
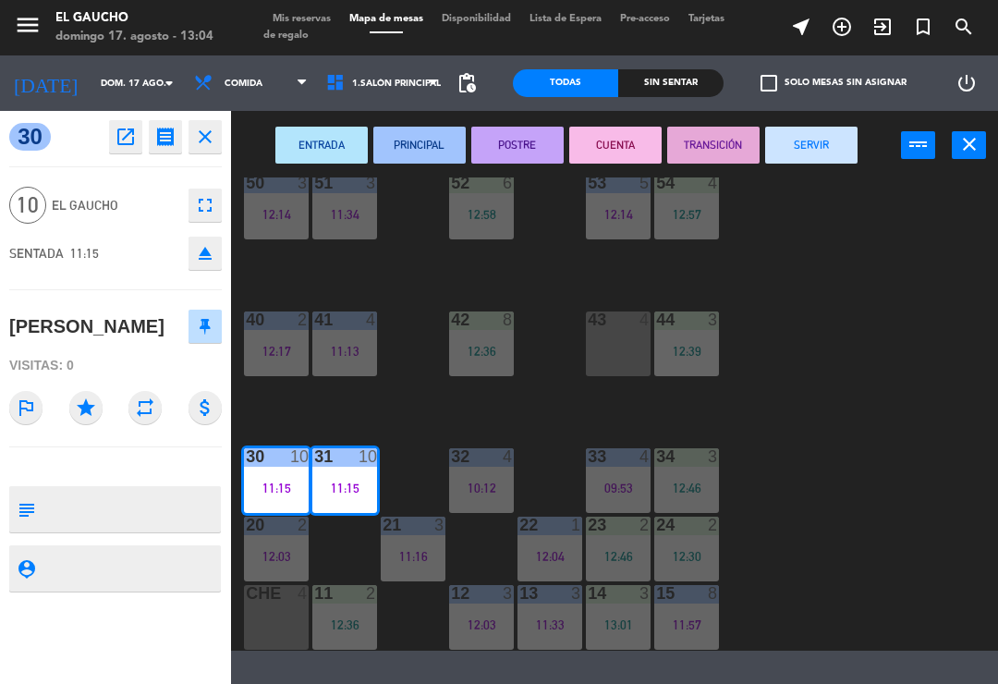
click at [801, 149] on button "SERVIR" at bounding box center [811, 145] width 92 height 37
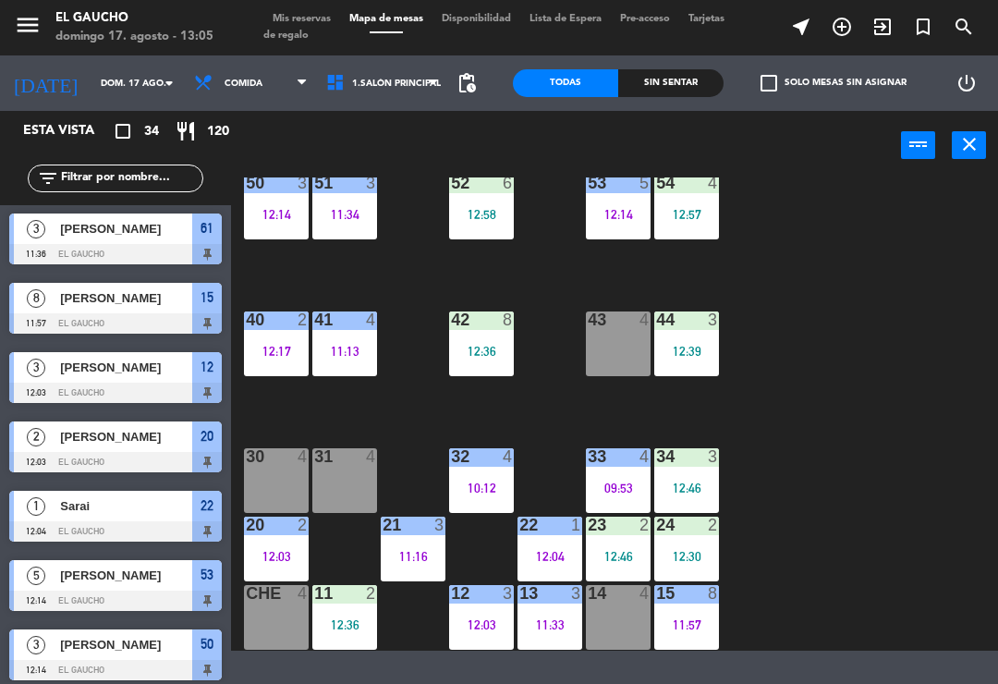
click at [549, 615] on div "13 3 11:33" at bounding box center [549, 617] width 65 height 65
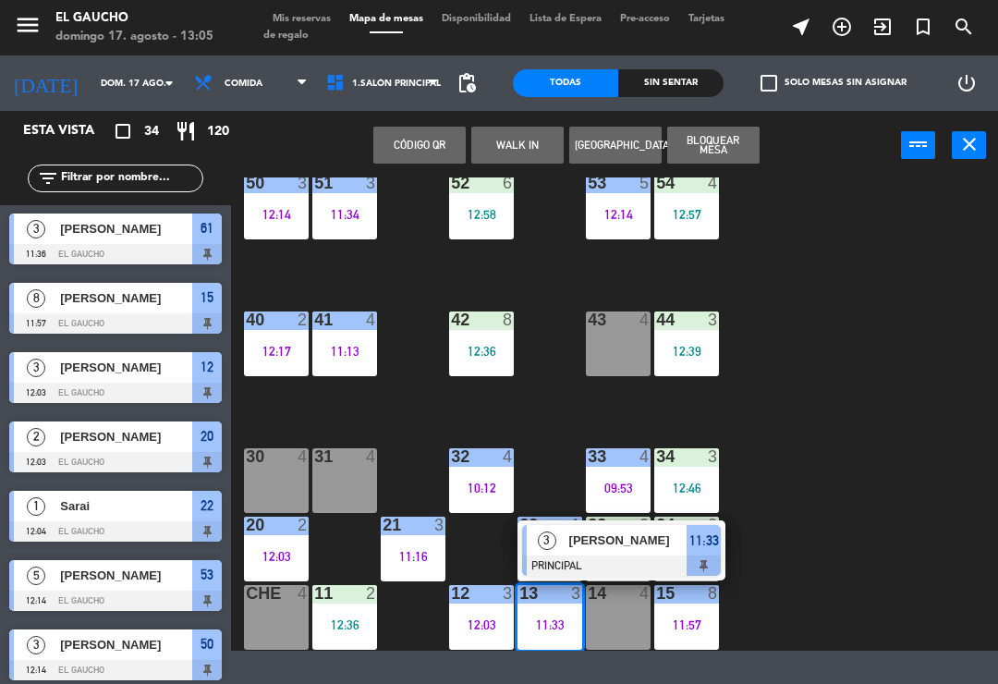
click at [610, 553] on div "[PERSON_NAME]" at bounding box center [627, 540] width 120 height 30
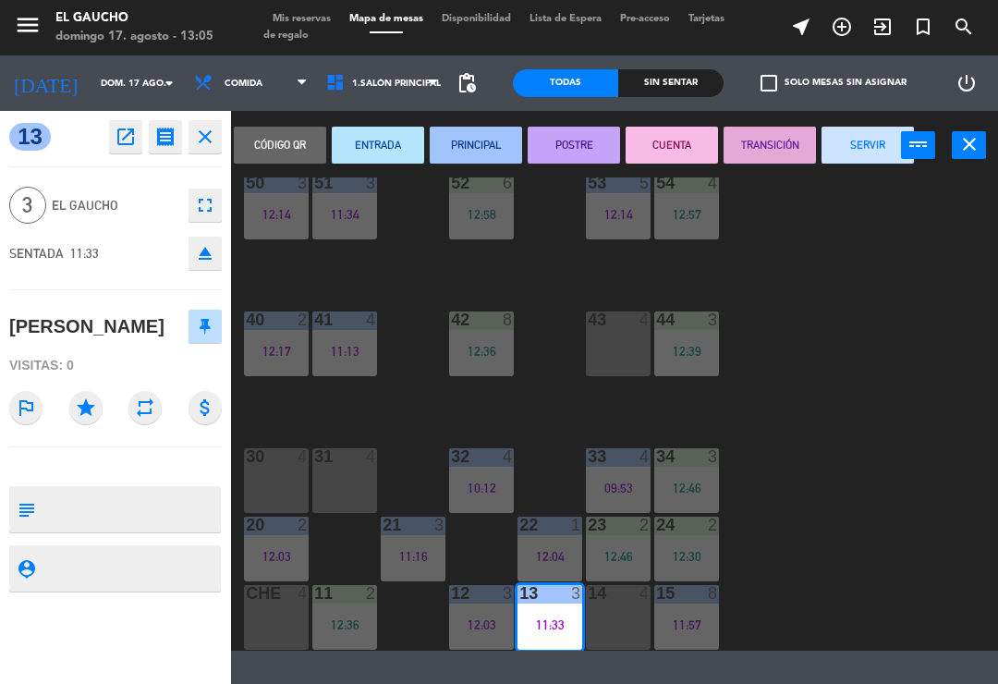
click at [862, 150] on button "SERVIR" at bounding box center [868, 145] width 92 height 37
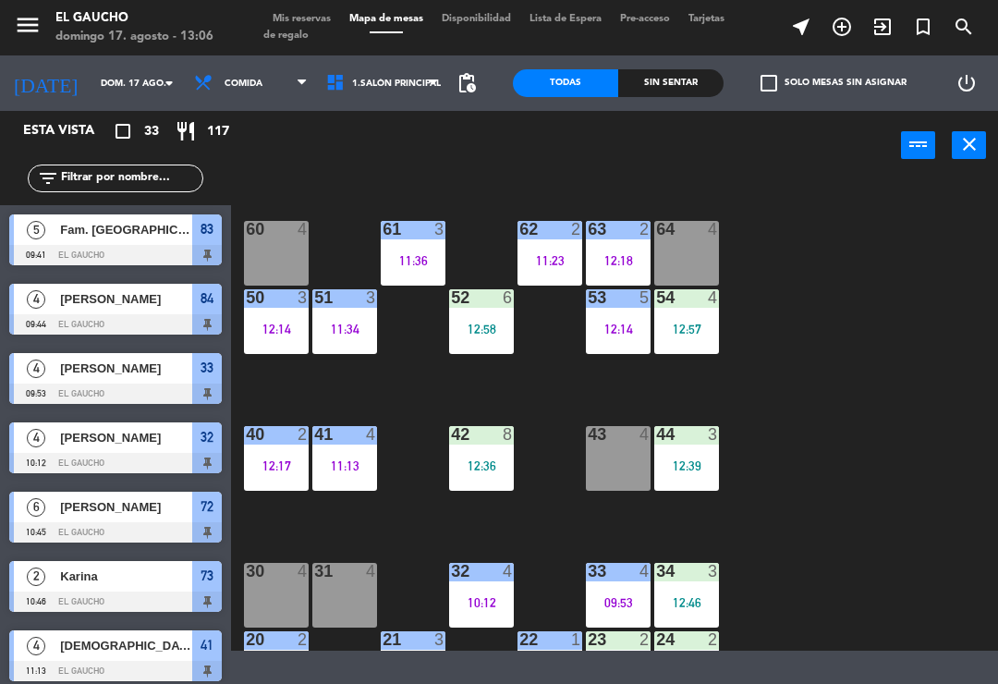
scroll to position [263, 0]
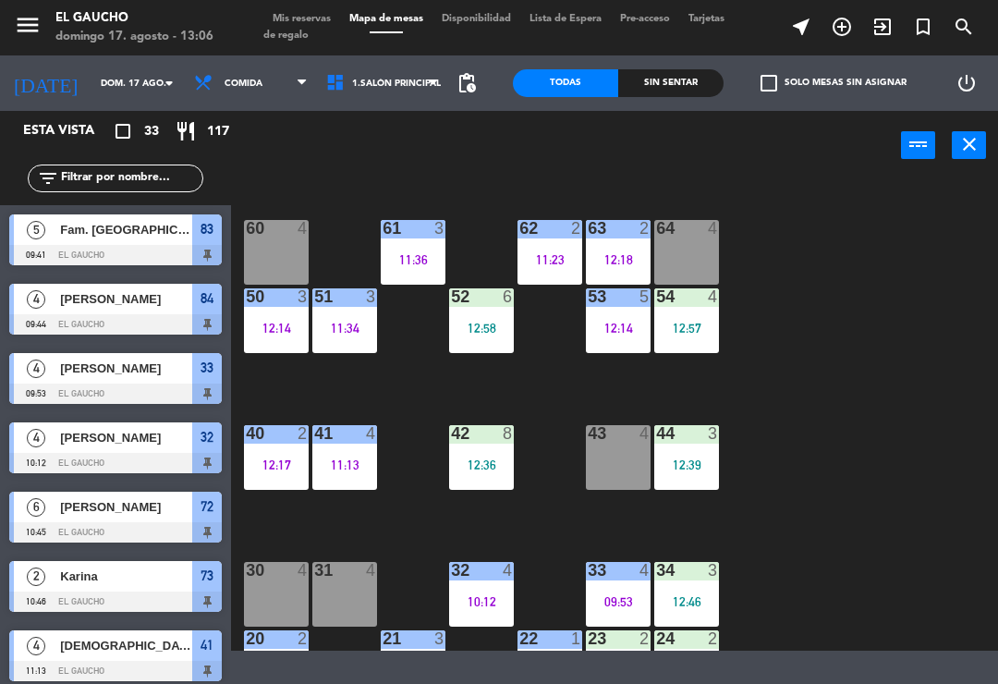
click at [684, 245] on div "64 4" at bounding box center [686, 252] width 65 height 65
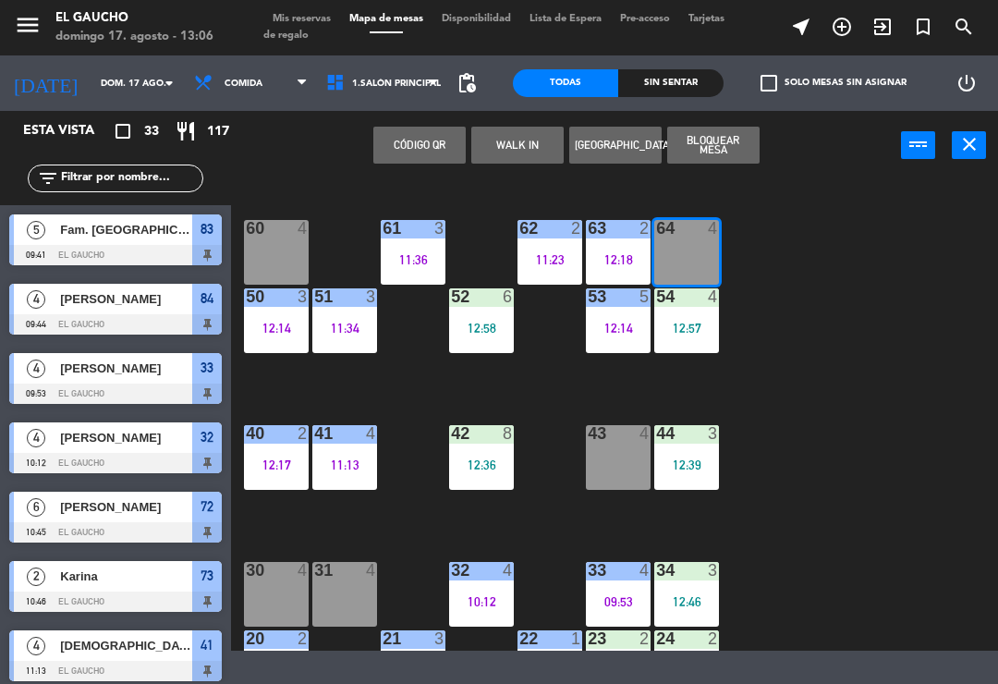
click at [504, 142] on button "WALK IN" at bounding box center [517, 145] width 92 height 37
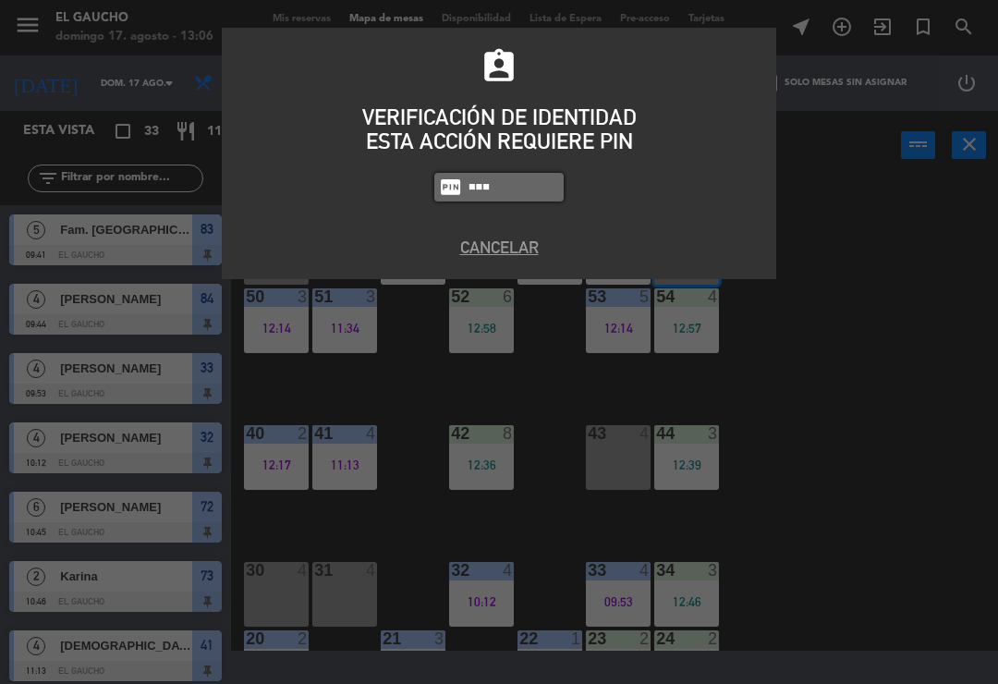
type input "0009"
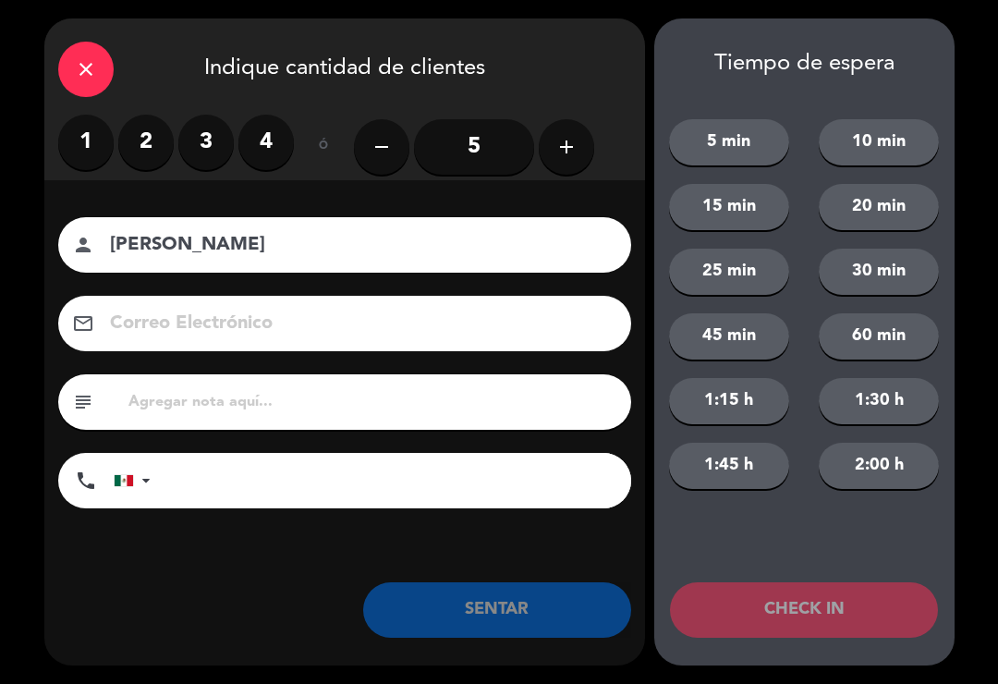
type input "[PERSON_NAME]"
click at [553, 140] on button "add" at bounding box center [566, 146] width 55 height 55
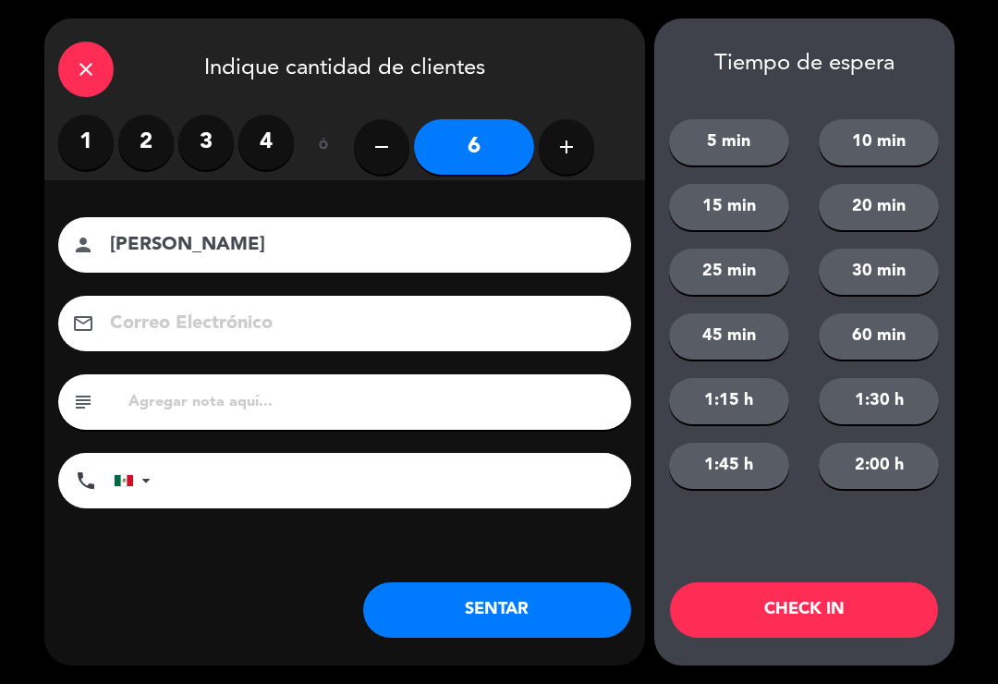
click at [555, 595] on button "SENTAR" at bounding box center [497, 609] width 268 height 55
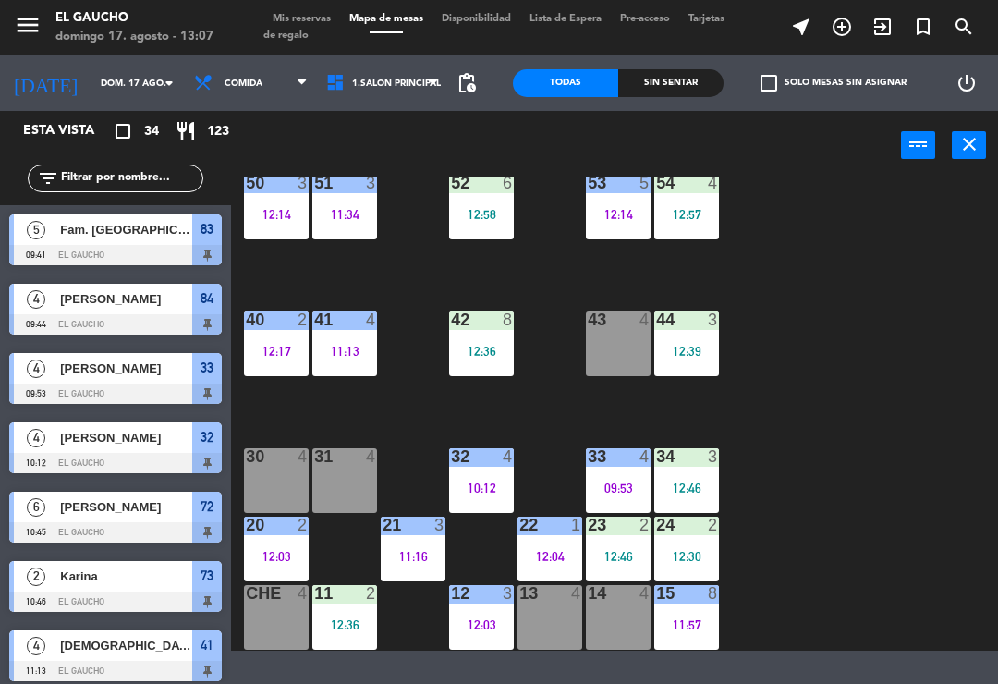
scroll to position [377, 0]
click at [632, 626] on div "14 4" at bounding box center [618, 617] width 65 height 65
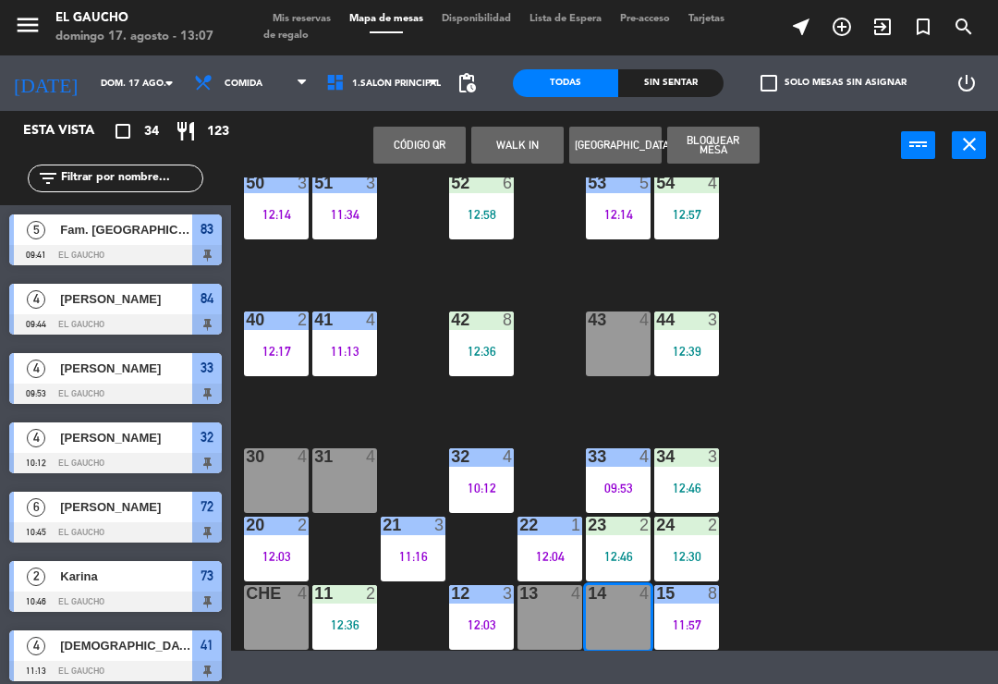
click at [502, 146] on button "WALK IN" at bounding box center [517, 145] width 92 height 37
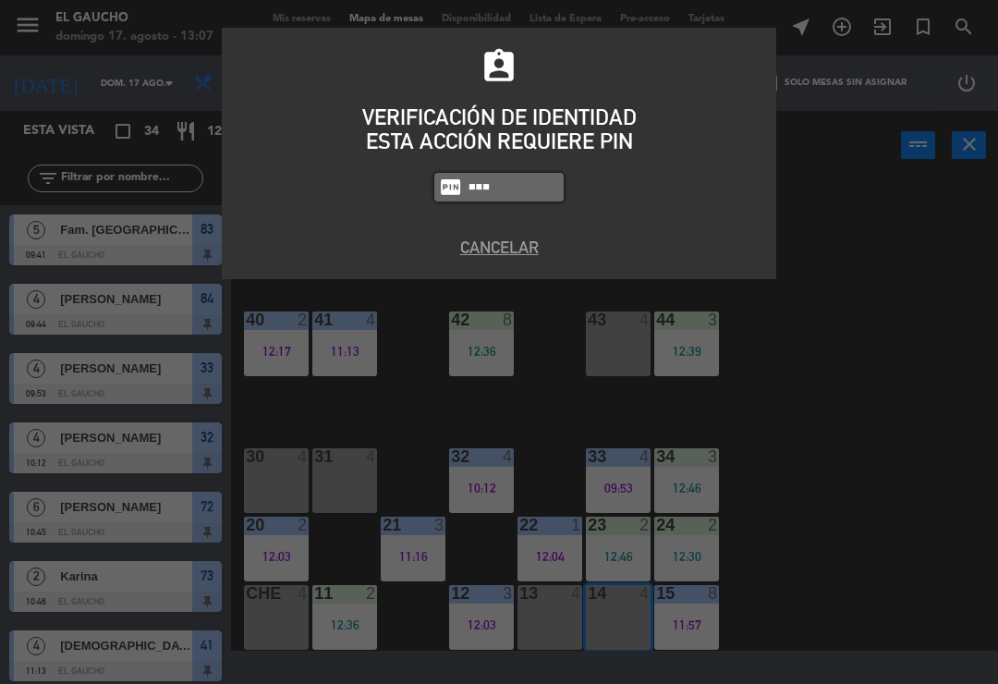
type input "0009"
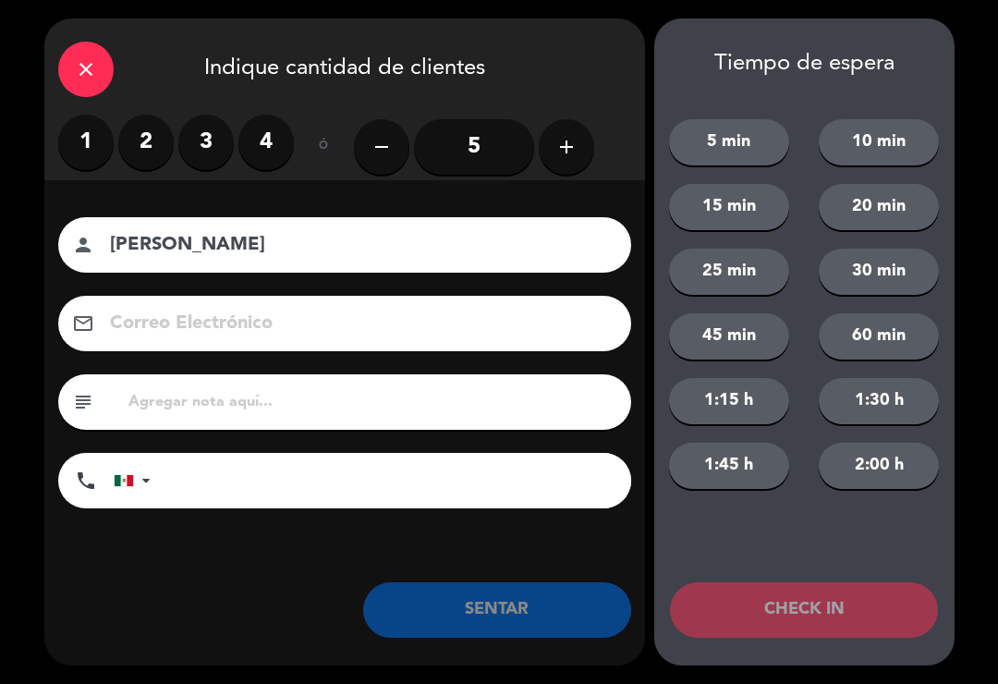
type input "[PERSON_NAME]"
click at [67, 160] on label "1" at bounding box center [85, 142] width 55 height 55
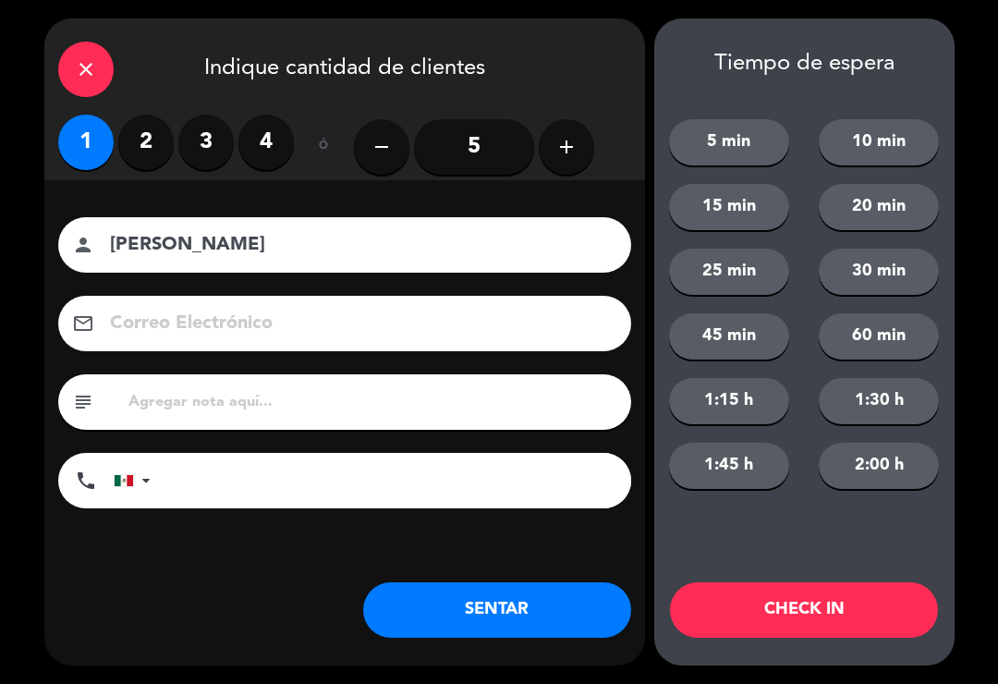
click at [439, 613] on button "SENTAR" at bounding box center [497, 609] width 268 height 55
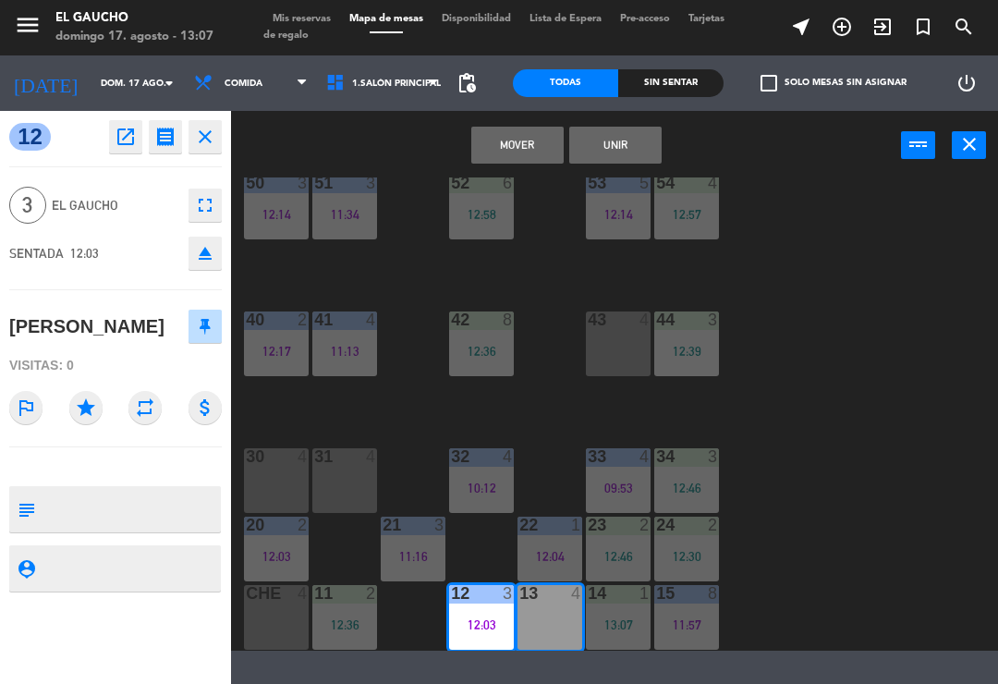
click at [518, 150] on button "Mover" at bounding box center [517, 145] width 92 height 37
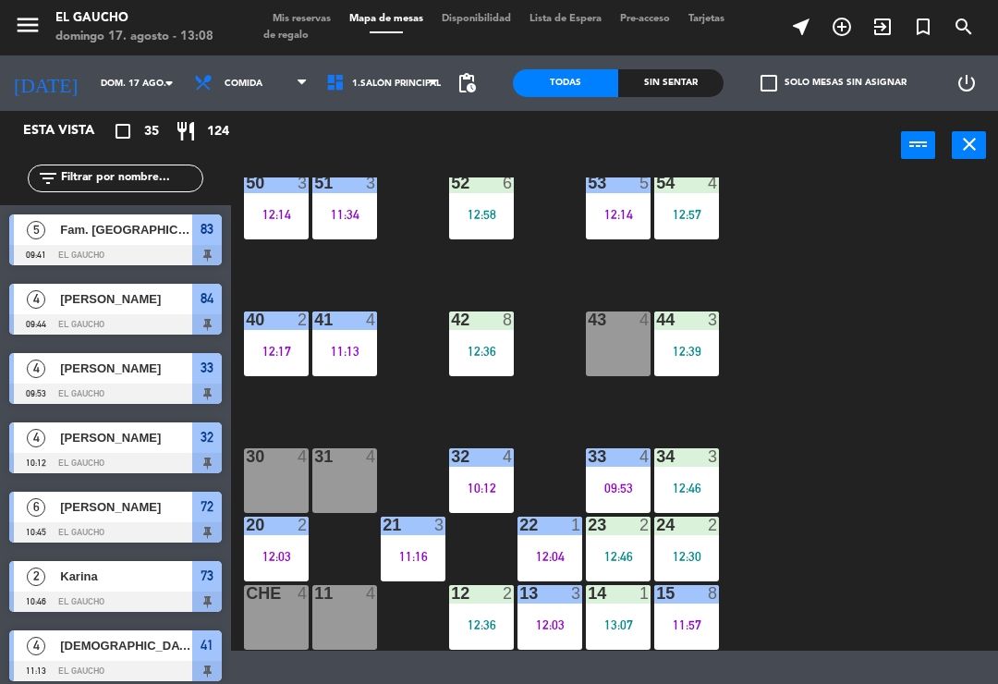
scroll to position [0, 0]
click at [475, 488] on div "10:12" at bounding box center [481, 487] width 65 height 13
click at [923, 420] on div "84 4 09:44 80 5 12:48 83 5 09:41 82 2 13:01 81 4 12:30 70 3 13:01 71 2 12:24 72…" at bounding box center [619, 413] width 757 height 473
click at [607, 469] on div "33 4 09:53" at bounding box center [618, 480] width 65 height 65
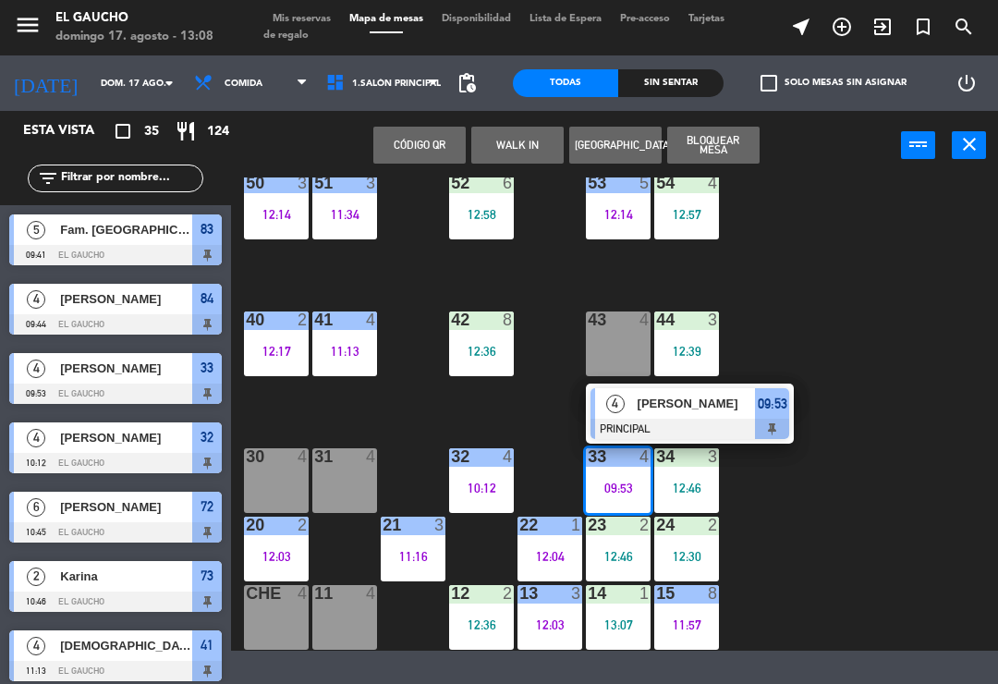
click at [910, 436] on div "84 4 09:44 80 5 12:48 83 5 09:41 82 2 13:01 81 4 12:30 70 3 13:01 71 2 12:24 72…" at bounding box center [619, 413] width 757 height 473
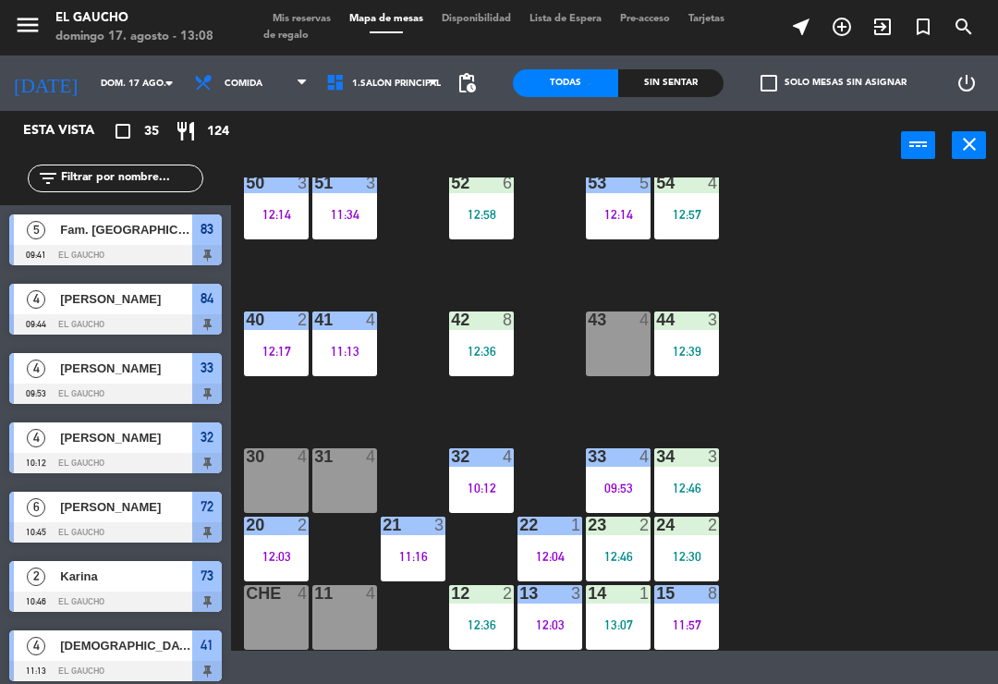
click at [690, 488] on div "12:46" at bounding box center [686, 487] width 65 height 13
click at [861, 533] on div "84 4 09:44 80 5 12:48 83 5 09:41 82 2 13:01 81 4 12:30 70 3 13:01 71 2 12:24 72…" at bounding box center [619, 413] width 757 height 473
click at [619, 487] on div "09:53" at bounding box center [618, 487] width 65 height 13
click at [841, 515] on div "84 4 09:44 80 5 12:48 83 5 09:41 82 2 13:01 81 4 12:30 70 3 13:01 71 2 12:24 72…" at bounding box center [619, 413] width 757 height 473
click at [693, 481] on div "12:46" at bounding box center [686, 487] width 65 height 13
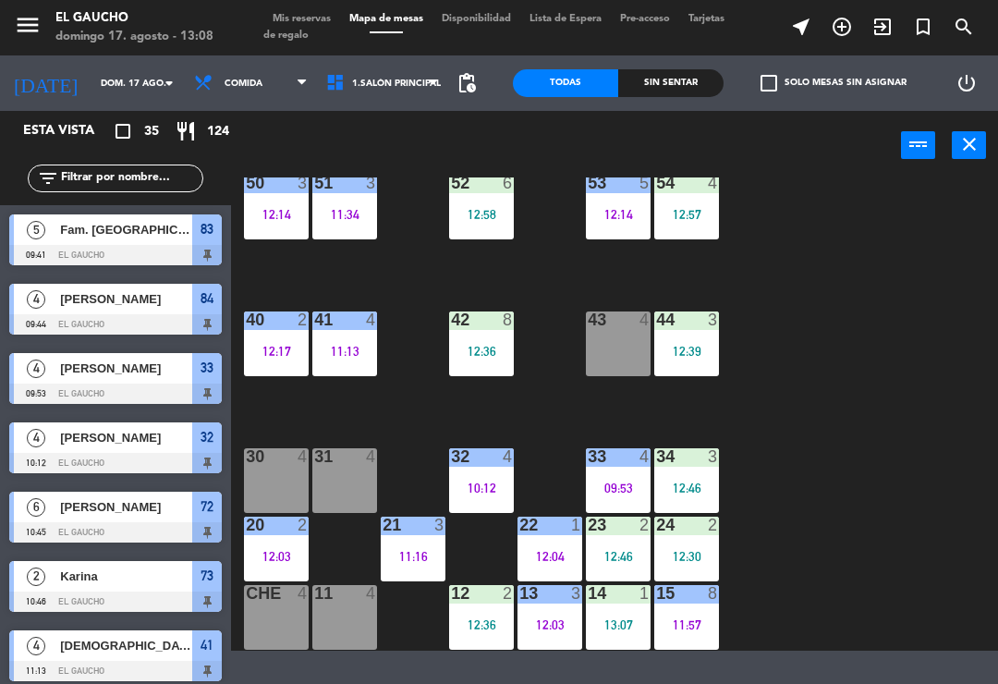
click at [827, 552] on div "84 4 09:44 80 5 12:48 83 5 09:41 82 2 13:01 81 4 12:30 70 3 13:01 71 2 12:24 72…" at bounding box center [619, 413] width 757 height 473
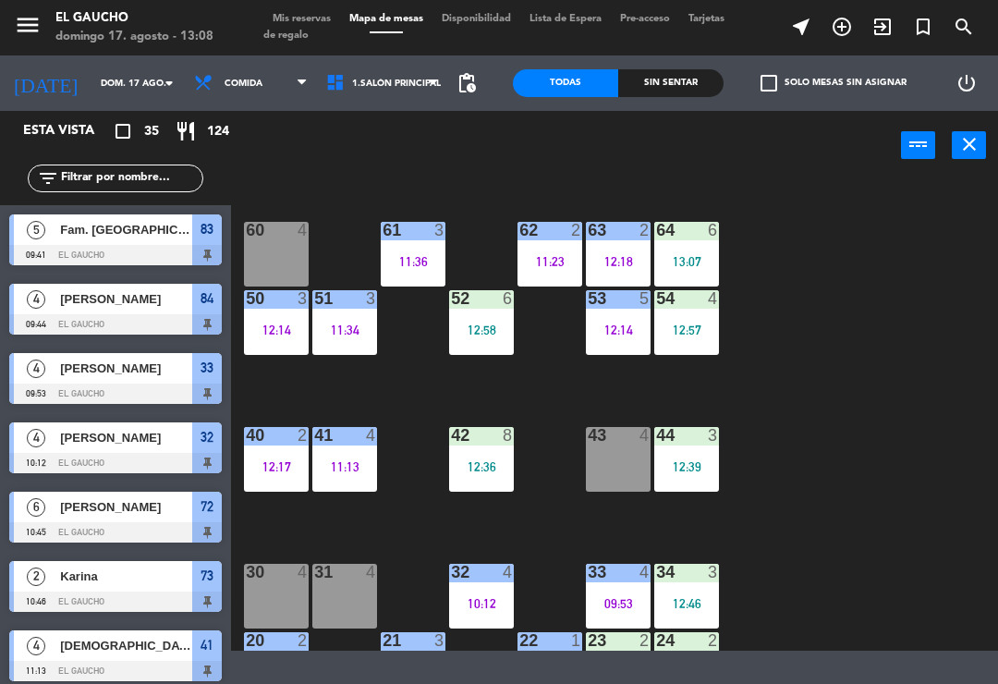
scroll to position [260, 0]
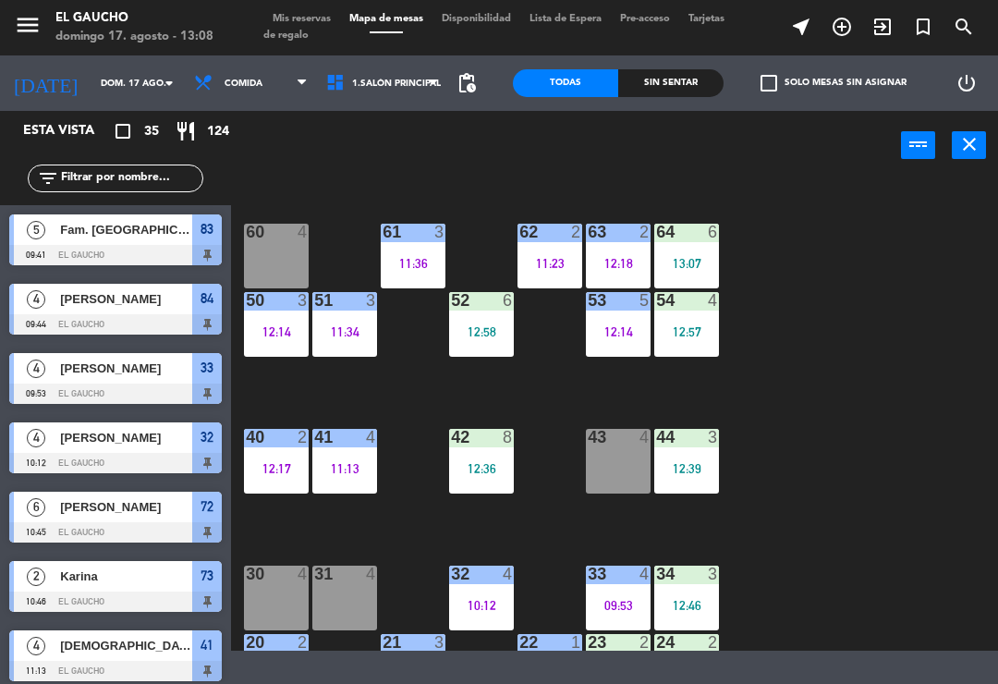
click at [271, 455] on div "40 2 12:17" at bounding box center [276, 461] width 65 height 65
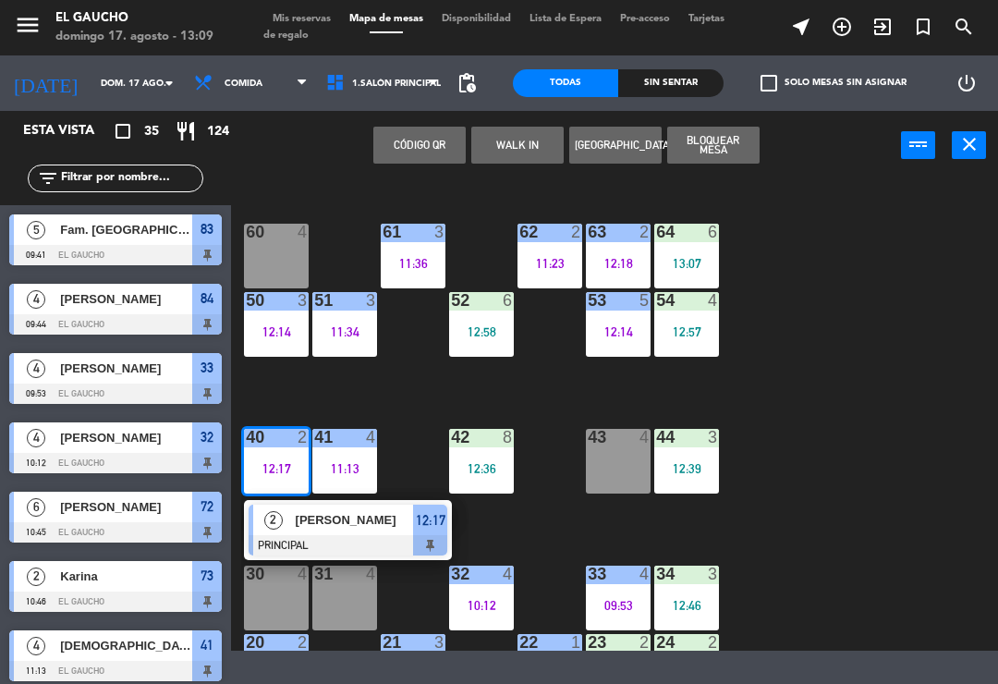
click at [342, 530] on div "[PERSON_NAME]" at bounding box center [354, 520] width 120 height 30
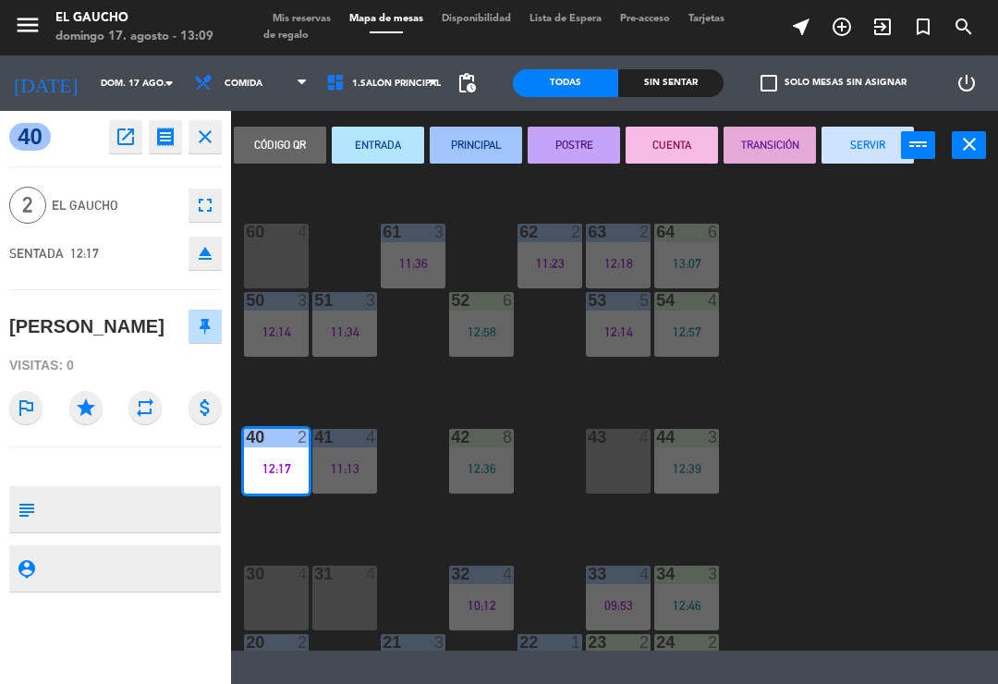
click at [874, 144] on button "SERVIR" at bounding box center [868, 145] width 92 height 37
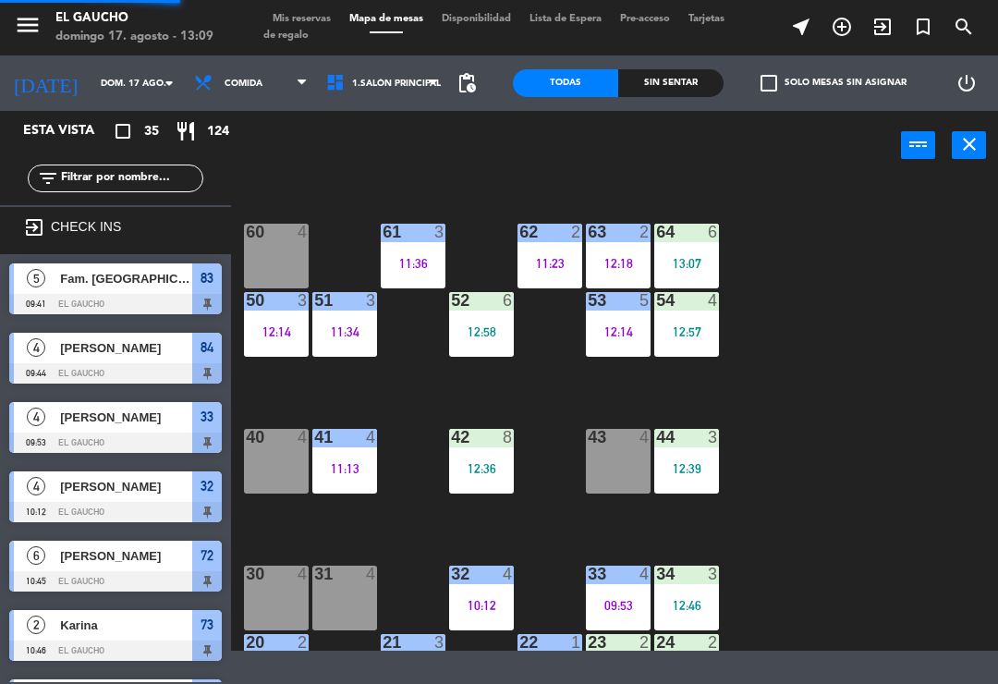
scroll to position [0, 0]
click at [285, 459] on div "40 4" at bounding box center [276, 461] width 65 height 65
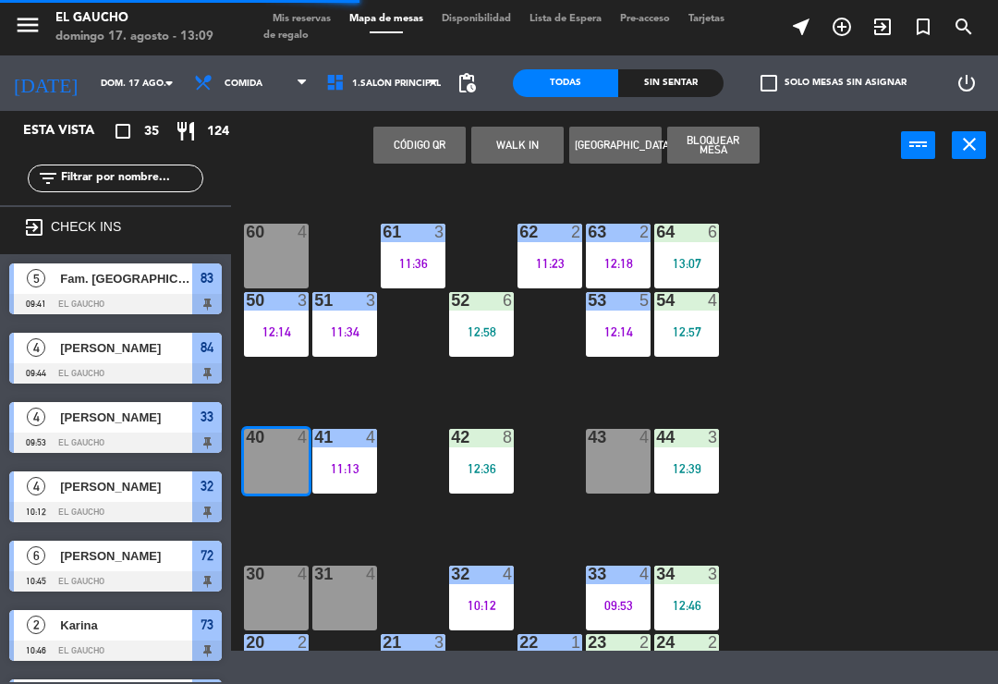
click at [529, 137] on button "WALK IN" at bounding box center [517, 145] width 92 height 37
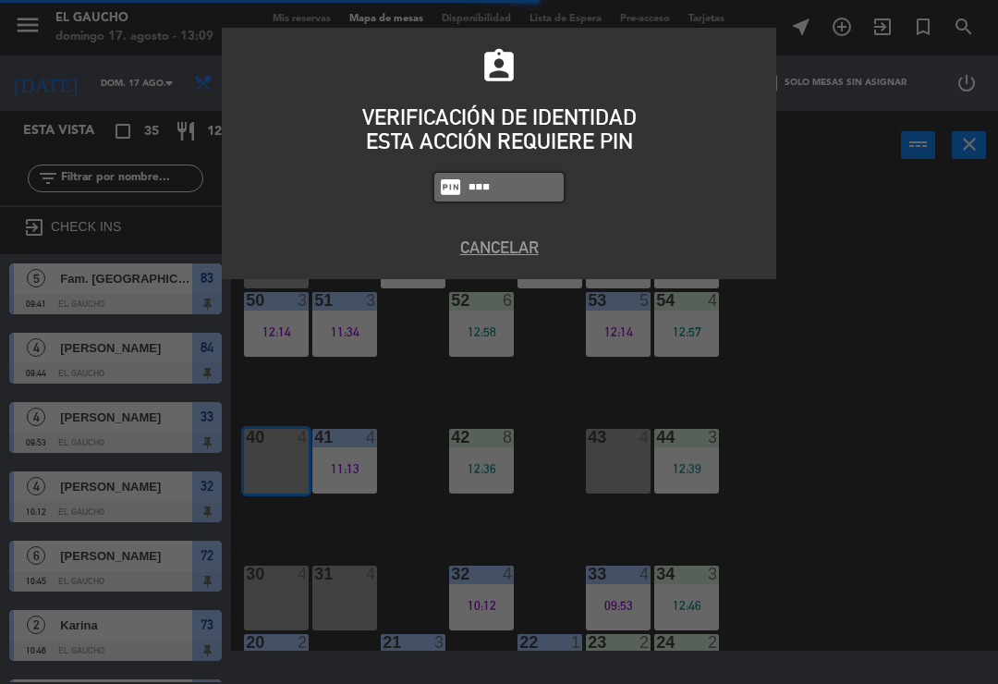
type input "0009"
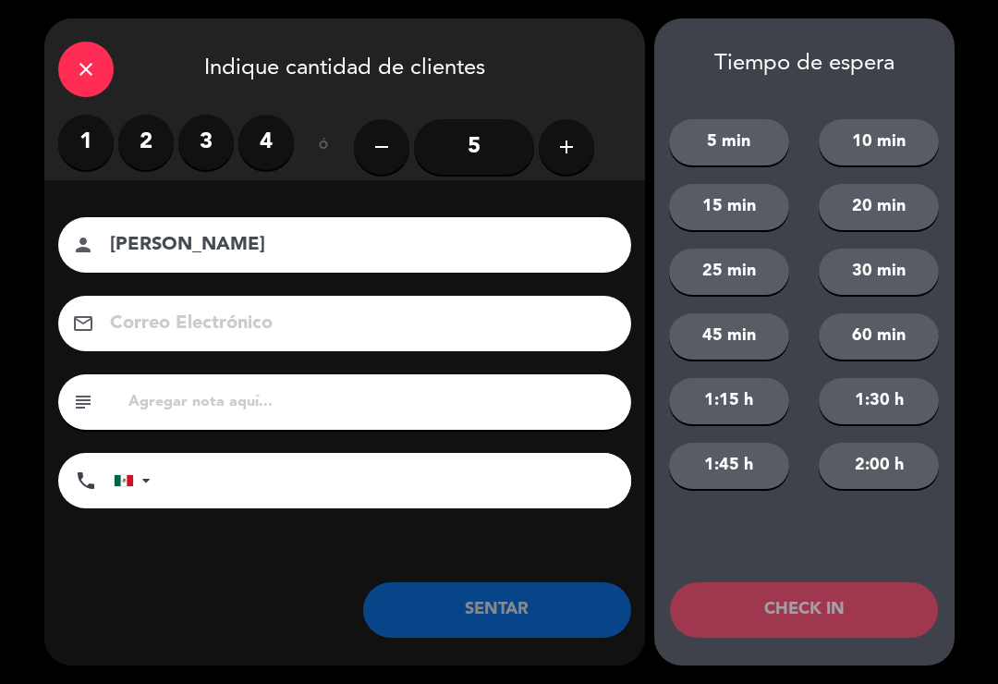
type input "[PERSON_NAME]"
click at [131, 146] on label "2" at bounding box center [145, 142] width 55 height 55
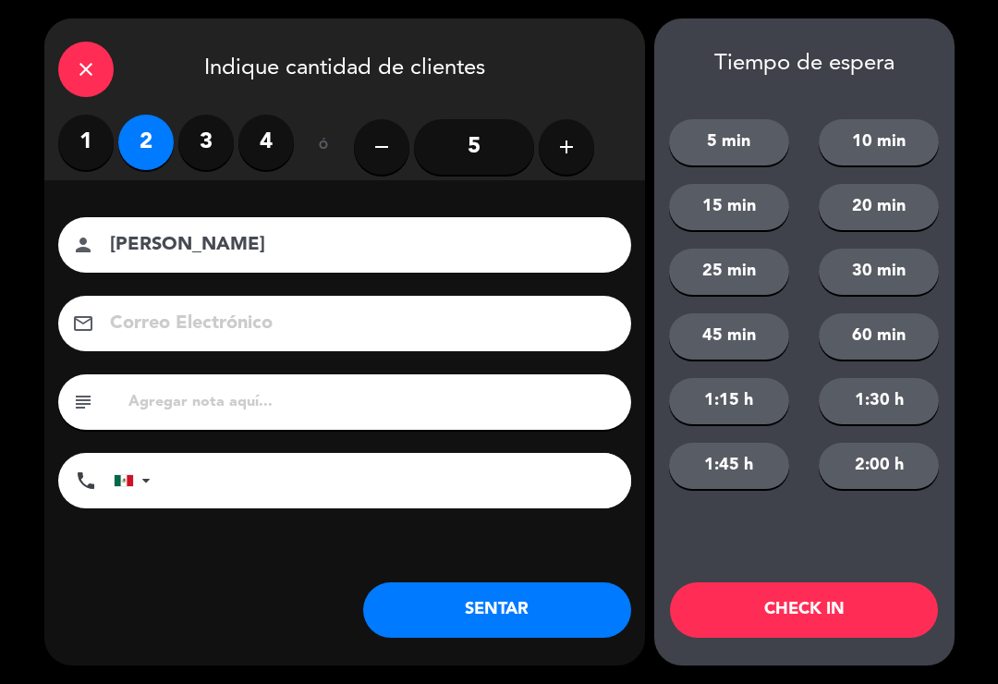
click at [464, 611] on button "SENTAR" at bounding box center [497, 609] width 268 height 55
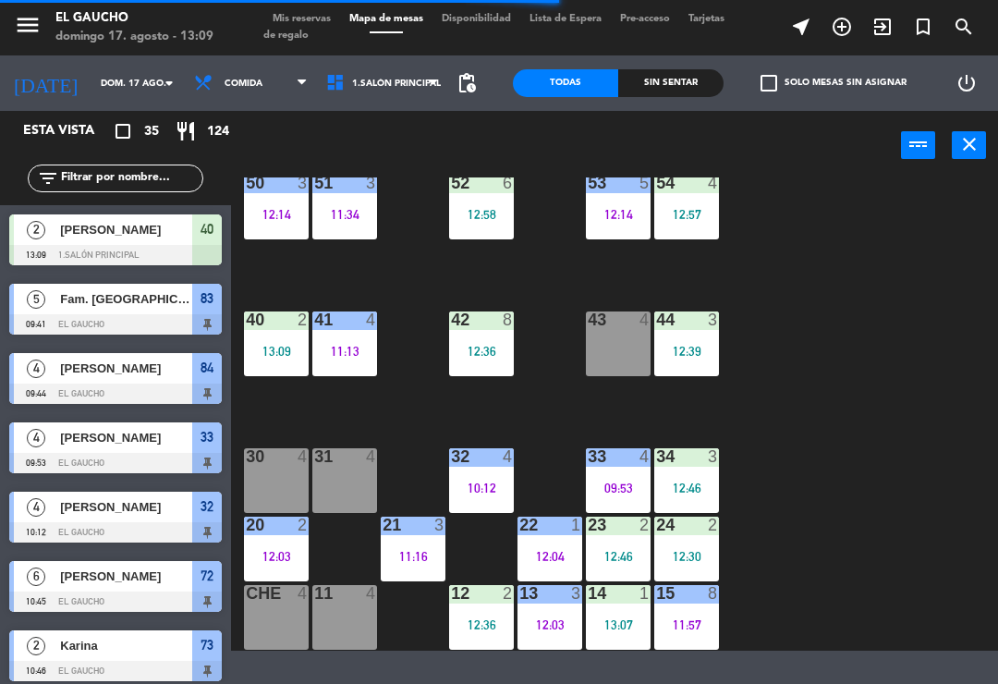
scroll to position [377, 0]
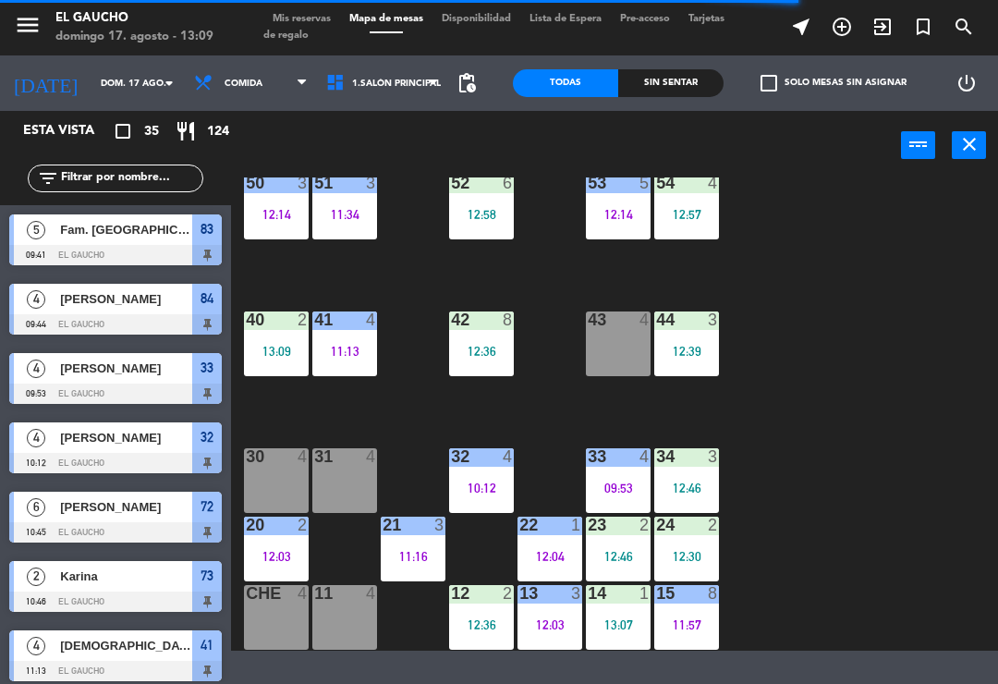
click at [561, 627] on div "12:03" at bounding box center [549, 624] width 65 height 13
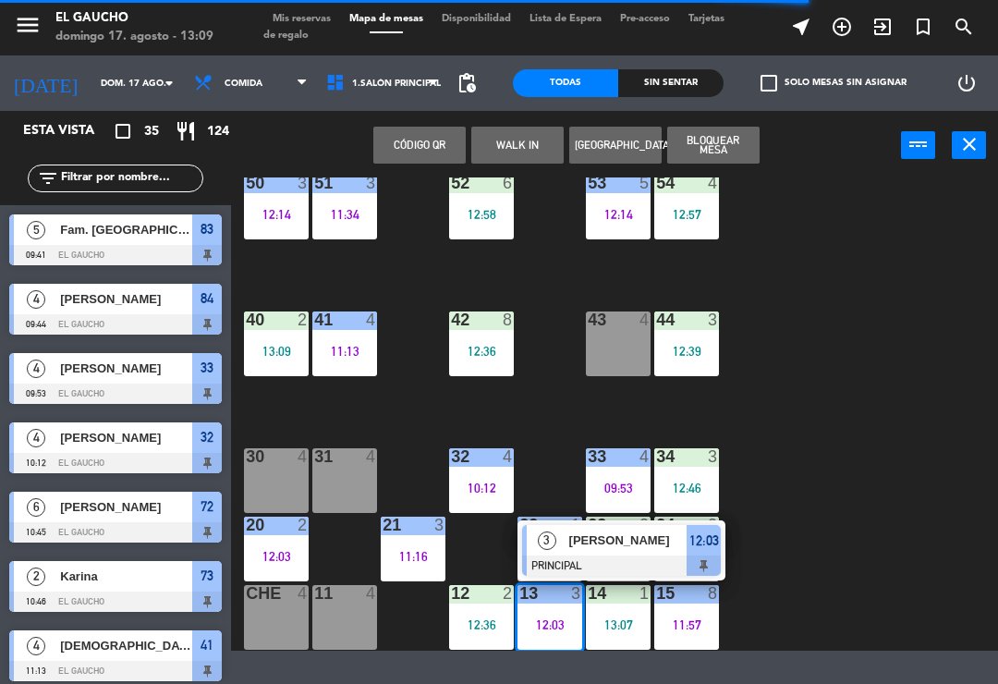
click at [610, 548] on span "[PERSON_NAME]" at bounding box center [628, 539] width 118 height 19
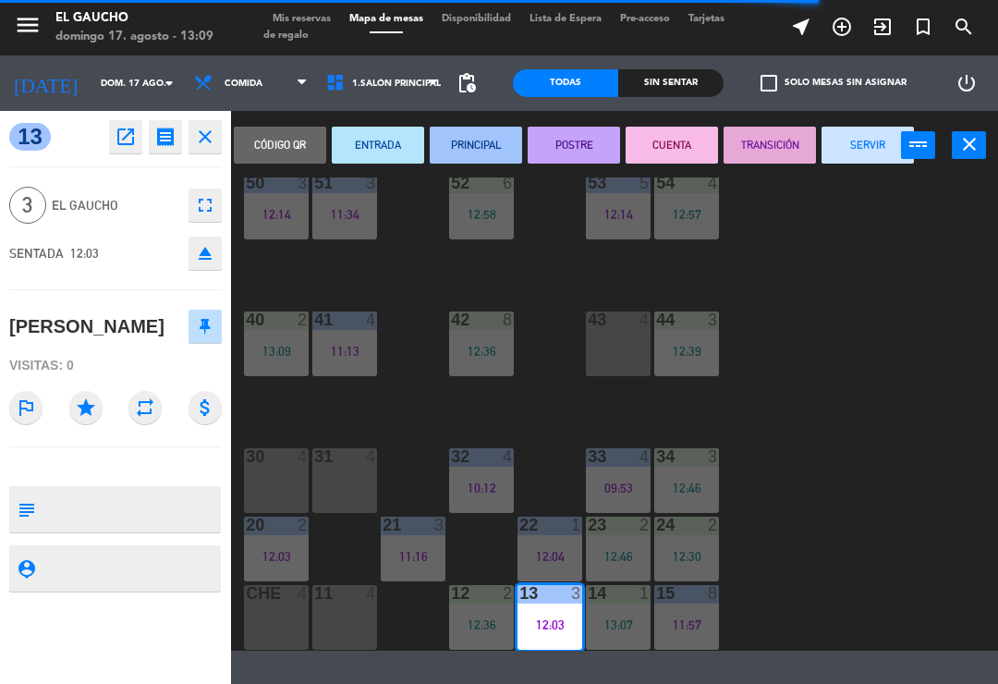
click at [871, 145] on button "SERVIR" at bounding box center [868, 145] width 92 height 37
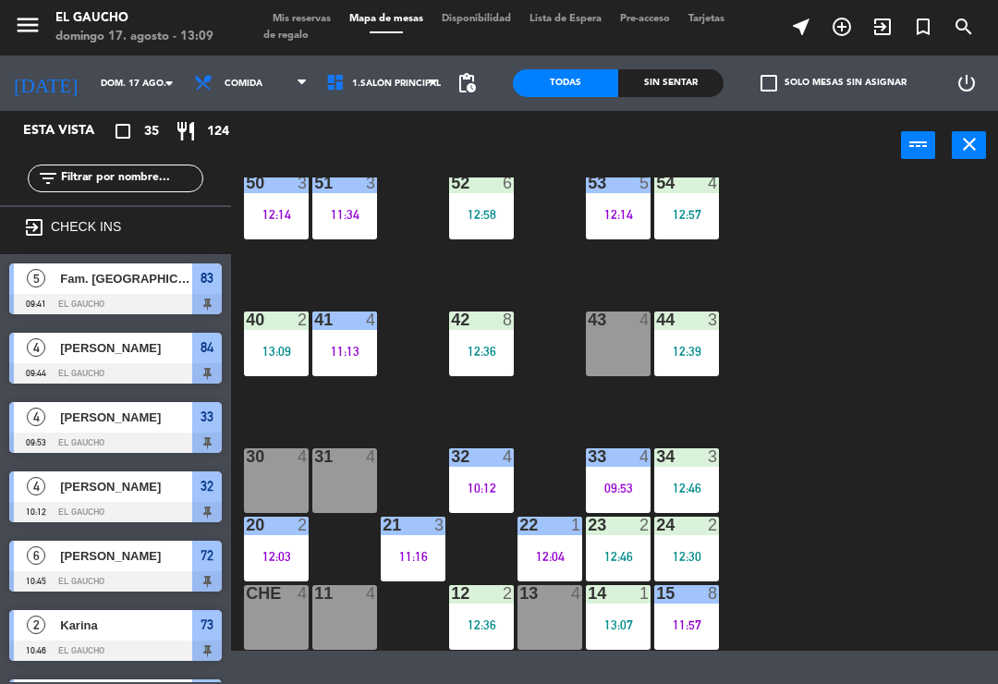
click at [548, 618] on div "13 4" at bounding box center [549, 617] width 65 height 65
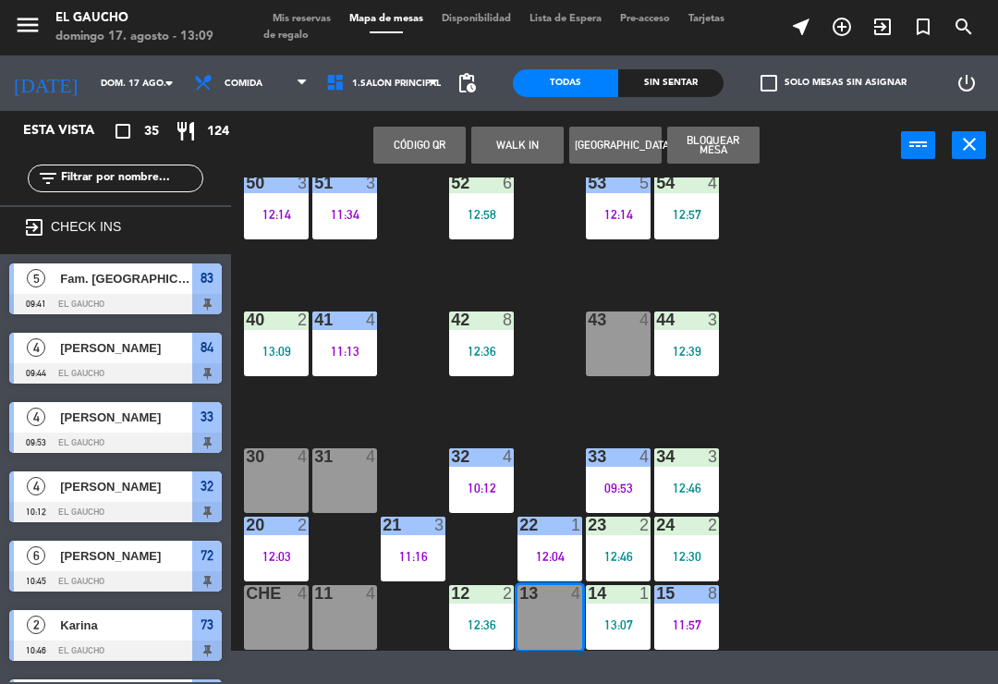
click at [509, 145] on button "WALK IN" at bounding box center [517, 145] width 92 height 37
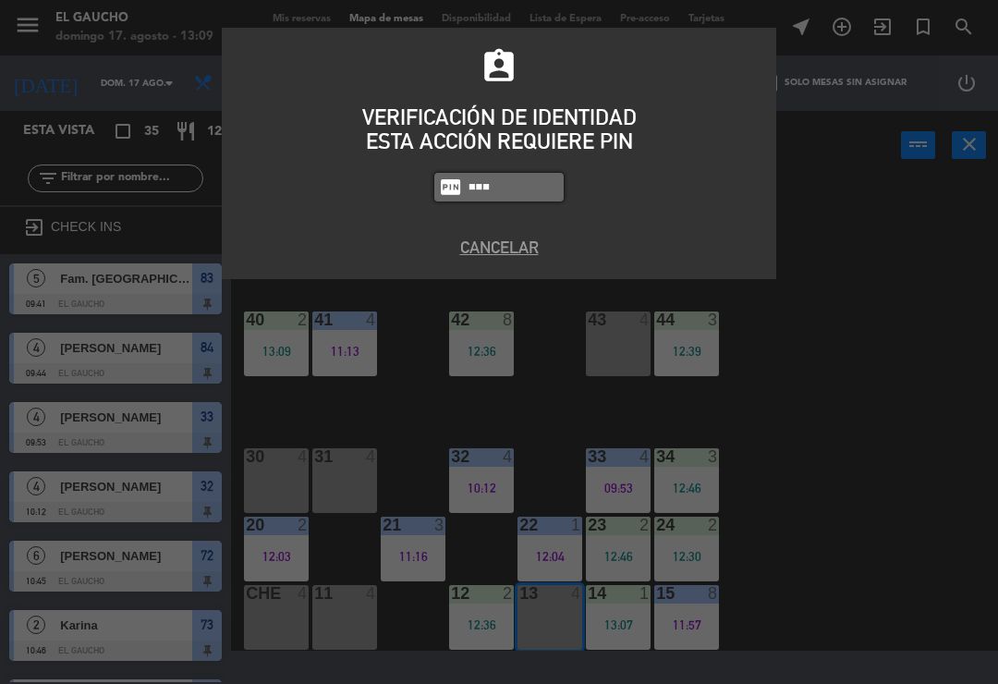
type input "0009"
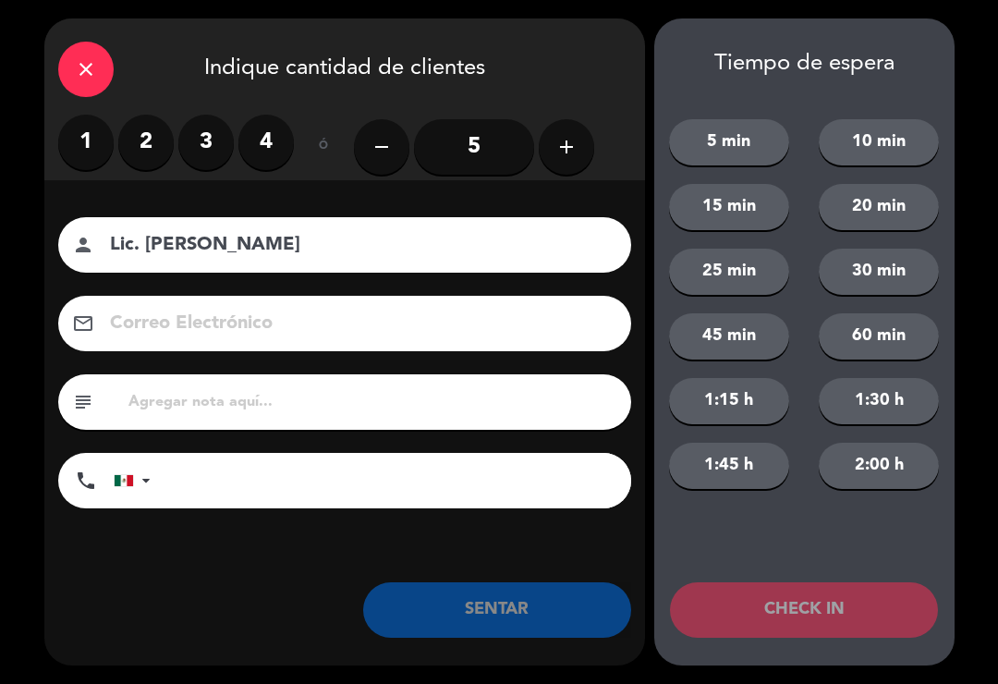
type input "Lic. [PERSON_NAME]"
click at [207, 142] on label "3" at bounding box center [205, 142] width 55 height 55
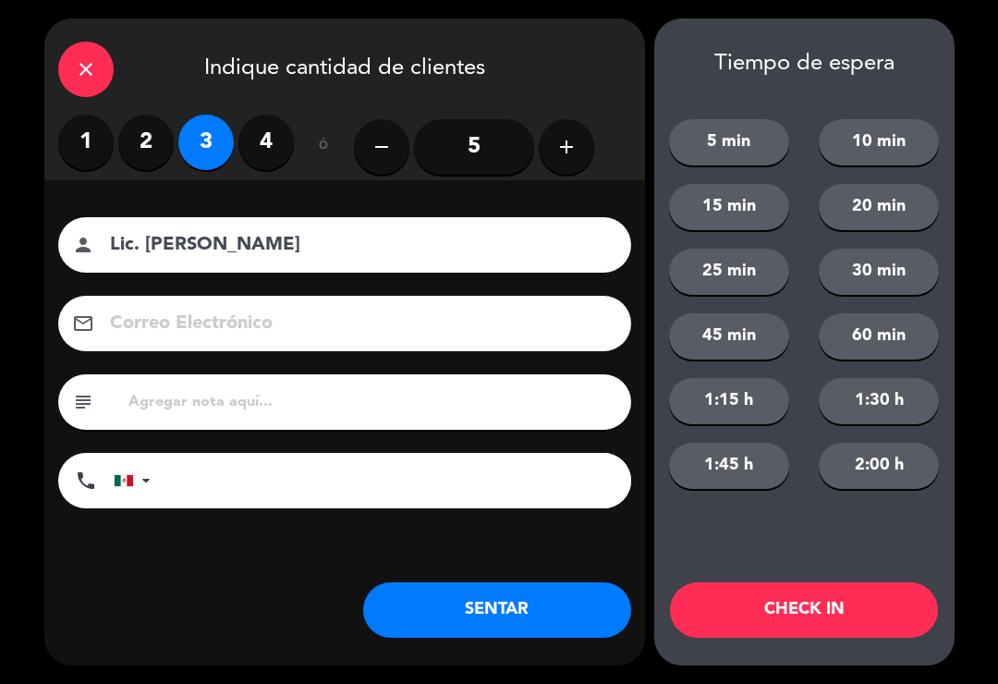
click at [543, 602] on button "SENTAR" at bounding box center [497, 609] width 268 height 55
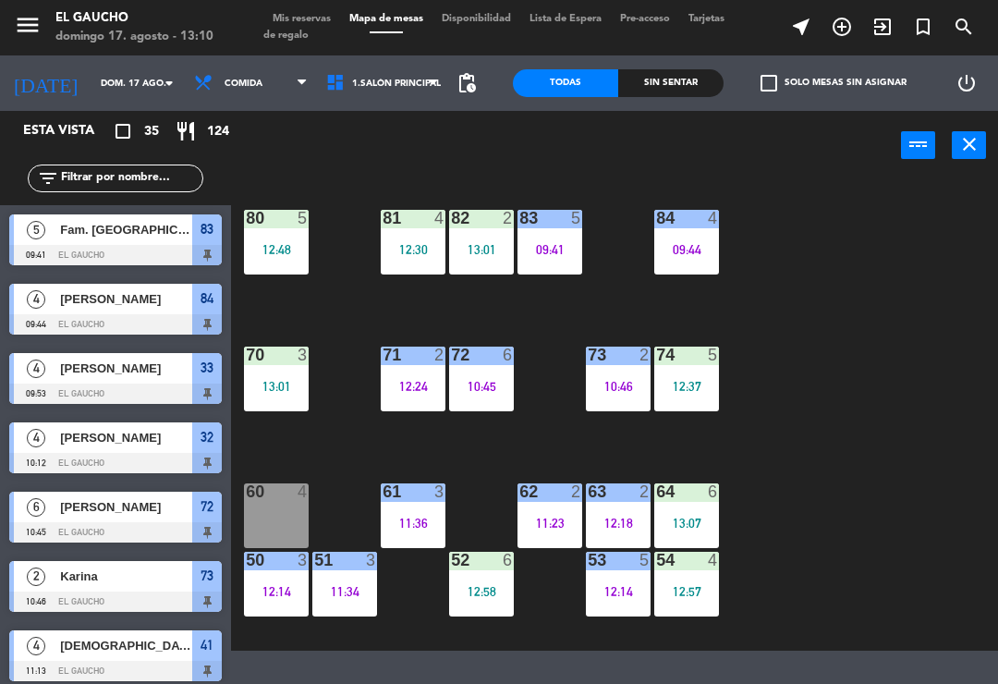
click at [430, 379] on div "12:24" at bounding box center [413, 386] width 65 height 14
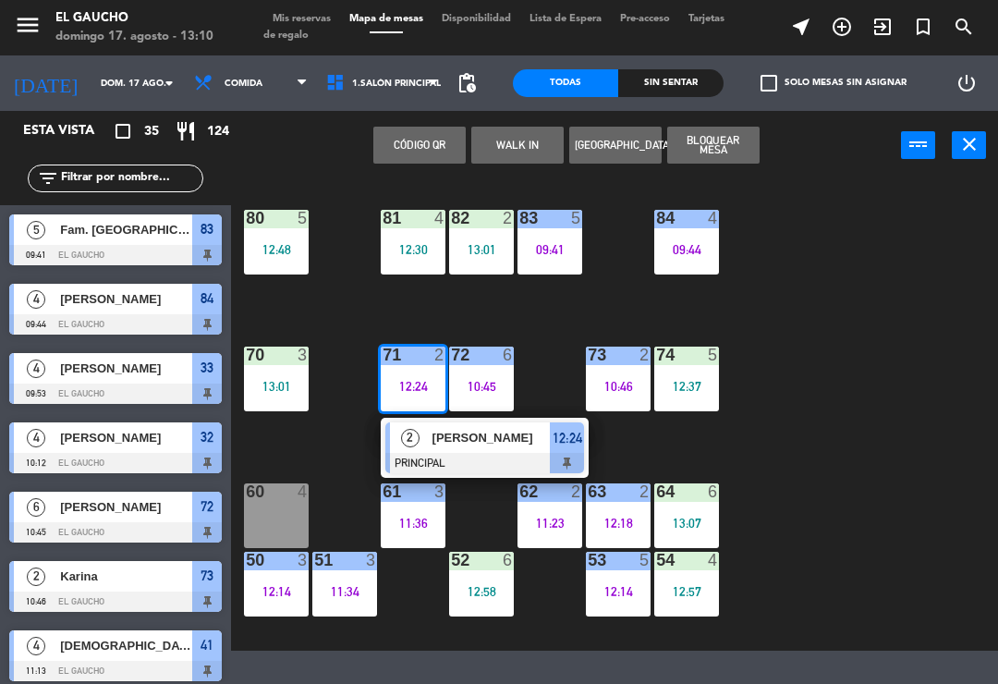
click at [469, 457] on div at bounding box center [484, 463] width 199 height 20
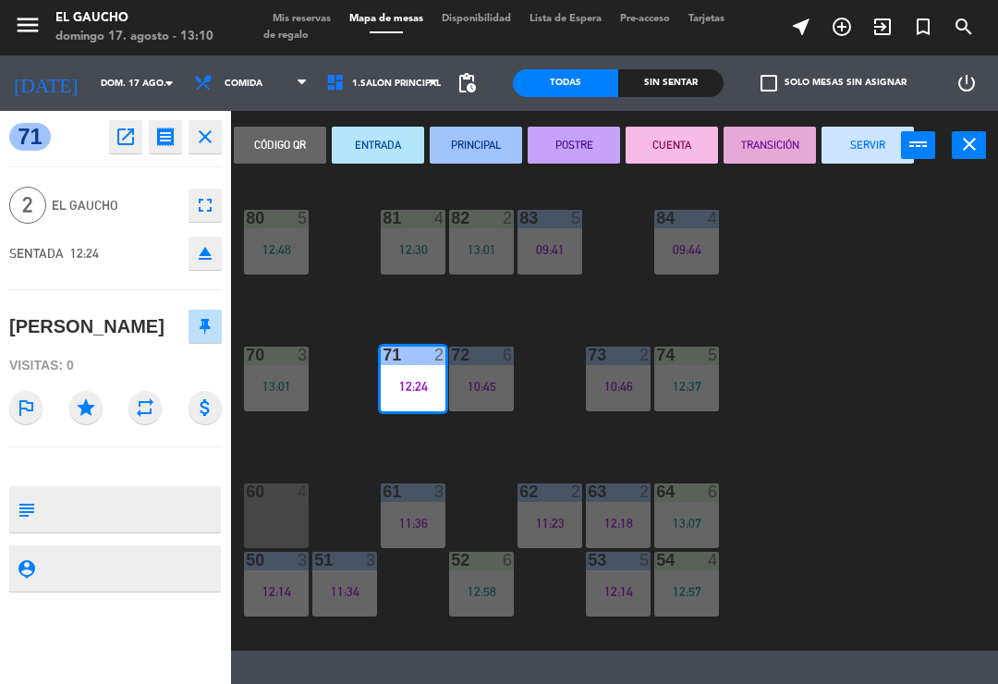
click at [876, 149] on button "SERVIR" at bounding box center [868, 145] width 92 height 37
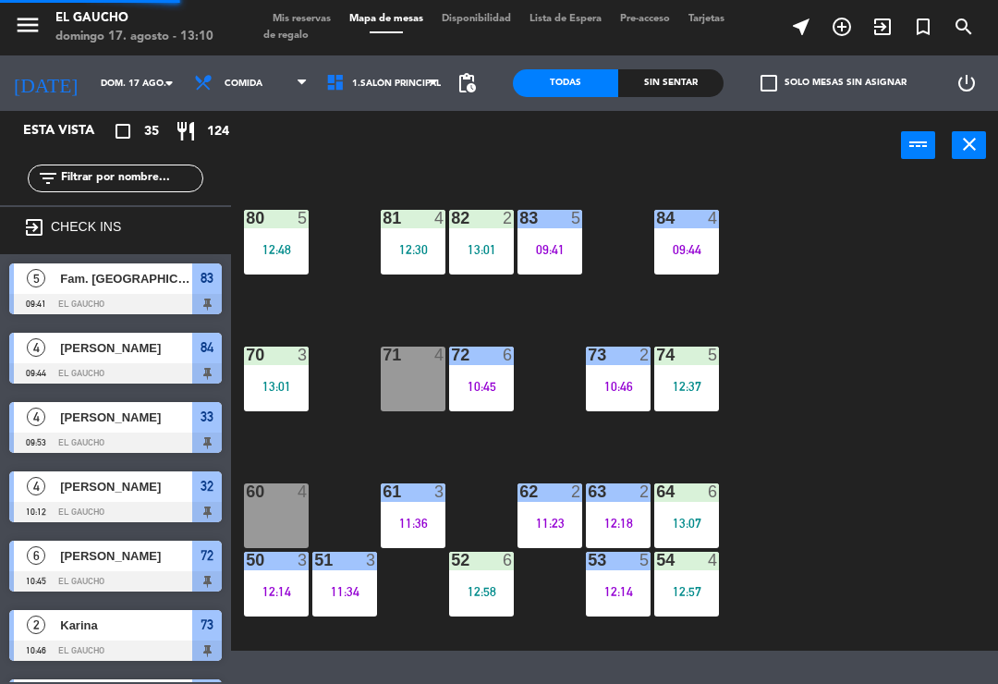
scroll to position [214, 0]
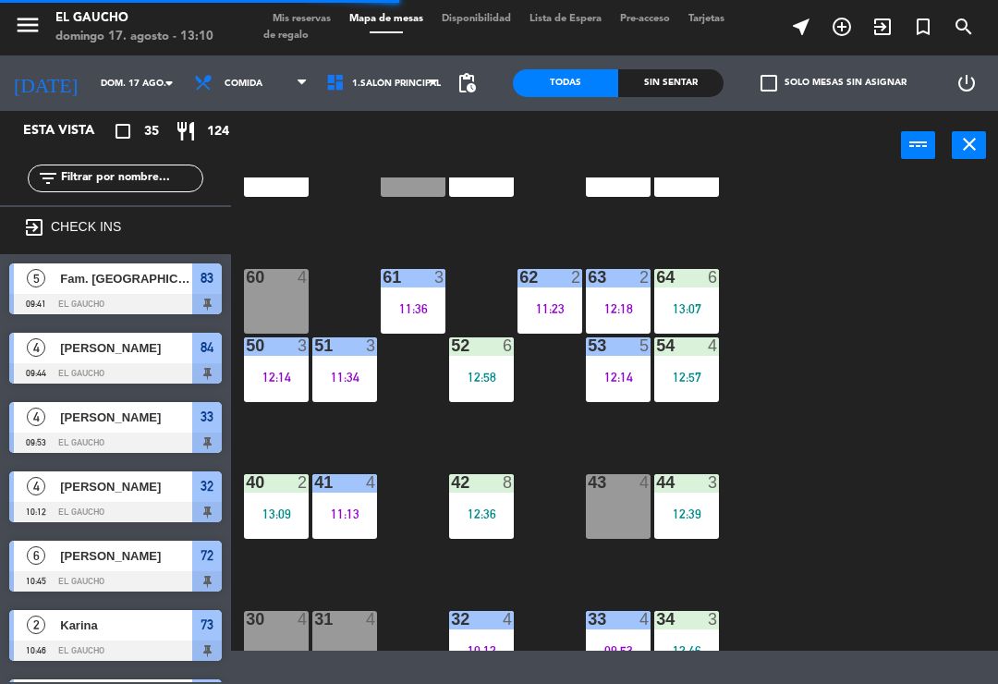
click at [429, 320] on div "61 3 11:36" at bounding box center [413, 301] width 65 height 65
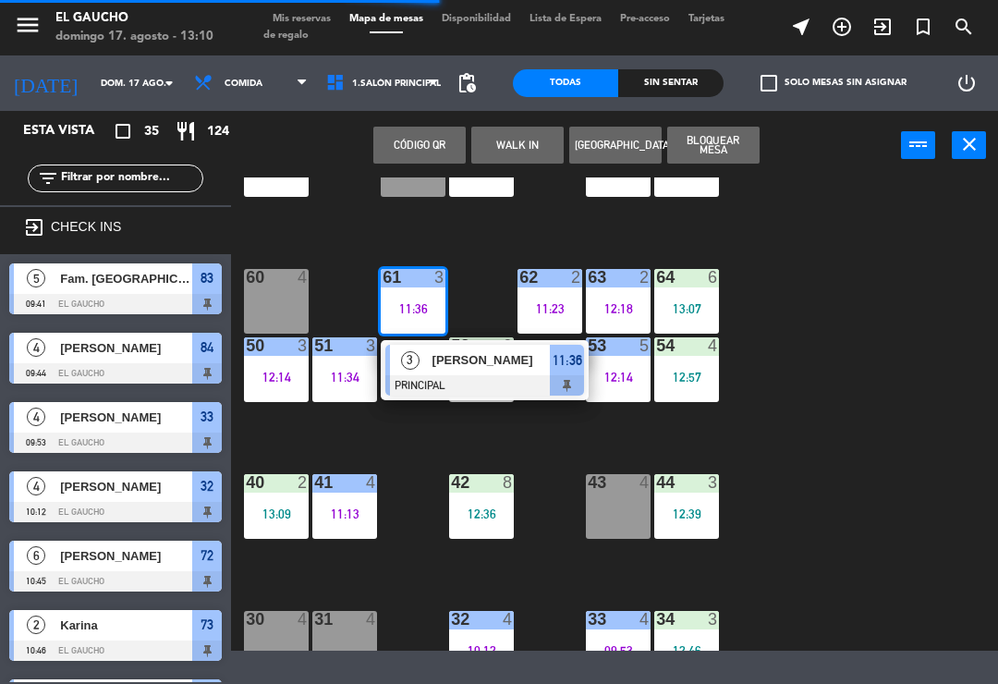
click at [488, 365] on span "[PERSON_NAME]" at bounding box center [491, 359] width 118 height 19
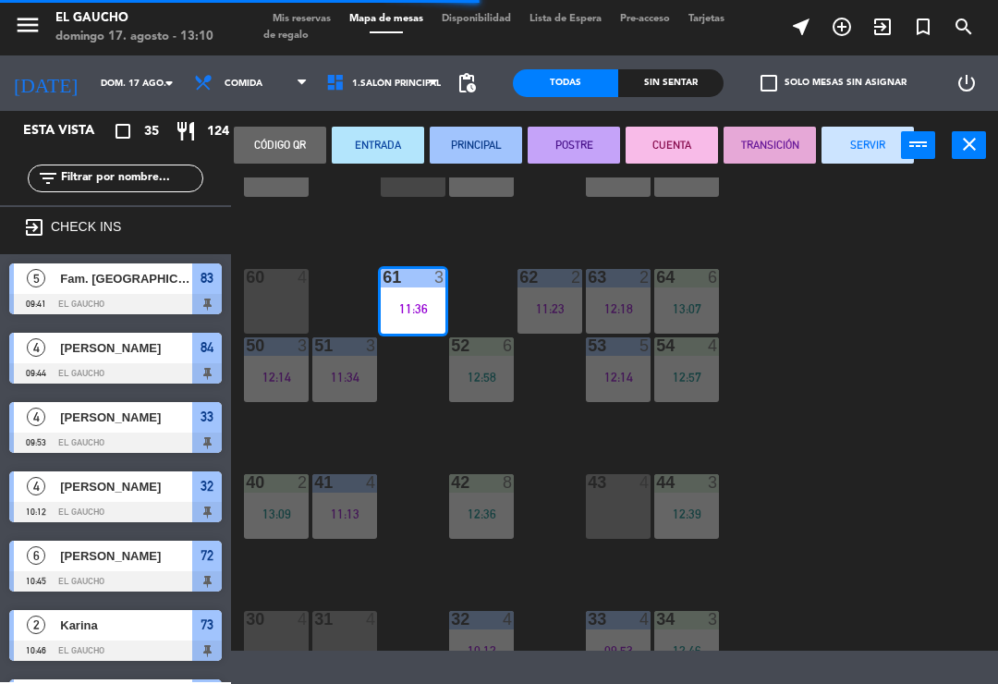
click at [858, 149] on button "SERVIR" at bounding box center [868, 145] width 92 height 37
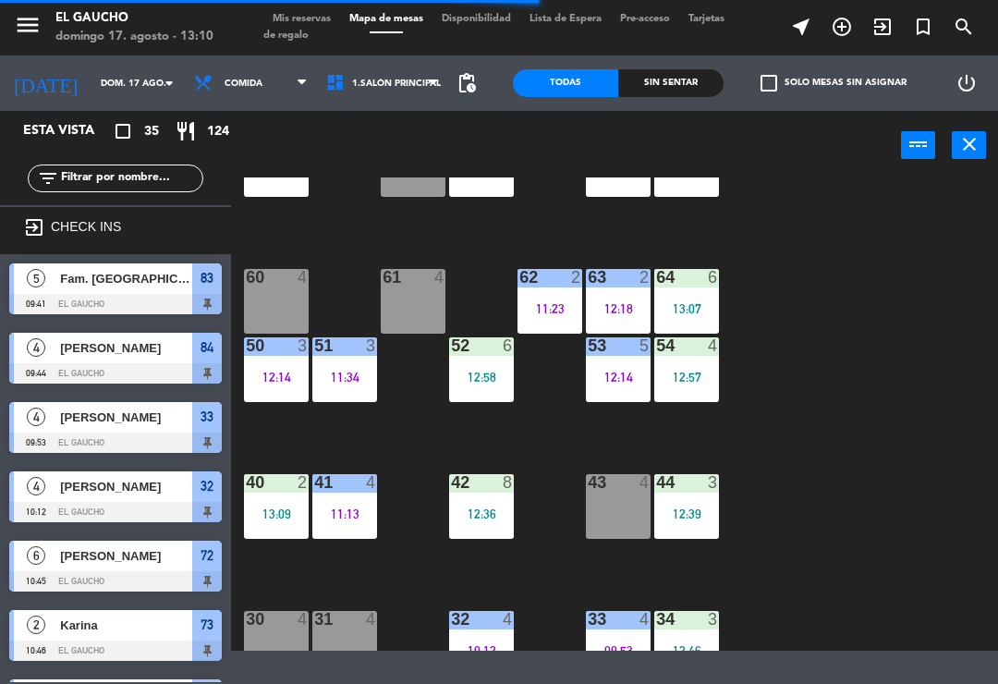
scroll to position [0, 0]
click at [660, 459] on div "84 4 09:44 80 5 12:48 83 5 09:41 82 2 13:01 81 4 12:30 70 3 13:01 71 4 72 6 10:…" at bounding box center [619, 413] width 757 height 473
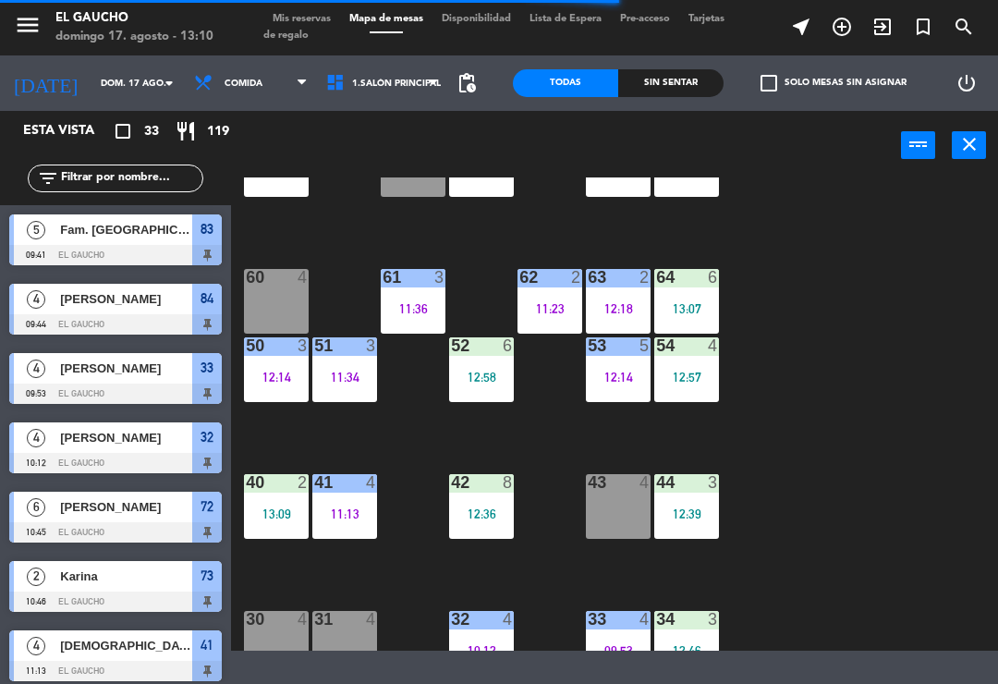
click at [654, 439] on div "84 4 09:44 80 5 12:48 83 5 09:41 82 2 13:01 81 4 12:30 70 3 13:01 71 4 72 6 10:…" at bounding box center [619, 413] width 757 height 473
click at [609, 371] on div "12:14" at bounding box center [618, 377] width 65 height 13
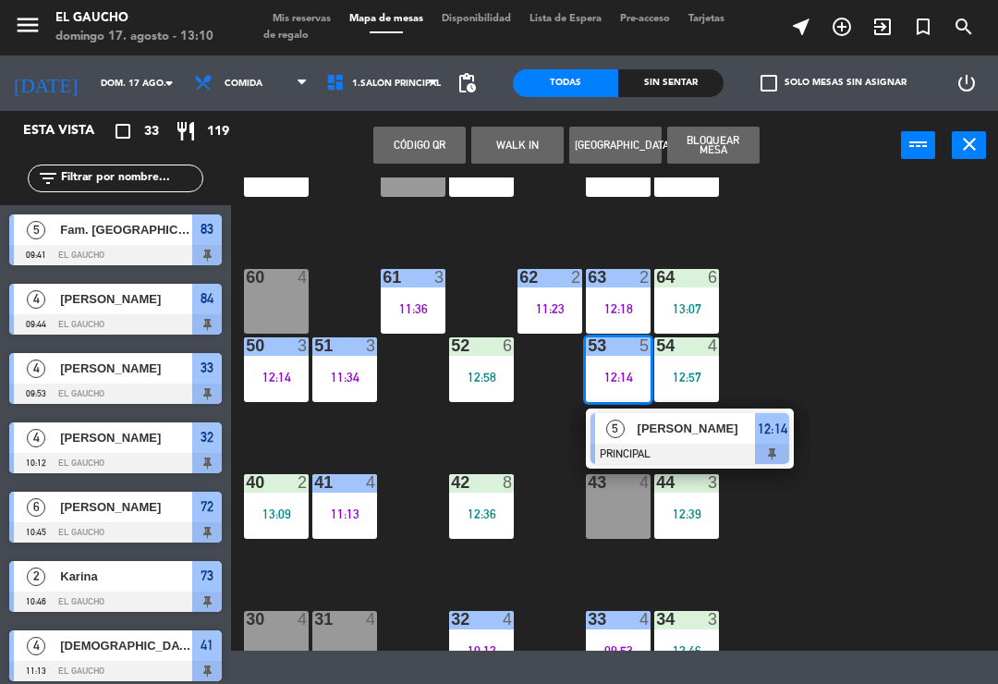
click at [679, 436] on span "[PERSON_NAME]" at bounding box center [697, 428] width 118 height 19
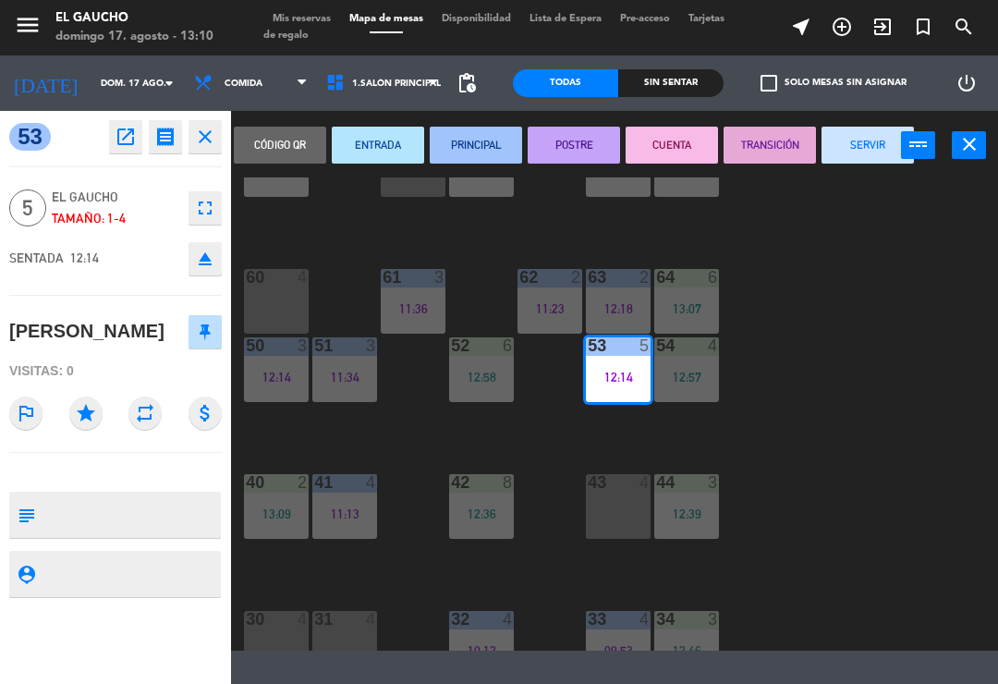
click at [874, 151] on button "SERVIR" at bounding box center [868, 145] width 92 height 37
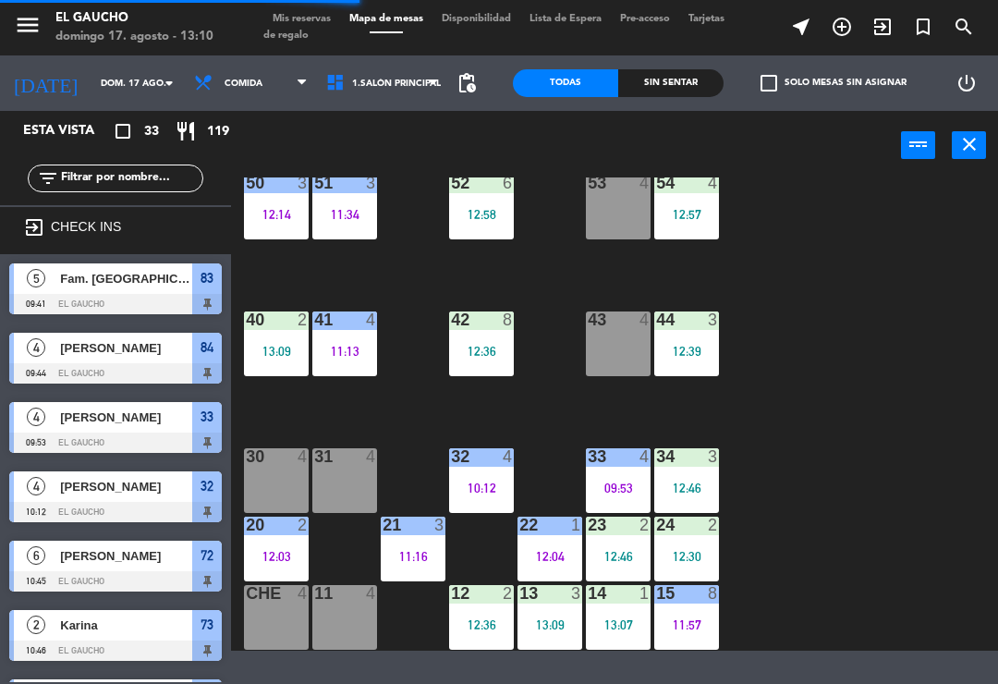
scroll to position [377, 0]
click at [298, 472] on div "30 4" at bounding box center [276, 480] width 65 height 65
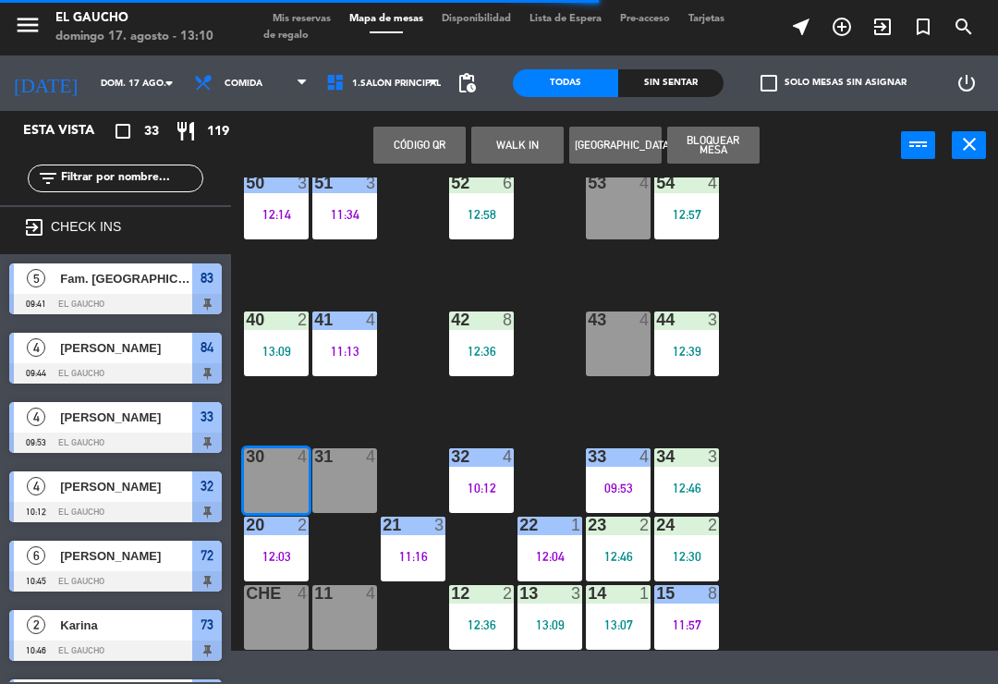
click at [544, 127] on button "WALK IN" at bounding box center [517, 145] width 92 height 37
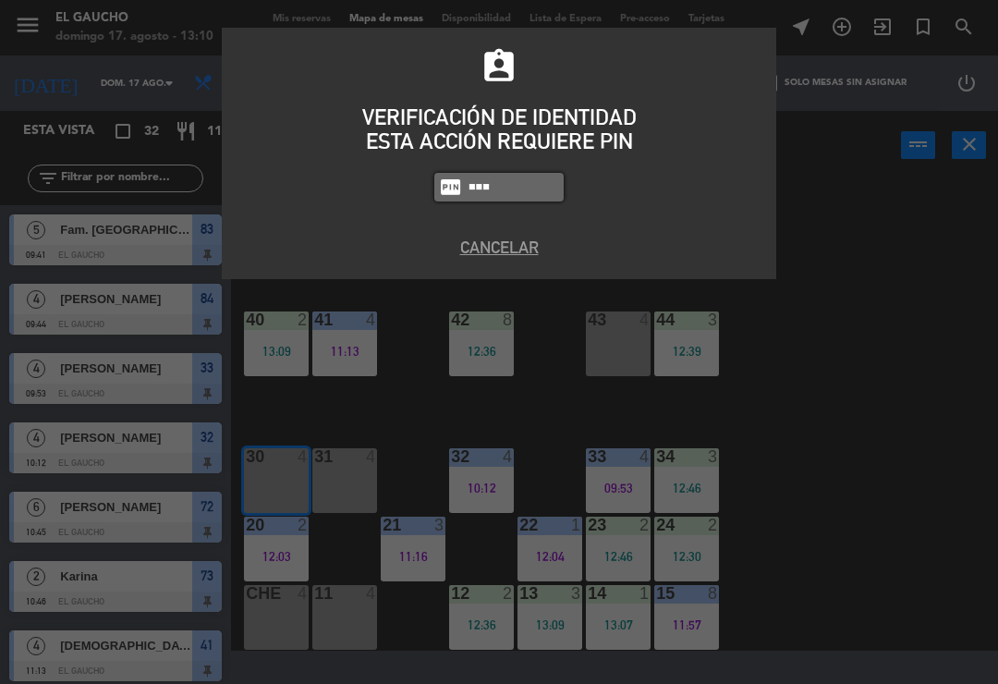
type input "0009"
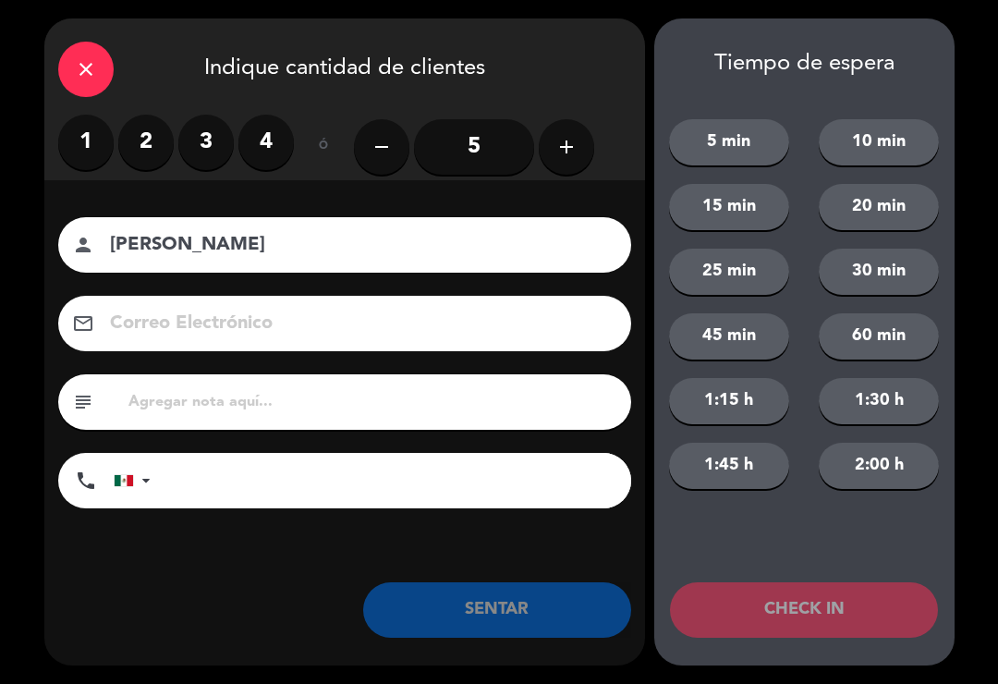
type input "[PERSON_NAME]"
click at [143, 159] on label "2" at bounding box center [145, 142] width 55 height 55
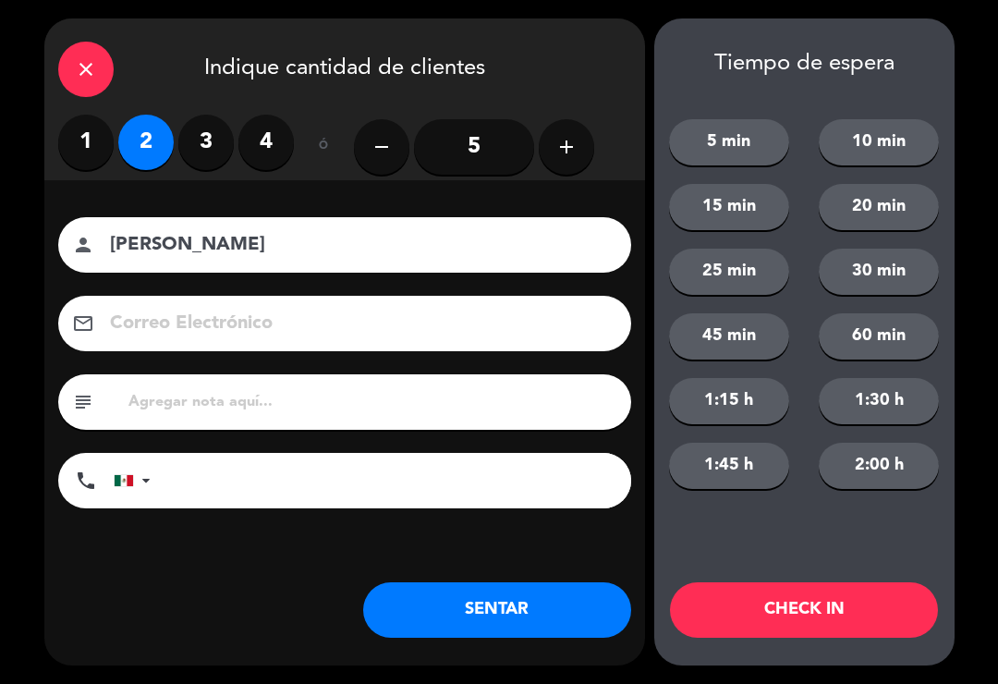
click at [512, 615] on button "SENTAR" at bounding box center [497, 609] width 268 height 55
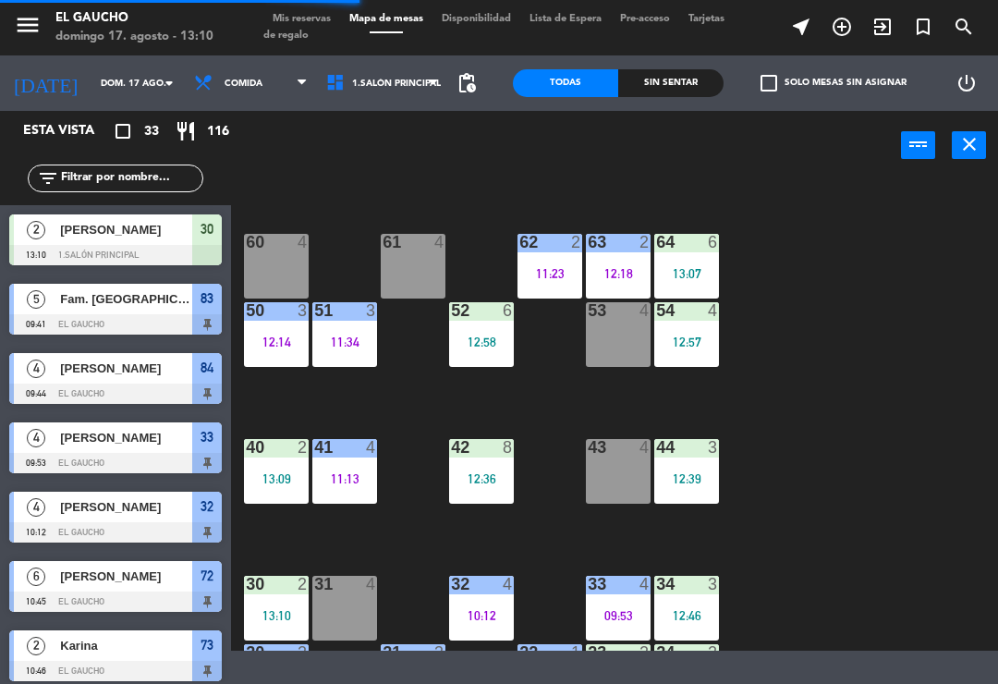
scroll to position [199, 0]
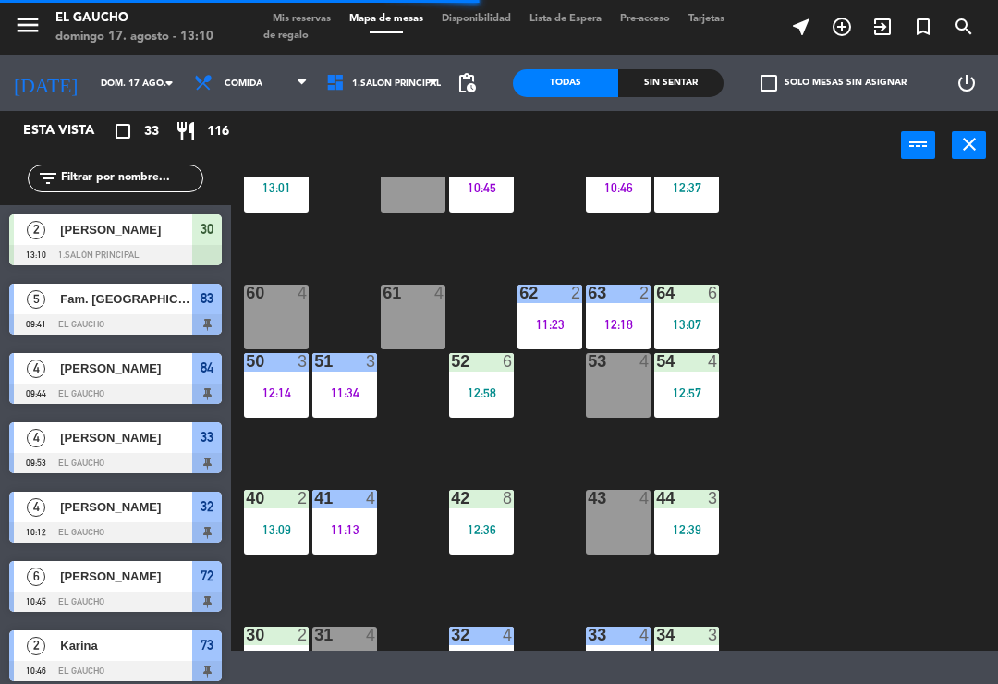
click at [622, 325] on div "12:18" at bounding box center [618, 324] width 65 height 13
click at [915, 364] on div "84 4 09:44 80 5 12:48 83 5 09:41 82 2 13:01 81 4 12:30 70 3 13:01 71 4 72 6 10:…" at bounding box center [619, 413] width 757 height 473
click at [685, 313] on div "64 6 13:07" at bounding box center [686, 317] width 65 height 65
click at [900, 342] on div "84 4 09:44 80 5 12:48 83 5 09:41 82 2 13:01 81 4 12:30 70 3 13:01 71 4 72 6 10:…" at bounding box center [619, 413] width 757 height 473
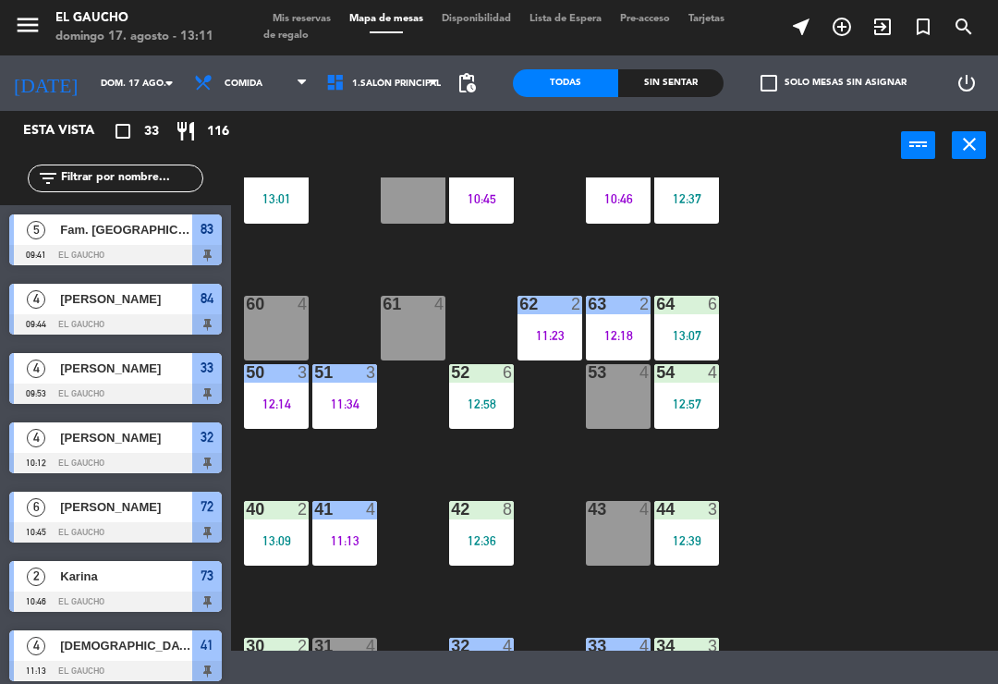
scroll to position [183, 0]
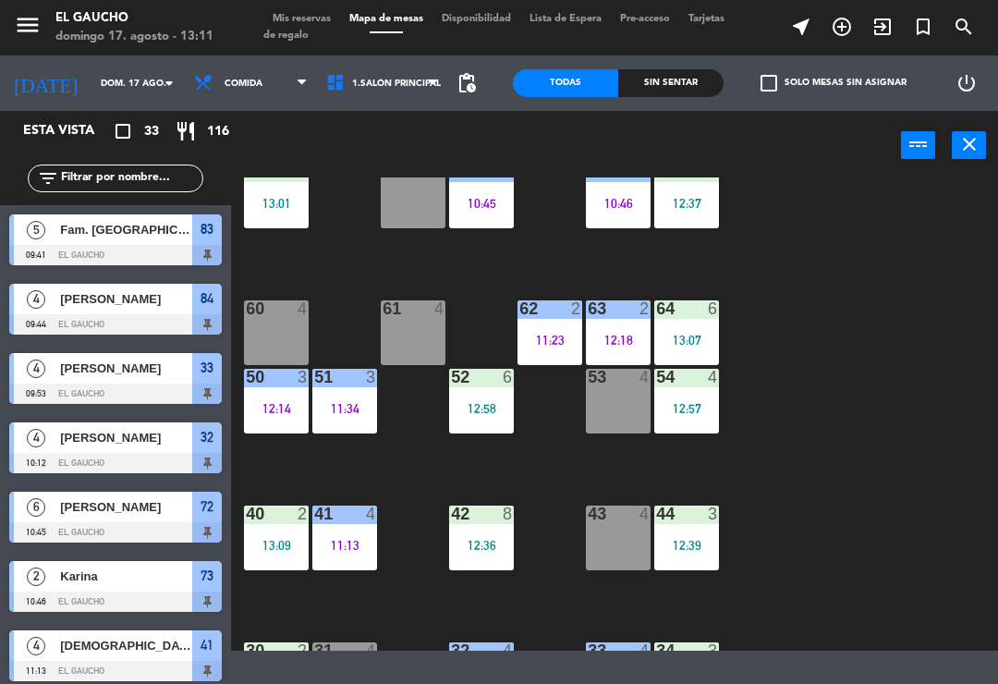
click at [351, 422] on div "51 3 11:34" at bounding box center [344, 401] width 65 height 65
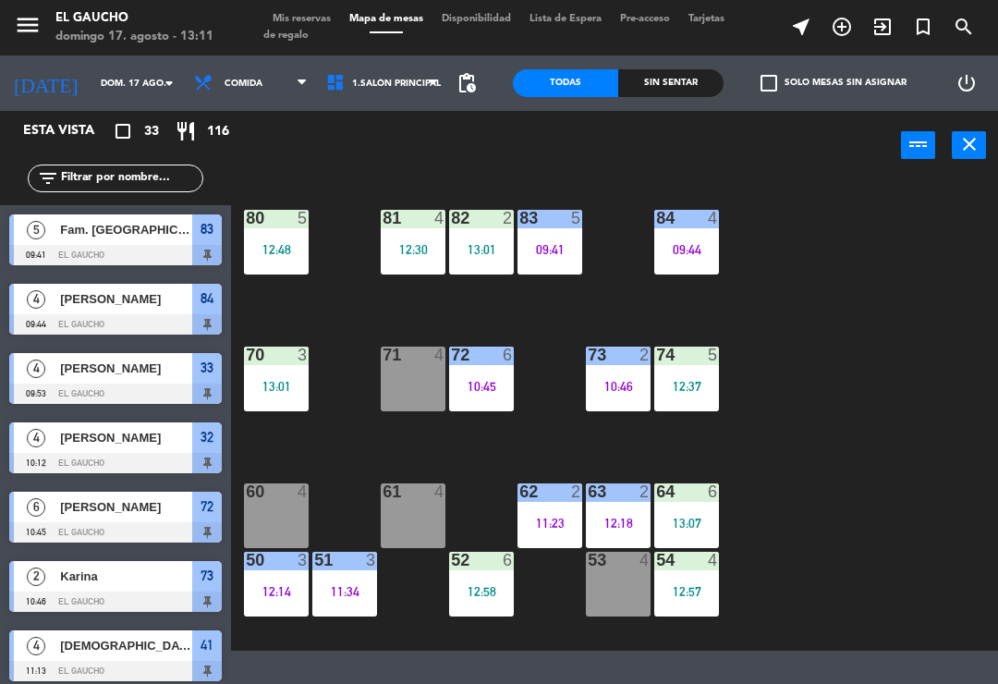
scroll to position [0, 0]
click at [550, 259] on div "83 5 09:41" at bounding box center [549, 242] width 65 height 65
click at [889, 414] on div "84 4 09:44 80 5 12:48 83 5 09:41 82 2 13:01 81 4 12:30 70 3 13:01 71 4 72 6 10:…" at bounding box center [619, 413] width 757 height 473
click at [558, 206] on div "84 4 09:44 80 5 12:48 83 5 09:41 82 2 13:01 81 4 12:30 70 3 13:01 71 4 72 6 10:…" at bounding box center [619, 413] width 757 height 473
click at [584, 289] on div "84 4 09:44 80 5 12:48 83 5 09:41 82 2 13:01 81 4 12:30 70 3 13:01 71 4 72 6 10:…" at bounding box center [619, 413] width 757 height 473
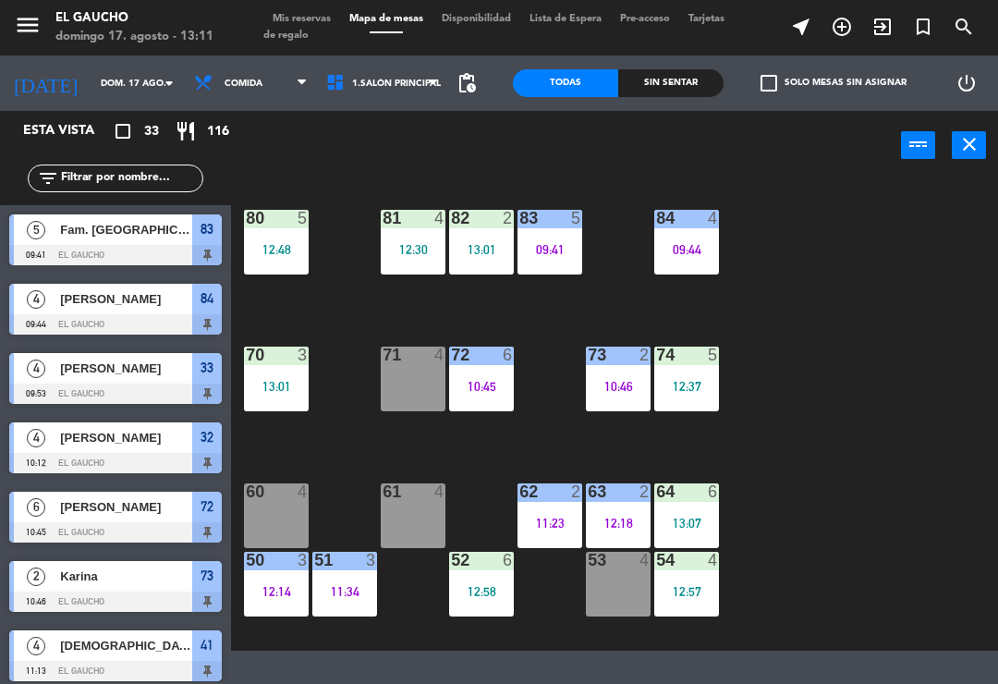
click at [556, 269] on div "83 5 09:41" at bounding box center [549, 242] width 65 height 65
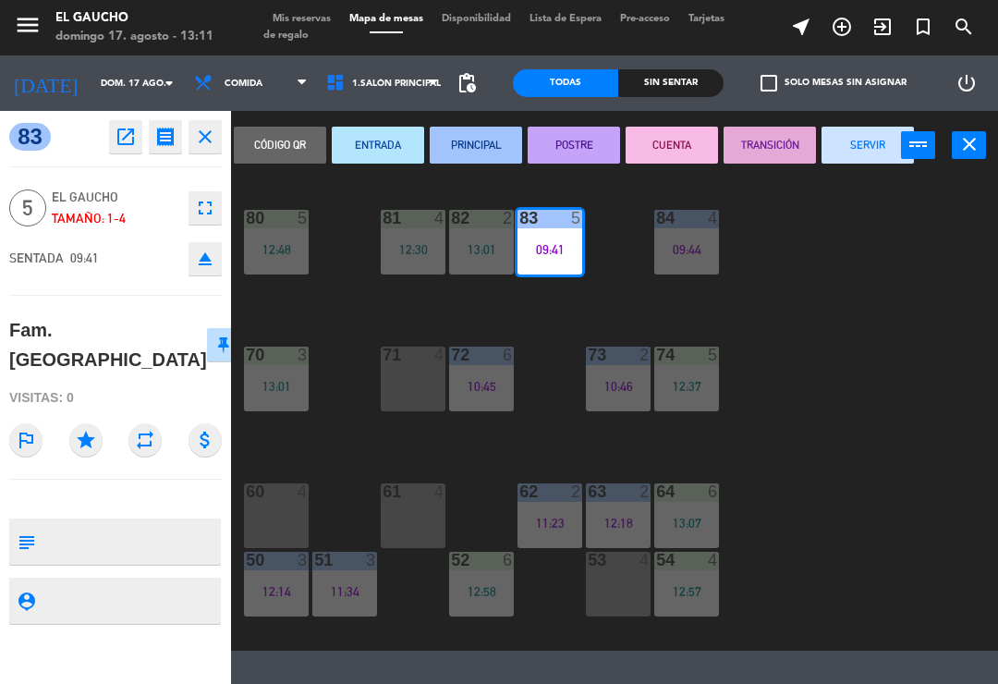
click at [854, 163] on button "SERVIR" at bounding box center [868, 145] width 92 height 37
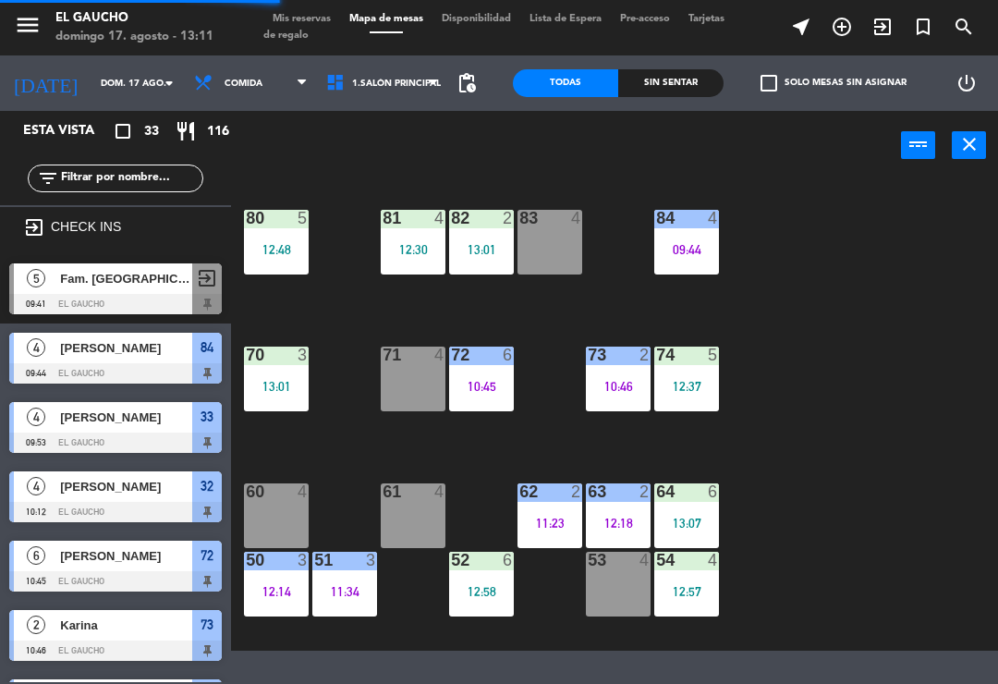
click at [489, 251] on div "13:01" at bounding box center [481, 249] width 65 height 13
click at [932, 407] on div "84 4 09:44 80 5 12:48 83 4 82 2 13:01 81 4 12:30 70 3 13:01 71 4 72 6 10:45 73 …" at bounding box center [619, 413] width 757 height 473
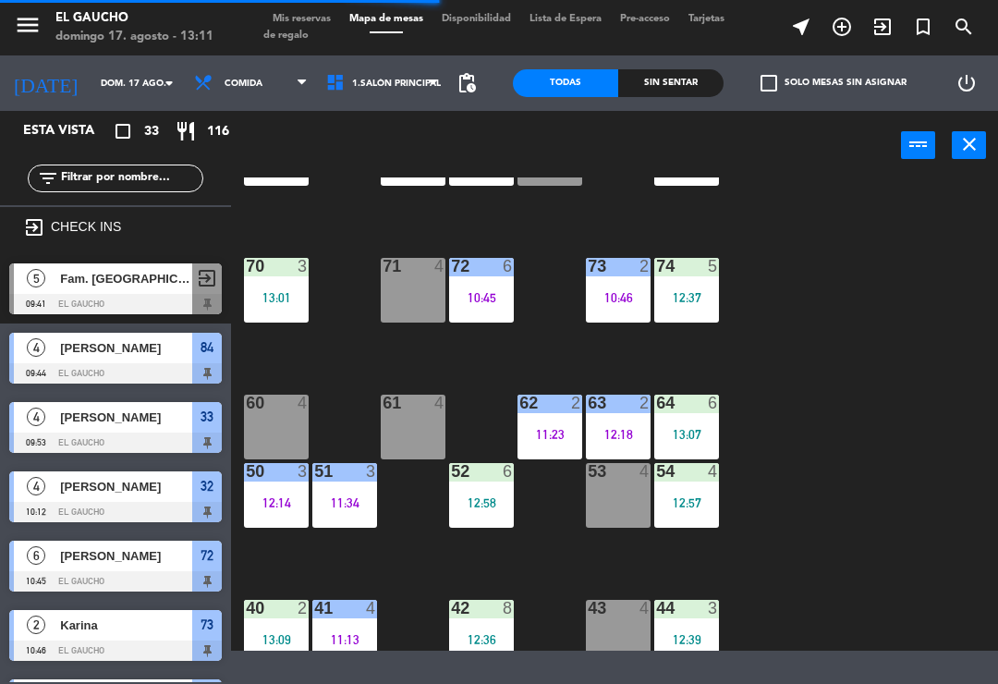
scroll to position [126, 0]
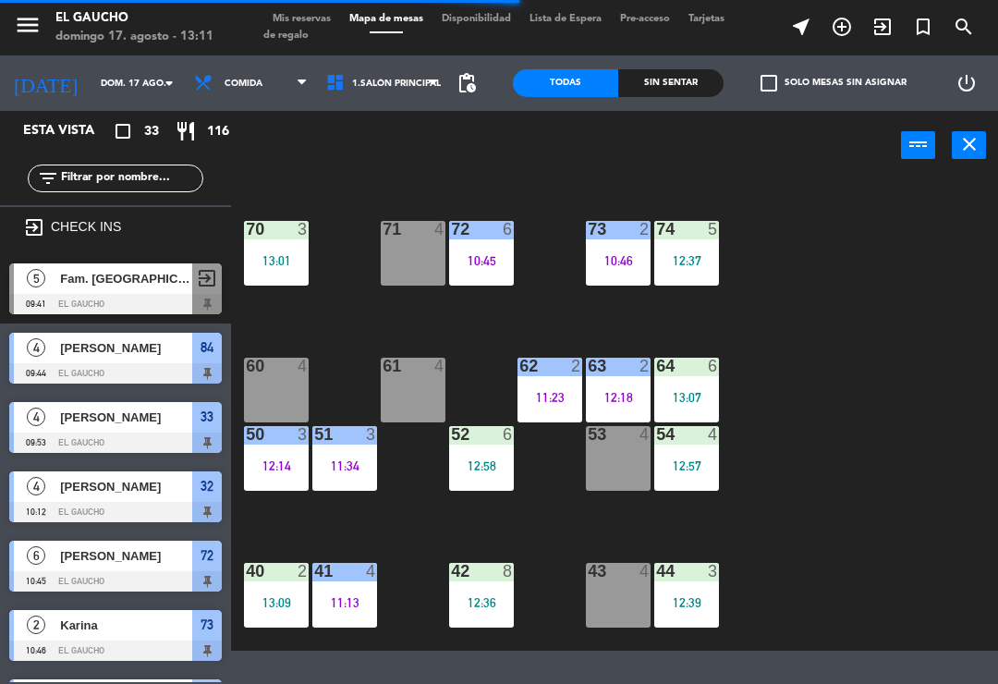
click at [267, 469] on div "12:14" at bounding box center [276, 465] width 65 height 13
click at [893, 467] on div "84 4 09:44 80 5 12:48 83 4 82 2 13:01 81 4 12:30 70 3 13:01 71 4 72 6 10:45 73 …" at bounding box center [619, 413] width 757 height 473
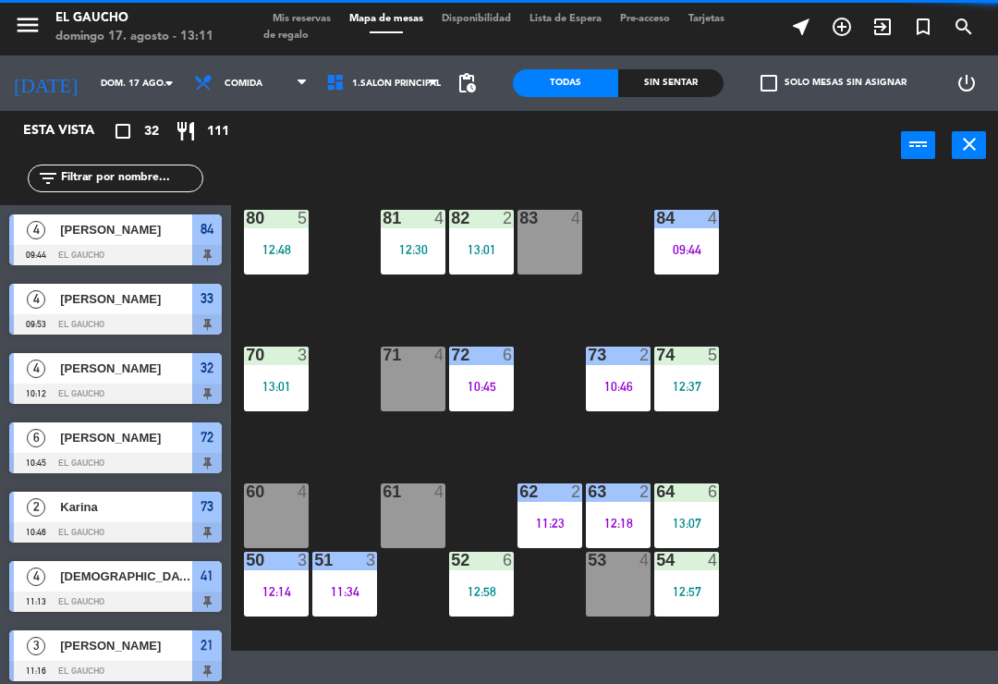
scroll to position [0, 0]
click at [627, 401] on div "73 2 10:46" at bounding box center [618, 379] width 65 height 65
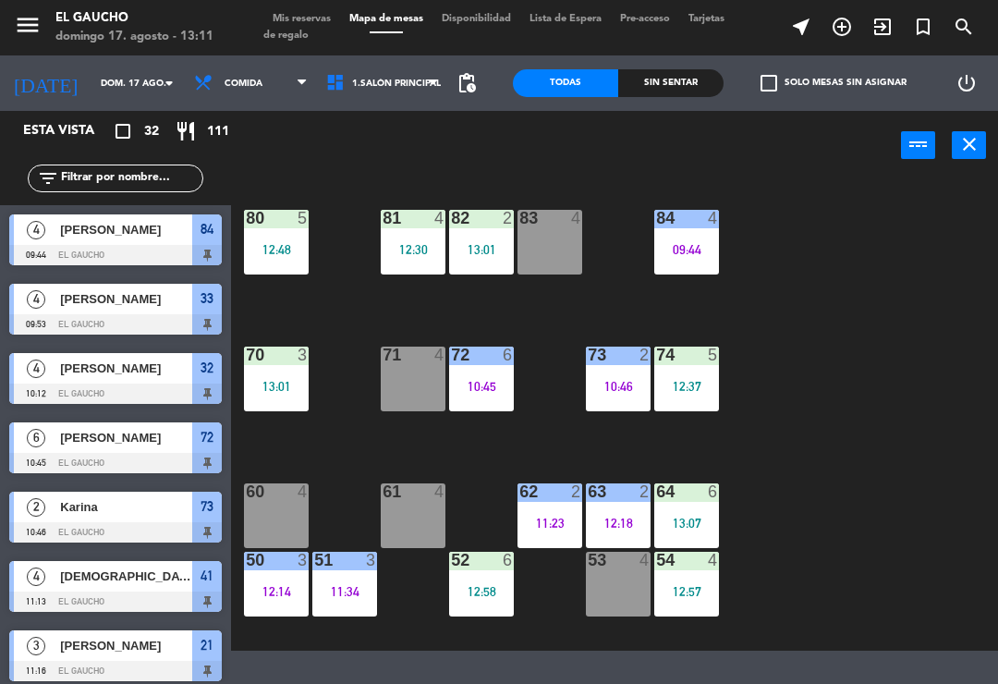
click at [885, 409] on div "84 4 09:44 80 5 12:48 83 4 82 2 13:01 81 4 12:30 70 3 13:01 71 4 72 6 10:45 73 …" at bounding box center [619, 413] width 757 height 473
click at [493, 386] on div "10:45" at bounding box center [481, 386] width 65 height 13
click at [866, 400] on div "84 4 09:44 80 5 12:48 83 4 82 2 13:01 81 4 12:30 70 3 13:01 71 4 72 6 10:45 73 …" at bounding box center [619, 413] width 757 height 473
click at [274, 380] on div "13:01" at bounding box center [276, 386] width 65 height 13
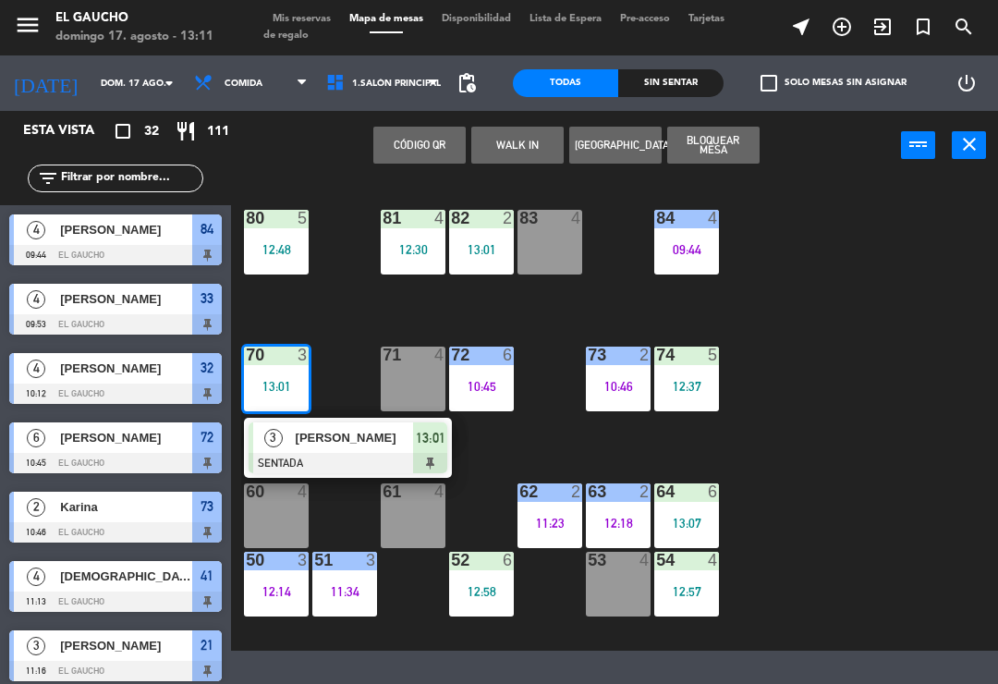
click at [898, 449] on div "84 4 09:44 80 5 12:48 83 4 82 2 13:01 81 4 12:30 70 3 13:01 3 [PERSON_NAME] SEN…" at bounding box center [619, 413] width 757 height 473
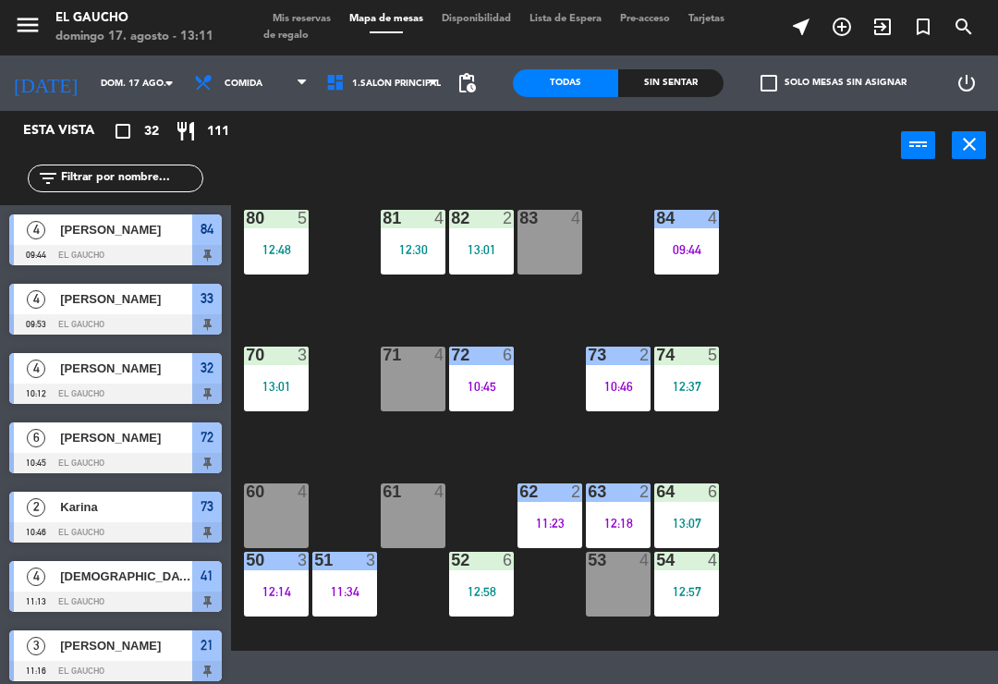
click at [459, 379] on div "10:45" at bounding box center [481, 386] width 65 height 14
click at [935, 430] on div "84 4 09:44 80 5 12:48 83 4 82 2 13:01 81 4 12:30 70 3 13:01 71 4 72 6 10:45 73 …" at bounding box center [619, 413] width 757 height 473
click at [546, 438] on div "84 4 09:44 80 5 12:48 83 4 82 2 13:01 81 4 12:30 70 3 13:01 71 4 72 6 10:45 73 …" at bounding box center [619, 413] width 757 height 473
click at [461, 386] on div "10:45" at bounding box center [481, 386] width 65 height 13
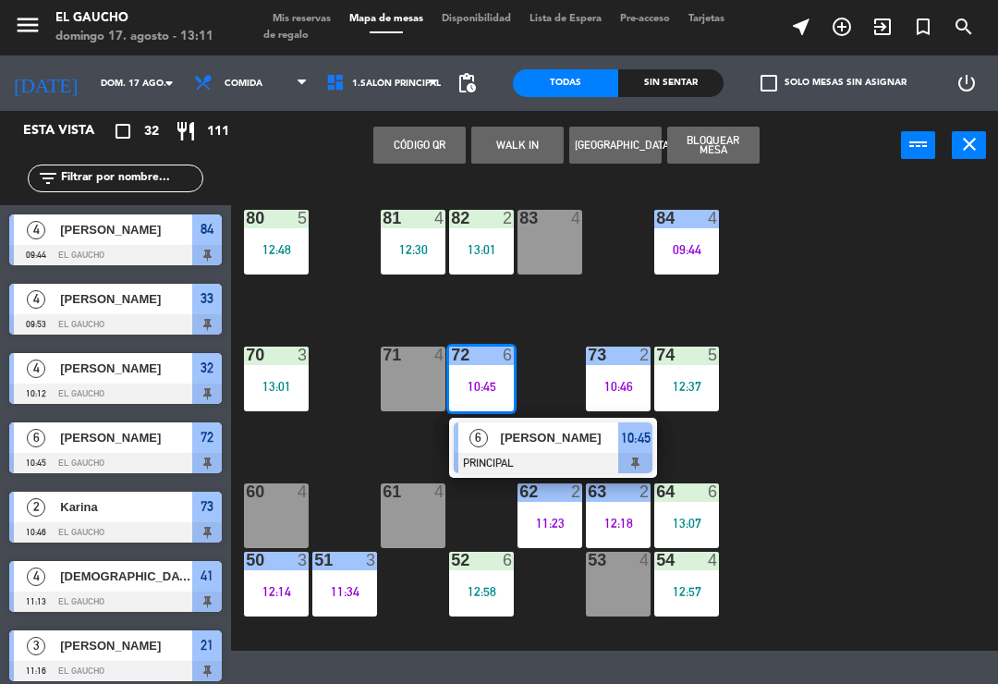
click at [558, 449] on div "[PERSON_NAME]" at bounding box center [559, 437] width 120 height 30
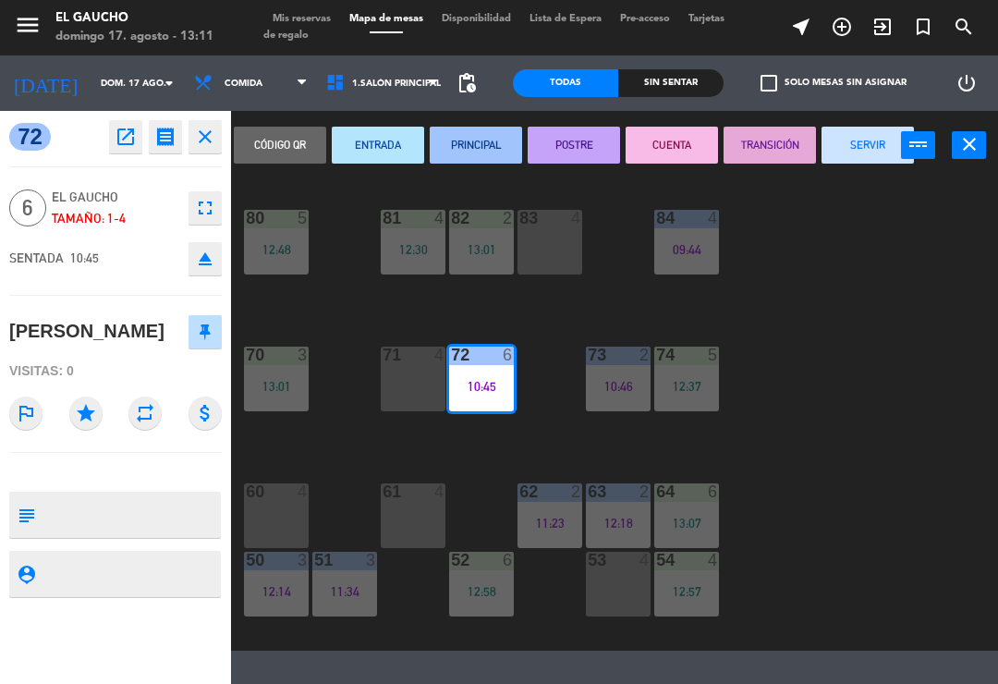
click at [852, 151] on button "SERVIR" at bounding box center [868, 145] width 92 height 37
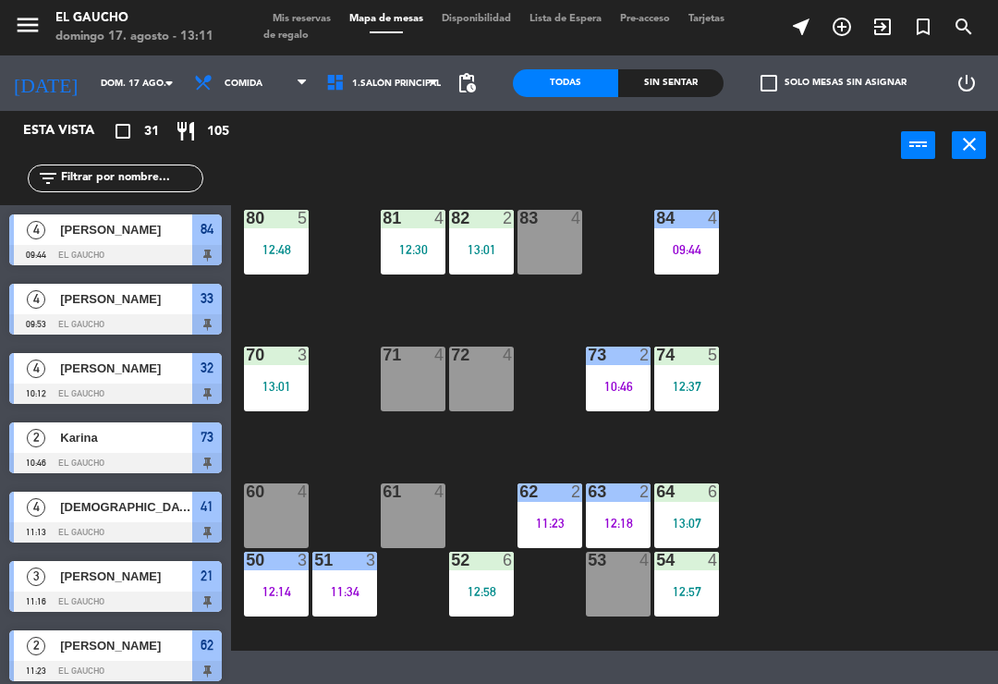
scroll to position [79, 0]
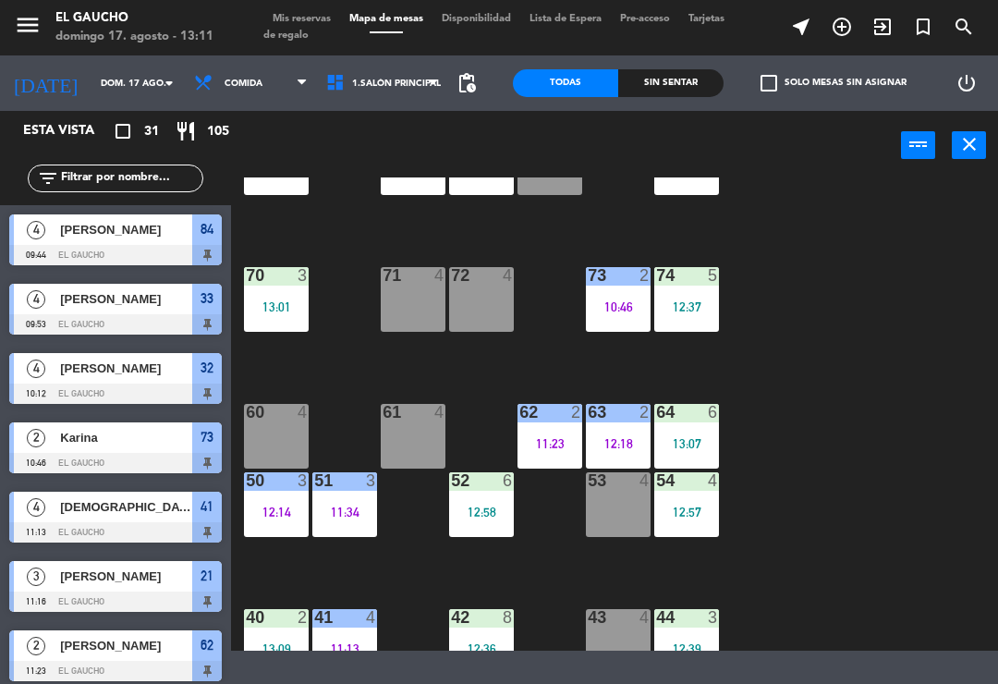
click at [615, 315] on div "73 2 10:46" at bounding box center [618, 299] width 65 height 65
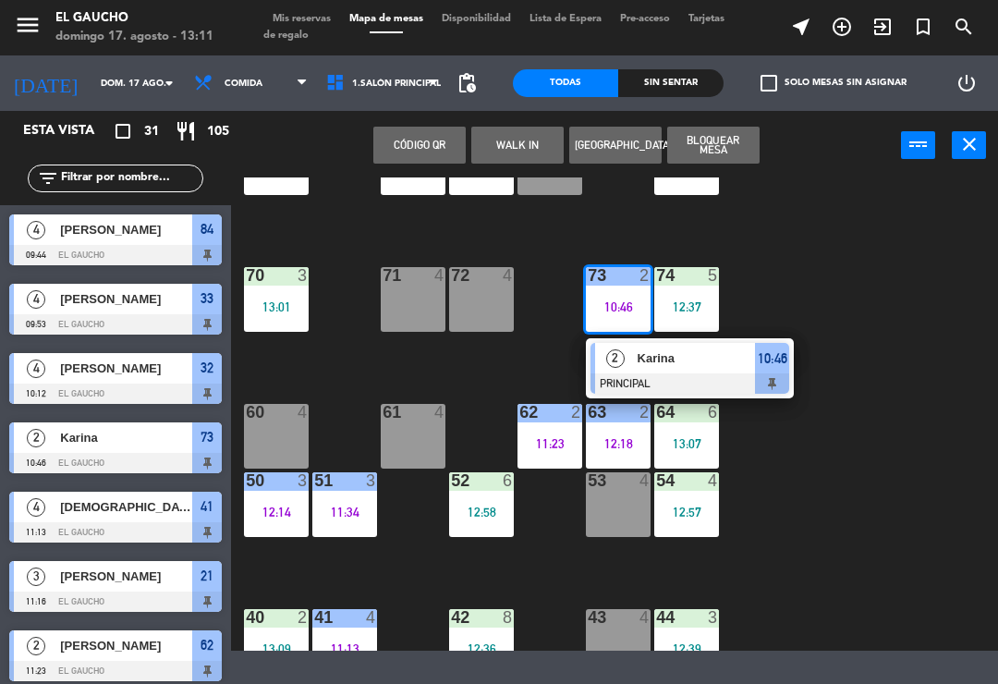
click at [710, 374] on div at bounding box center [689, 383] width 199 height 20
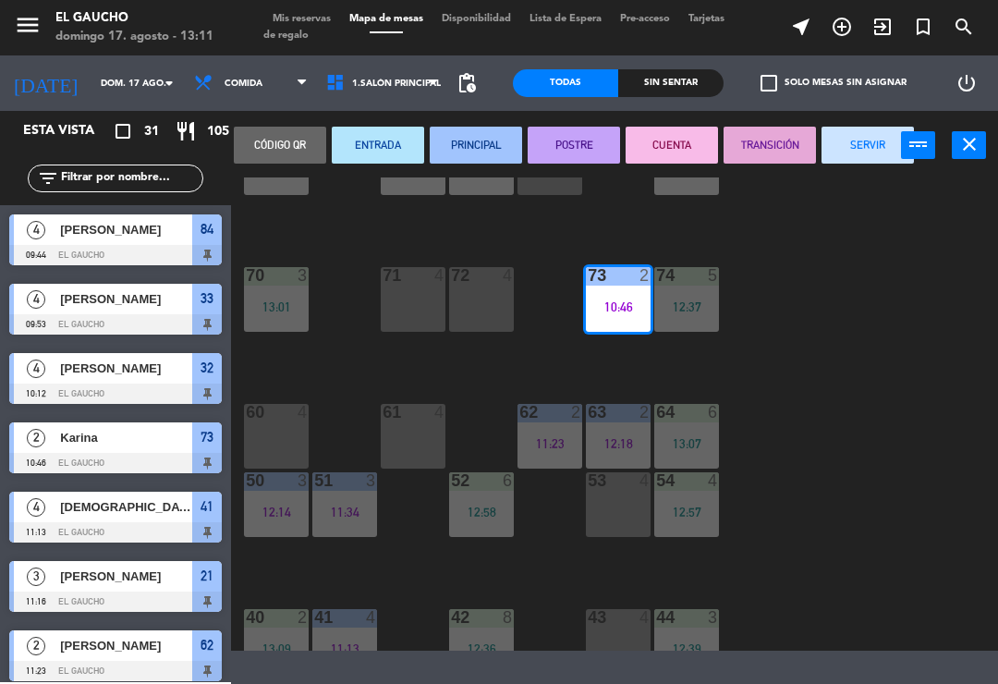
click at [883, 147] on button "SERVIR" at bounding box center [868, 145] width 92 height 37
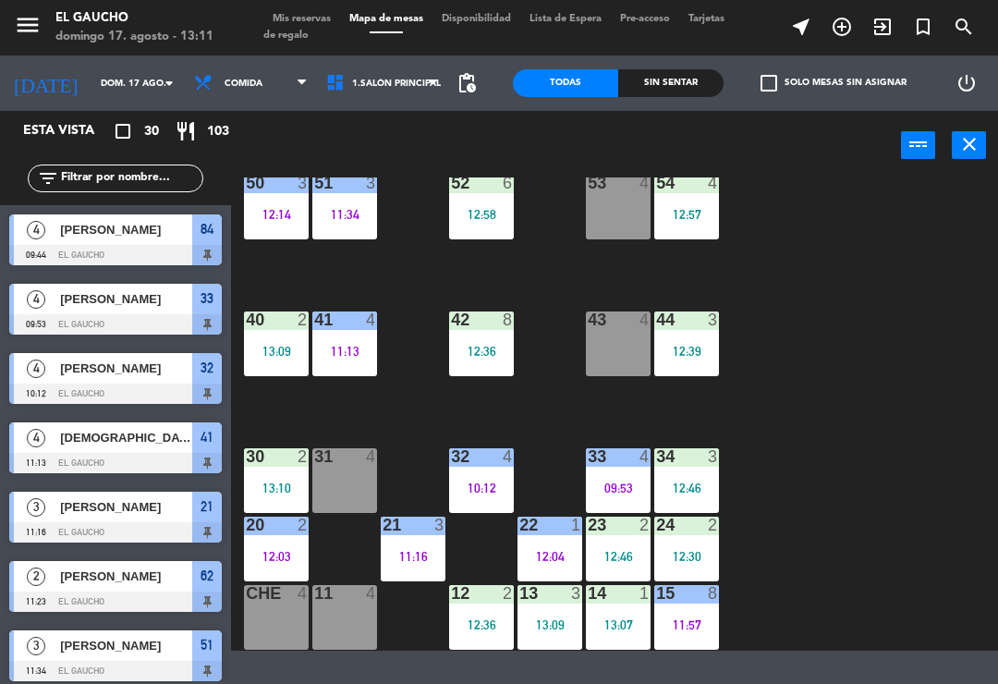
scroll to position [377, 0]
click at [290, 553] on div "12:03" at bounding box center [276, 556] width 65 height 13
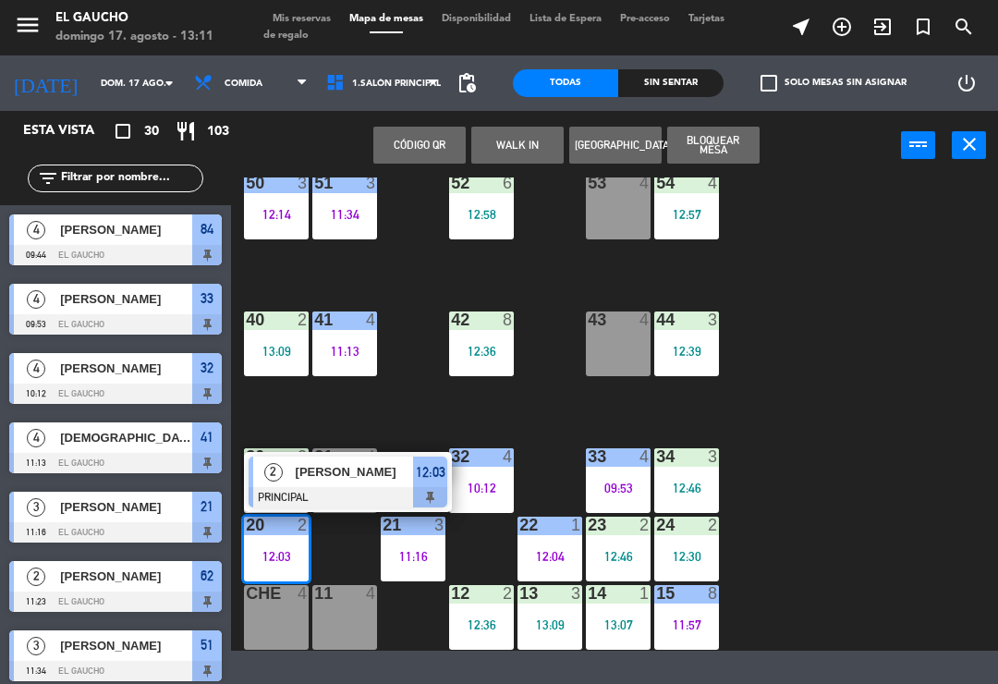
click at [904, 441] on div "84 4 09:44 80 5 12:48 83 4 82 2 13:01 81 4 12:30 70 3 13:01 71 4 72 4 73 4 74 5…" at bounding box center [619, 413] width 757 height 473
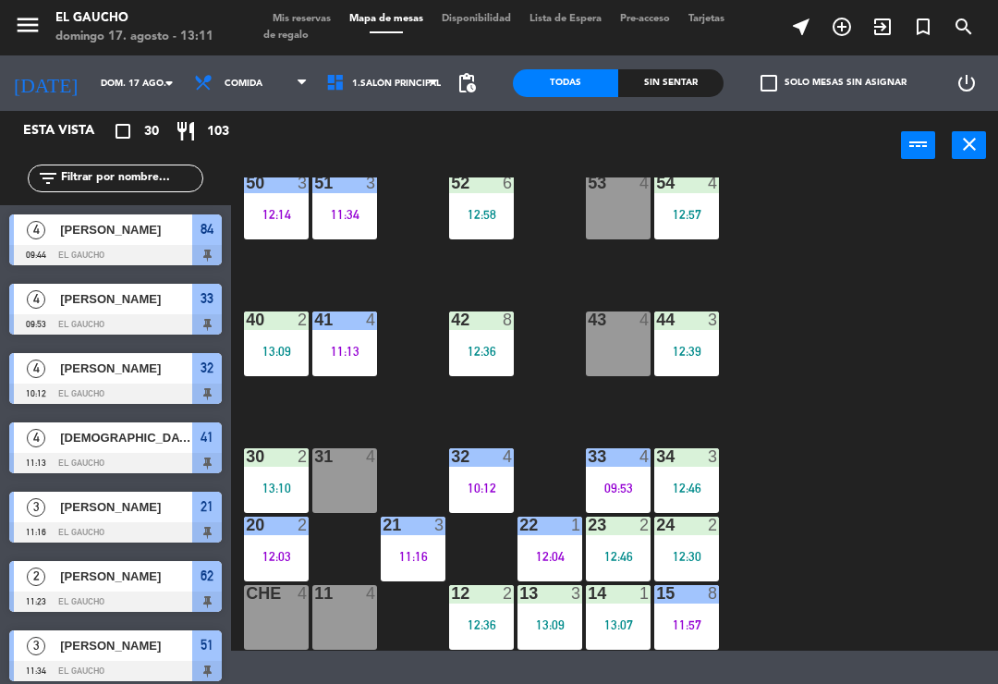
click at [408, 555] on div "11:16" at bounding box center [413, 556] width 65 height 13
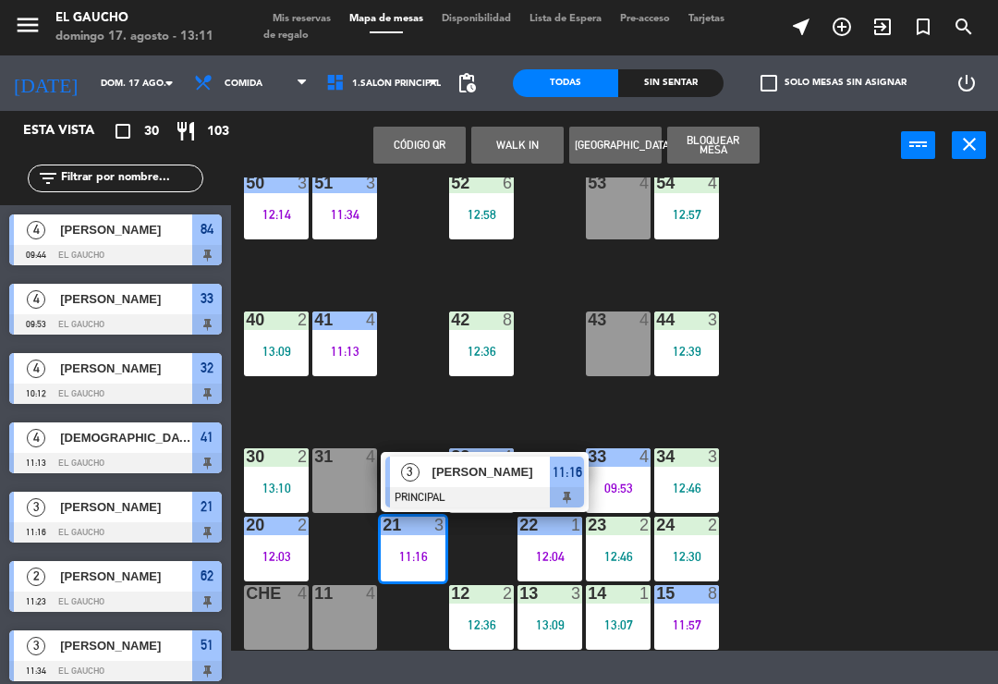
click at [886, 408] on div "84 4 09:44 80 5 12:48 83 4 82 2 13:01 81 4 12:30 70 3 13:01 71 4 72 4 73 4 74 5…" at bounding box center [619, 413] width 757 height 473
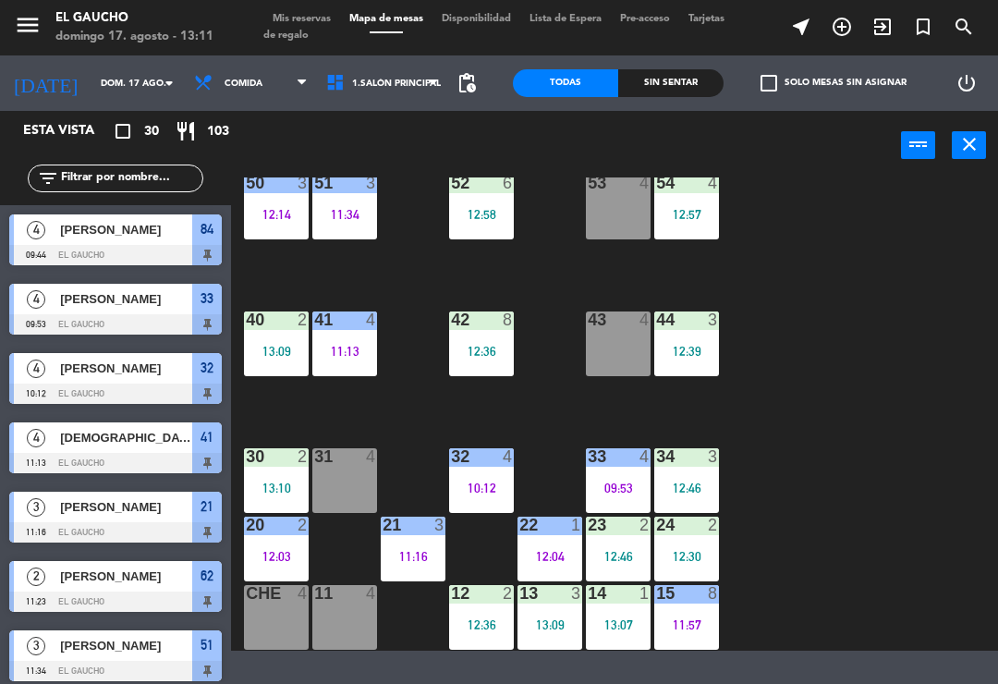
click at [565, 545] on div "22 1 12:04" at bounding box center [549, 549] width 65 height 65
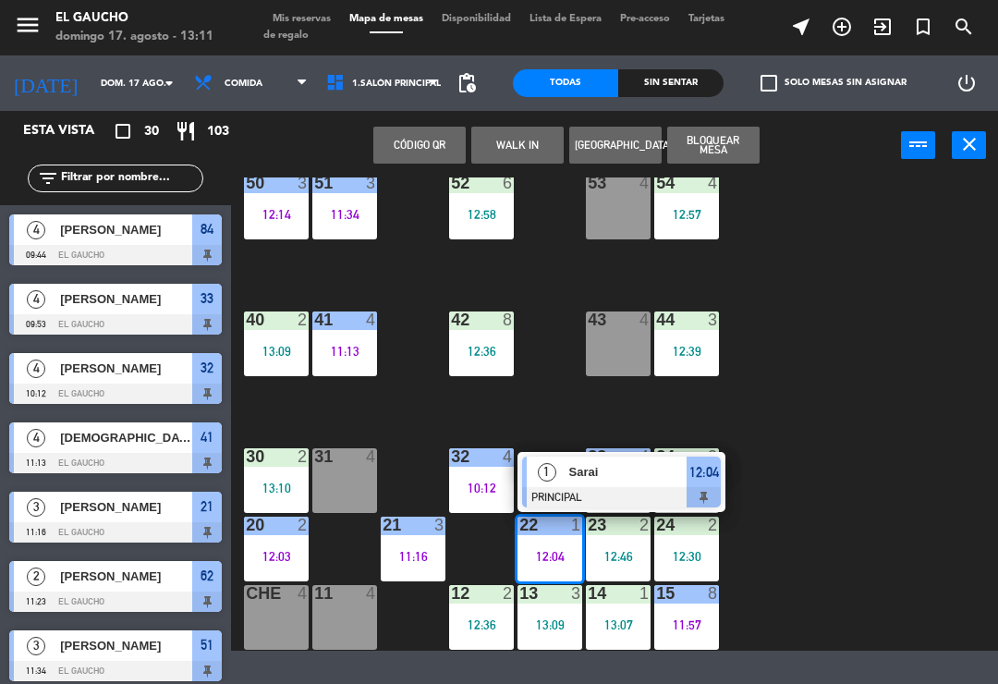
click at [670, 493] on div at bounding box center [621, 497] width 199 height 20
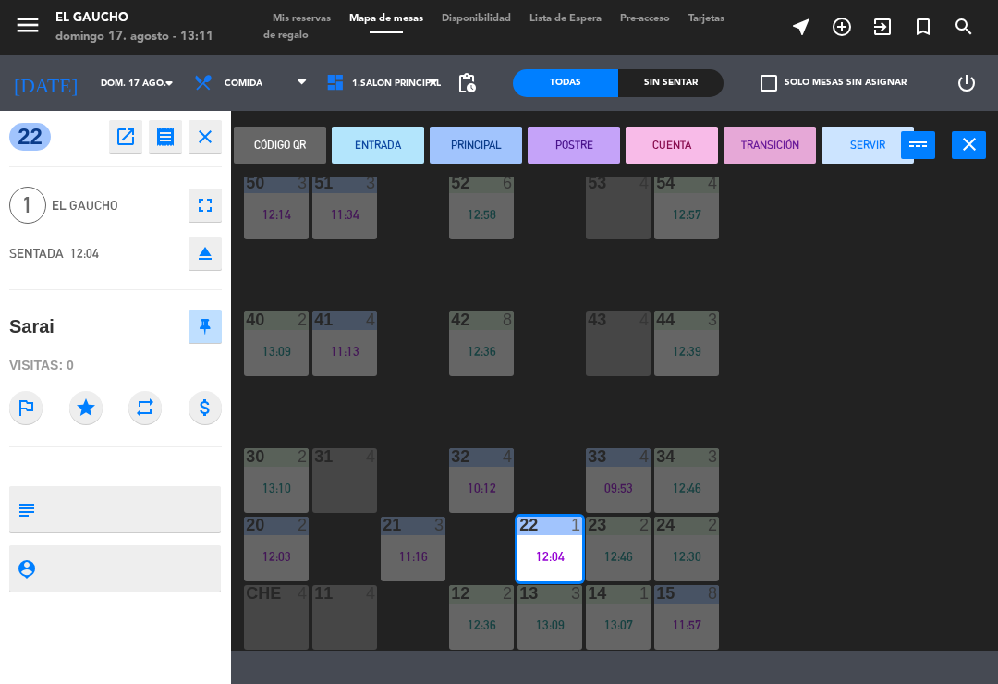
click at [860, 149] on button "SERVIR" at bounding box center [868, 145] width 92 height 37
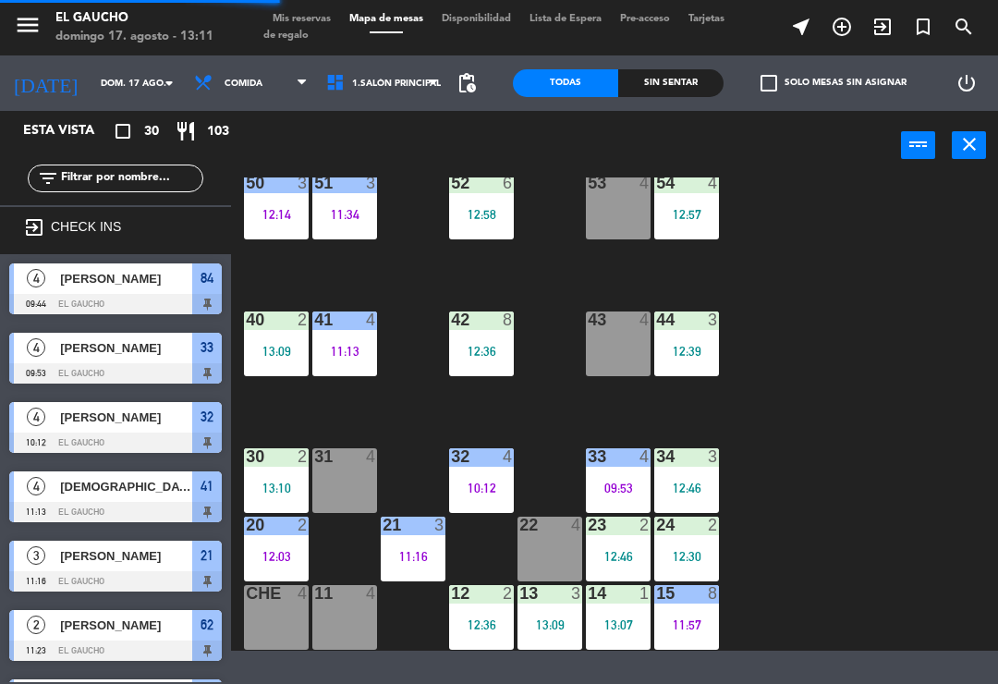
click at [609, 553] on div "12:46" at bounding box center [618, 556] width 65 height 13
click at [900, 412] on div "84 4 09:44 80 5 12:48 83 4 82 2 13:01 81 4 12:30 70 3 13:01 71 4 72 4 73 4 74 5…" at bounding box center [619, 413] width 757 height 473
click at [499, 626] on div "12:36" at bounding box center [481, 624] width 65 height 13
click at [891, 469] on div "84 4 09:44 80 5 12:48 83 4 82 2 13:01 81 4 12:30 70 3 13:01 71 4 72 4 73 4 74 5…" at bounding box center [619, 413] width 757 height 473
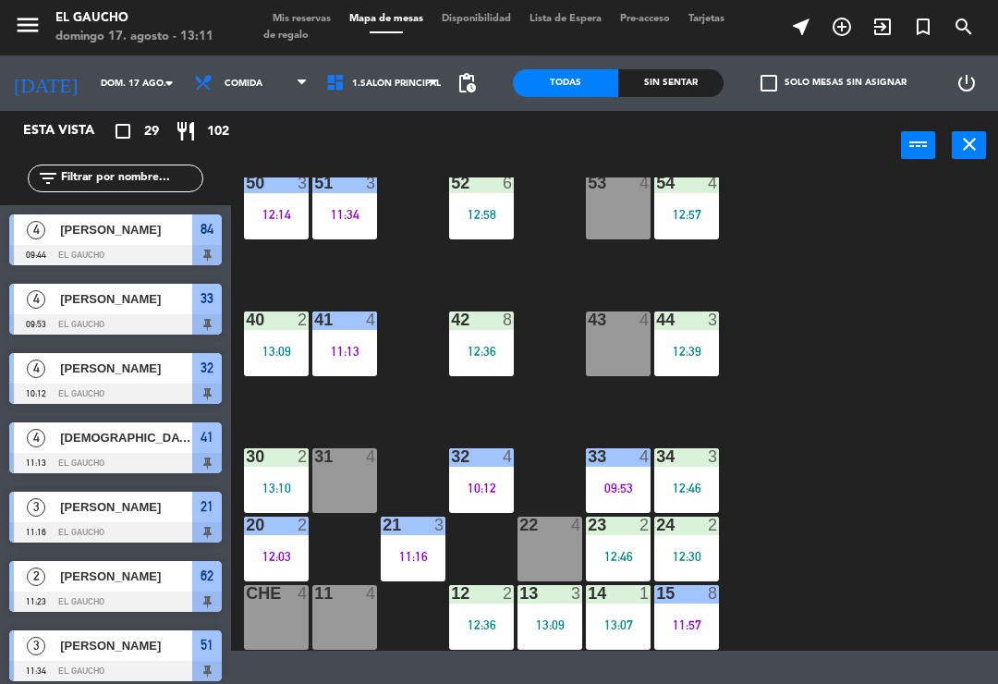
click at [697, 619] on div "11:57" at bounding box center [686, 624] width 65 height 13
click at [930, 501] on div "84 4 09:44 80 5 12:48 83 4 82 2 13:01 81 4 12:30 70 3 13:01 71 4 72 4 73 4 74 5…" at bounding box center [619, 413] width 757 height 473
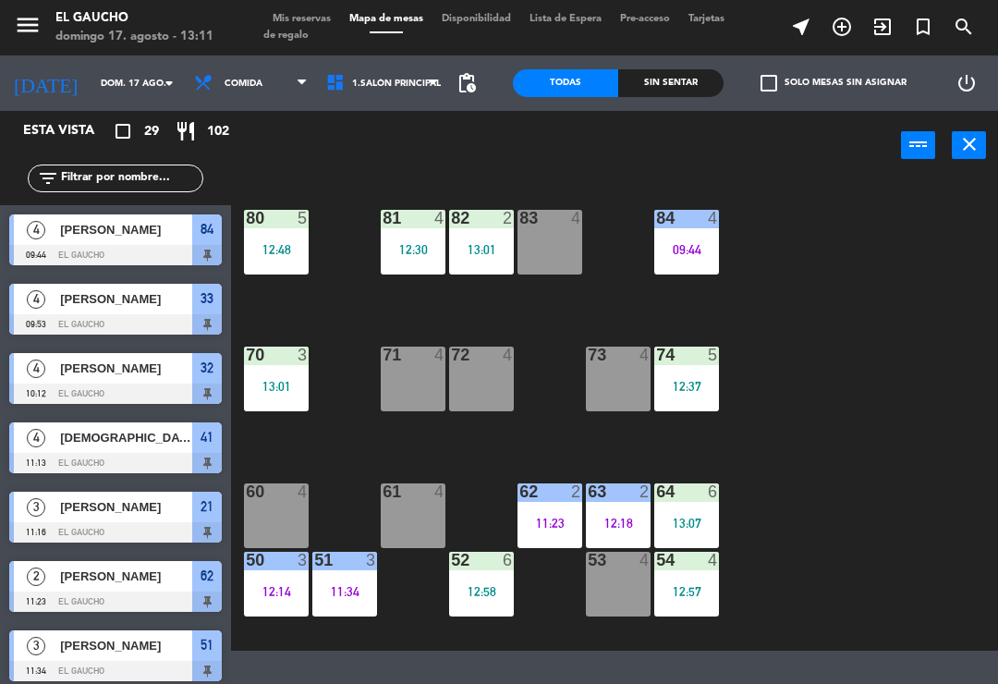
click at [394, 98] on span "1.Salón Principal" at bounding box center [383, 83] width 132 height 41
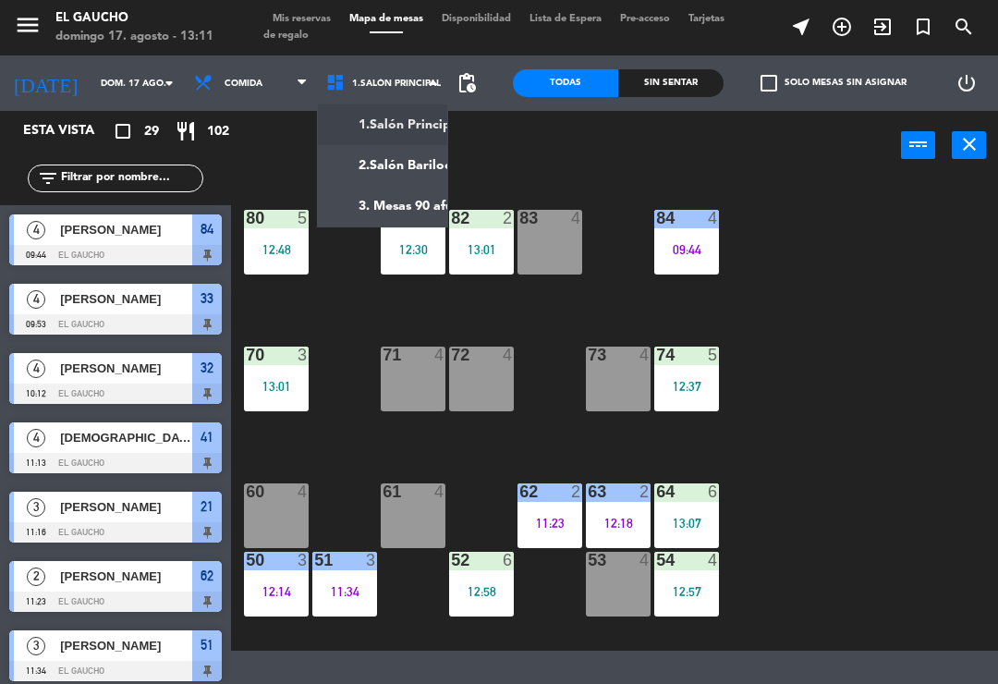
click at [391, 198] on ng-component "menu El Gaucho [PERSON_NAME] 17. [PERSON_NAME] - 13:11 Mis reservas Mapa de mes…" at bounding box center [499, 325] width 998 height 651
